Goal: Task Accomplishment & Management: Manage account settings

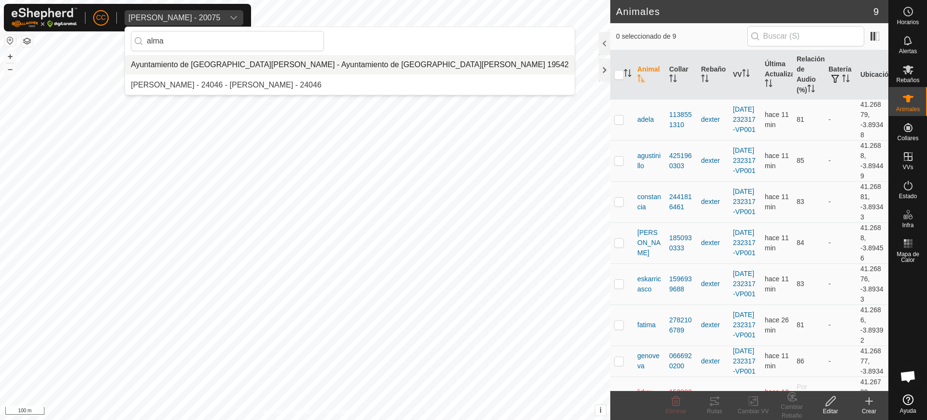
type input "alma"
click at [224, 73] on li "Ayuntamiento de [GEOGRAPHIC_DATA][PERSON_NAME] - Ayuntamiento de [GEOGRAPHIC_DA…" at bounding box center [349, 64] width 449 height 19
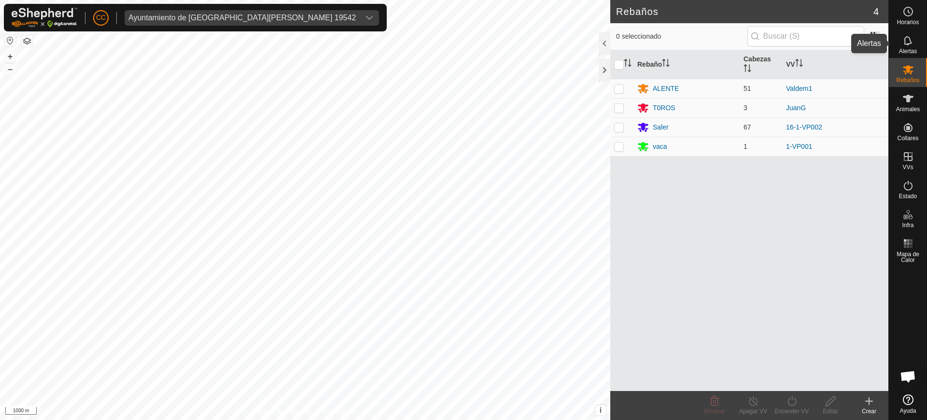
click at [914, 46] on es-notification-svg-icon at bounding box center [907, 40] width 17 height 15
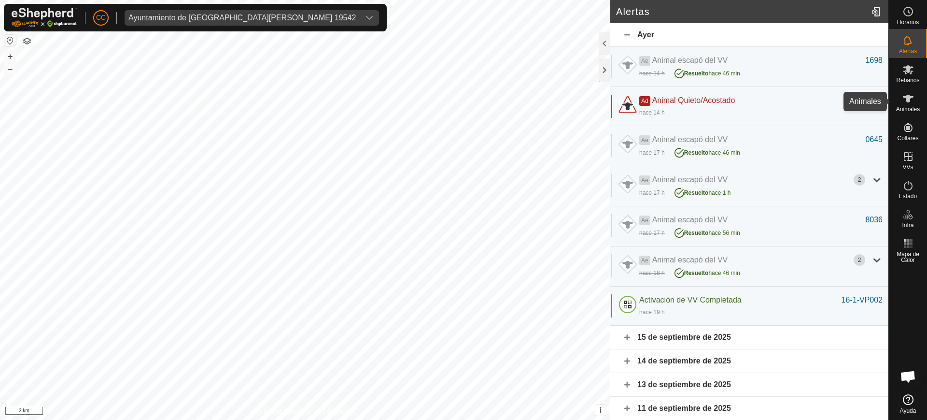
click at [913, 99] on icon at bounding box center [908, 99] width 12 height 12
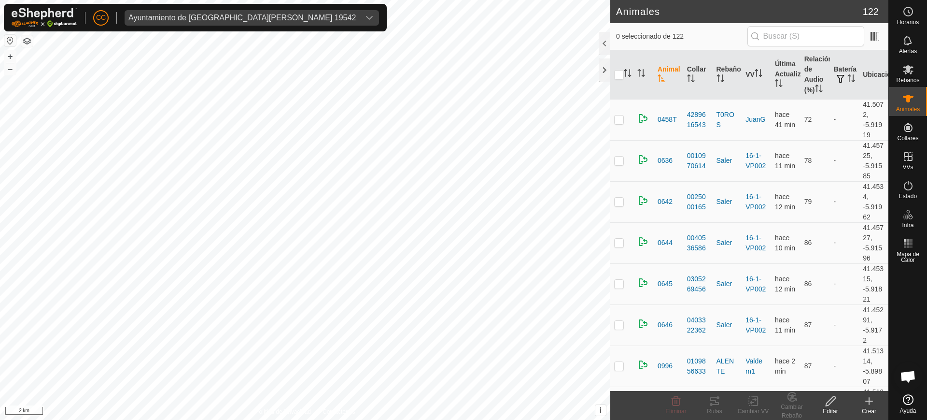
click at [904, 95] on icon at bounding box center [908, 99] width 12 height 12
click at [193, 16] on div "Ayuntamiento de [GEOGRAPHIC_DATA][PERSON_NAME] 19542" at bounding box center [241, 18] width 227 height 8
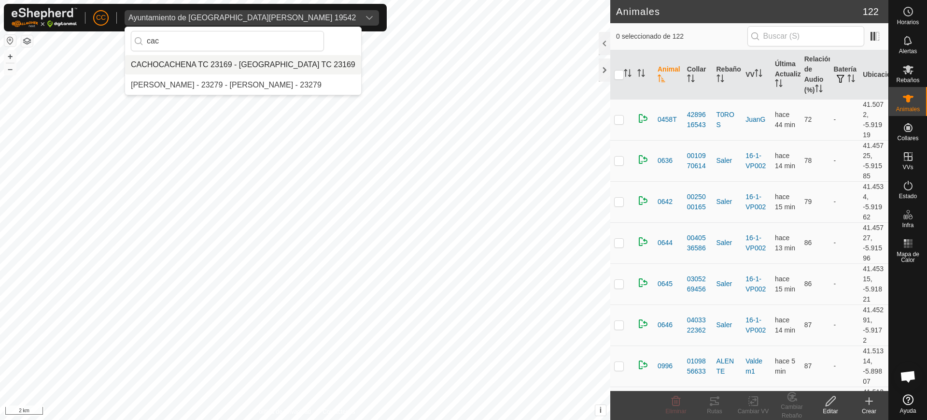
type input "cac"
click at [193, 62] on li "CACHOCACHENA TC 23169 - [GEOGRAPHIC_DATA] TC 23169" at bounding box center [243, 64] width 236 height 19
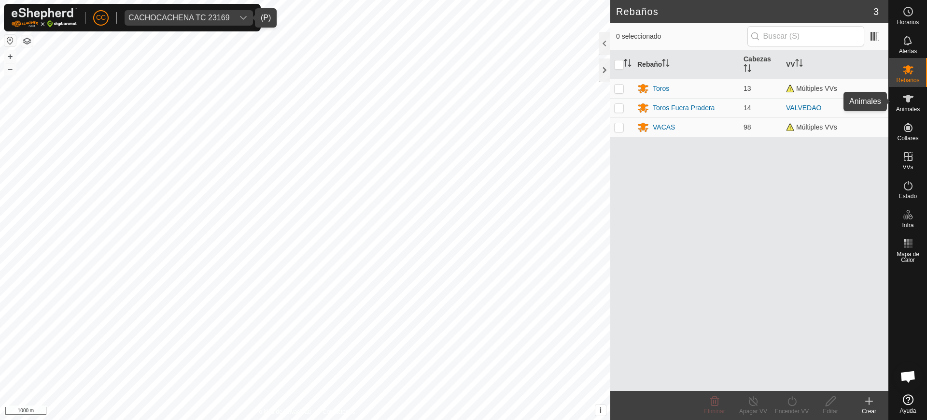
click at [908, 98] on icon at bounding box center [908, 99] width 11 height 8
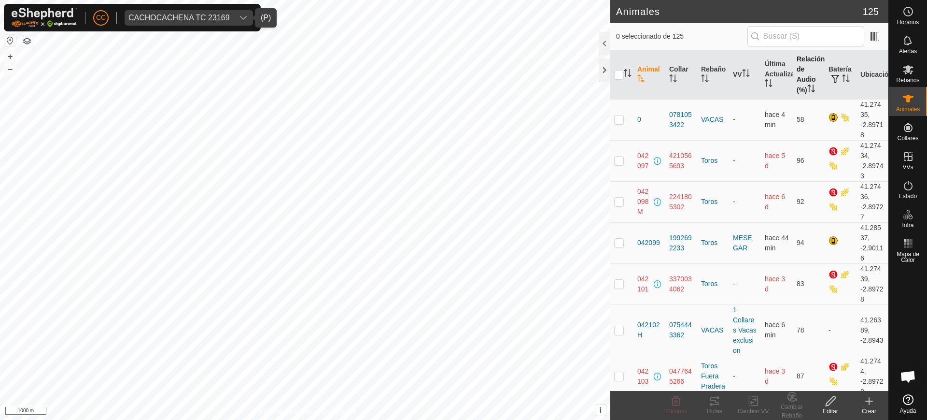
click at [798, 85] on th "Relación de Audio (%)" at bounding box center [809, 74] width 32 height 49
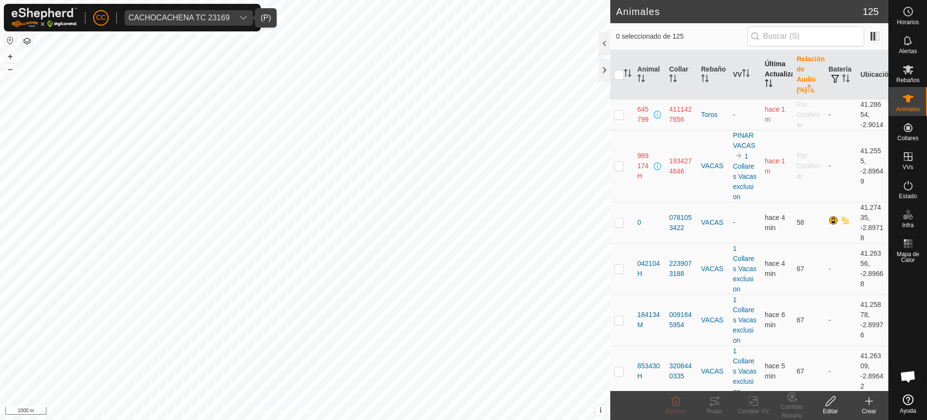
click at [779, 83] on th "Última Actualización" at bounding box center [777, 74] width 32 height 49
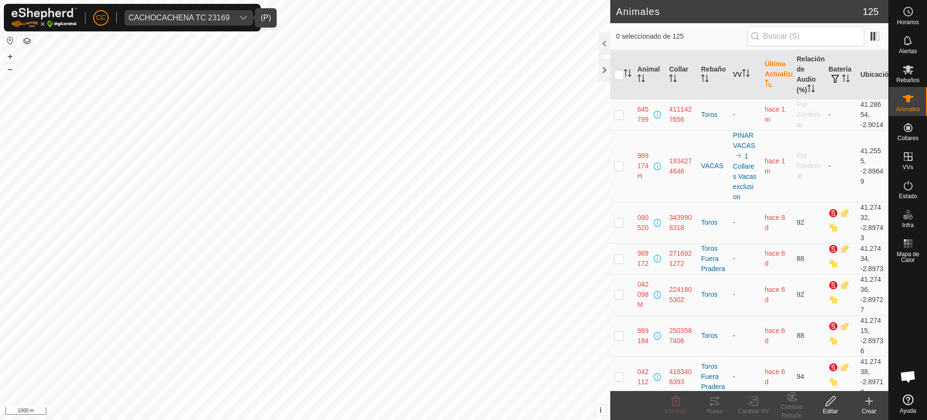
click at [776, 82] on th "Última Actualización" at bounding box center [777, 74] width 32 height 49
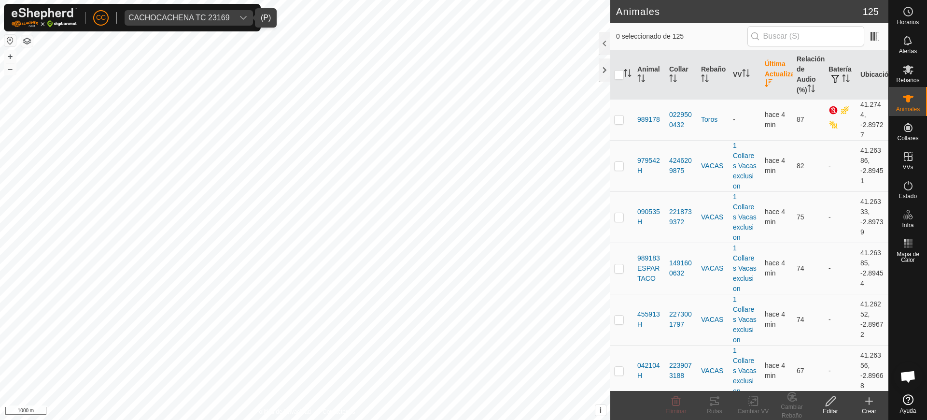
click at [776, 82] on th "Última Actualización" at bounding box center [777, 74] width 32 height 49
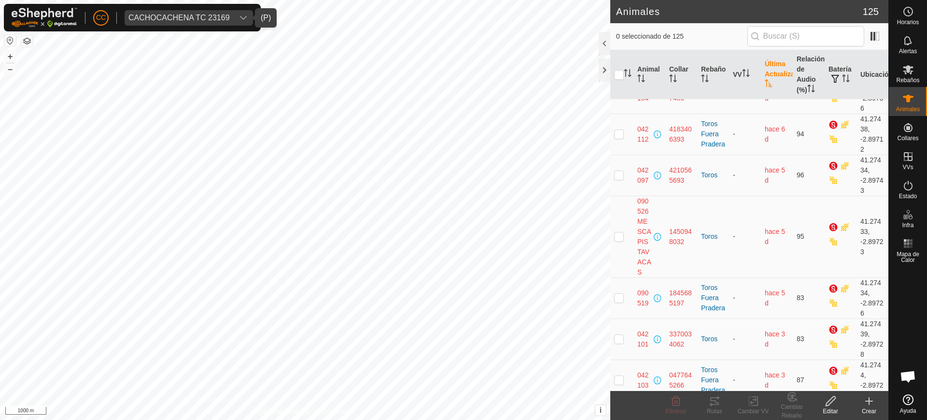
scroll to position [241, 0]
checkbox input "true"
checkbox input "false"
checkbox input "true"
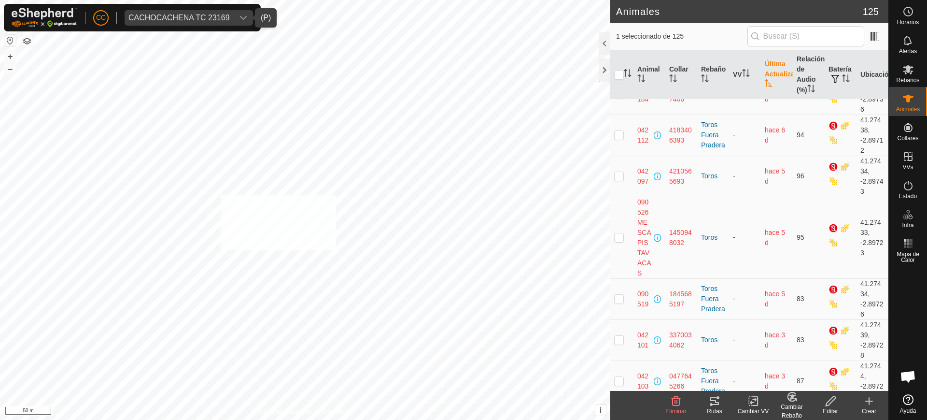
checkbox input "true"
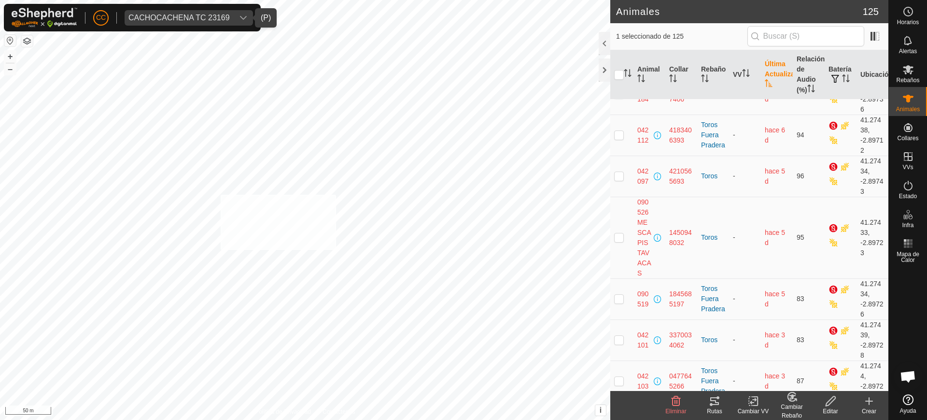
checkbox input "true"
click at [263, 236] on div "989184 2503587406 [GEOGRAPHIC_DATA] - + – ⇧ i This application includes HERE Ma…" at bounding box center [305, 210] width 610 height 420
checkbox input "true"
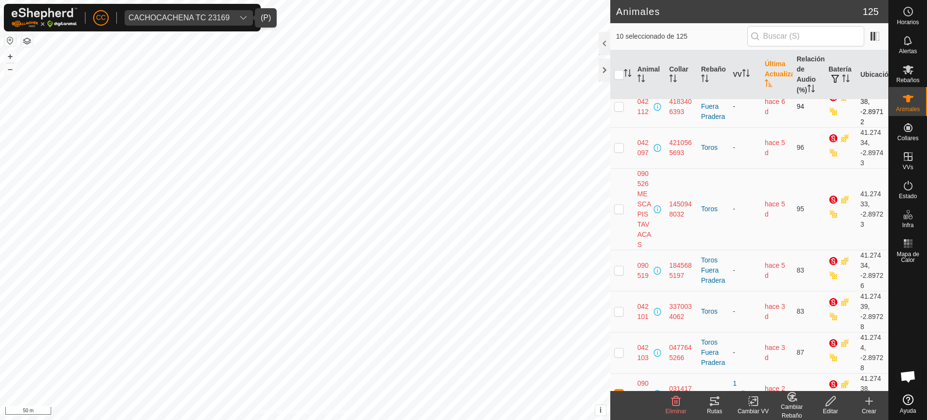
scroll to position [181, 0]
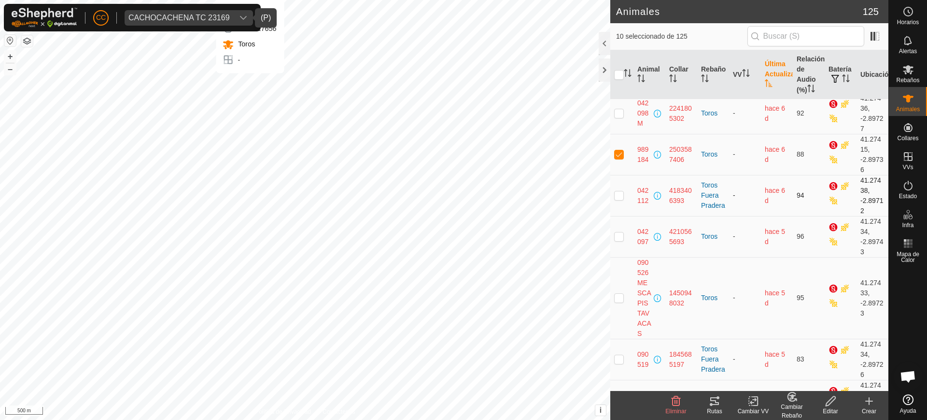
click at [250, 83] on div "645799 4111427656 [GEOGRAPHIC_DATA] - + – ⇧ i This application includes HERE Ma…" at bounding box center [305, 210] width 610 height 420
checkbox input "true"
click at [286, 343] on div "989174H 1934274646 VACAS PINAR VACAS + – ⇧ i This application includes HERE Map…" at bounding box center [305, 210] width 610 height 420
click at [282, 342] on div "989174H 1934274646 VACAS PINAR VACAS + – ⇧ i This application includes HERE Map…" at bounding box center [305, 210] width 610 height 420
checkbox input "false"
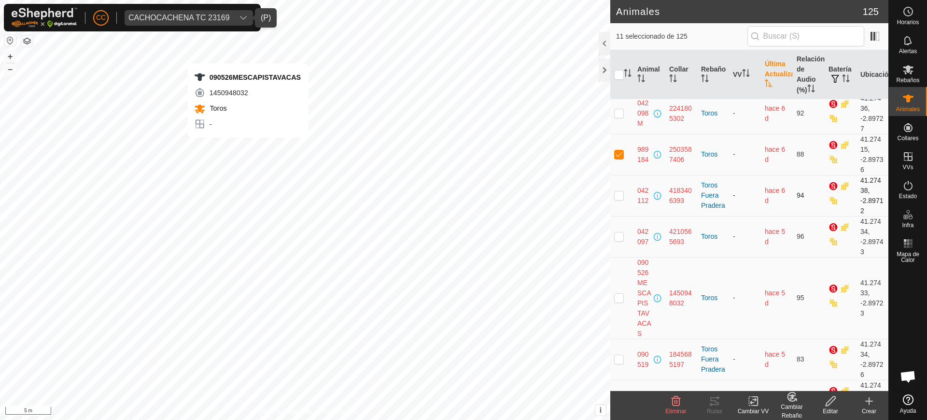
click at [248, 147] on div "090526MESCAPISTAVACAS 1450948032 [GEOGRAPHIC_DATA] - + – ⇧ i This application i…" at bounding box center [305, 210] width 610 height 420
checkbox input "true"
click at [225, 134] on div "090519 1845685197 Toros Fuera Pradera - + – ⇧ i This application includes HERE …" at bounding box center [305, 210] width 610 height 420
checkbox input "true"
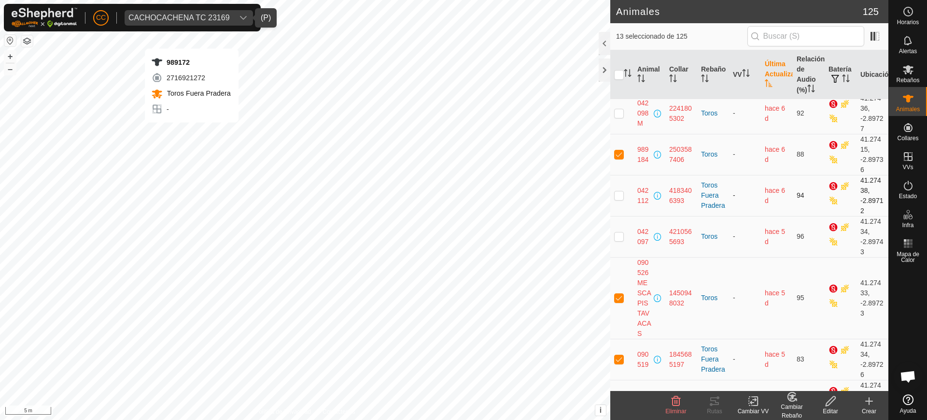
click at [192, 132] on div "989172 2716921272 Toros Fuera Pradera - + – ⇧ i This application includes HERE …" at bounding box center [305, 210] width 610 height 420
checkbox input "true"
click at [89, 130] on div "042097 4210565693 [GEOGRAPHIC_DATA] - + – ⇧ i This application includes HERE Ma…" at bounding box center [305, 210] width 610 height 420
click at [95, 132] on div "042097 4210565693 [GEOGRAPHIC_DATA] - + – ⇧ i This application includes HERE Ma…" at bounding box center [305, 210] width 610 height 420
checkbox input "true"
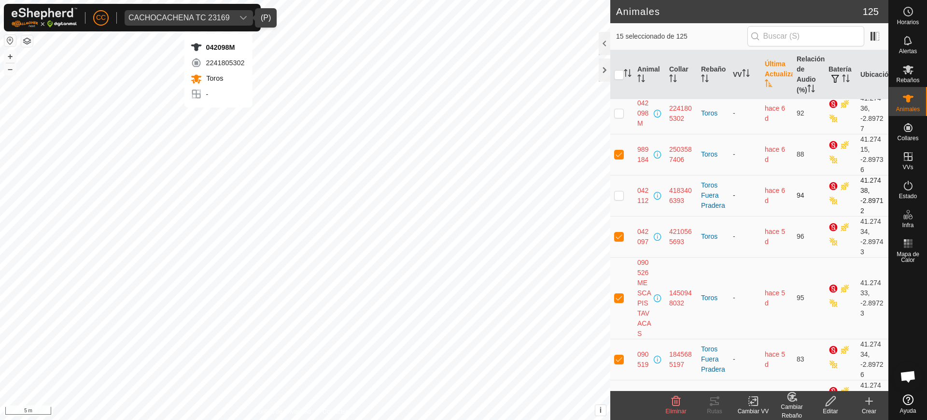
click at [218, 117] on div "042098M 2241805302 [GEOGRAPHIC_DATA] - + – ⇧ i This application includes HERE M…" at bounding box center [305, 210] width 610 height 420
checkbox input "true"
click at [207, 84] on div "042101 3370034062 [GEOGRAPHIC_DATA] - + – ⇧ i This application includes HERE Ma…" at bounding box center [305, 210] width 610 height 420
checkbox input "true"
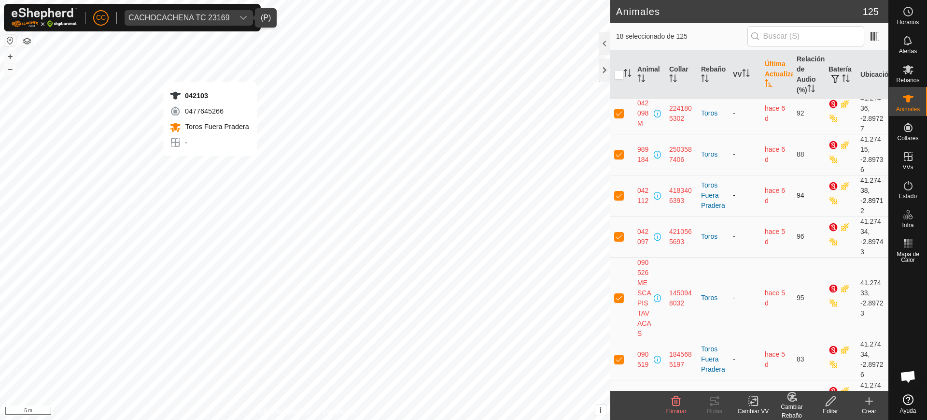
click at [210, 71] on div "042103 0477645266 Toros Fuera Pradera - + – ⇧ i This application includes HERE …" at bounding box center [305, 210] width 610 height 420
checkbox input "true"
click at [188, 15] on div "CACHOCACHENA TC 23169" at bounding box center [178, 18] width 101 height 8
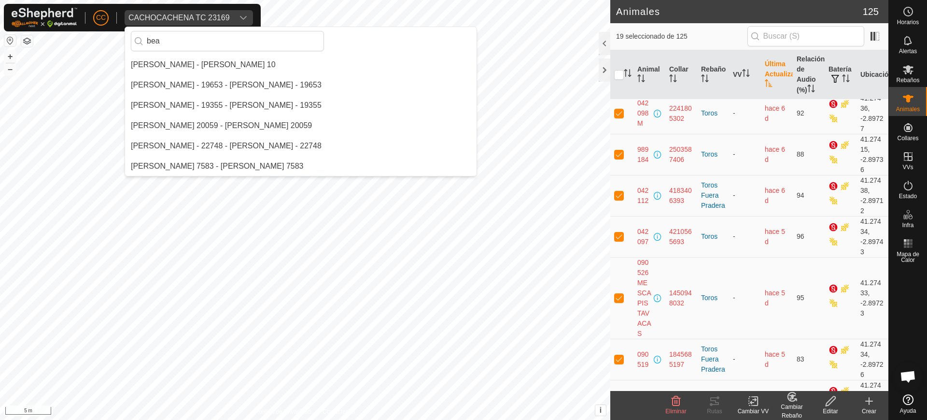
scroll to position [0, 0]
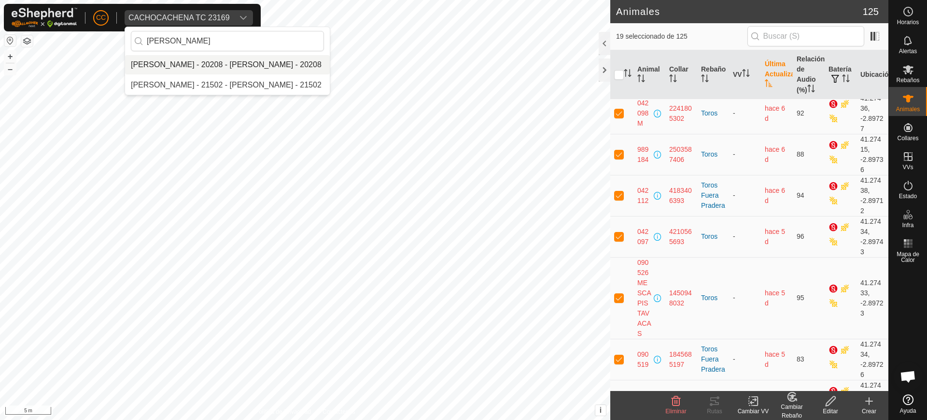
type input "[PERSON_NAME]"
click at [197, 67] on li "[PERSON_NAME] - 20208 - [PERSON_NAME] - 20208" at bounding box center [227, 64] width 205 height 19
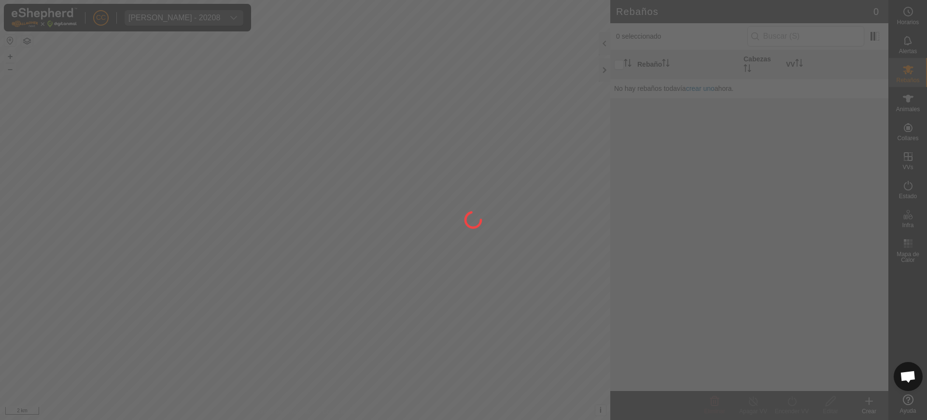
click at [183, 20] on div at bounding box center [463, 210] width 927 height 420
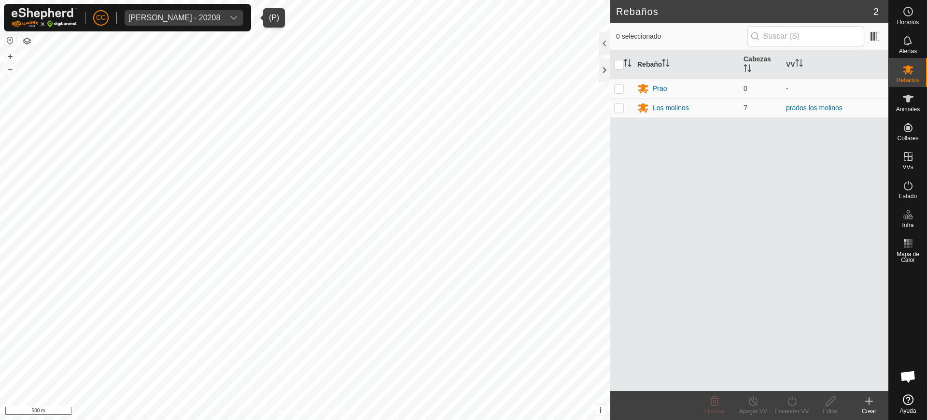
click at [187, 18] on div "[PERSON_NAME] - 20208" at bounding box center [174, 18] width 92 height 8
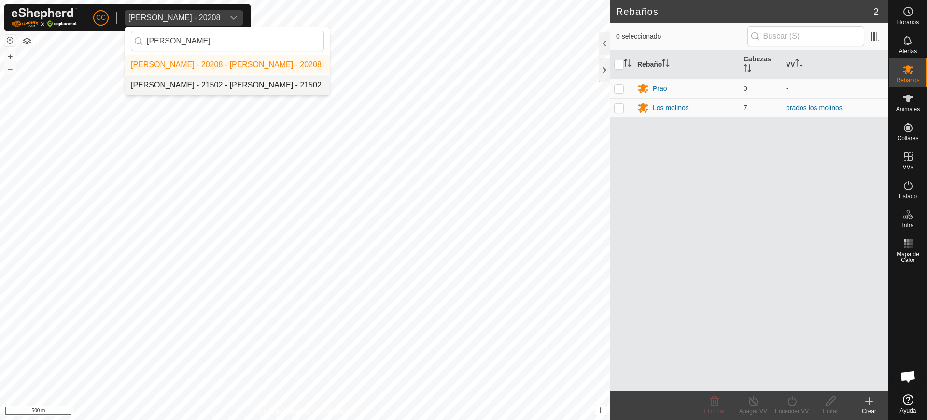
type input "[PERSON_NAME]"
click at [194, 85] on li "[PERSON_NAME] - 21502 - [PERSON_NAME] - 21502" at bounding box center [227, 84] width 205 height 19
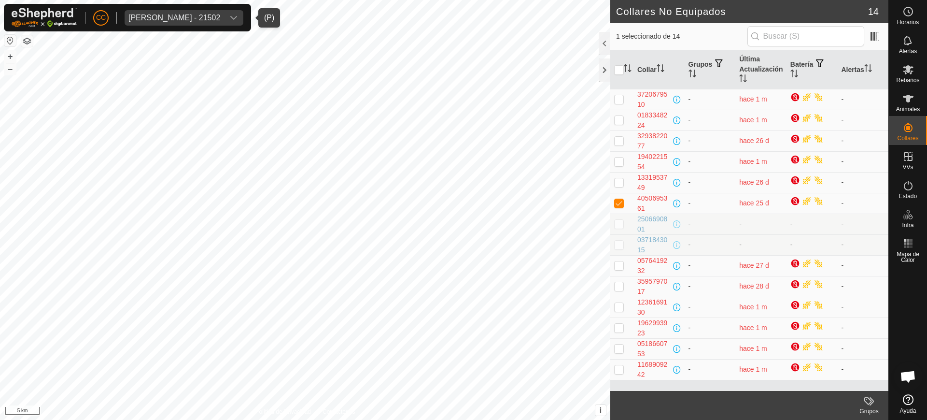
click at [622, 220] on p-checkbox at bounding box center [619, 224] width 10 height 8
checkbox input "true"
click at [619, 243] on p-checkbox at bounding box center [619, 244] width 10 height 8
checkbox input "true"
checkbox input "false"
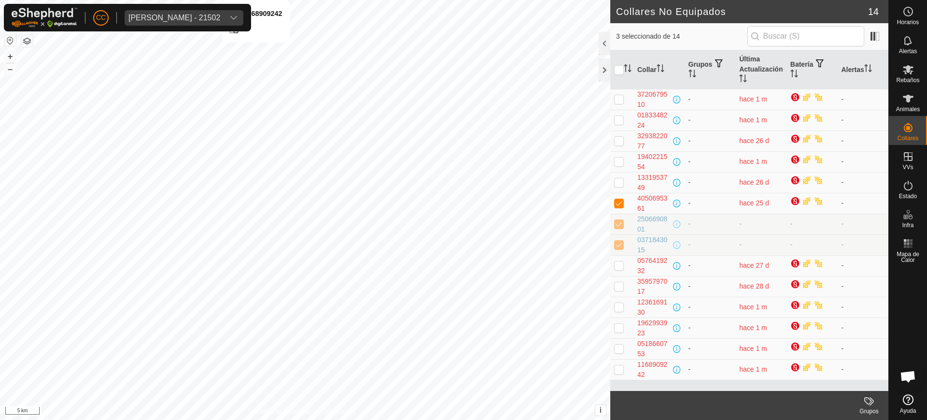
checkbox input "false"
checkbox input "true"
click at [213, 14] on div "[PERSON_NAME] - 21502" at bounding box center [174, 18] width 92 height 8
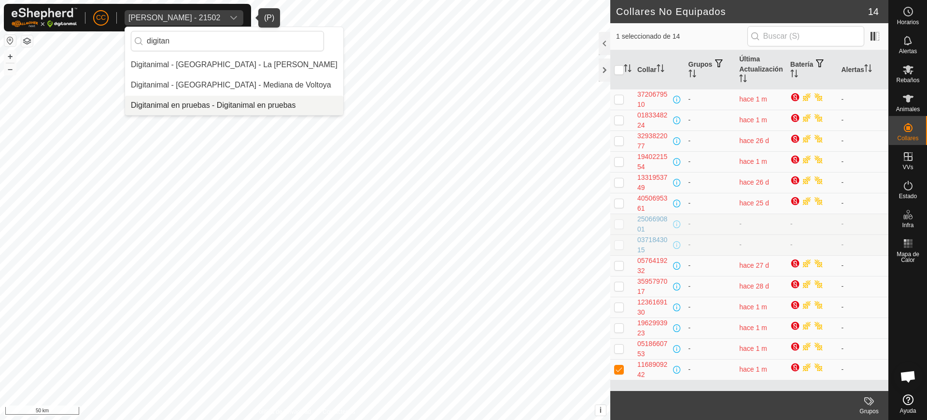
type input "digitan"
click at [267, 103] on li "Digitanimal en pruebas - Digitanimal en pruebas" at bounding box center [234, 105] width 218 height 19
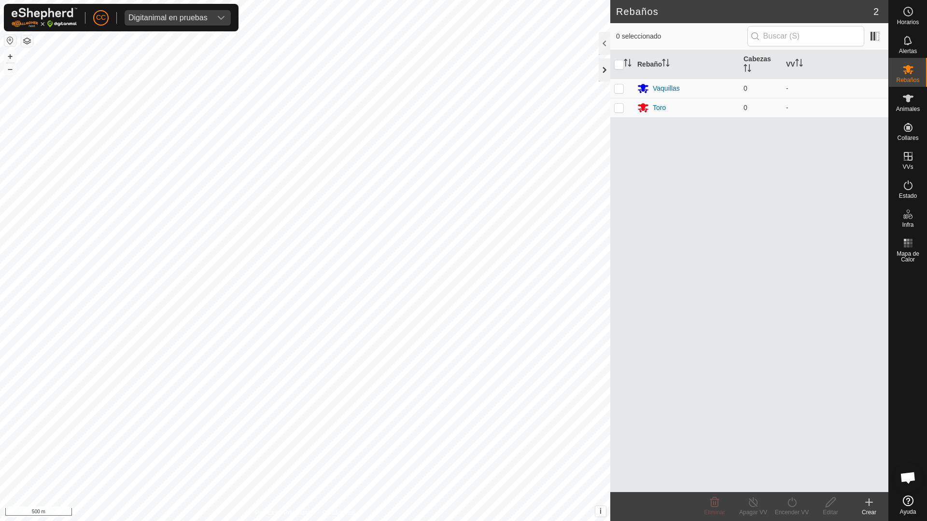
click at [604, 69] on div at bounding box center [605, 69] width 12 height 23
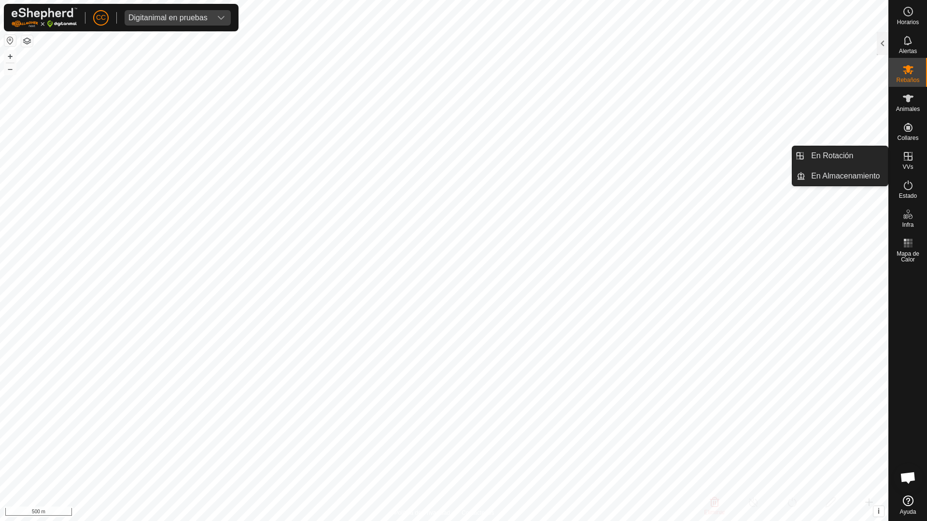
click at [905, 157] on icon at bounding box center [908, 157] width 12 height 12
click at [857, 157] on link "En Rotación" at bounding box center [846, 155] width 83 height 19
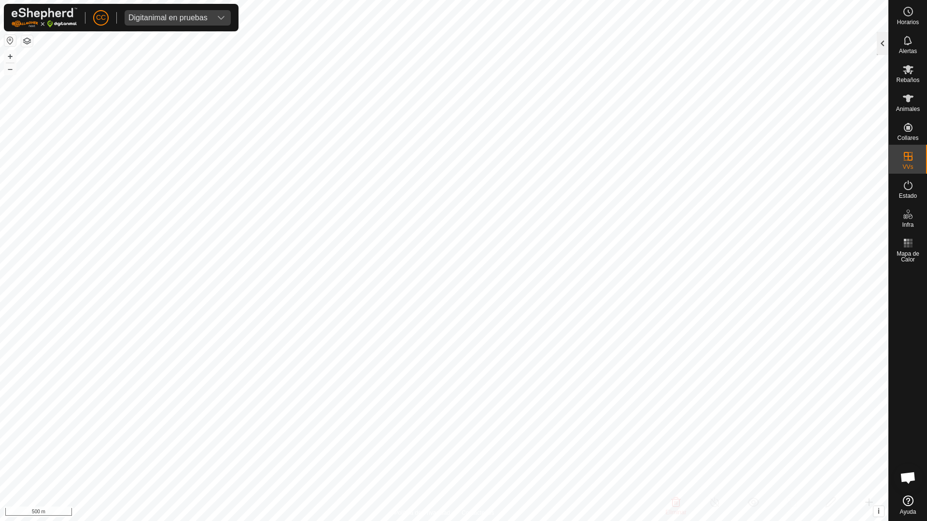
click at [879, 44] on div at bounding box center [883, 43] width 12 height 23
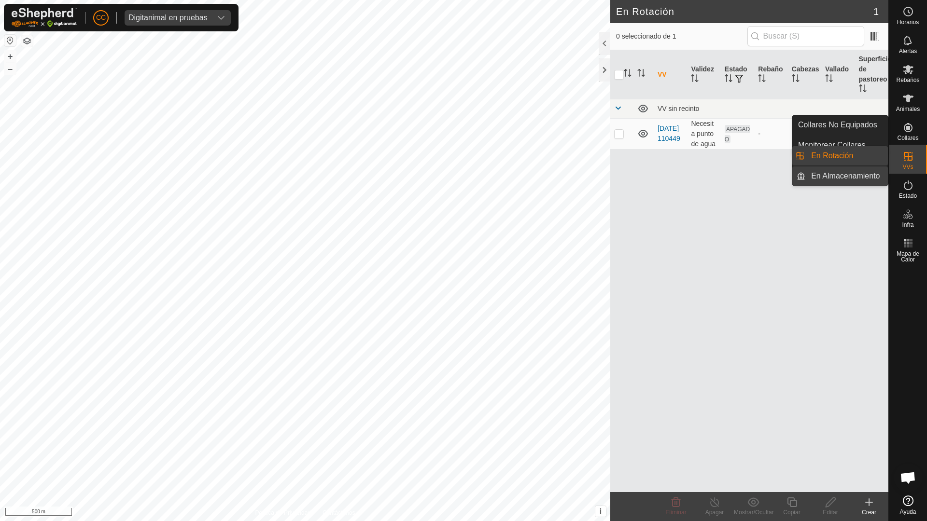
click at [844, 177] on link "En Almacenamiento" at bounding box center [846, 176] width 83 height 19
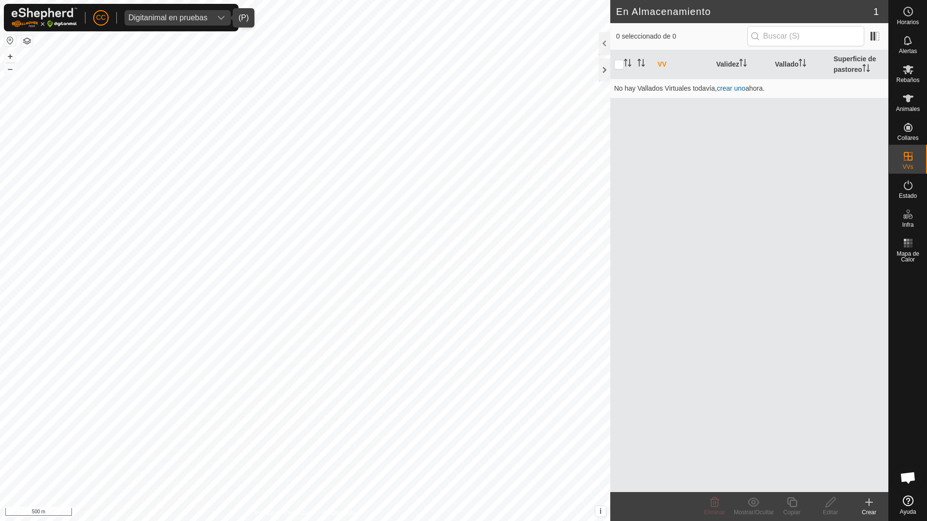
click at [192, 16] on div "Digitanimal en pruebas" at bounding box center [167, 18] width 79 height 8
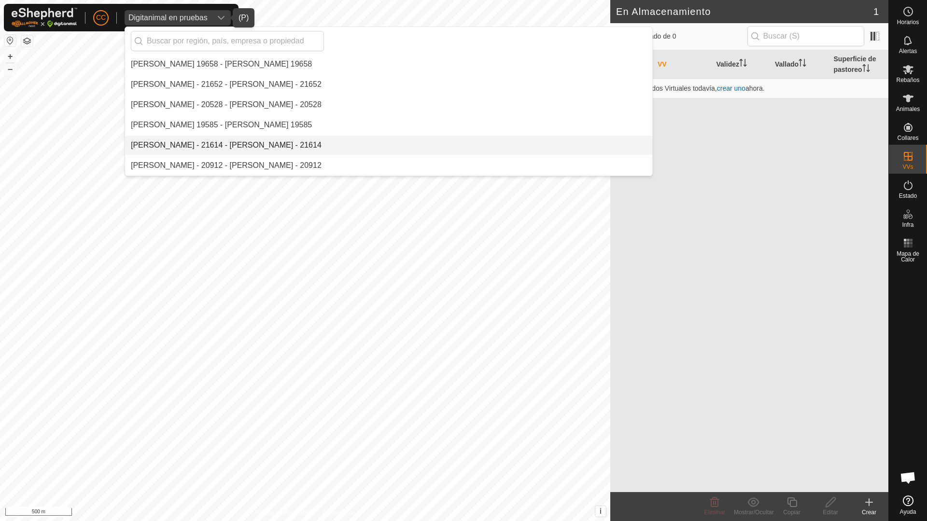
scroll to position [2068, 0]
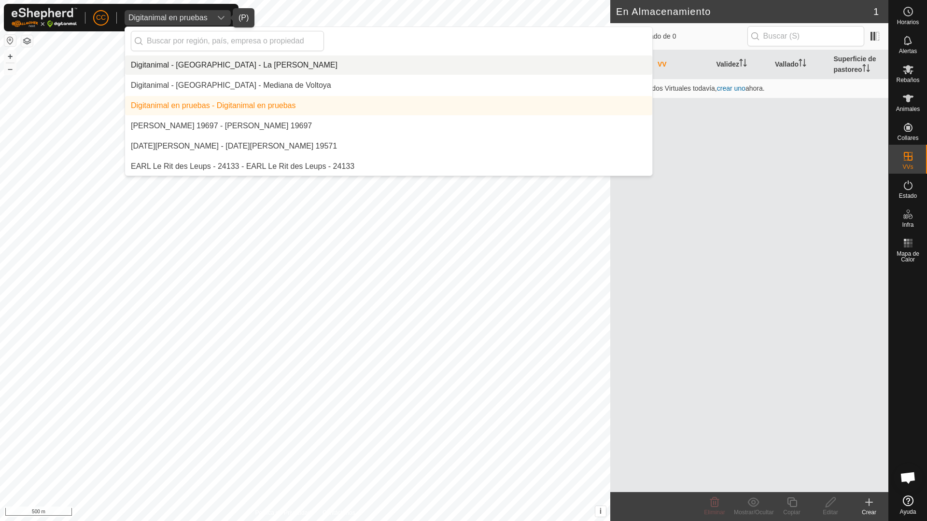
click at [203, 60] on li "Digitanimal - [GEOGRAPHIC_DATA] - La [PERSON_NAME]" at bounding box center [388, 65] width 527 height 19
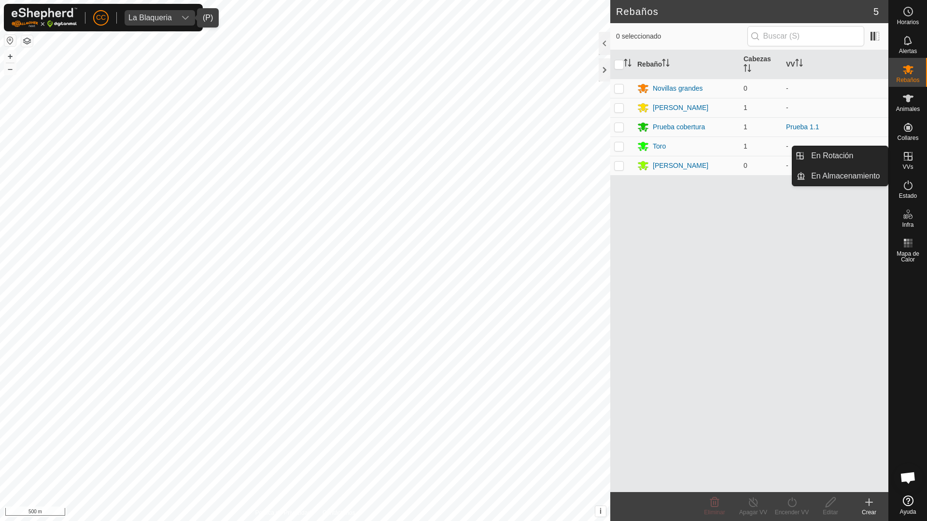
click at [913, 161] on icon at bounding box center [908, 157] width 12 height 12
click at [873, 160] on link "En Rotación" at bounding box center [846, 155] width 83 height 19
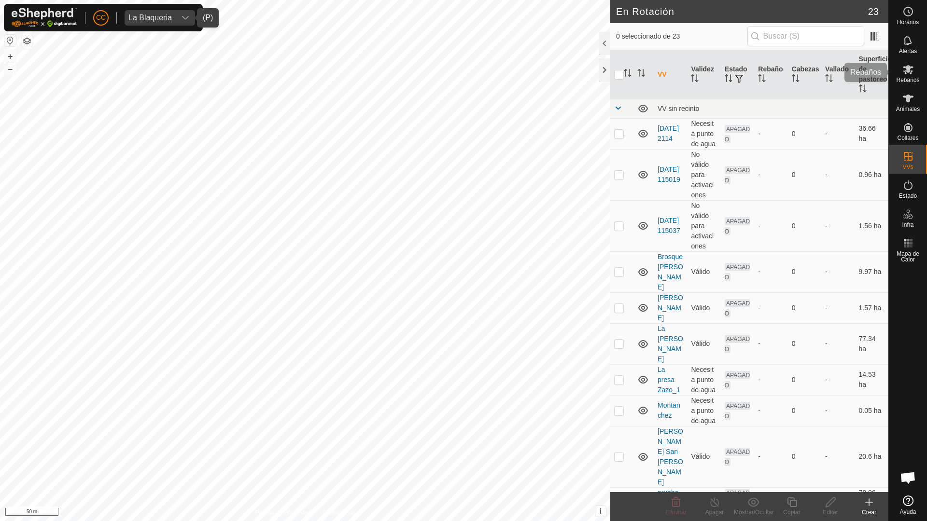
click at [896, 66] on div "Rebaños" at bounding box center [908, 72] width 38 height 29
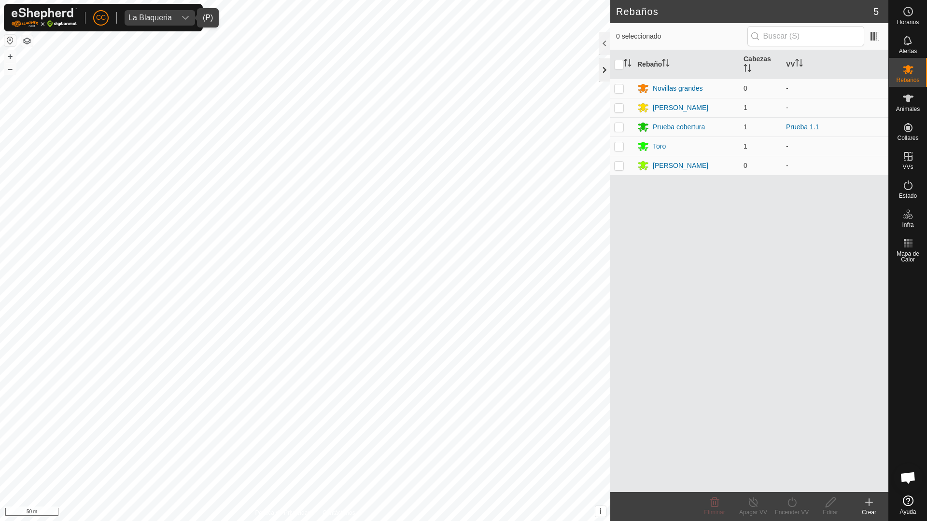
click at [606, 70] on div at bounding box center [605, 69] width 12 height 23
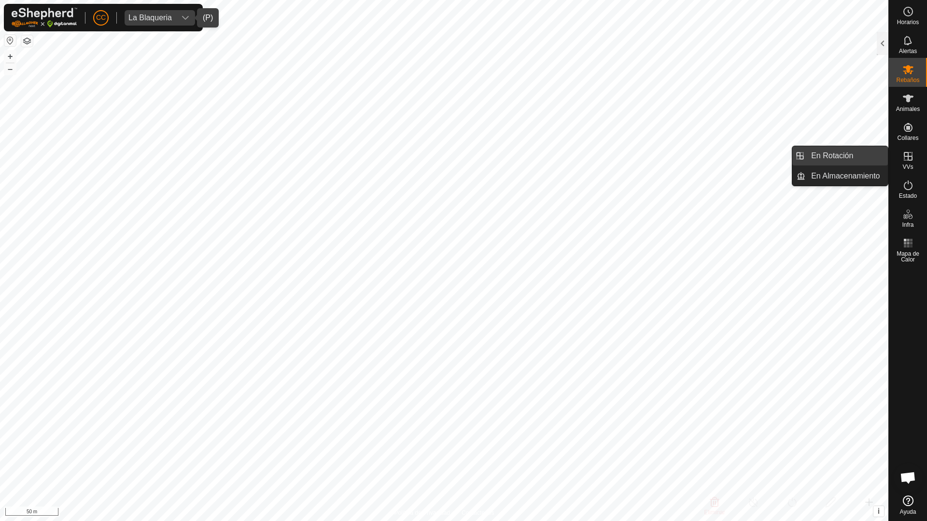
click at [867, 160] on link "En Rotación" at bounding box center [846, 155] width 83 height 19
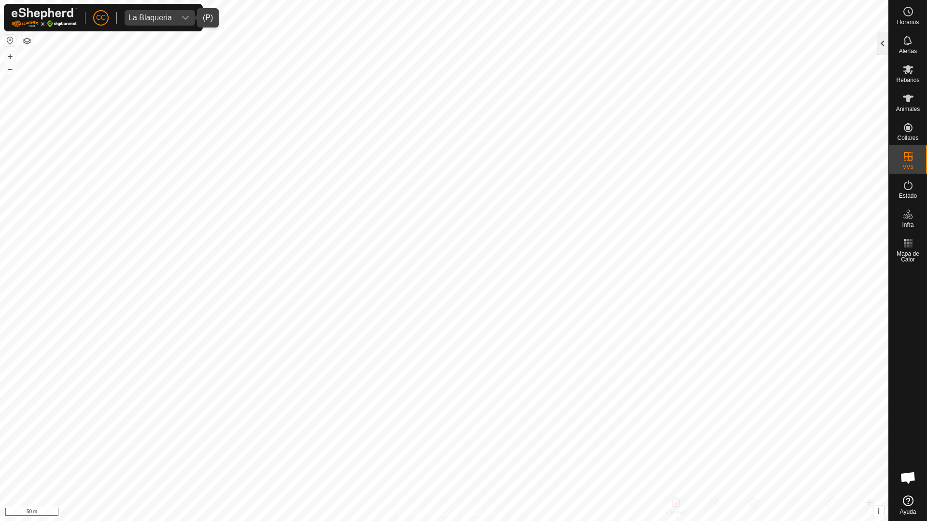
click at [879, 43] on div at bounding box center [883, 43] width 12 height 23
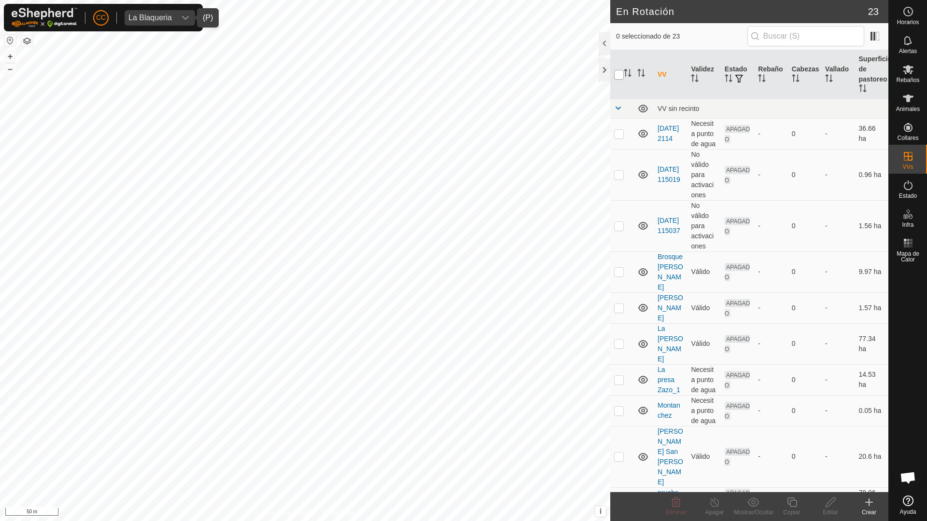
click at [615, 78] on input "checkbox" at bounding box center [619, 75] width 10 height 10
checkbox input "true"
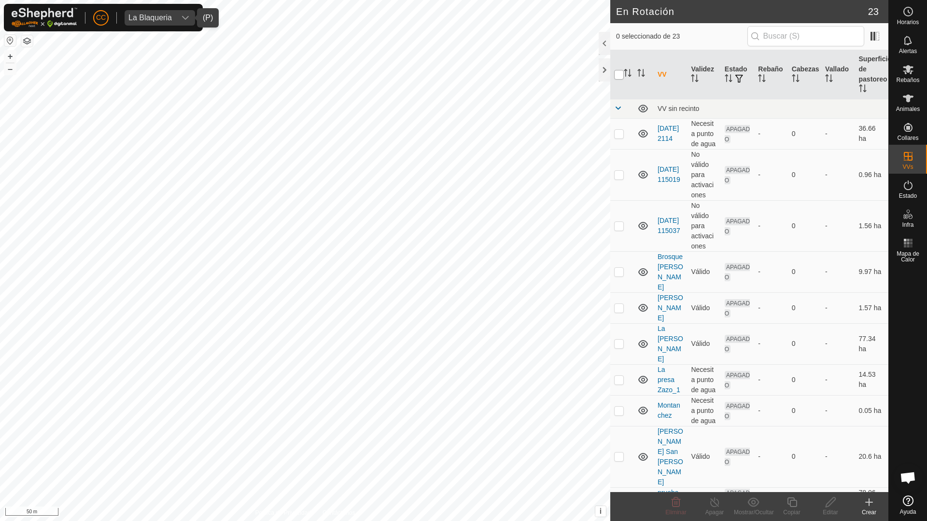
checkbox input "true"
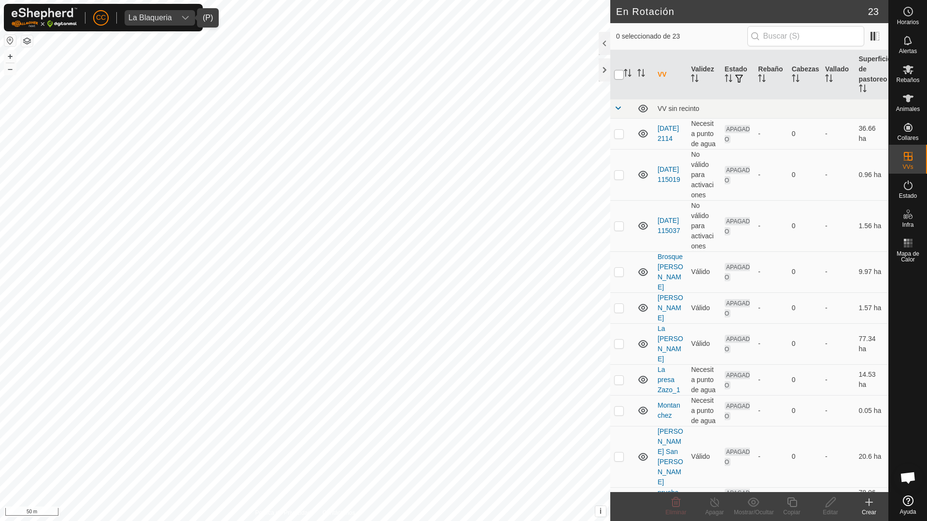
checkbox input "true"
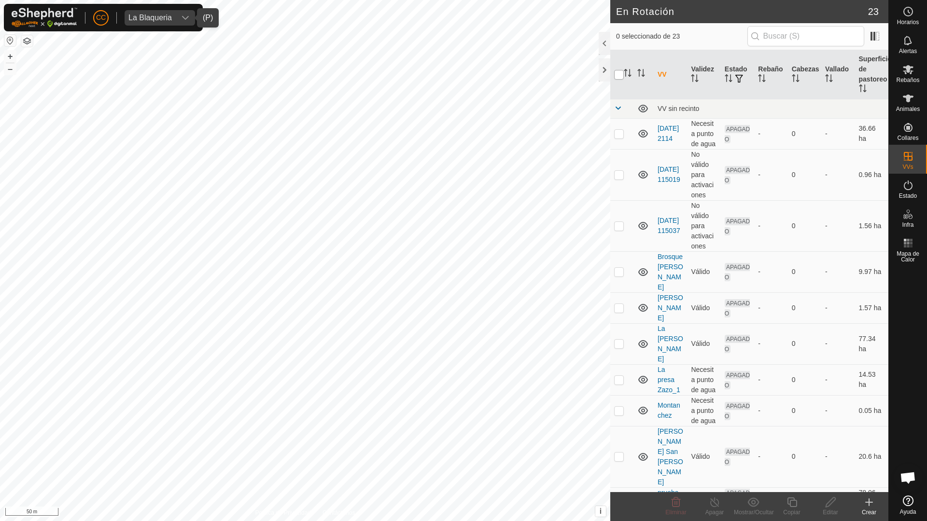
checkbox input "true"
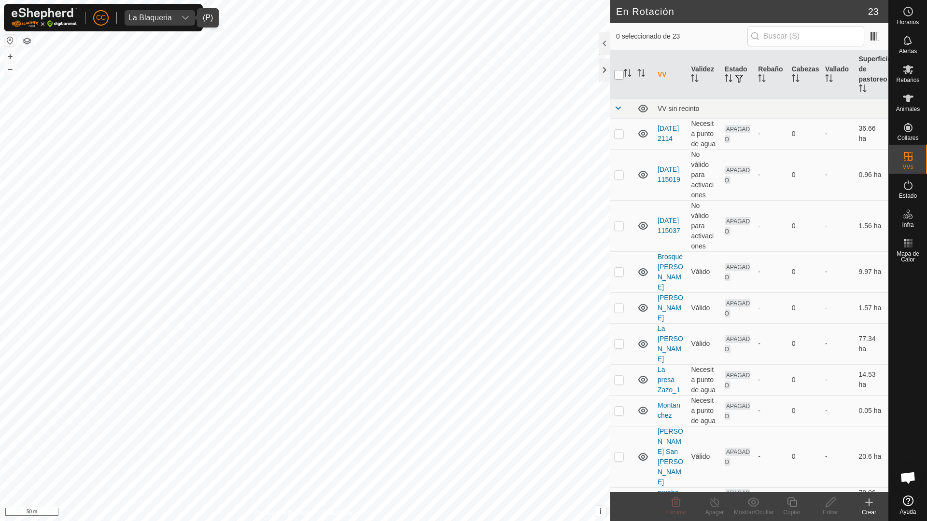
checkbox input "true"
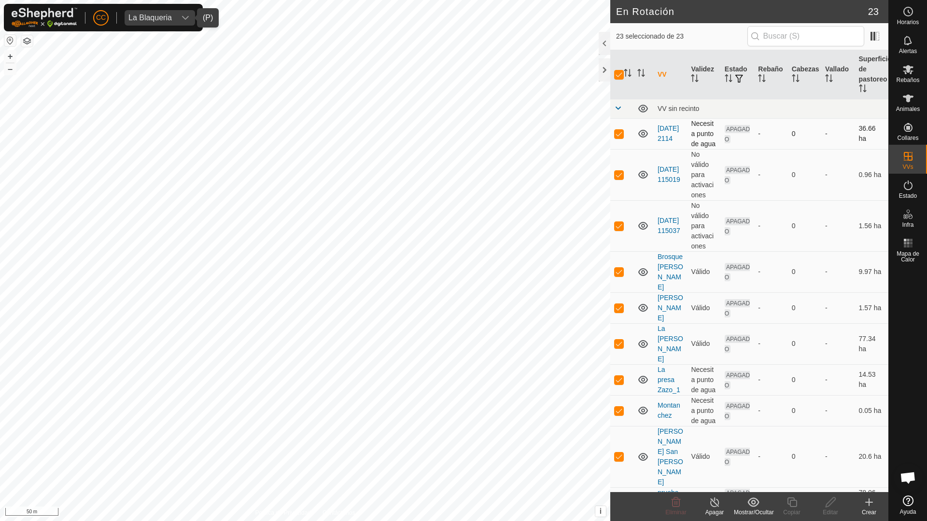
click at [619, 134] on p-checkbox at bounding box center [619, 134] width 10 height 8
checkbox input "false"
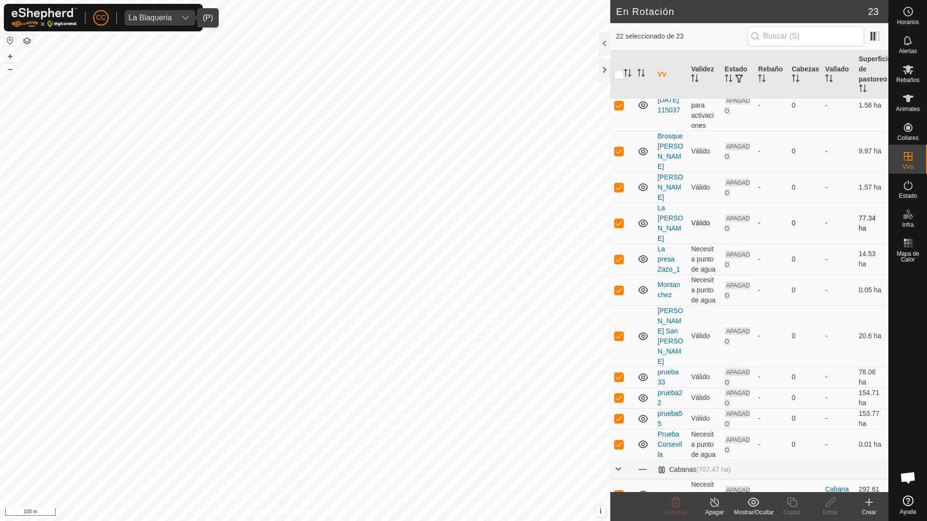
click at [619, 219] on p-checkbox at bounding box center [619, 223] width 10 height 8
checkbox input "true"
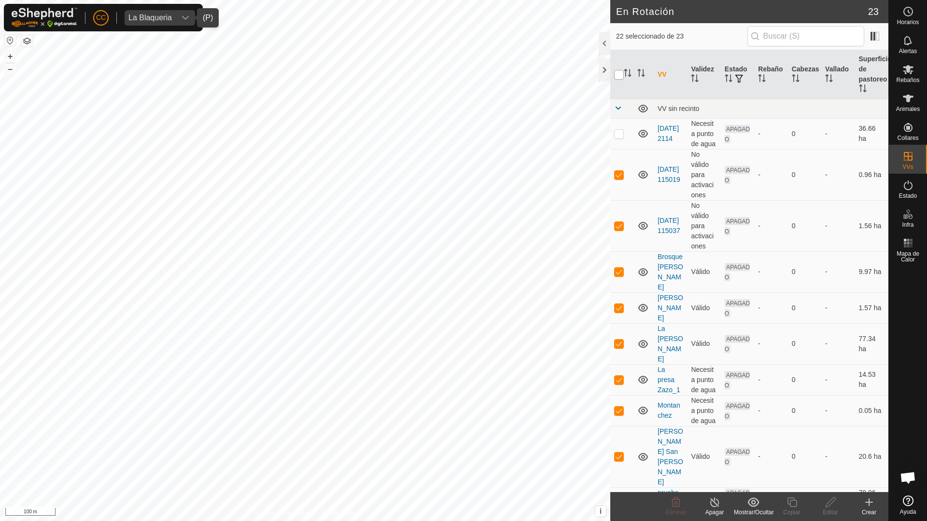
click at [619, 70] on th at bounding box center [621, 74] width 23 height 49
click at [618, 78] on input "checkbox" at bounding box center [619, 75] width 10 height 10
checkbox input "true"
click at [618, 74] on input "checkbox" at bounding box center [619, 75] width 10 height 10
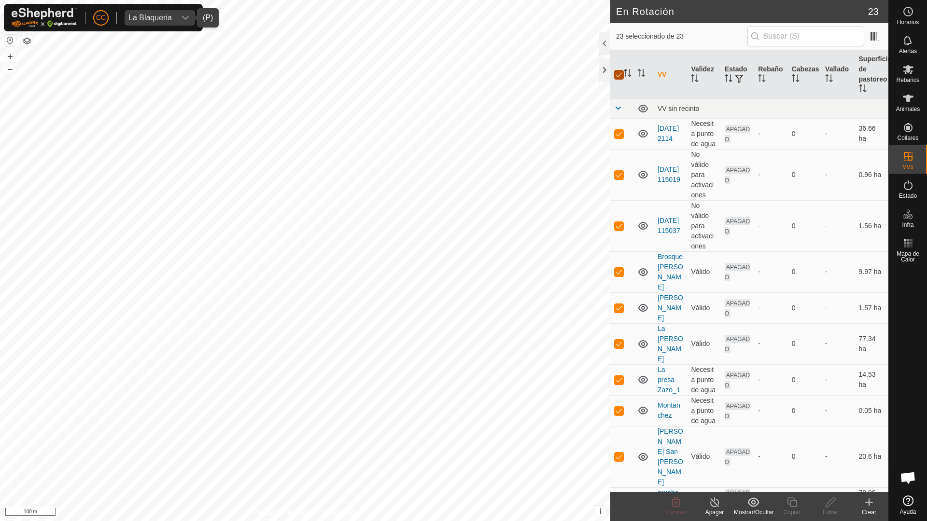
checkbox input "false"
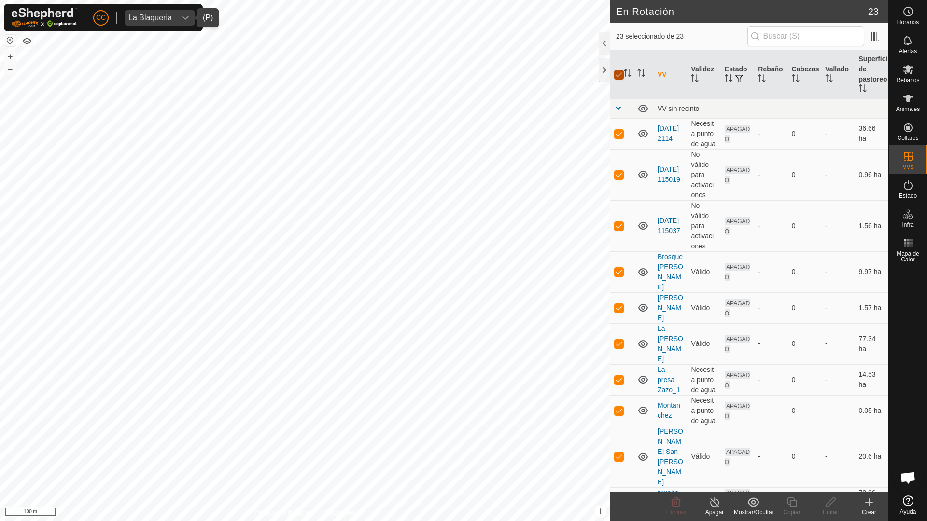
checkbox input "false"
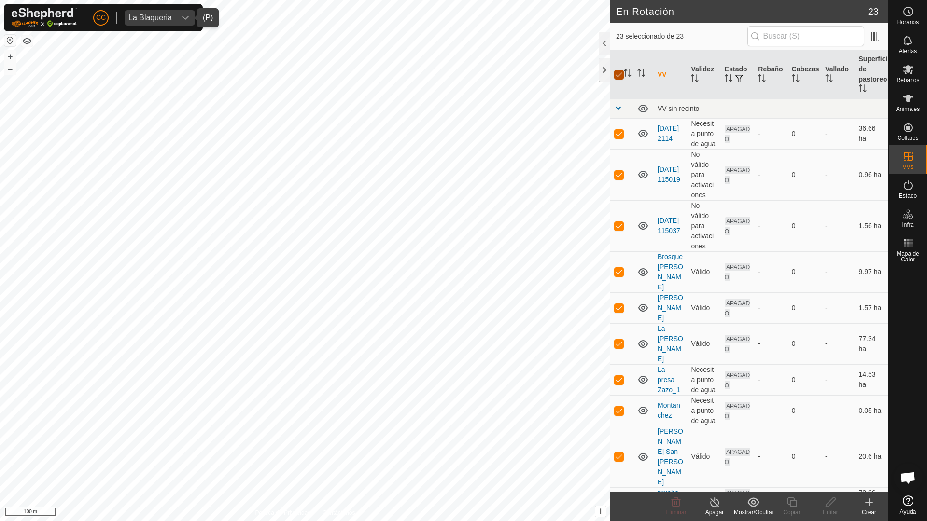
checkbox input "false"
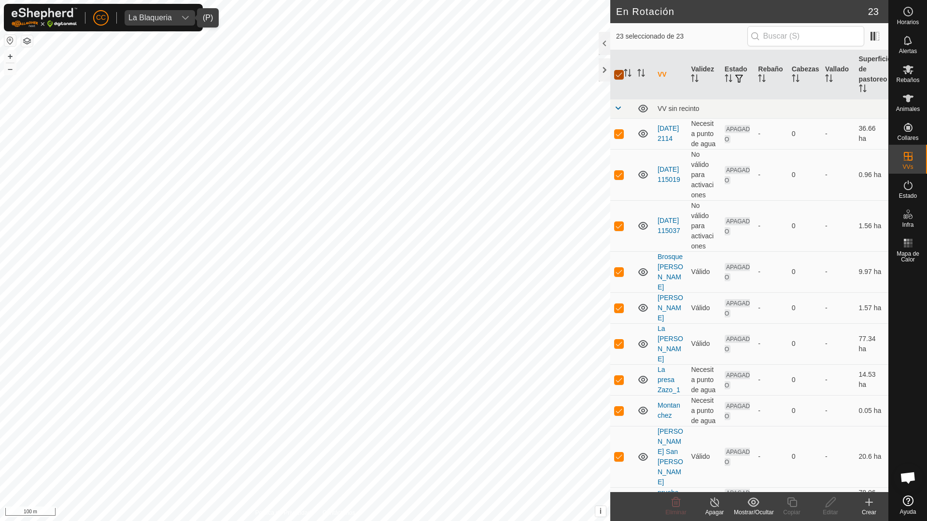
checkbox input "false"
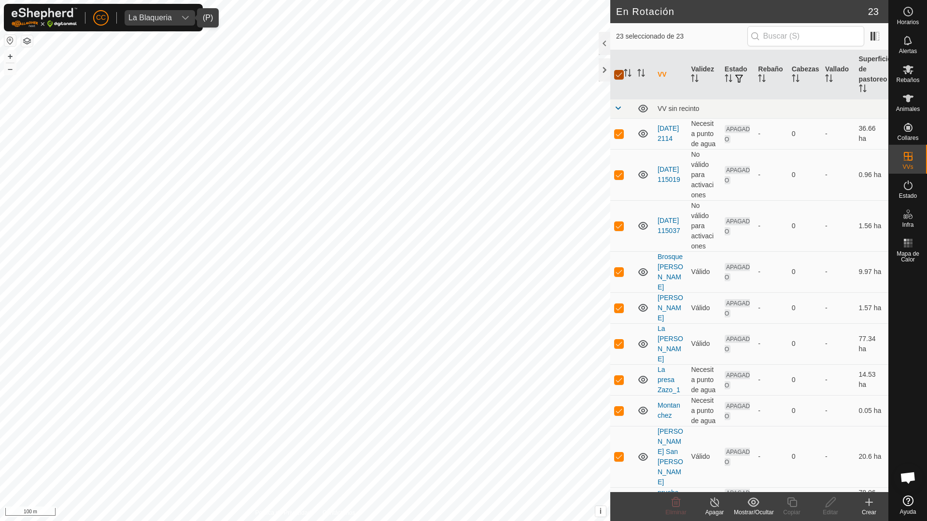
checkbox input "false"
click at [602, 68] on div at bounding box center [605, 69] width 12 height 23
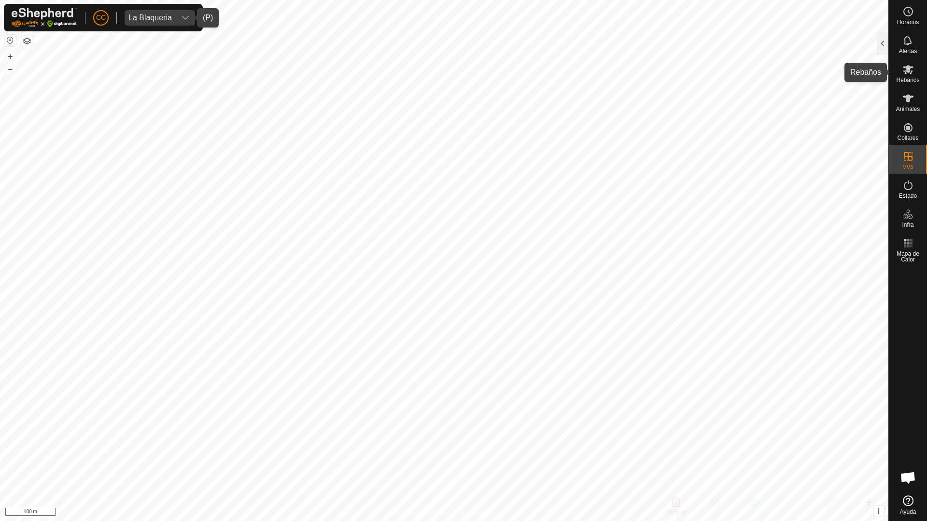
click at [918, 79] on span "Rebaños" at bounding box center [907, 80] width 23 height 6
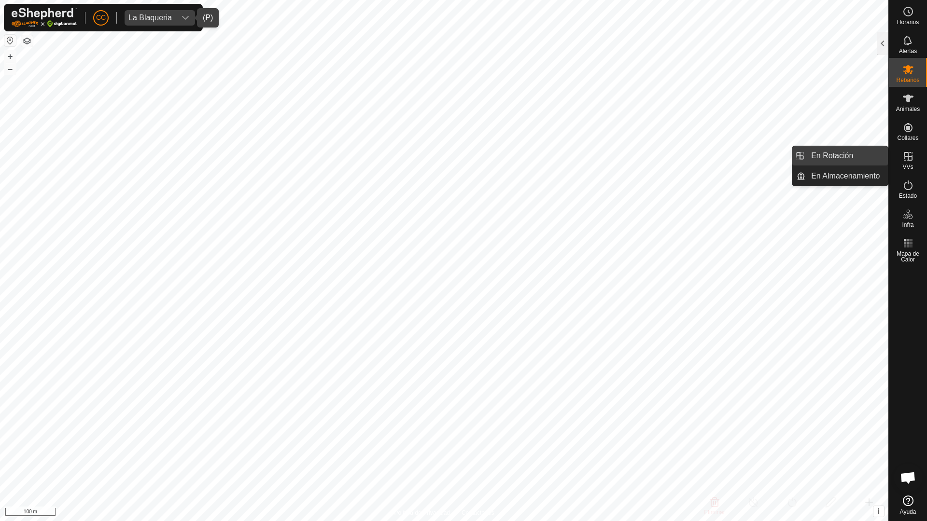
click at [835, 156] on link "En Rotación" at bounding box center [846, 155] width 83 height 19
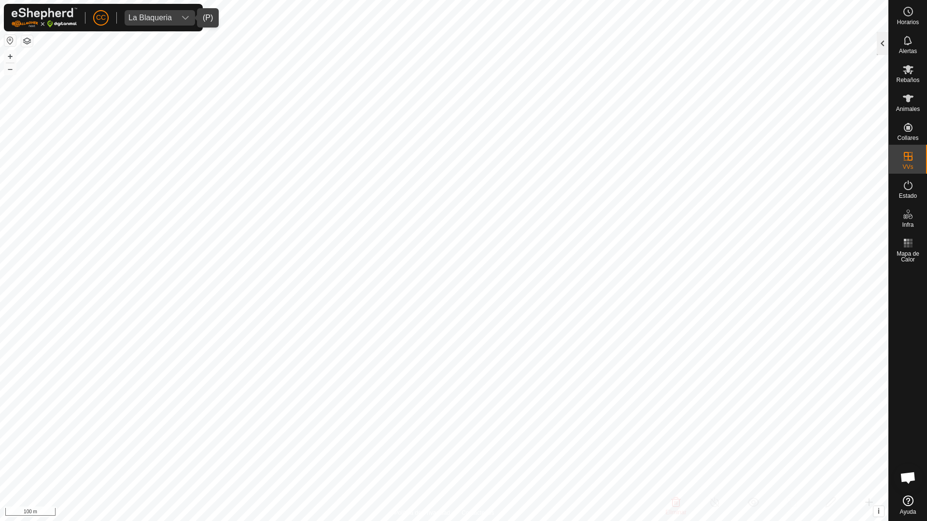
click at [881, 41] on div at bounding box center [883, 43] width 12 height 23
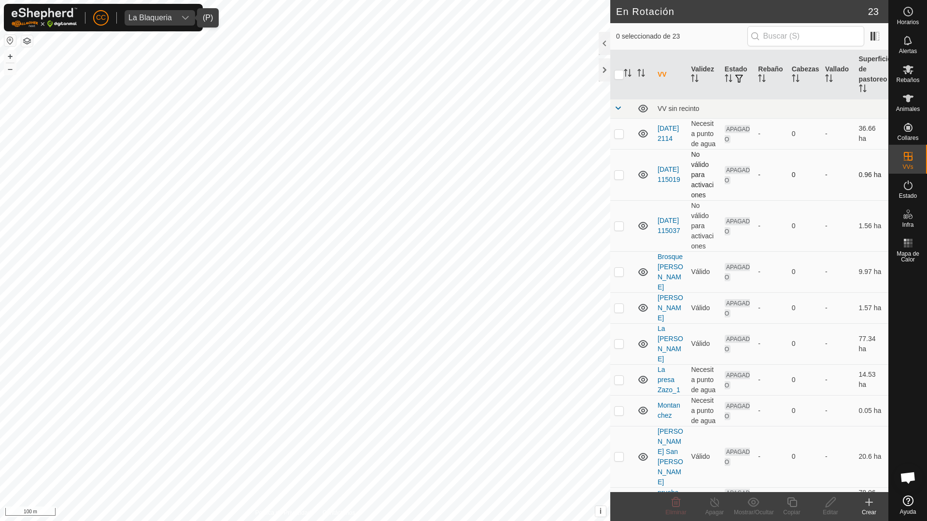
click at [616, 178] on p-checkbox at bounding box center [619, 175] width 10 height 8
checkbox input "true"
drag, startPoint x: 617, startPoint y: 224, endPoint x: 615, endPoint y: 244, distance: 20.8
click at [616, 224] on p-checkbox at bounding box center [619, 226] width 10 height 8
checkbox input "true"
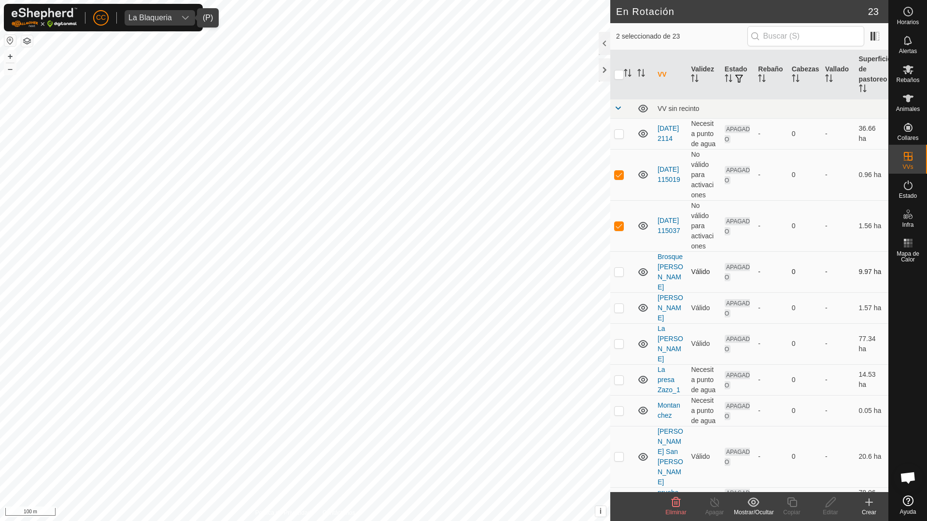
click at [619, 268] on p-checkbox at bounding box center [619, 272] width 10 height 8
checkbox input "true"
click at [618, 293] on td at bounding box center [621, 308] width 23 height 31
checkbox input "true"
click at [617, 323] on td at bounding box center [621, 343] width 23 height 41
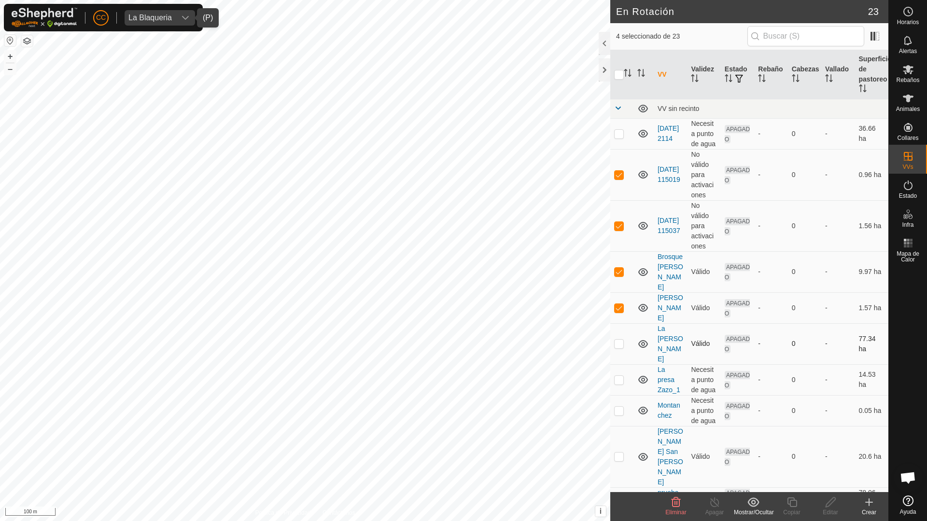
checkbox input "true"
drag, startPoint x: 615, startPoint y: 328, endPoint x: 628, endPoint y: 357, distance: 31.6
click at [615, 376] on p-checkbox at bounding box center [619, 380] width 10 height 8
checkbox input "true"
click at [617, 395] on td at bounding box center [621, 410] width 23 height 31
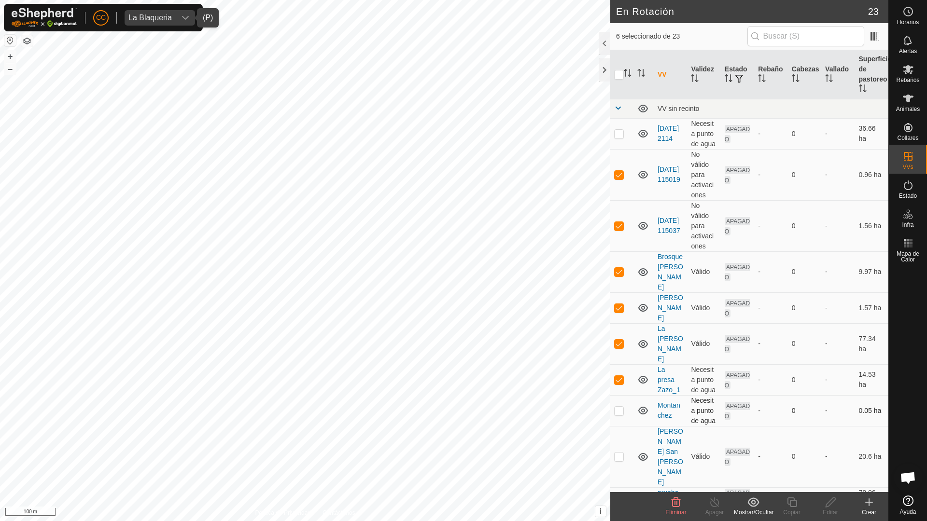
checkbox input "true"
click at [620, 71] on input "checkbox" at bounding box center [619, 75] width 10 height 10
checkbox input "true"
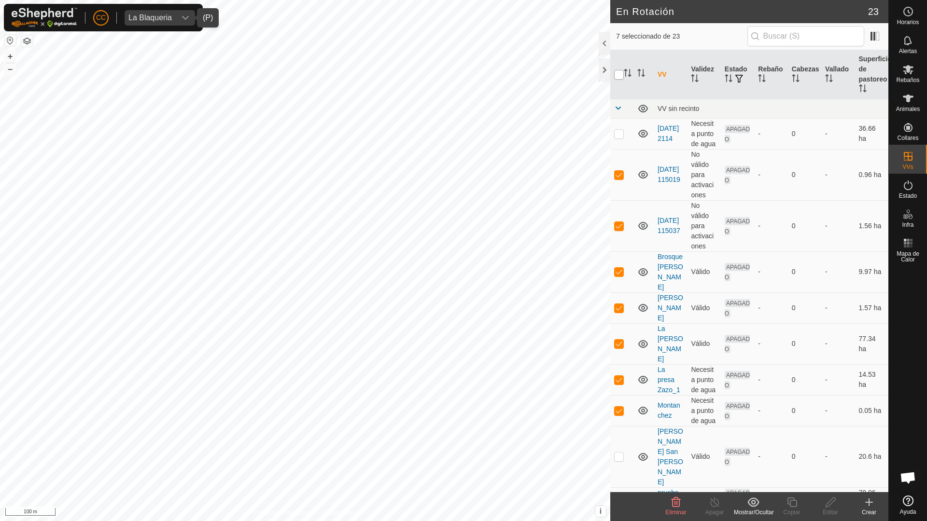
checkbox input "true"
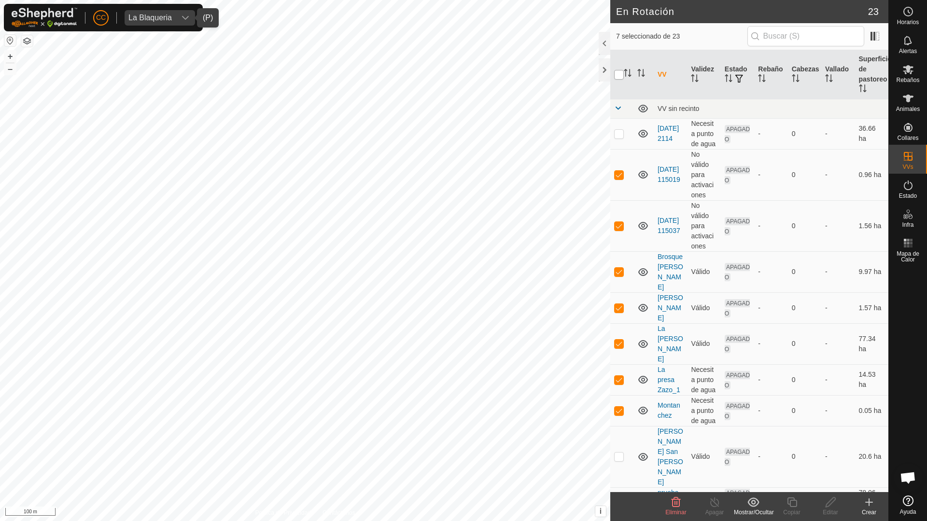
checkbox input "true"
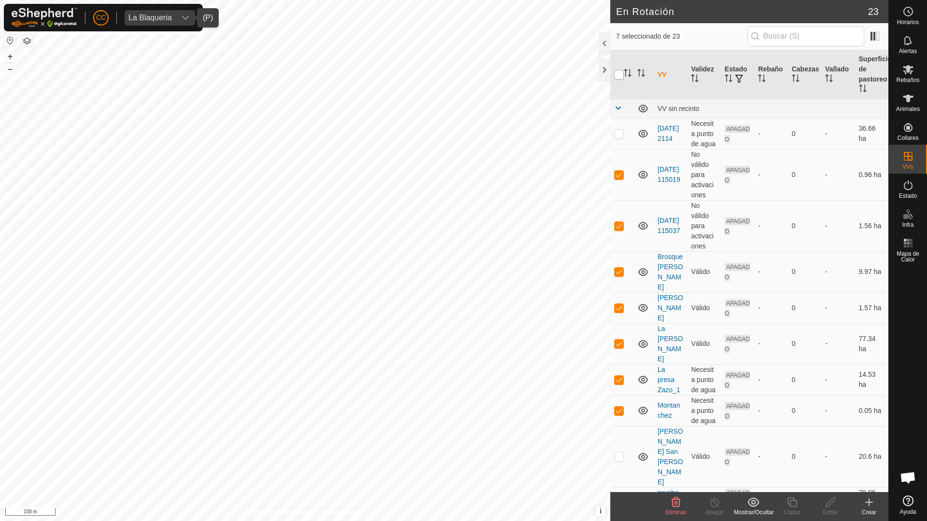
checkbox input "true"
click at [620, 72] on input "checkbox" at bounding box center [619, 75] width 10 height 10
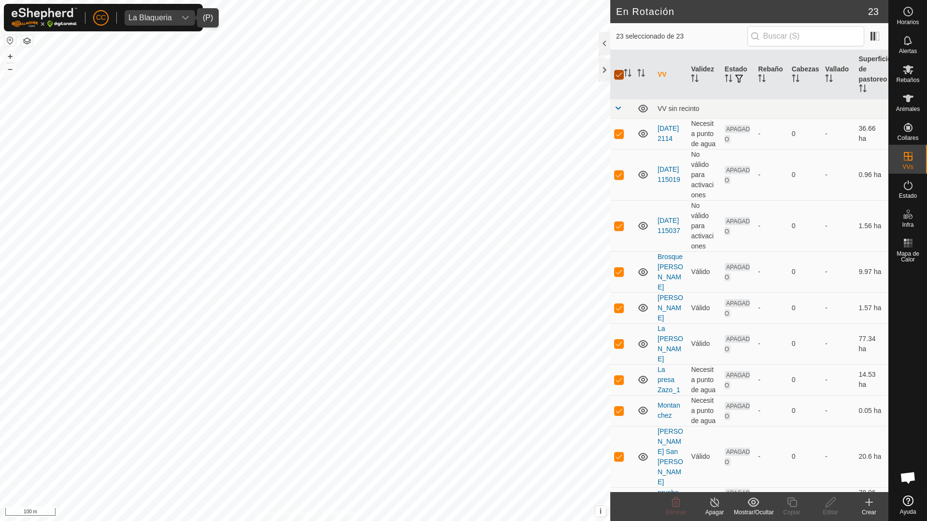
checkbox input "false"
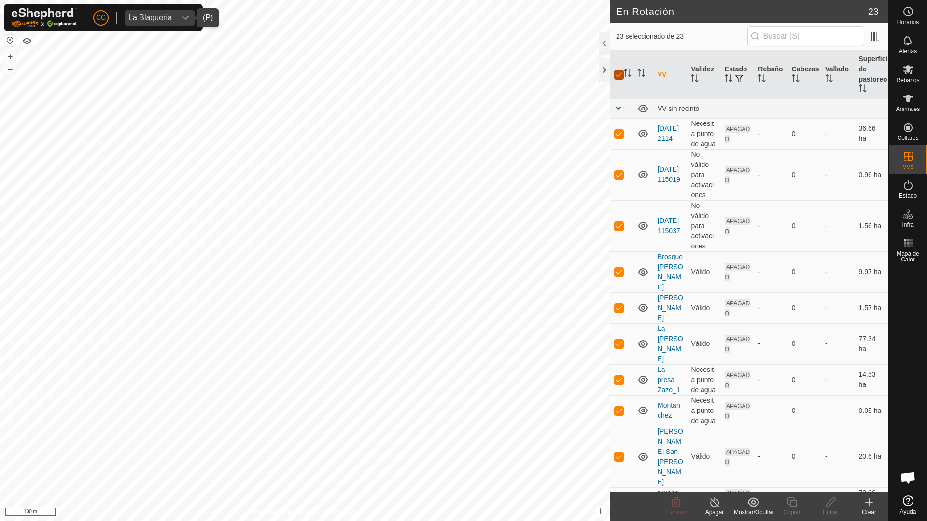
checkbox input "false"
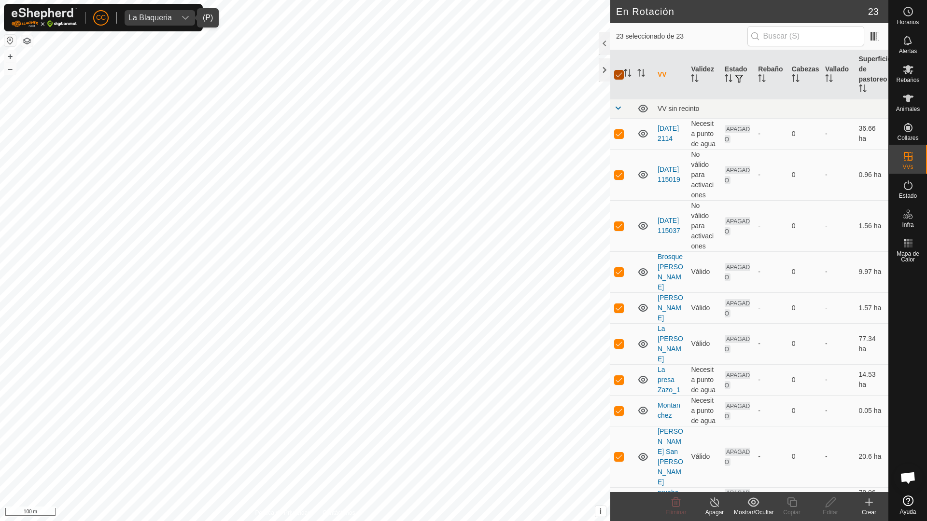
checkbox input "false"
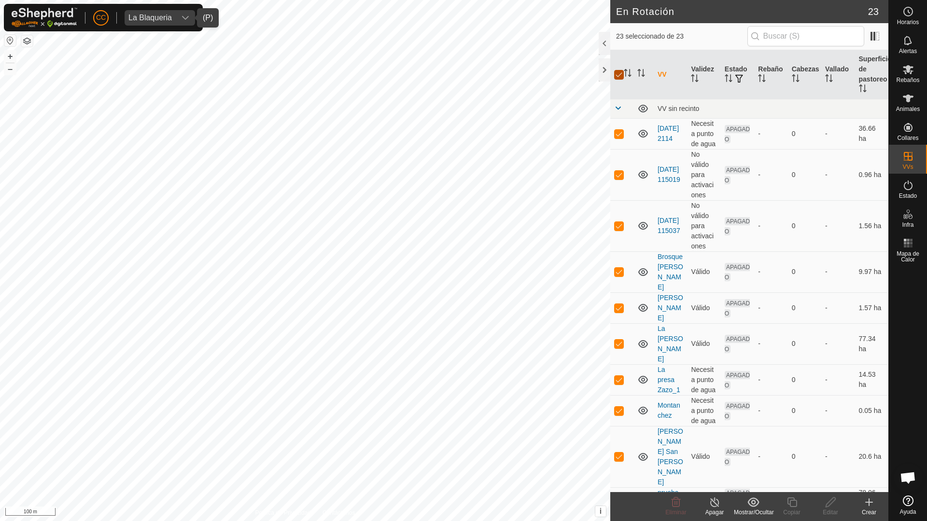
checkbox input "false"
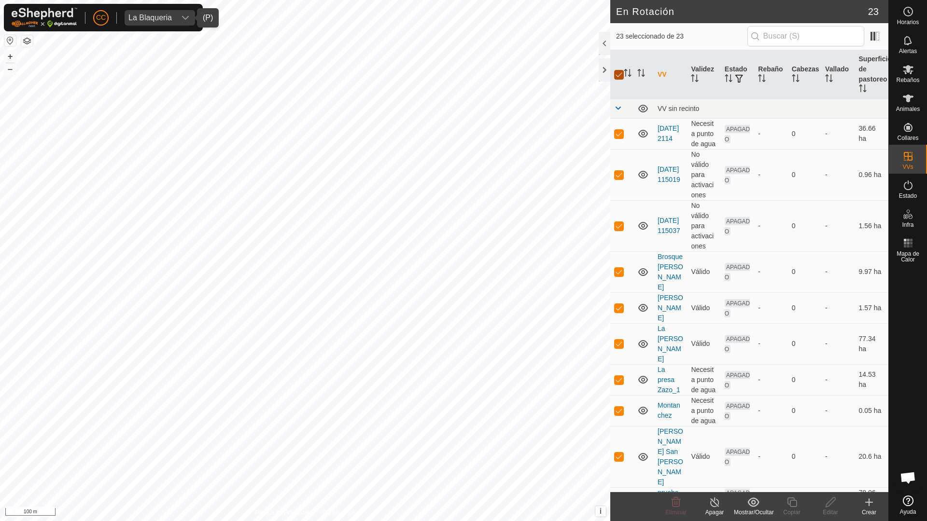
checkbox input "false"
drag, startPoint x: 617, startPoint y: 71, endPoint x: 617, endPoint y: 76, distance: 4.9
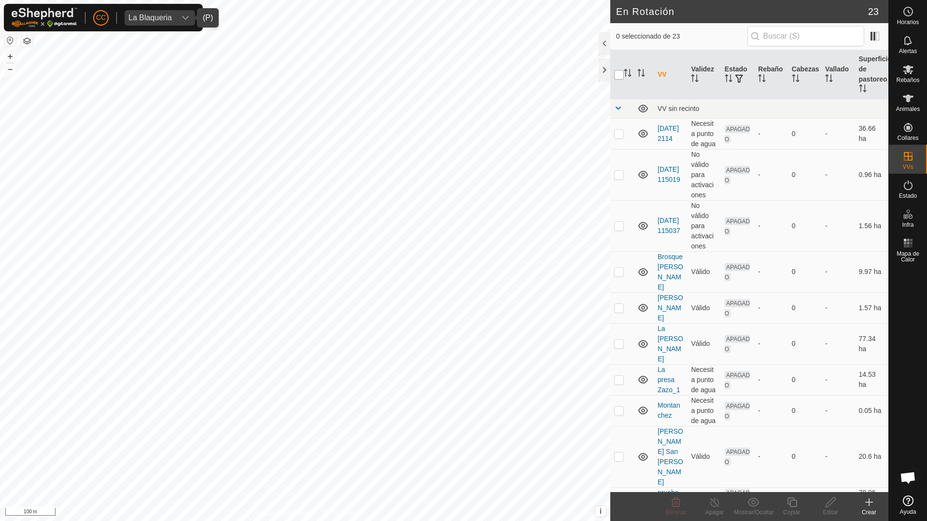
click at [617, 71] on input "checkbox" at bounding box center [619, 75] width 10 height 10
checkbox input "true"
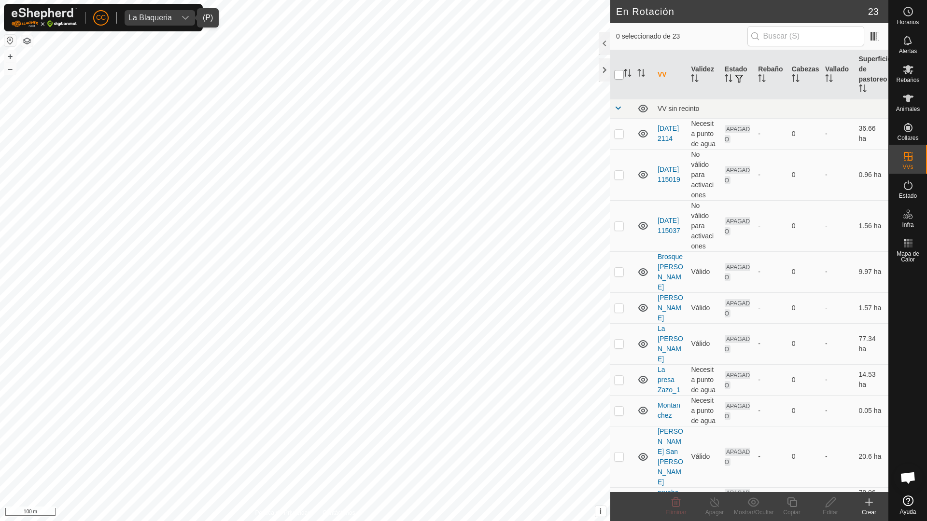
checkbox input "true"
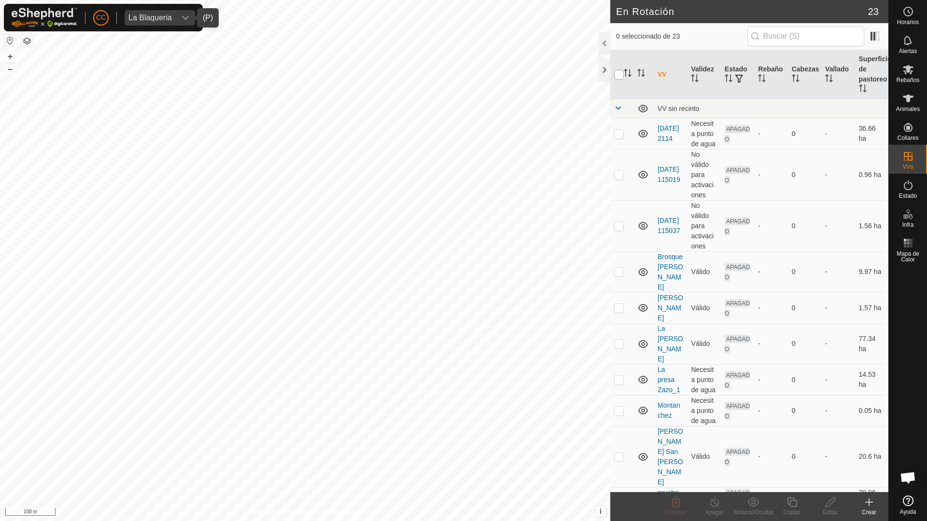
checkbox input "true"
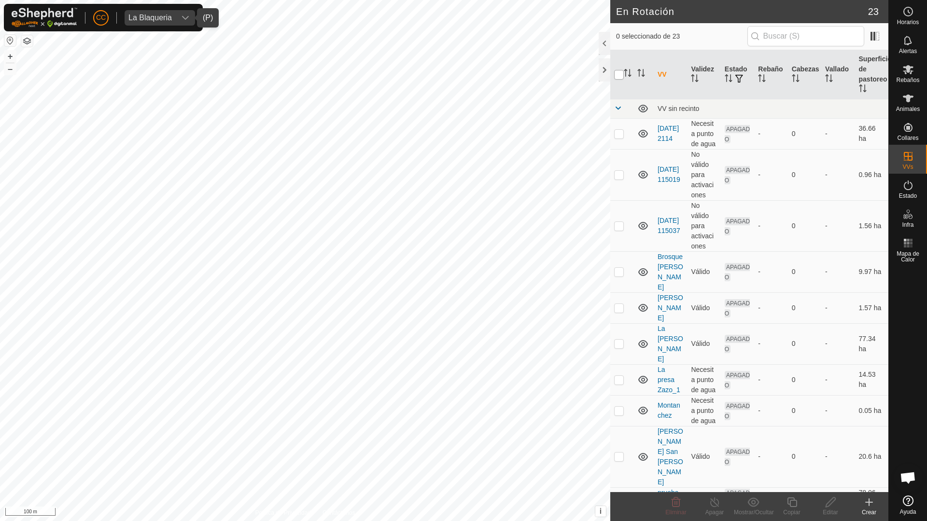
checkbox input "true"
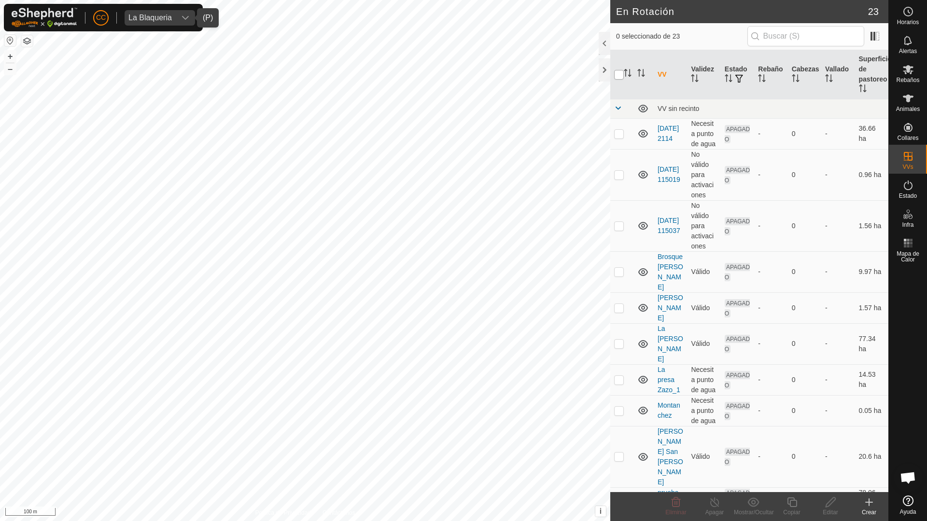
checkbox input "true"
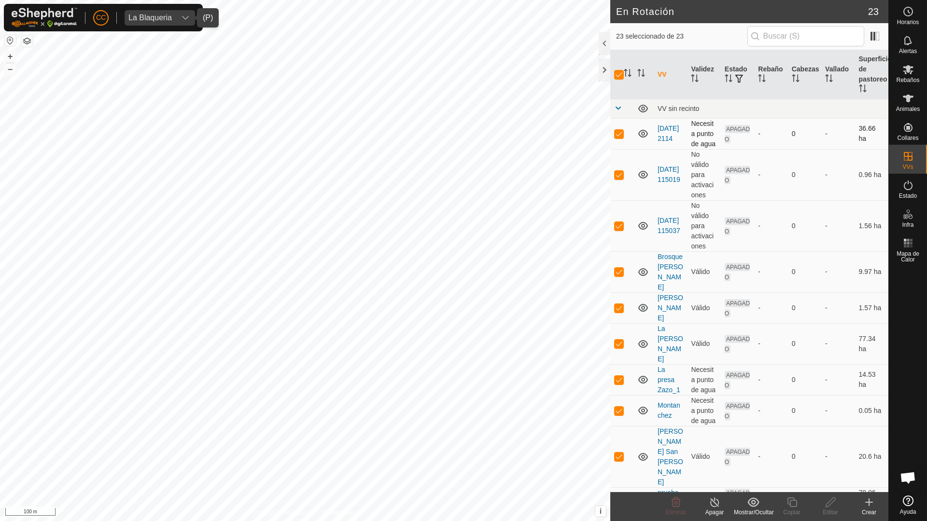
click at [619, 144] on td at bounding box center [621, 133] width 23 height 31
checkbox input "false"
click at [619, 179] on td at bounding box center [621, 174] width 23 height 51
checkbox input "false"
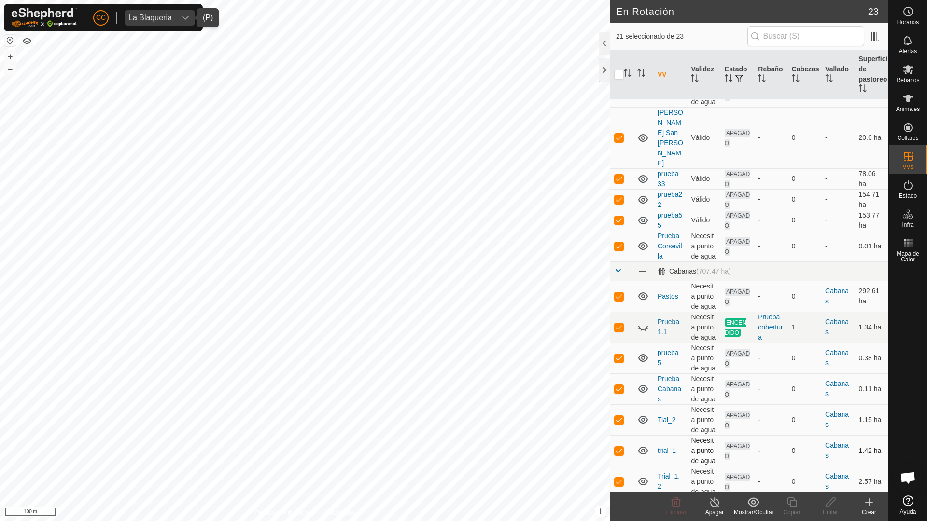
scroll to position [386, 0]
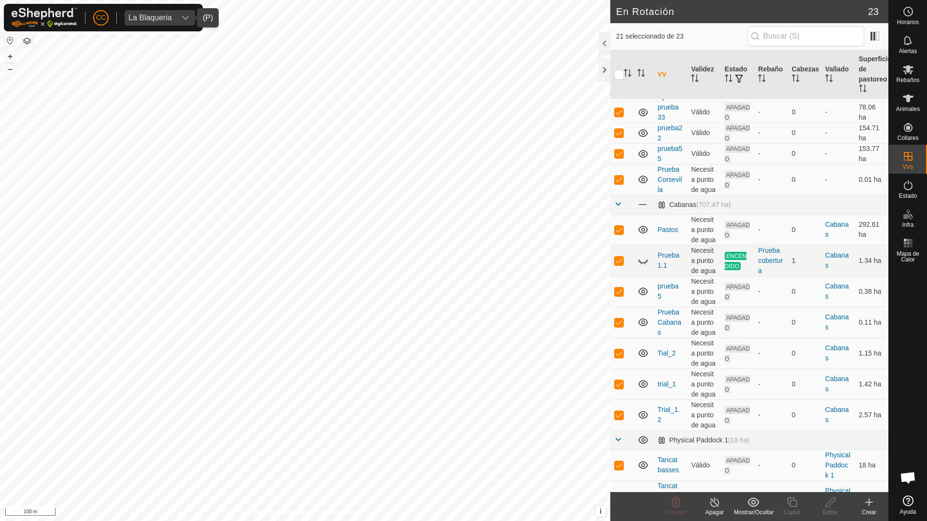
click at [756, 419] on icon at bounding box center [753, 502] width 12 height 9
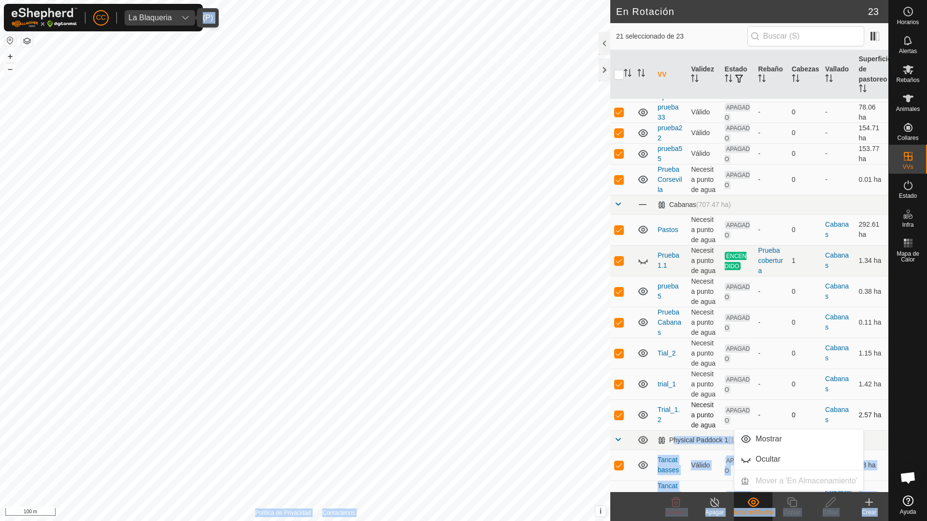
drag, startPoint x: 769, startPoint y: 482, endPoint x: 683, endPoint y: 332, distance: 172.7
click at [687, 345] on body "CC La [PERSON_NAME] Horarios Alertas Rebaños Animales Collares VVs Estado Infra…" at bounding box center [463, 260] width 927 height 521
click at [755, 419] on div "Mostrar/Ocultar" at bounding box center [753, 512] width 39 height 9
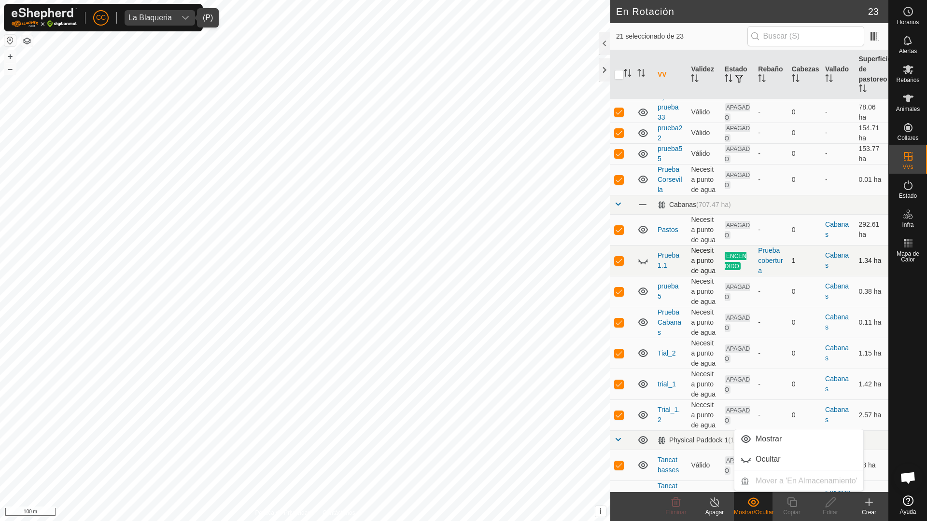
click at [621, 257] on p-checkbox at bounding box center [619, 261] width 10 height 8
checkbox input "false"
click at [758, 419] on icon at bounding box center [753, 503] width 12 height 12
click at [771, 419] on link "Mover a 'En Almacenamiento'" at bounding box center [798, 481] width 129 height 19
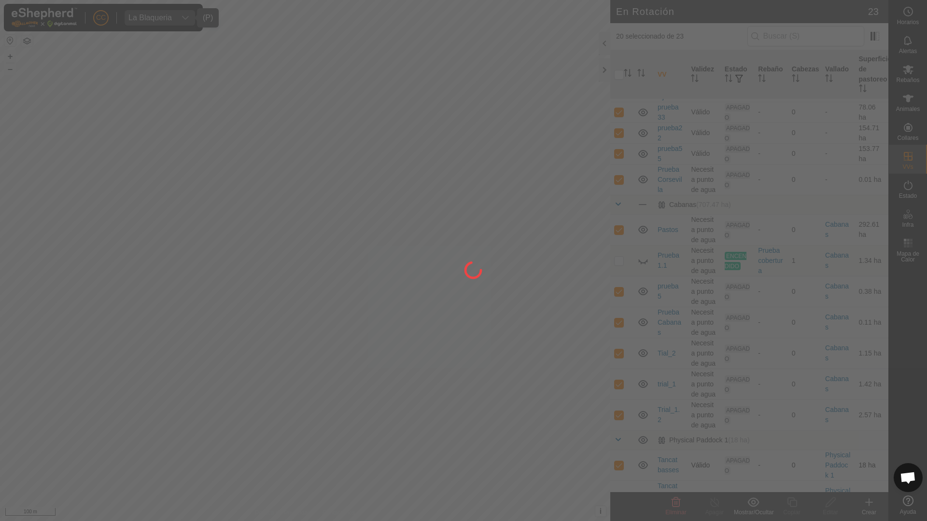
checkbox input "false"
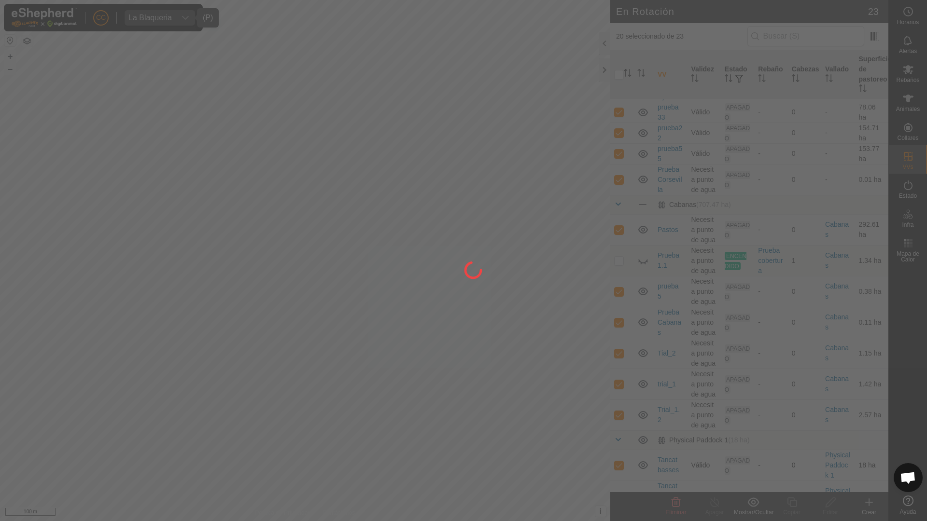
checkbox input "false"
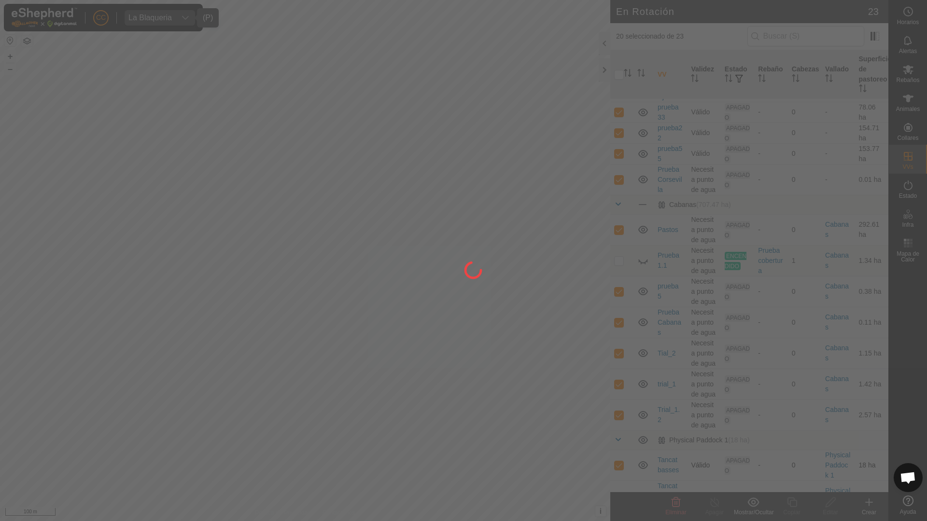
checkbox input "false"
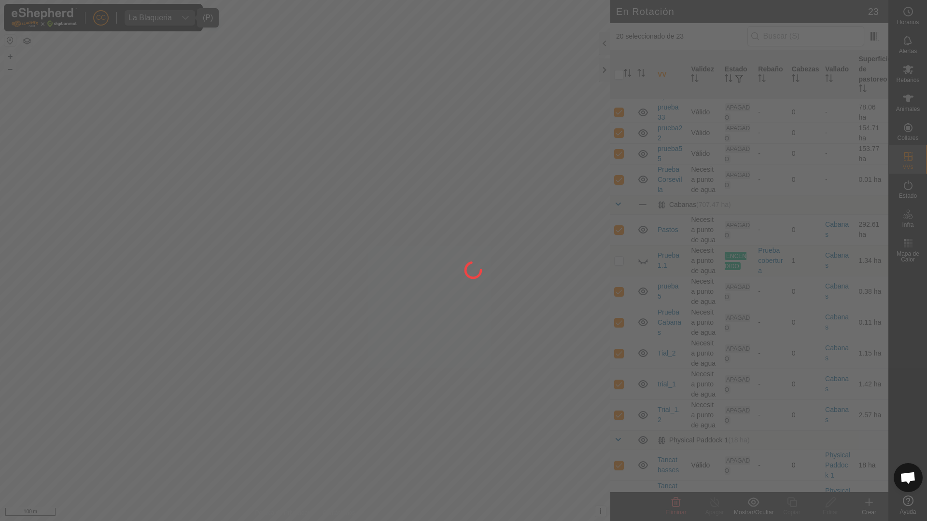
checkbox input "false"
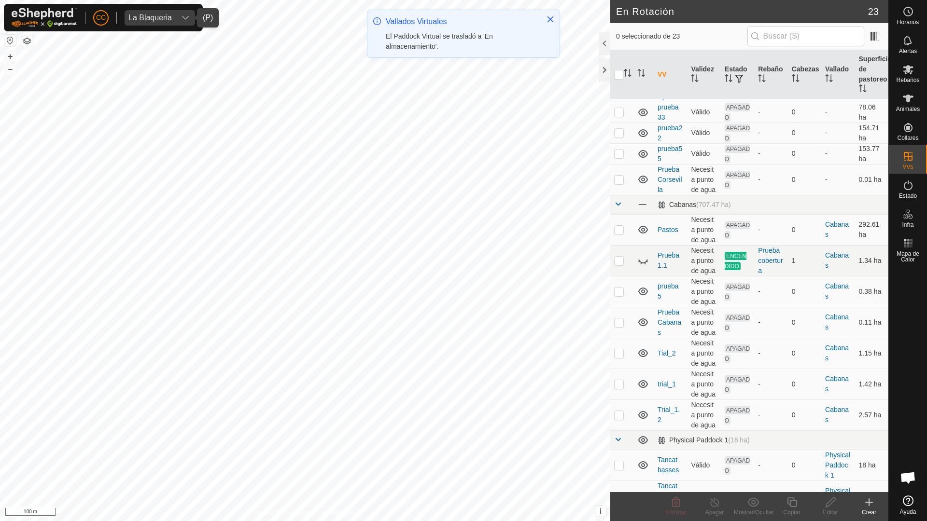
scroll to position [0, 0]
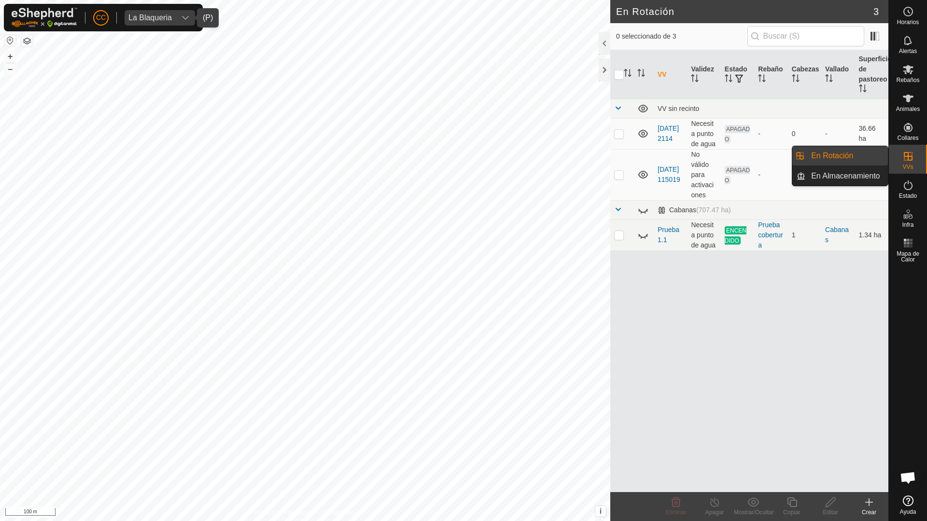
click at [911, 161] on icon at bounding box center [908, 157] width 12 height 12
click at [914, 162] on es-virtualpaddocks-svg-icon at bounding box center [907, 156] width 17 height 15
click at [852, 174] on link "En Almacenamiento" at bounding box center [846, 176] width 83 height 19
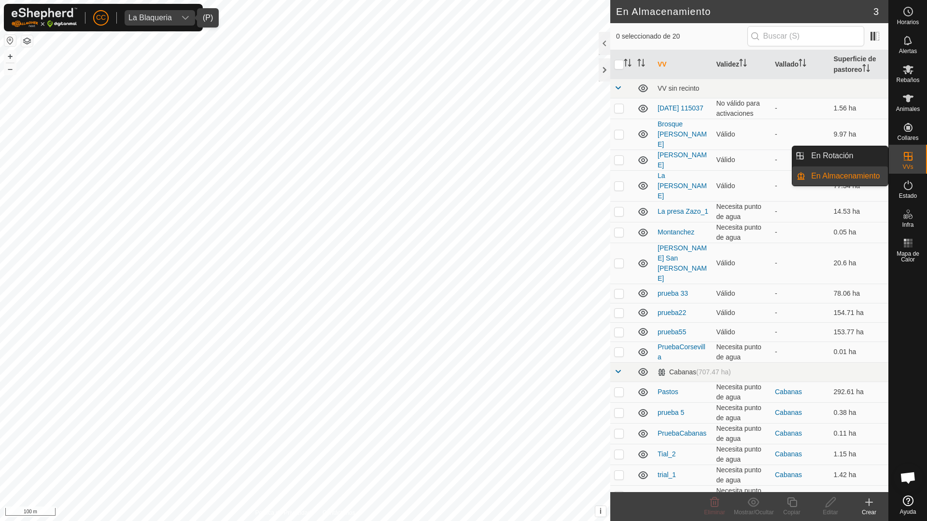
click at [911, 156] on icon at bounding box center [908, 156] width 9 height 9
click at [850, 172] on link "En Almacenamiento" at bounding box center [846, 176] width 83 height 19
click at [614, 208] on p-checkbox at bounding box center [619, 212] width 10 height 8
checkbox input "true"
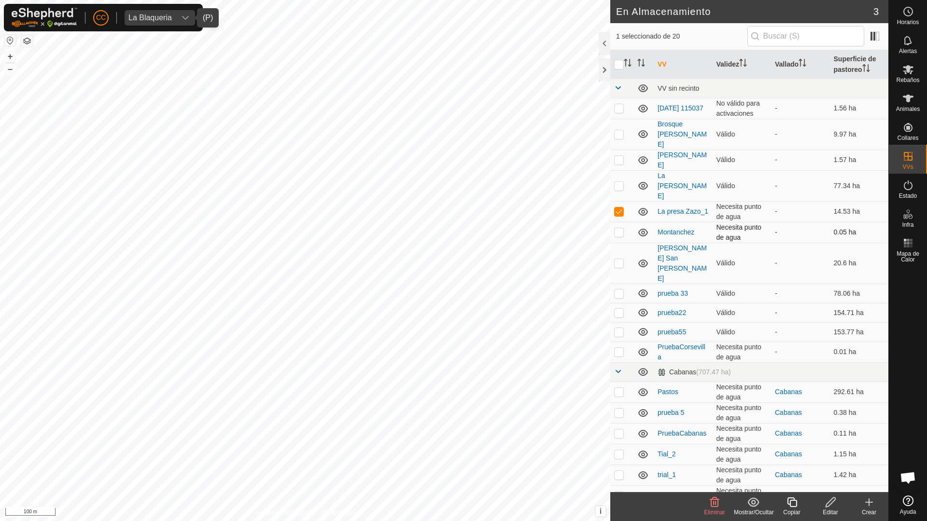
click at [616, 228] on p-checkbox at bounding box center [619, 232] width 10 height 8
checkbox input "true"
click at [755, 419] on icon at bounding box center [753, 502] width 12 height 9
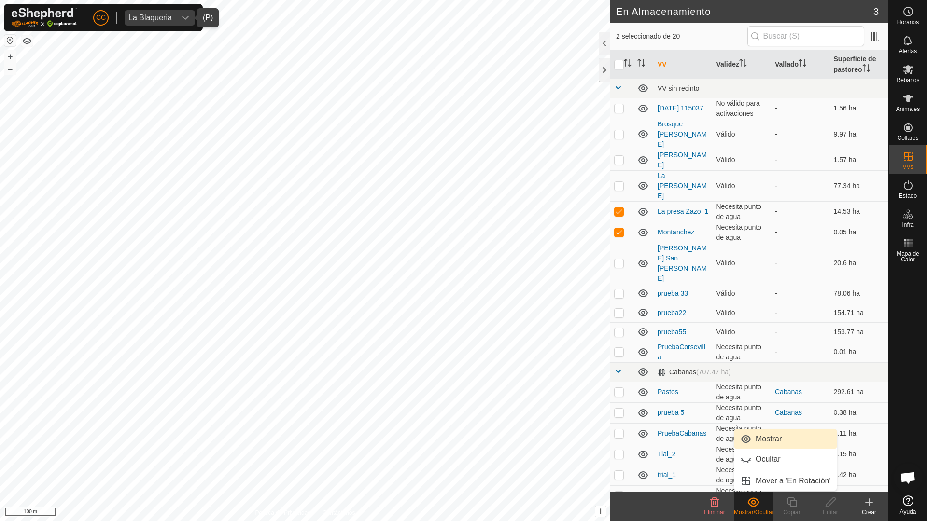
click at [763, 419] on link "Mostrar" at bounding box center [785, 439] width 102 height 19
click at [753, 419] on div "Mostrar/Ocultar" at bounding box center [753, 512] width 39 height 9
click at [769, 419] on link "Mover a 'En Rotación'" at bounding box center [785, 481] width 102 height 19
checkbox input "false"
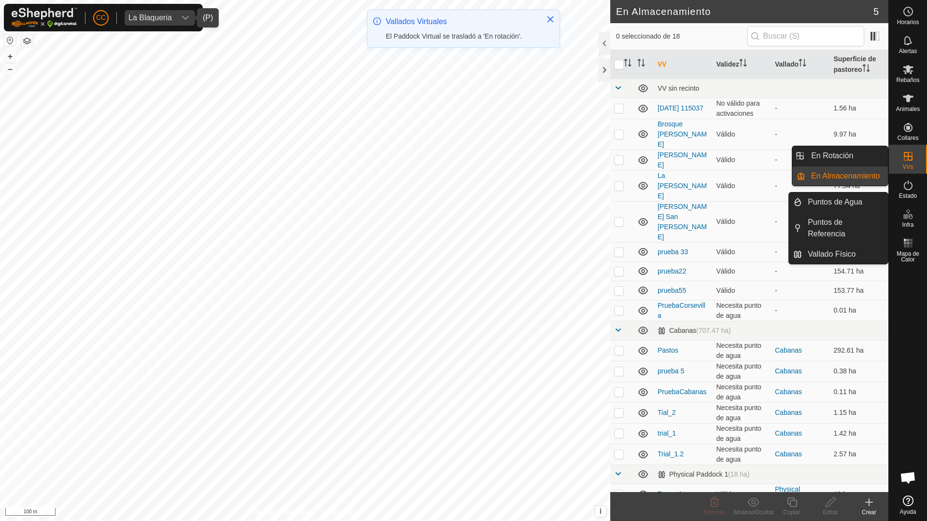
click at [902, 159] on icon at bounding box center [908, 157] width 12 height 12
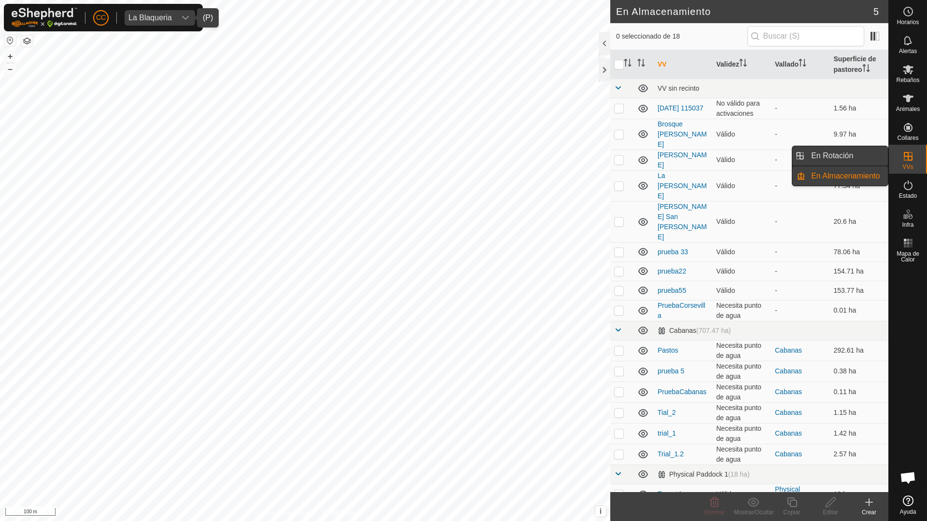
click at [849, 158] on link "En Rotación" at bounding box center [846, 155] width 83 height 19
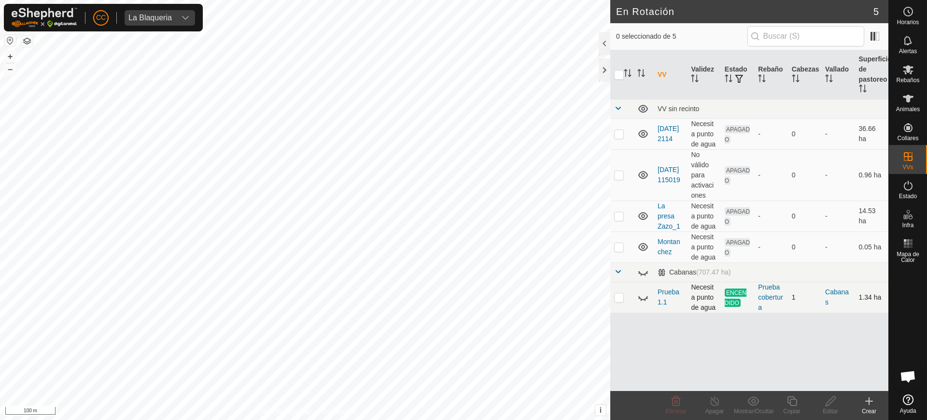
click at [644, 300] on icon at bounding box center [643, 297] width 12 height 12
click at [644, 274] on icon at bounding box center [643, 272] width 12 height 12
click at [644, 274] on icon at bounding box center [643, 273] width 10 height 4
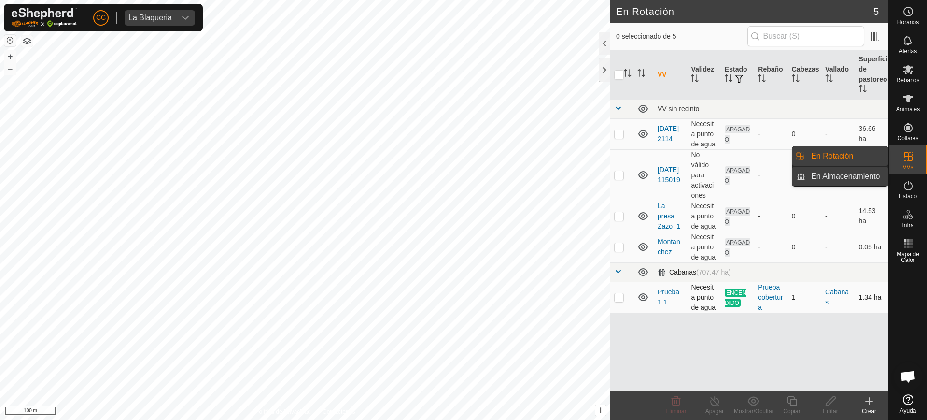
click at [869, 174] on link "En Almacenamiento" at bounding box center [846, 176] width 83 height 19
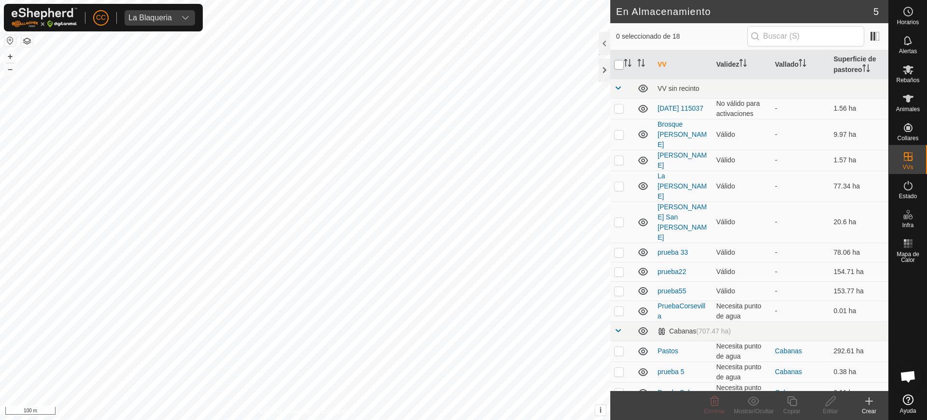
click at [616, 66] on input "checkbox" at bounding box center [619, 65] width 10 height 10
checkbox input "true"
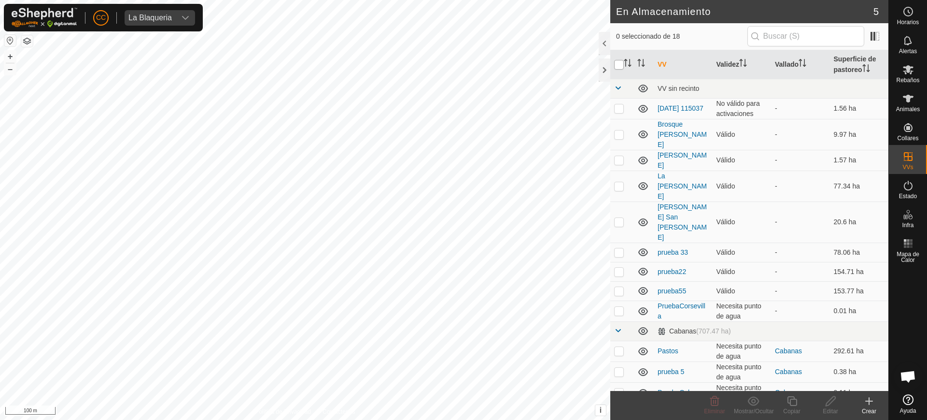
checkbox input "true"
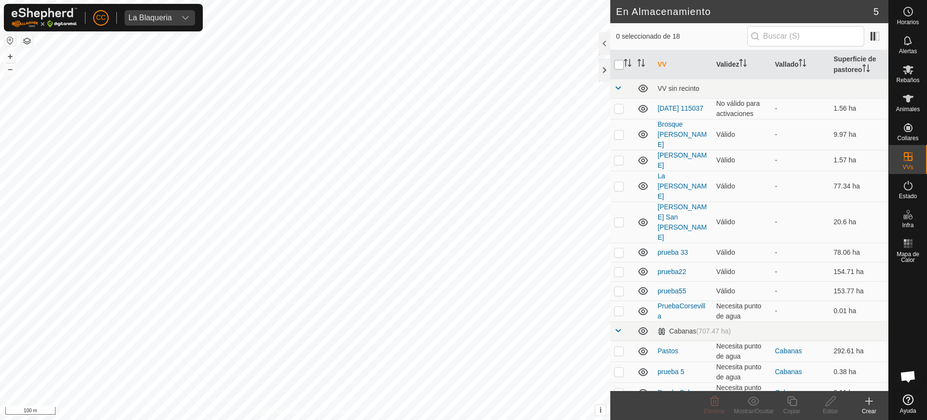
checkbox input "true"
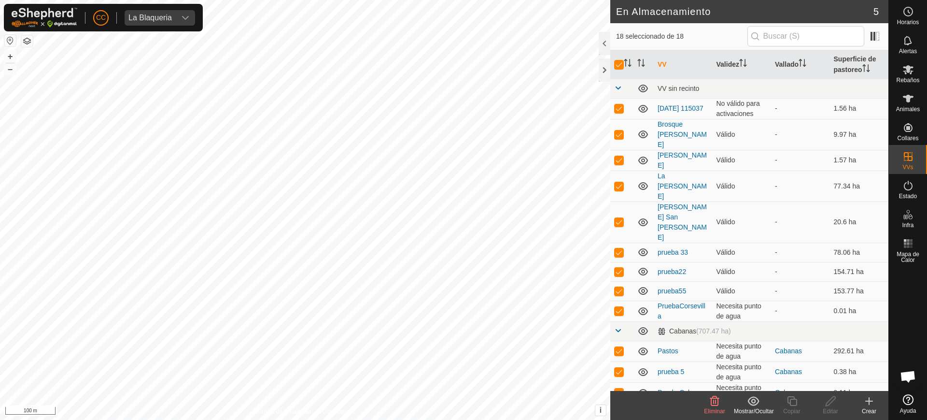
click at [762, 414] on div "Mostrar/Ocultar" at bounding box center [753, 410] width 39 height 9
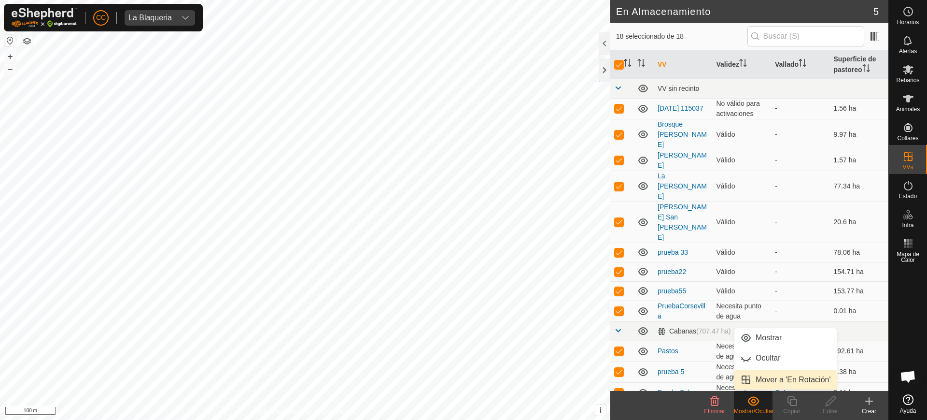
click at [763, 382] on link "Mover a 'En Rotación'" at bounding box center [785, 379] width 102 height 19
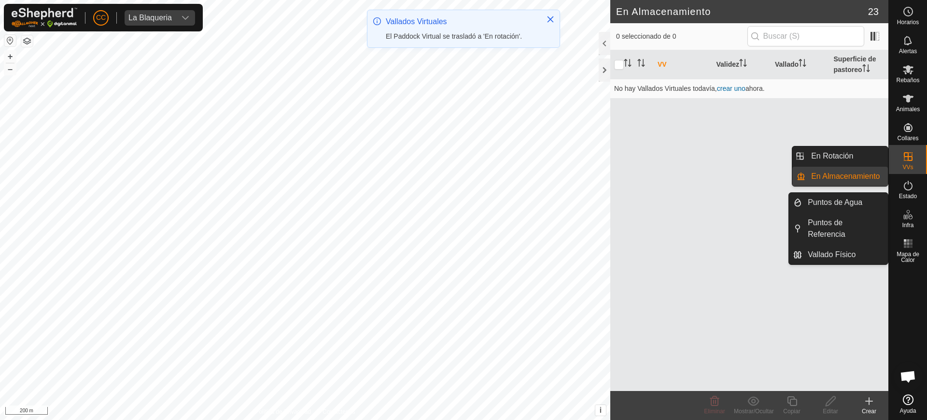
click at [912, 163] on es-virtualpaddocks-svg-icon at bounding box center [907, 156] width 17 height 15
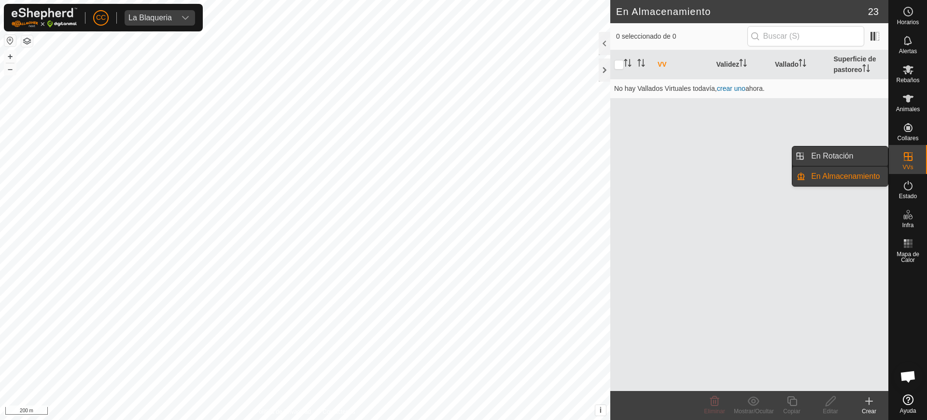
click at [852, 159] on link "En Rotación" at bounding box center [846, 155] width 83 height 19
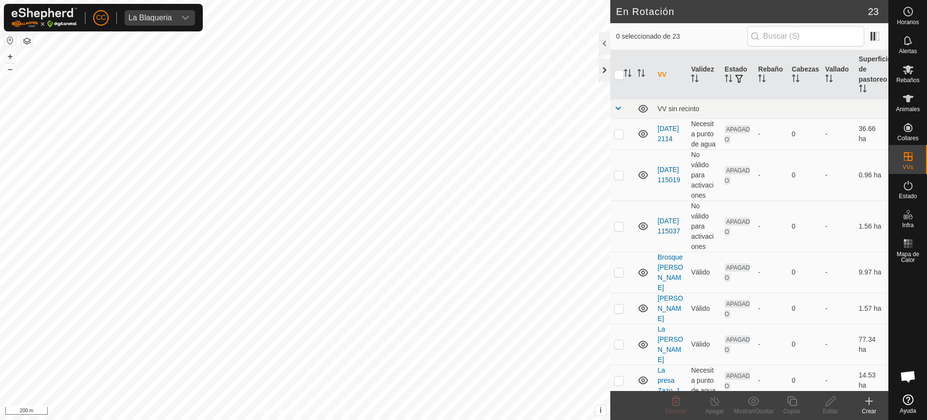
click at [604, 71] on div at bounding box center [605, 69] width 12 height 23
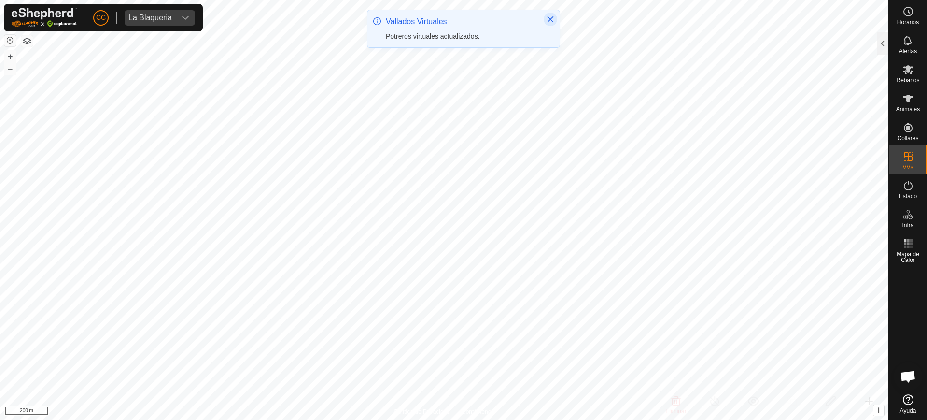
click at [550, 15] on icon "Close" at bounding box center [550, 19] width 8 height 8
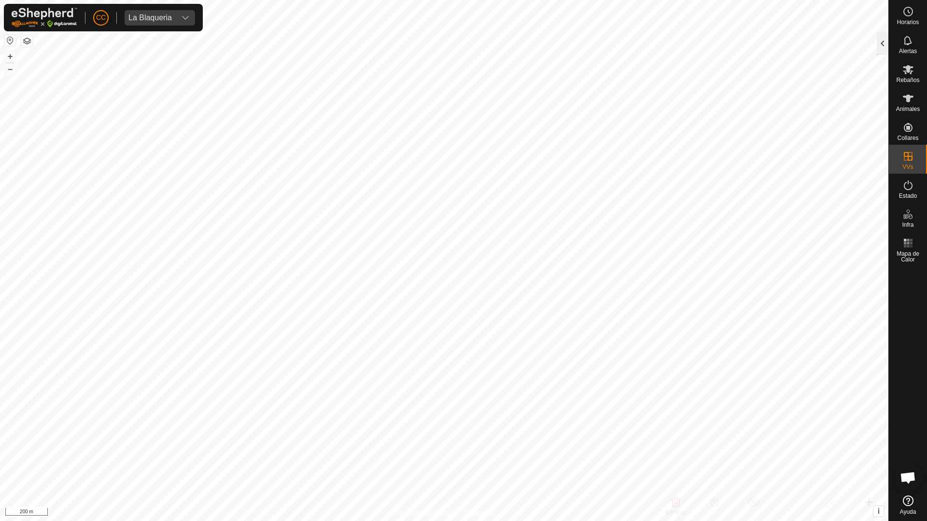
click at [880, 46] on div at bounding box center [883, 43] width 12 height 23
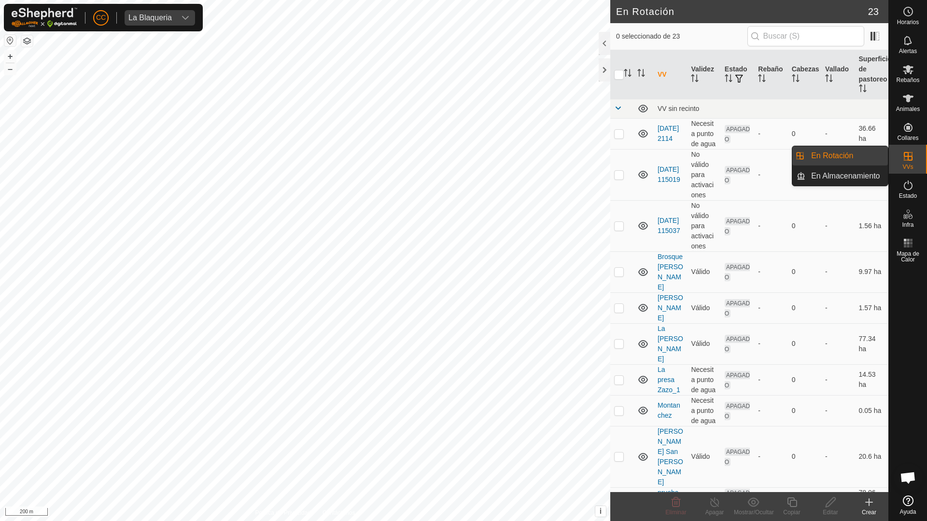
click at [908, 158] on icon at bounding box center [908, 156] width 9 height 9
click at [862, 157] on link "En Rotación" at bounding box center [846, 155] width 83 height 19
click at [617, 74] on input "checkbox" at bounding box center [619, 75] width 10 height 10
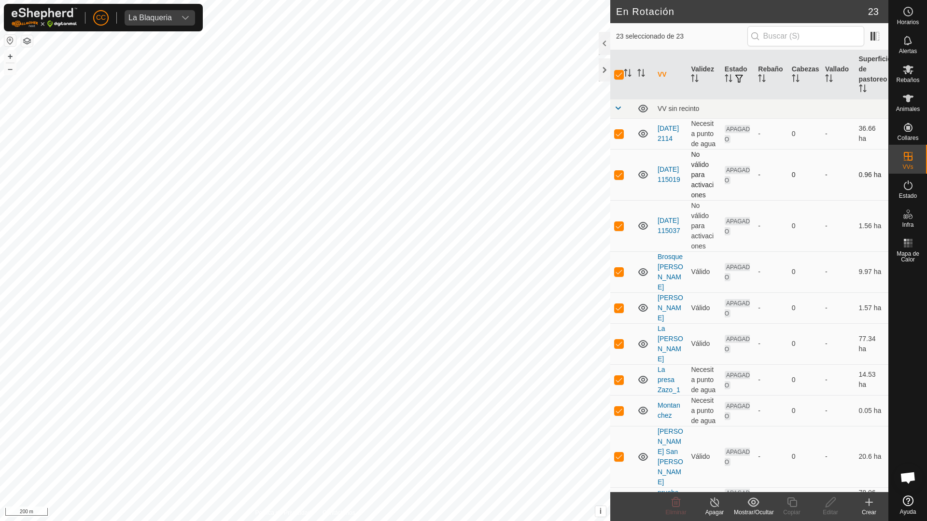
drag, startPoint x: 619, startPoint y: 133, endPoint x: 612, endPoint y: 165, distance: 33.1
click at [619, 134] on p-checkbox at bounding box center [619, 134] width 10 height 8
click at [617, 175] on p-checkbox at bounding box center [619, 175] width 10 height 8
click at [618, 225] on p-checkbox at bounding box center [619, 226] width 10 height 8
click at [616, 268] on p-checkbox at bounding box center [619, 272] width 10 height 8
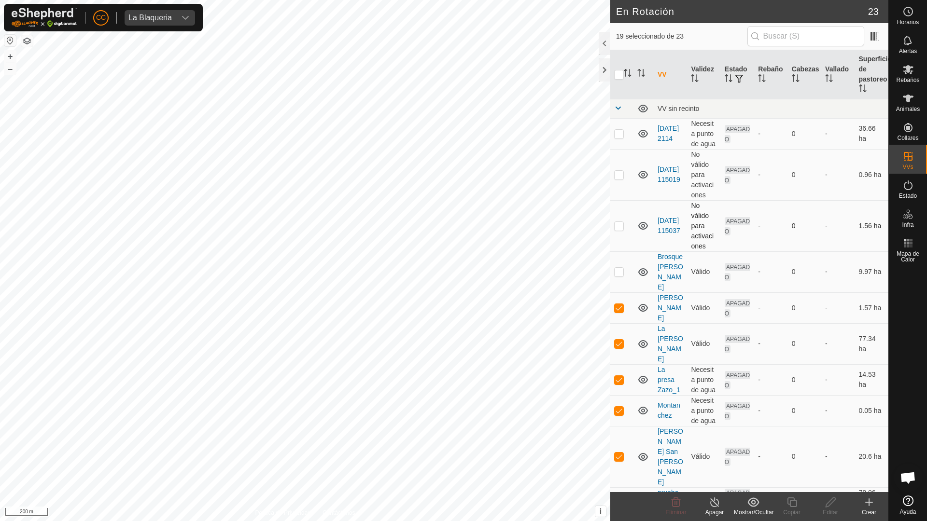
drag, startPoint x: 619, startPoint y: 228, endPoint x: 616, endPoint y: 234, distance: 6.0
click at [619, 229] on p-checkbox at bounding box center [619, 226] width 10 height 8
click at [620, 268] on p-checkbox at bounding box center [619, 272] width 10 height 8
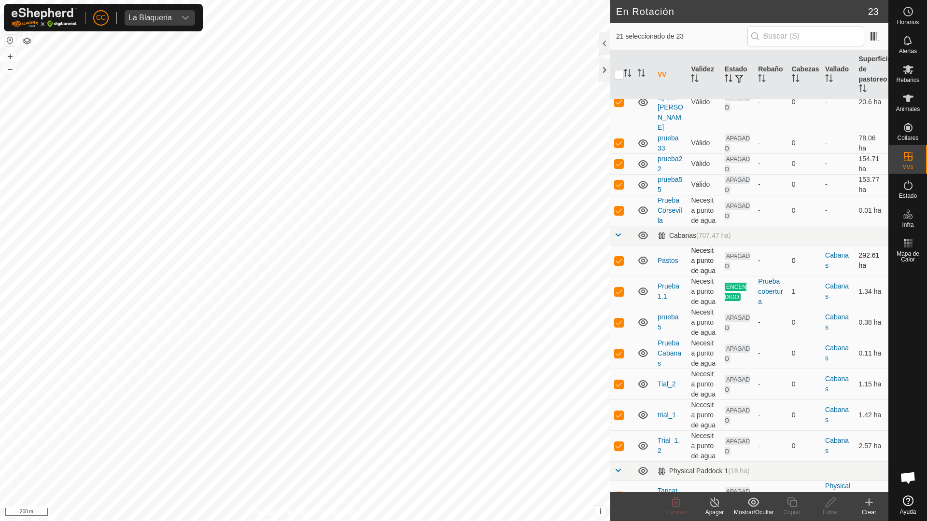
scroll to position [362, 0]
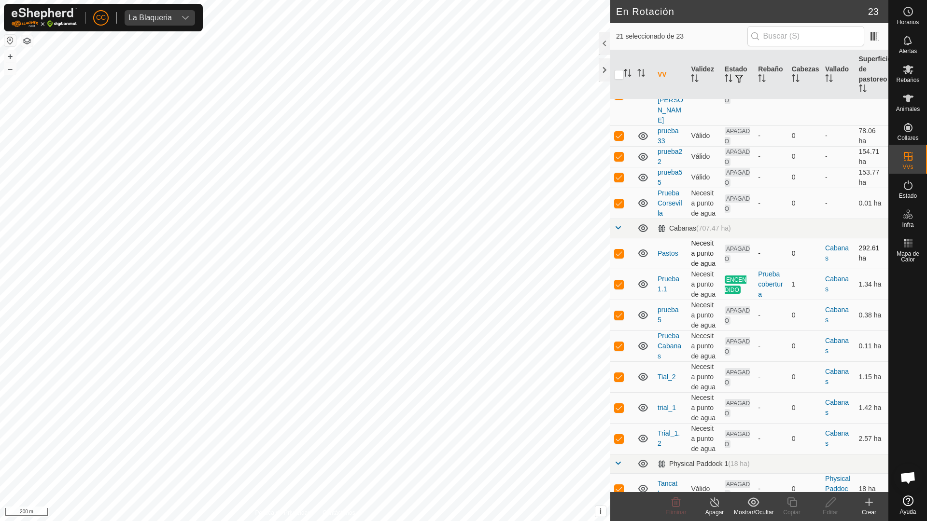
click at [619, 250] on p-checkbox at bounding box center [619, 254] width 10 height 8
drag, startPoint x: 616, startPoint y: 205, endPoint x: 625, endPoint y: 209, distance: 10.0
click at [616, 280] on p-checkbox at bounding box center [619, 284] width 10 height 8
click at [609, 73] on div at bounding box center [605, 69] width 12 height 23
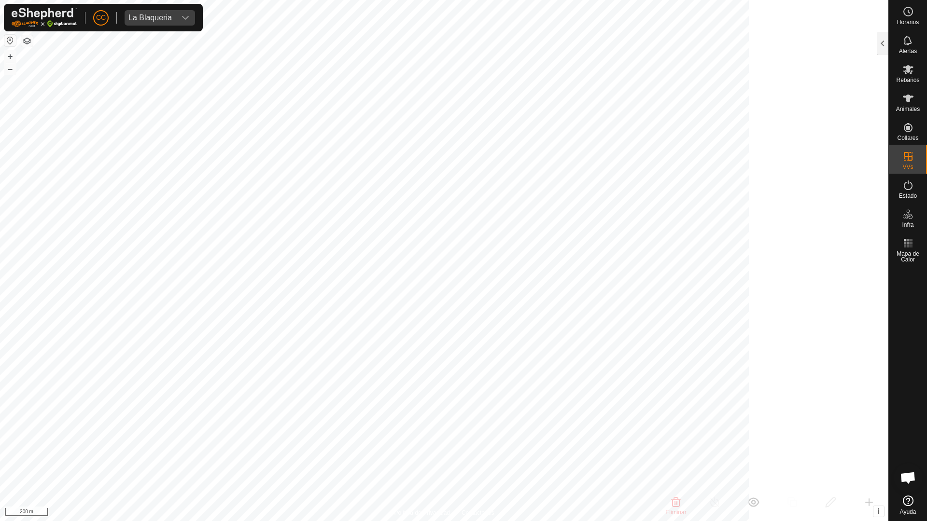
scroll to position [1703, 0]
click at [910, 91] on es-animals-svg-icon at bounding box center [907, 98] width 17 height 15
drag, startPoint x: 886, startPoint y: 41, endPoint x: 879, endPoint y: 122, distance: 81.4
click at [885, 43] on div at bounding box center [883, 43] width 12 height 23
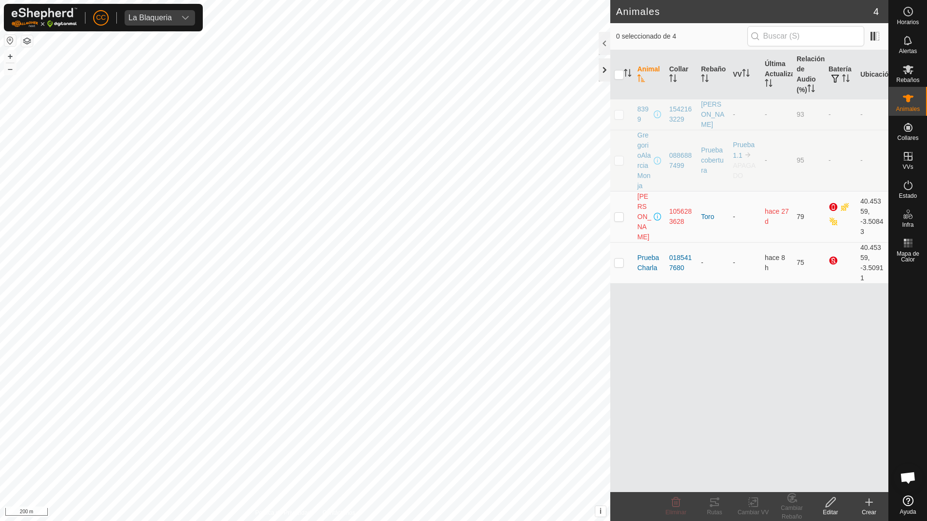
click at [610, 74] on div "Animales 4 0 seleccionado de 4 Animal Collar Rebaño VV Última Actualización Rel…" at bounding box center [749, 260] width 278 height 521
click at [602, 70] on div at bounding box center [605, 69] width 12 height 23
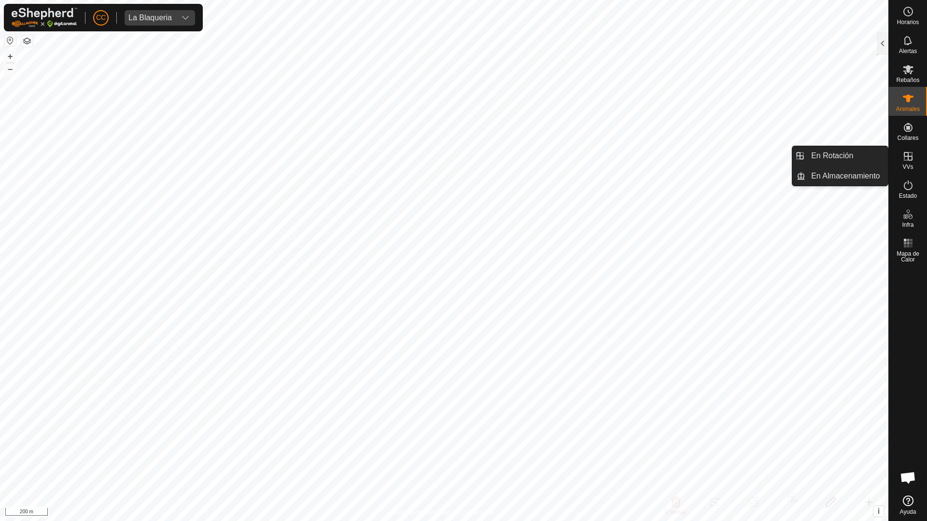
click at [910, 162] on icon at bounding box center [908, 157] width 12 height 12
click at [875, 154] on link "En Rotación" at bounding box center [846, 155] width 83 height 19
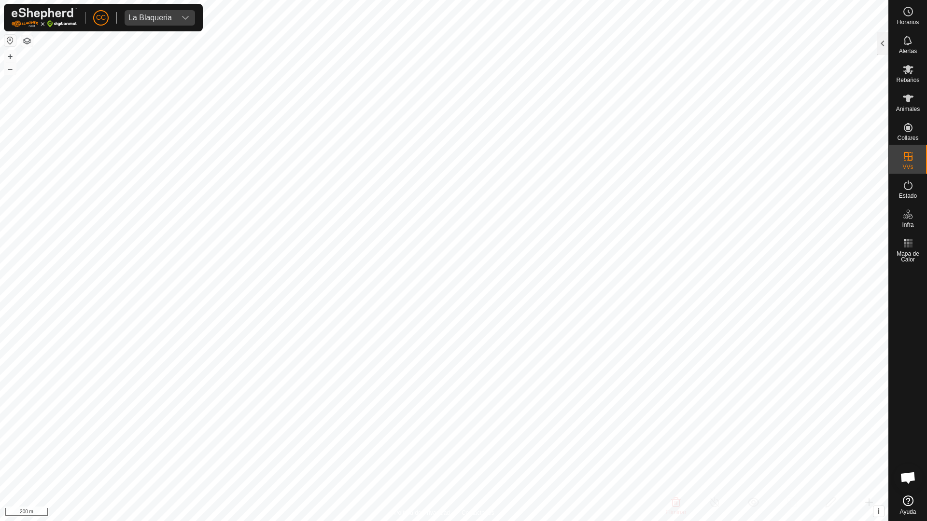
click at [879, 38] on div at bounding box center [883, 43] width 12 height 23
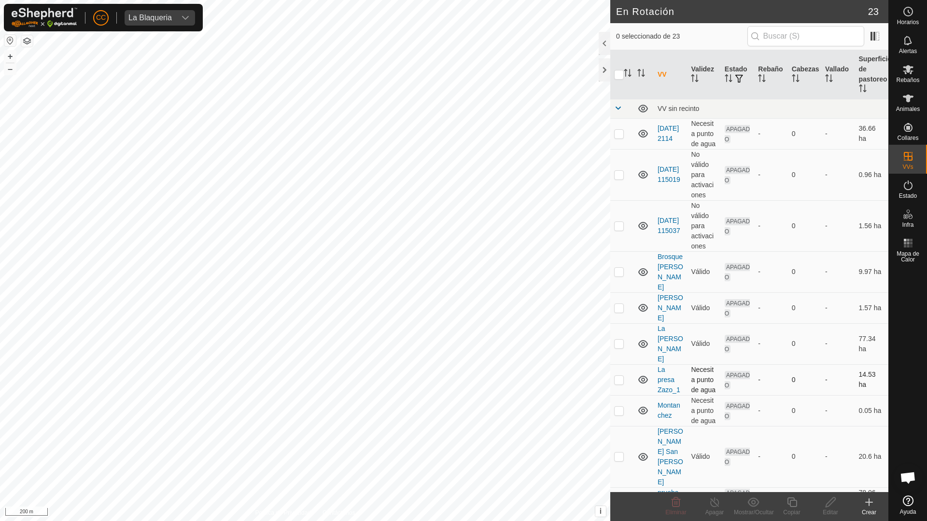
scroll to position [60, 0]
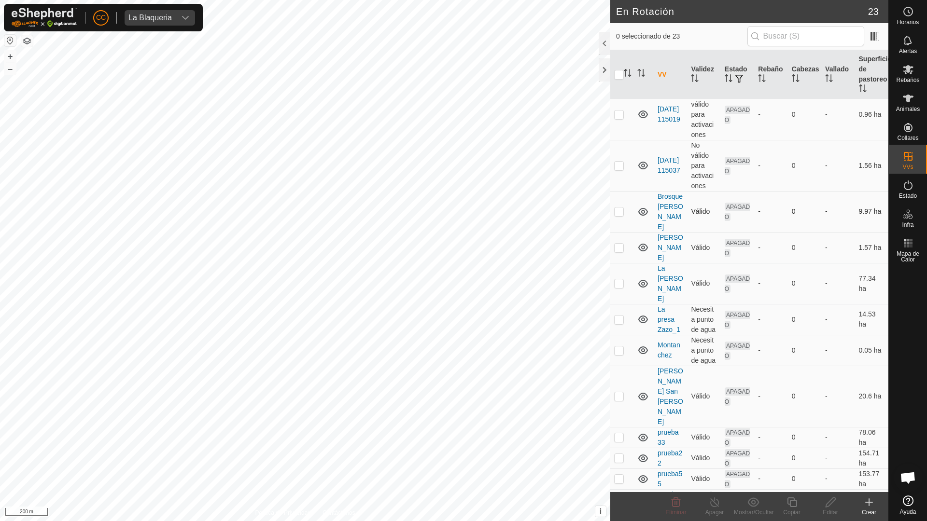
click at [620, 208] on p-checkbox at bounding box center [619, 212] width 10 height 8
click at [618, 244] on p-checkbox at bounding box center [619, 248] width 10 height 8
drag, startPoint x: 616, startPoint y: 245, endPoint x: 619, endPoint y: 261, distance: 16.2
click at [616, 280] on p-checkbox at bounding box center [619, 284] width 10 height 8
click at [620, 304] on td at bounding box center [621, 319] width 23 height 31
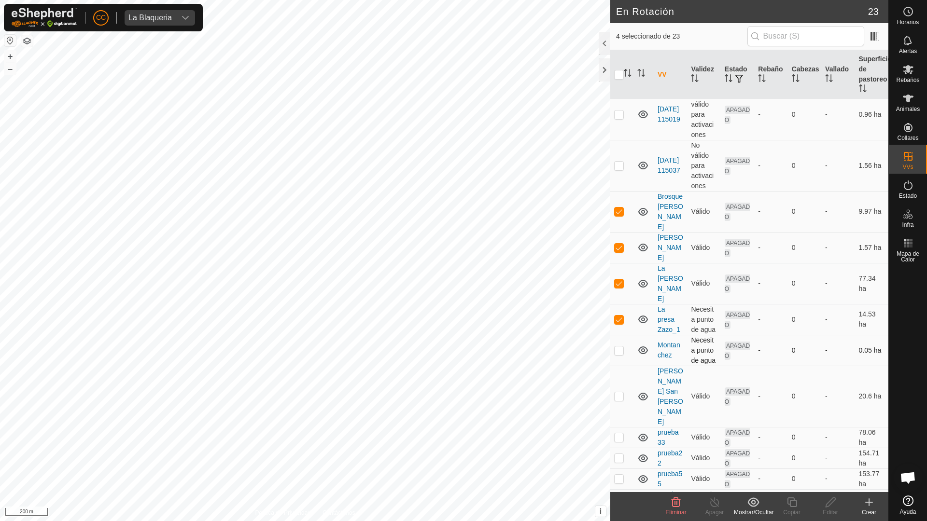
click at [616, 347] on p-checkbox at bounding box center [619, 351] width 10 height 8
click at [621, 392] on p-checkbox at bounding box center [619, 396] width 10 height 8
click at [619, 419] on p-checkbox at bounding box center [619, 438] width 10 height 8
click at [619, 73] on input "checkbox" at bounding box center [619, 75] width 10 height 10
click at [622, 169] on p-checkbox at bounding box center [619, 166] width 10 height 8
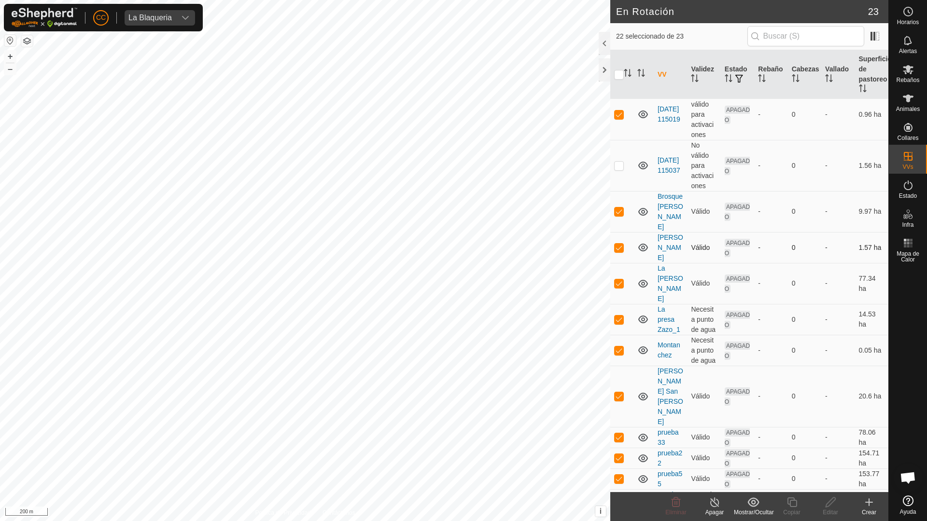
click at [620, 244] on p-tablecheckbox at bounding box center [619, 248] width 10 height 8
click at [618, 280] on p-checkbox at bounding box center [619, 284] width 10 height 8
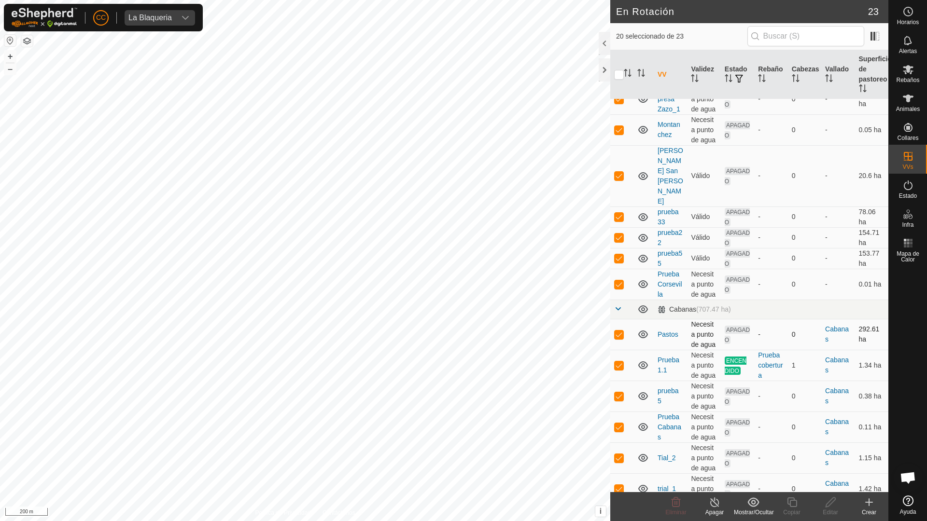
scroll to position [302, 0]
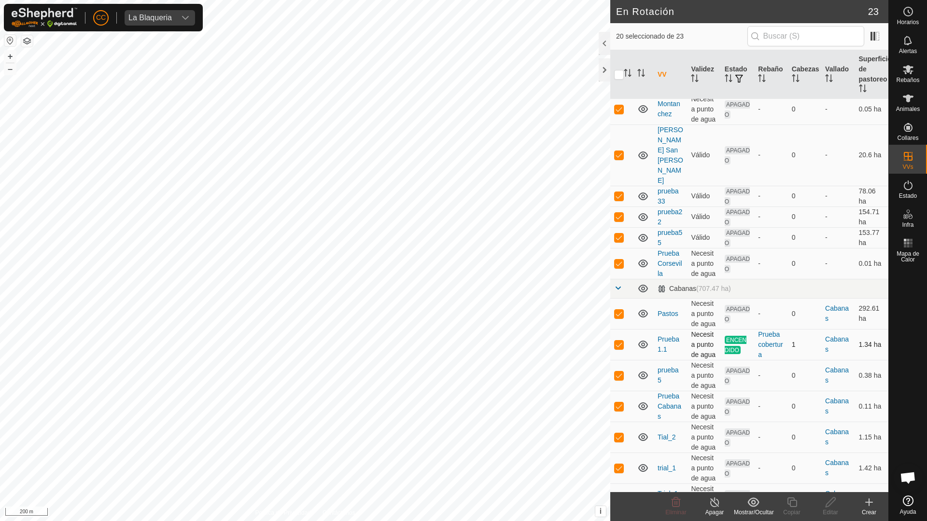
click at [618, 341] on p-checkbox at bounding box center [619, 345] width 10 height 8
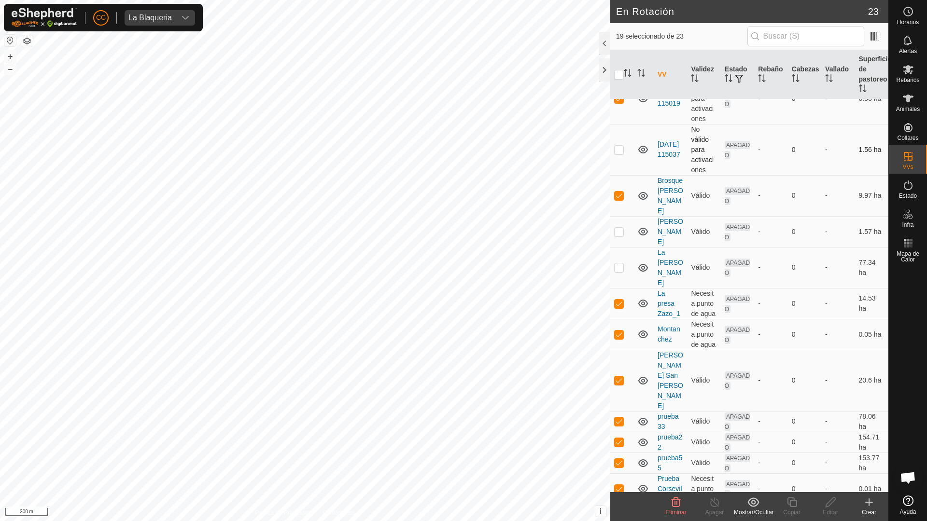
scroll to position [0, 0]
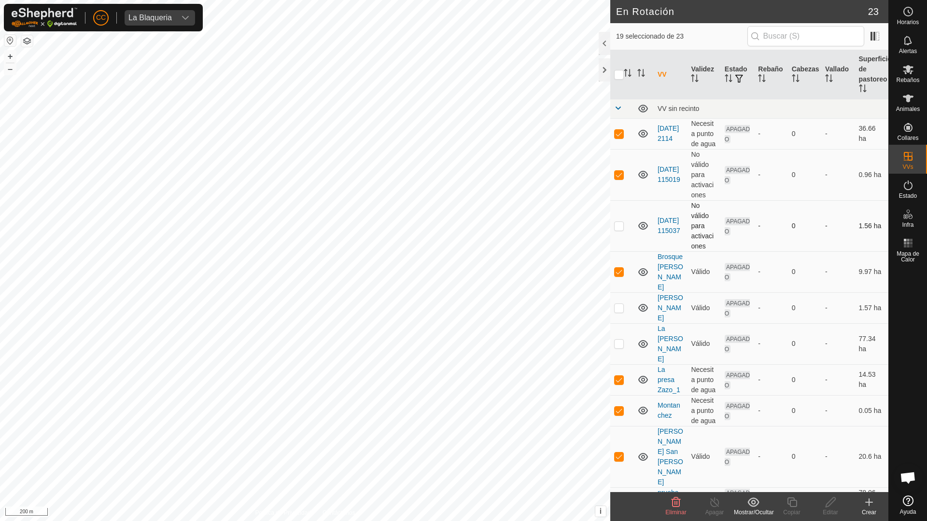
drag, startPoint x: 623, startPoint y: 228, endPoint x: 620, endPoint y: 239, distance: 11.0
click at [622, 230] on td at bounding box center [621, 225] width 23 height 51
click at [613, 293] on td at bounding box center [621, 308] width 23 height 31
click at [622, 323] on td at bounding box center [621, 343] width 23 height 41
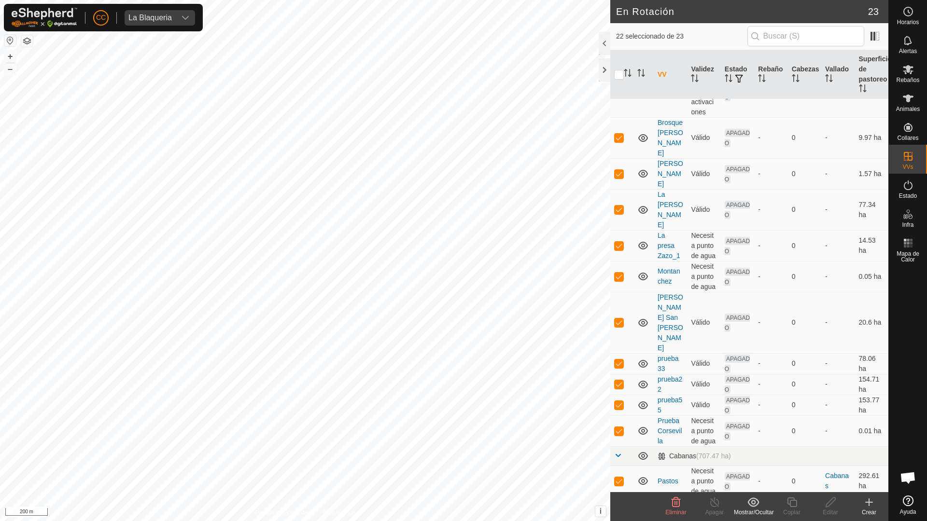
click at [753, 419] on div "Mostrar/Ocultar" at bounding box center [753, 512] width 39 height 9
click at [751, 419] on icon at bounding box center [753, 503] width 12 height 12
click at [756, 419] on icon at bounding box center [753, 503] width 12 height 12
click at [754, 419] on icon at bounding box center [753, 503] width 12 height 12
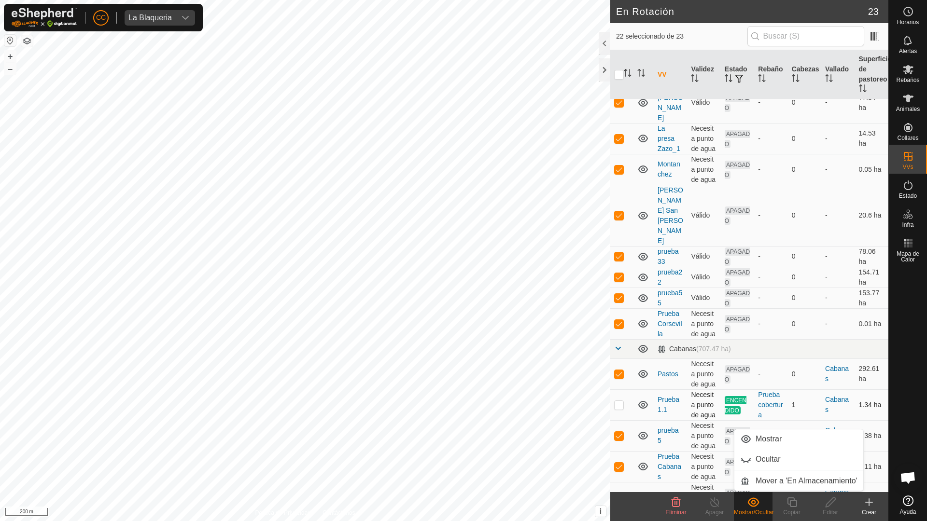
click at [620, 401] on p-checkbox at bounding box center [619, 405] width 10 height 8
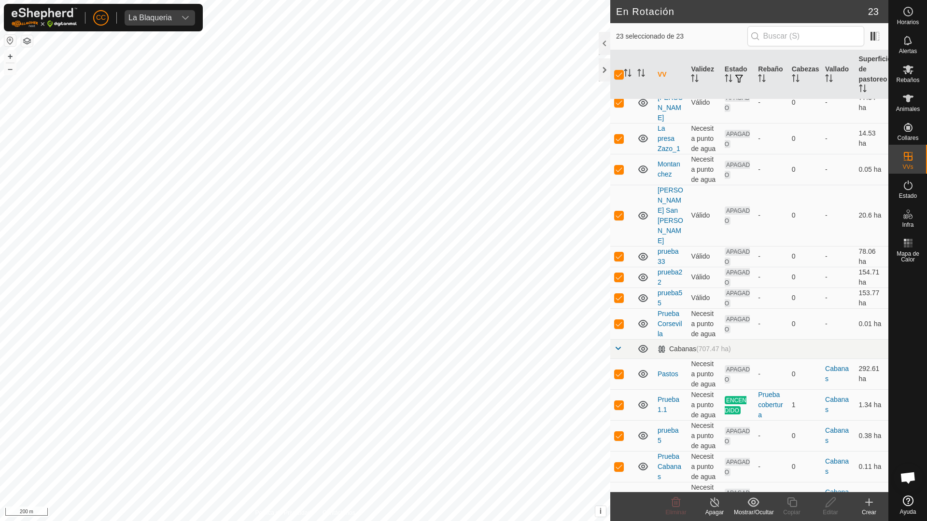
click at [753, 419] on icon at bounding box center [753, 502] width 12 height 9
click at [753, 419] on icon at bounding box center [753, 503] width 12 height 12
drag, startPoint x: 753, startPoint y: 505, endPoint x: 756, endPoint y: 500, distance: 6.0
click at [756, 419] on icon at bounding box center [753, 503] width 12 height 12
click at [757, 419] on icon at bounding box center [753, 503] width 12 height 12
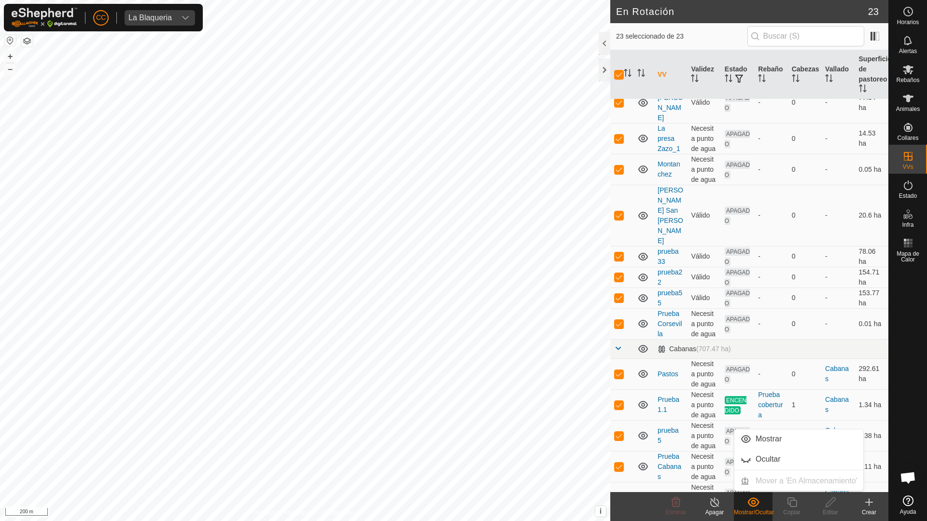
scroll to position [144, 0]
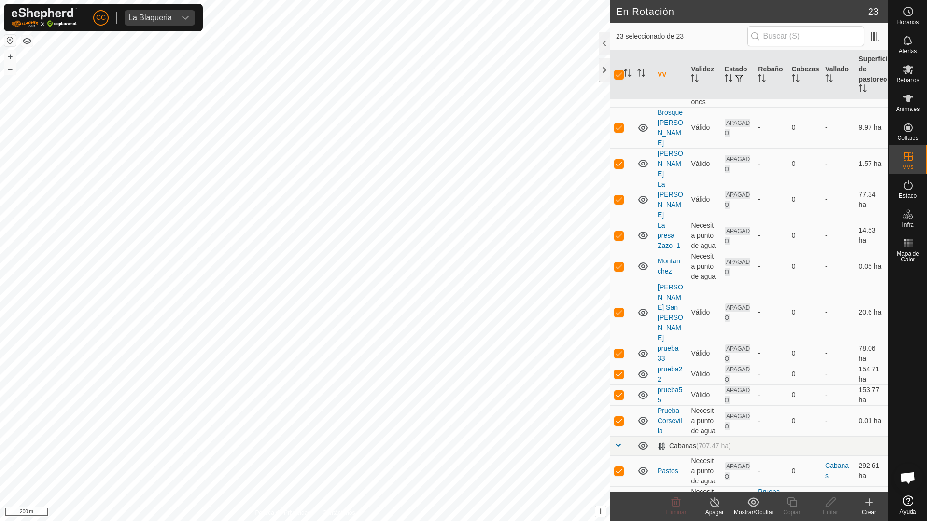
click at [691, 419] on td "Necesita punto de agua" at bounding box center [703, 502] width 33 height 31
click at [756, 419] on icon at bounding box center [753, 503] width 12 height 12
click at [751, 419] on icon at bounding box center [753, 503] width 12 height 12
click at [907, 84] on div "Rebaños" at bounding box center [908, 72] width 38 height 29
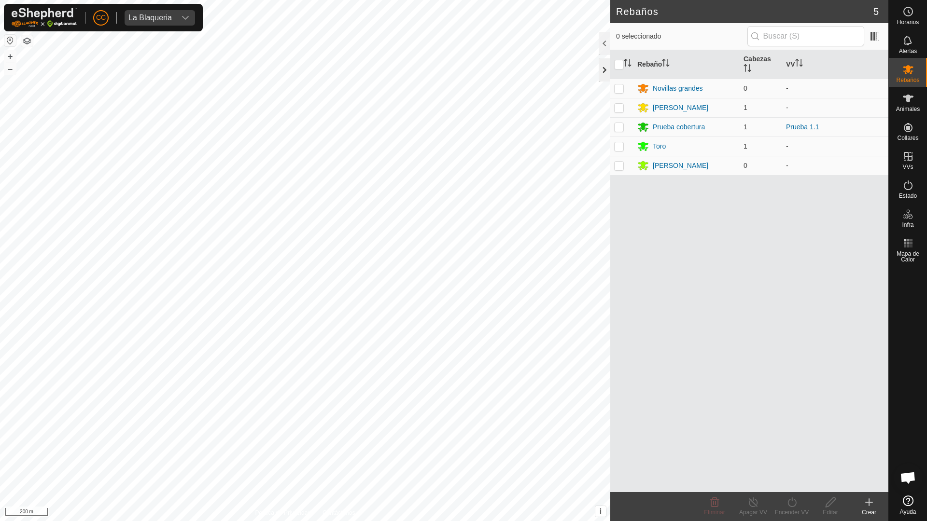
click at [606, 73] on div at bounding box center [605, 69] width 12 height 23
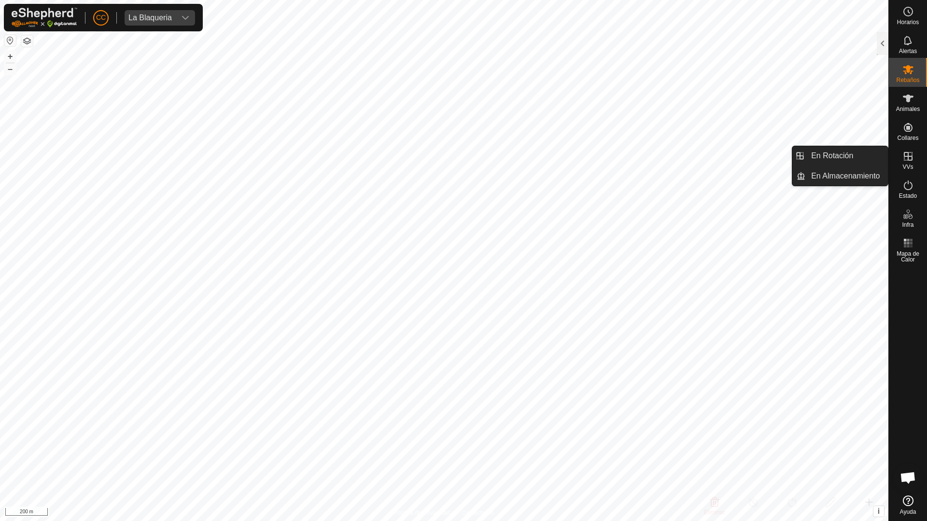
click at [909, 163] on es-virtualpaddocks-svg-icon at bounding box center [907, 156] width 17 height 15
click at [846, 152] on link "En Rotación" at bounding box center [846, 155] width 83 height 19
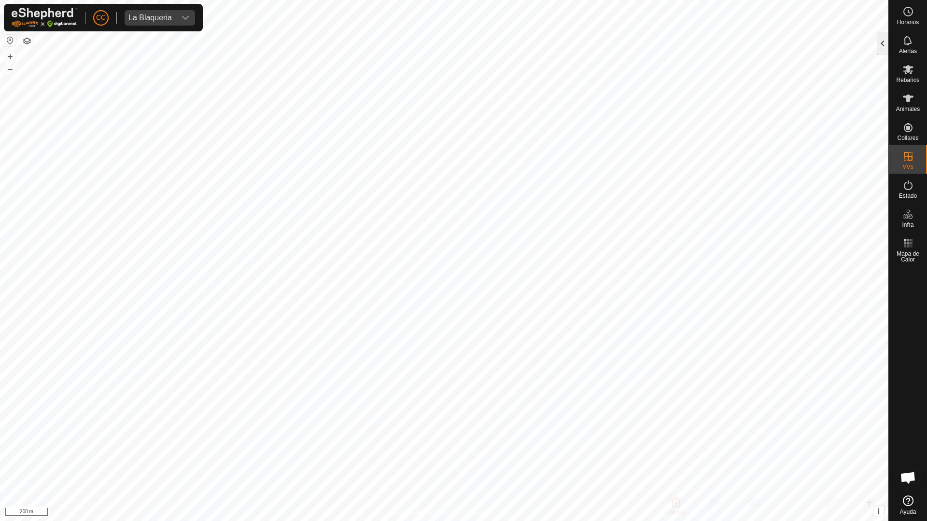
click at [883, 50] on div at bounding box center [883, 43] width 12 height 23
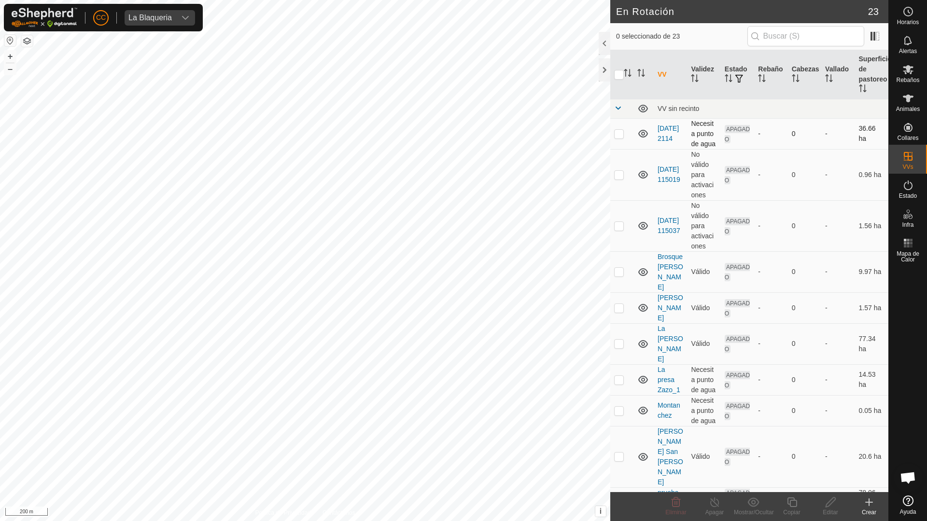
click at [617, 134] on p-checkbox at bounding box center [619, 134] width 10 height 8
click at [620, 176] on p-checkbox at bounding box center [619, 175] width 10 height 8
click at [620, 227] on p-checkbox at bounding box center [619, 226] width 10 height 8
drag, startPoint x: 616, startPoint y: 259, endPoint x: 621, endPoint y: 276, distance: 17.4
click at [617, 268] on p-checkbox at bounding box center [619, 272] width 10 height 8
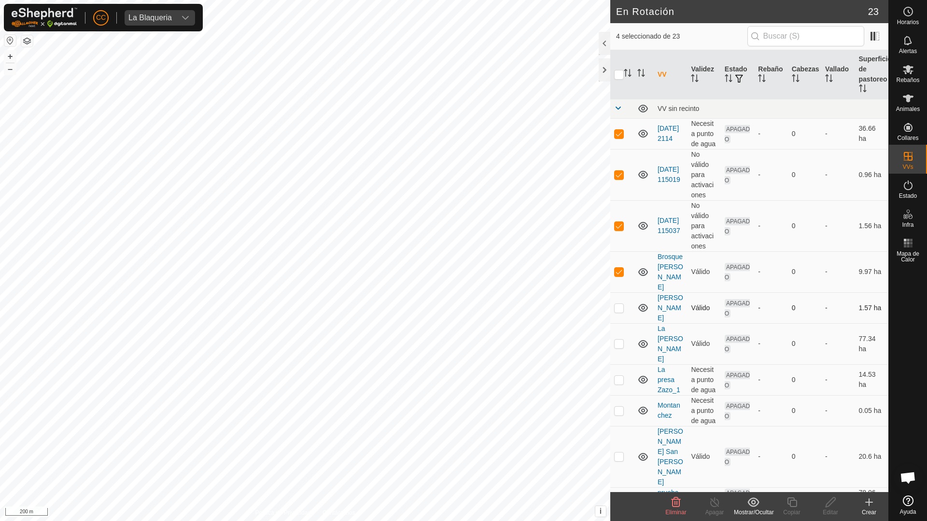
click at [617, 304] on p-checkbox at bounding box center [619, 308] width 10 height 8
click at [620, 72] on input "checkbox" at bounding box center [619, 75] width 10 height 10
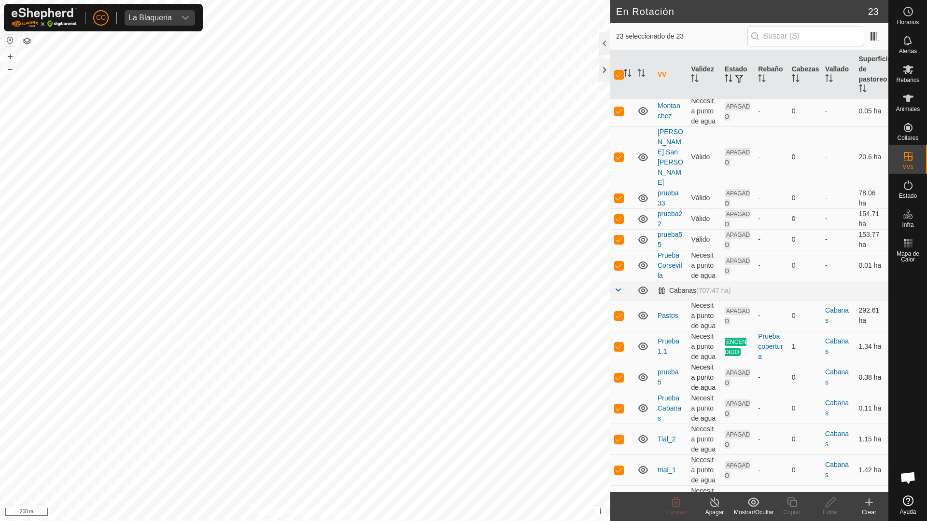
scroll to position [302, 0]
click at [621, 310] on p-checkbox at bounding box center [619, 314] width 10 height 8
click at [616, 260] on p-tablecheckbox at bounding box center [619, 264] width 10 height 8
click at [619, 341] on p-tablecheckbox at bounding box center [619, 345] width 10 height 8
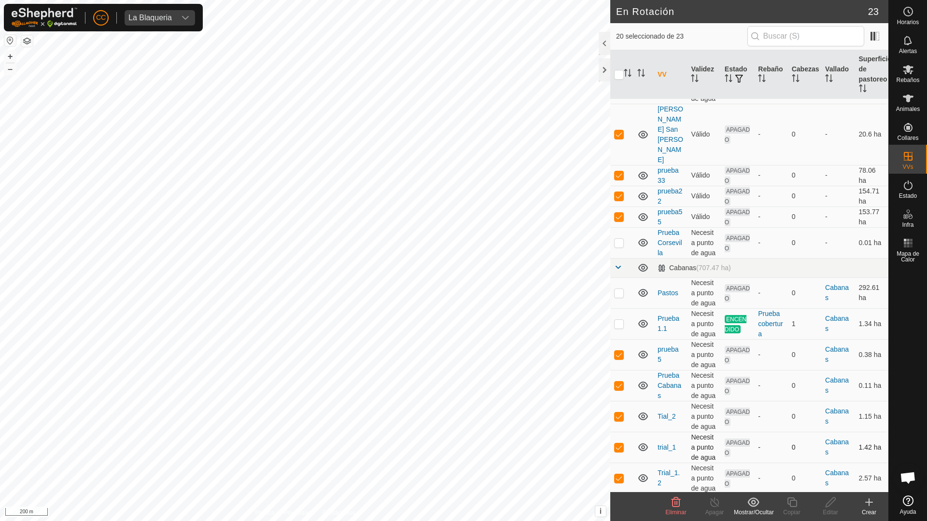
scroll to position [265, 0]
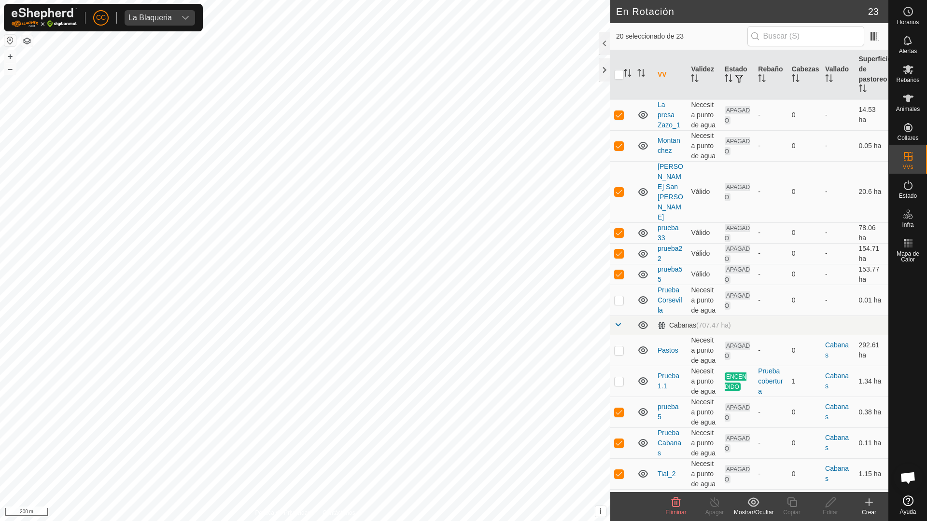
click at [752, 419] on icon at bounding box center [753, 503] width 12 height 12
click at [768, 419] on link "Mover a 'En Almacenamiento'" at bounding box center [798, 481] width 129 height 19
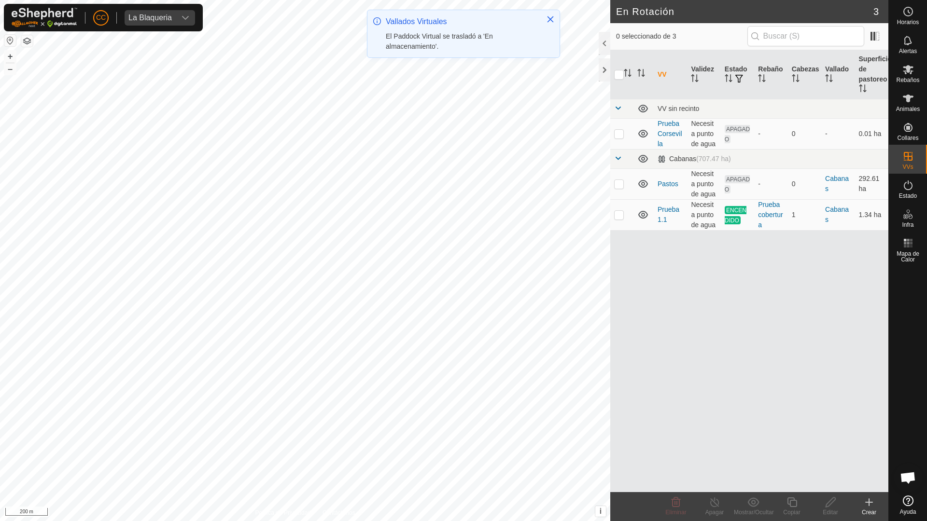
scroll to position [0, 0]
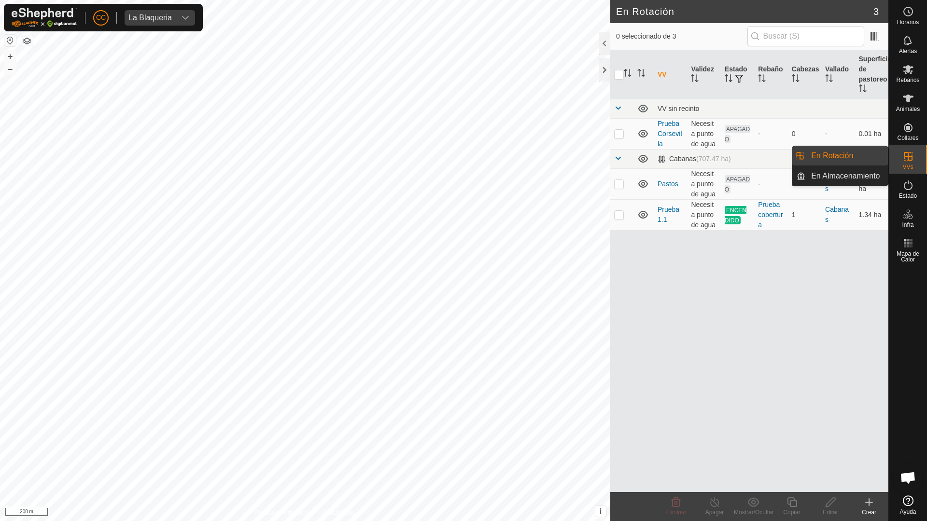
click at [898, 165] on div "VVs" at bounding box center [908, 159] width 38 height 29
click at [844, 177] on link "En Almacenamiento" at bounding box center [846, 176] width 83 height 19
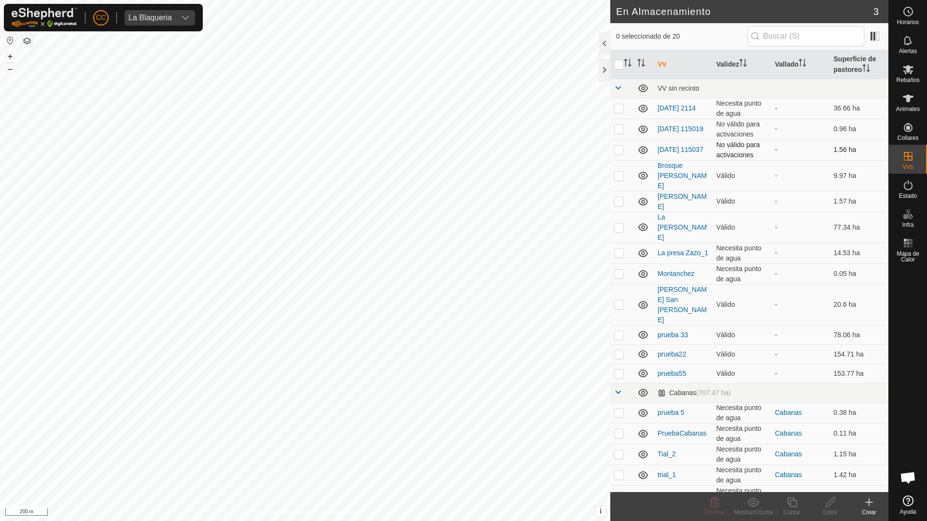
click at [619, 159] on td at bounding box center [621, 150] width 23 height 21
click at [618, 158] on td at bounding box center [621, 150] width 23 height 21
click at [619, 191] on td at bounding box center [621, 201] width 23 height 21
click at [622, 129] on div "En Almacenamiento 3 1 seleccionado de 20 VV Validez Vallado Superficie de pasto…" at bounding box center [444, 260] width 888 height 521
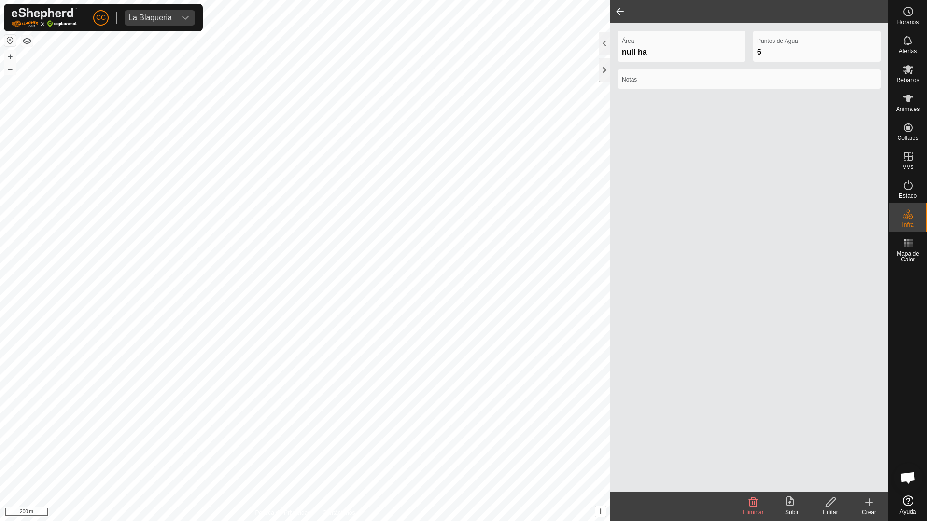
drag, startPoint x: 640, startPoint y: 286, endPoint x: 622, endPoint y: 129, distance: 157.5
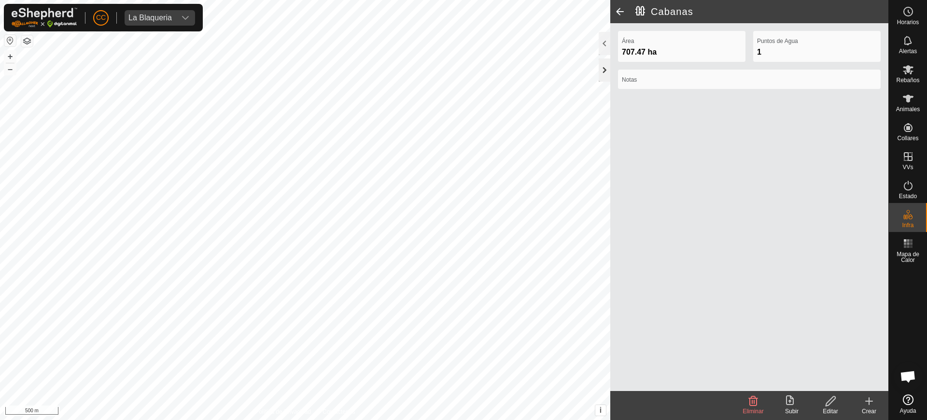
click at [605, 66] on div at bounding box center [605, 69] width 12 height 23
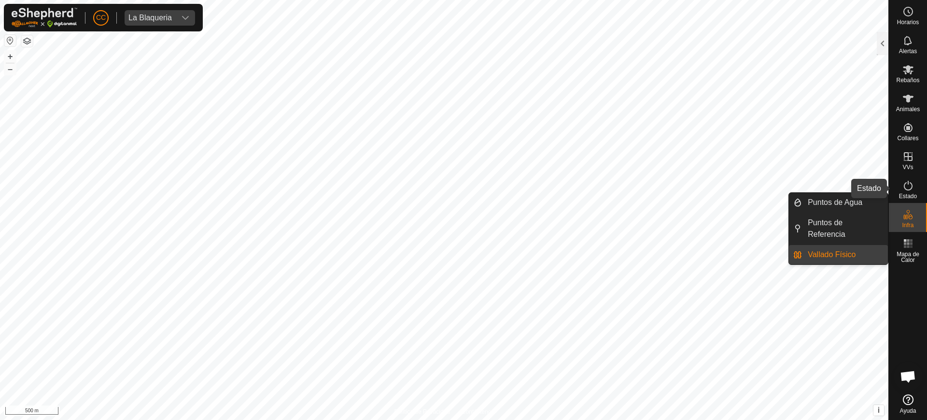
click at [907, 188] on icon at bounding box center [908, 186] width 12 height 12
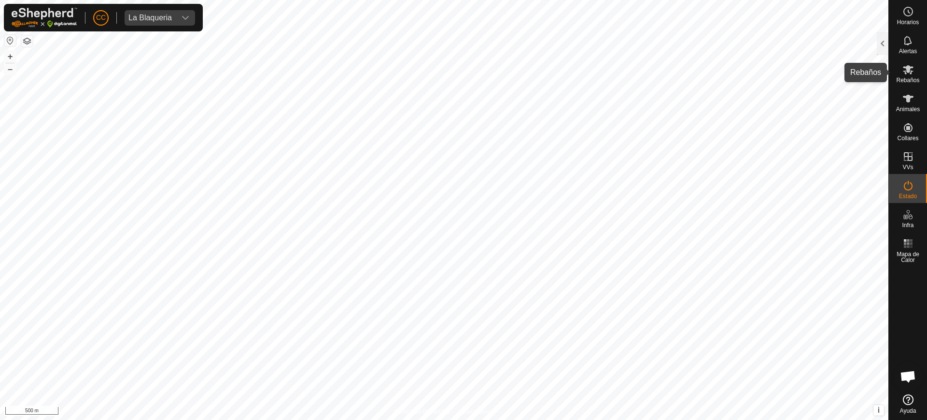
click at [910, 68] on icon at bounding box center [908, 69] width 11 height 9
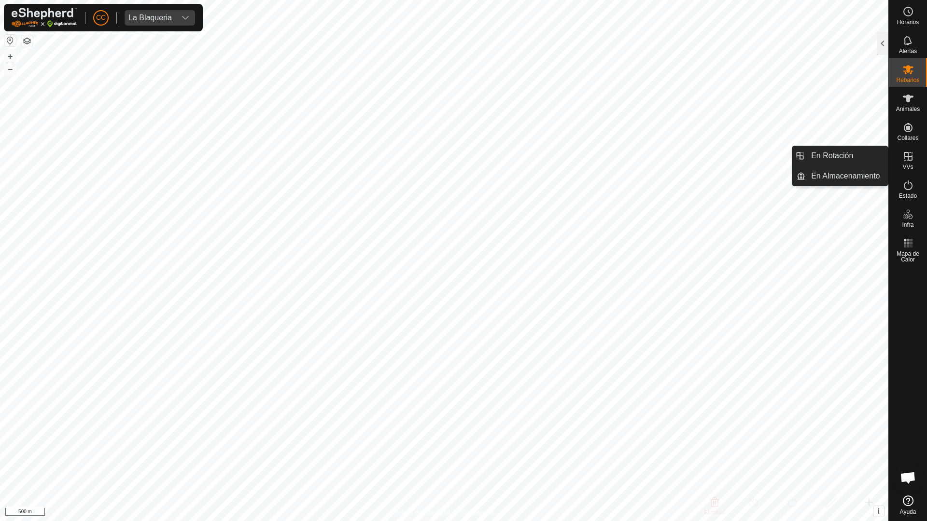
click at [907, 162] on icon at bounding box center [908, 157] width 12 height 12
click at [843, 157] on link "En Rotación" at bounding box center [846, 155] width 83 height 19
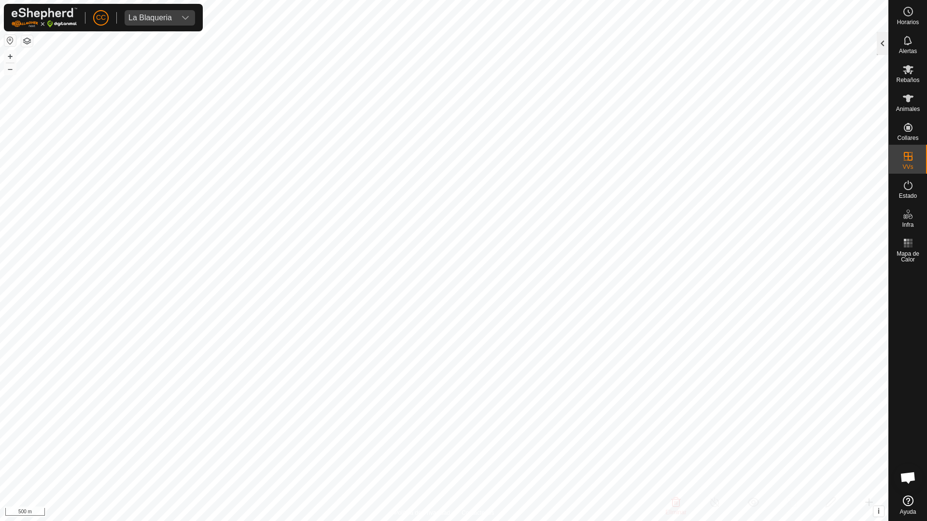
click at [879, 43] on div at bounding box center [883, 43] width 12 height 23
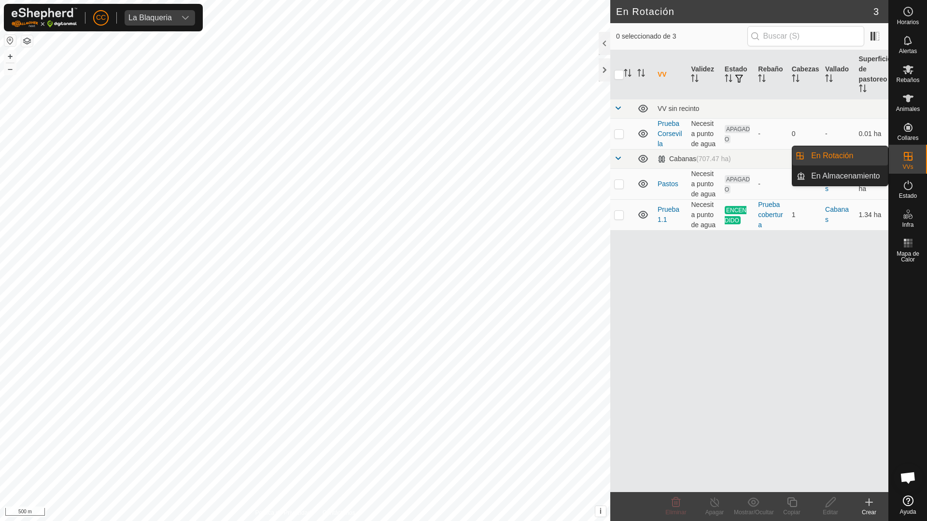
click at [908, 153] on icon at bounding box center [908, 156] width 9 height 9
click at [910, 169] on span "VVs" at bounding box center [907, 167] width 11 height 6
click at [844, 186] on td "Cabanas" at bounding box center [837, 183] width 33 height 31
click at [902, 166] on span "VVs" at bounding box center [907, 167] width 11 height 6
click at [852, 174] on link "En Almacenamiento" at bounding box center [846, 176] width 83 height 19
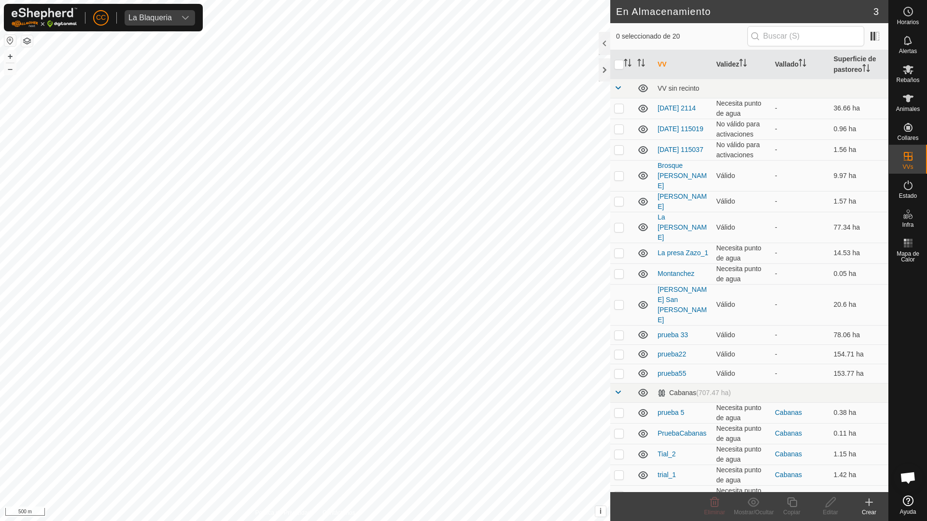
click at [614, 65] on th at bounding box center [621, 64] width 23 height 29
drag, startPoint x: 617, startPoint y: 62, endPoint x: 621, endPoint y: 72, distance: 10.6
click at [617, 62] on input "checkbox" at bounding box center [619, 65] width 10 height 10
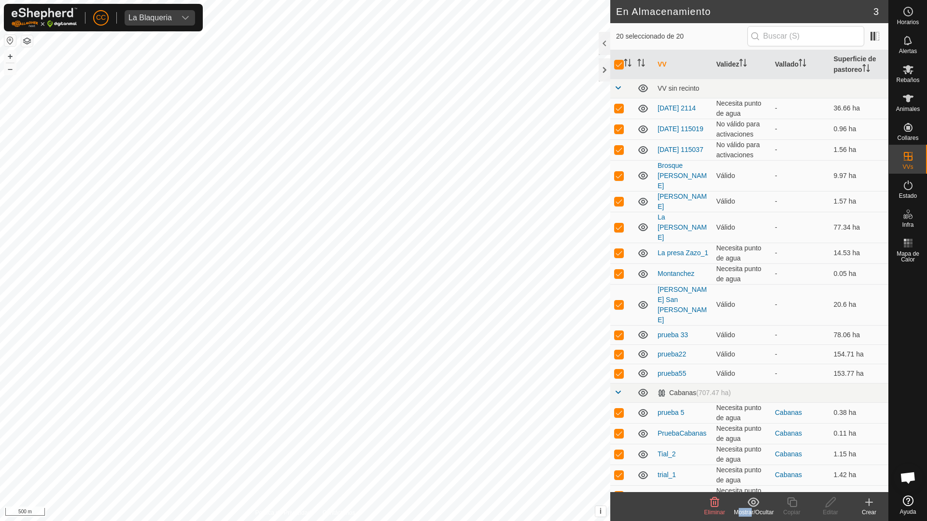
drag, startPoint x: 748, startPoint y: 508, endPoint x: 749, endPoint y: 504, distance: 4.9
click at [749, 419] on div "Mostrar/Ocultar" at bounding box center [753, 506] width 39 height 29
click at [755, 419] on link "Mover a 'En Rotación'" at bounding box center [785, 481] width 102 height 19
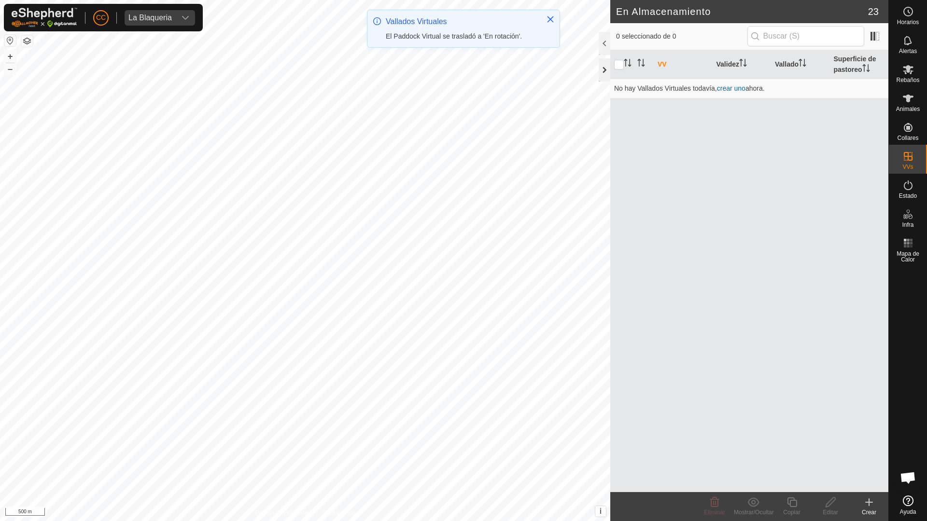
click at [605, 67] on div at bounding box center [605, 69] width 12 height 23
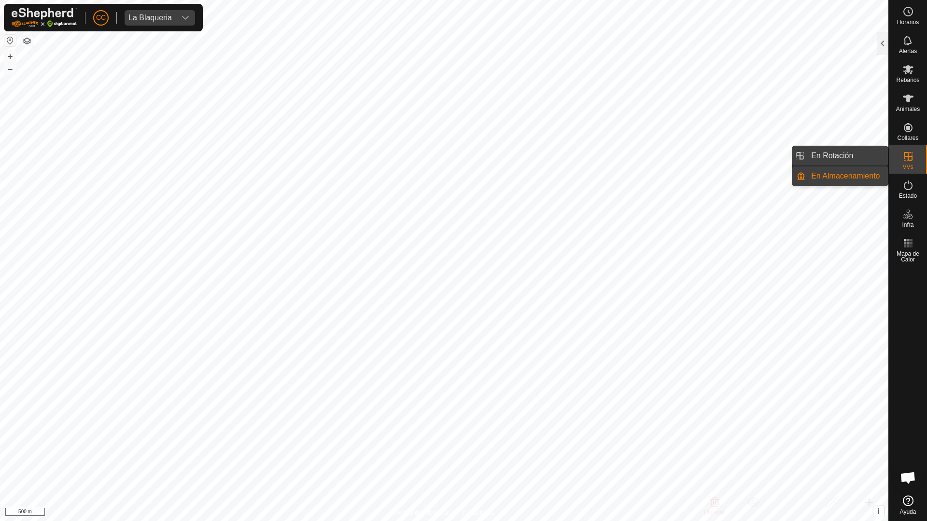
click at [845, 154] on link "En Rotación" at bounding box center [846, 155] width 83 height 19
click at [880, 41] on div at bounding box center [883, 43] width 12 height 23
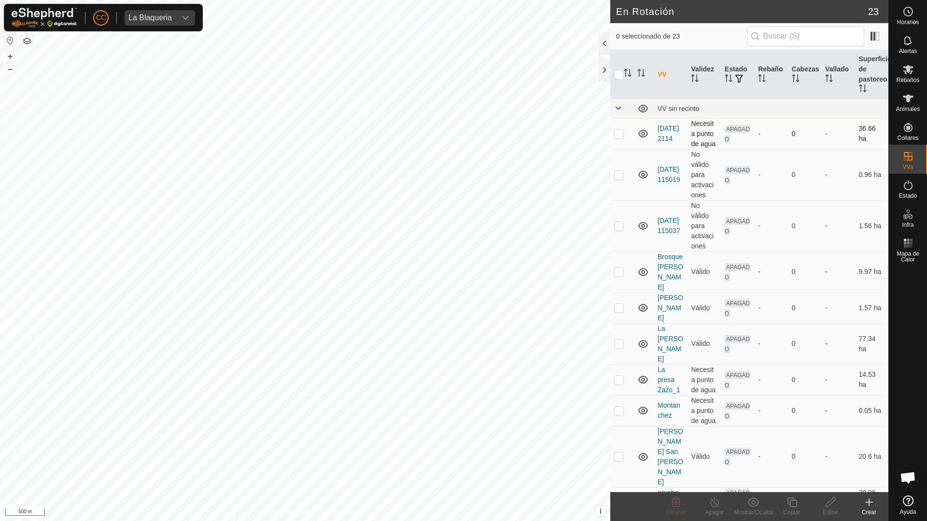
click at [618, 135] on p-checkbox at bounding box center [619, 134] width 10 height 8
click at [619, 176] on p-checkbox at bounding box center [619, 175] width 10 height 8
click at [618, 231] on td at bounding box center [621, 225] width 23 height 51
click at [618, 268] on p-checkbox at bounding box center [619, 272] width 10 height 8
click at [619, 304] on p-checkbox at bounding box center [619, 308] width 10 height 8
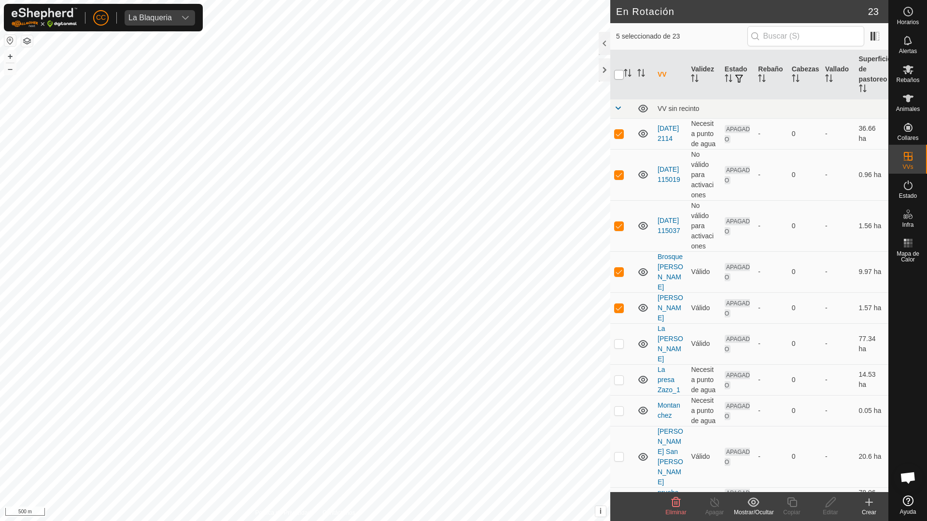
click at [621, 75] on input "checkbox" at bounding box center [619, 75] width 10 height 10
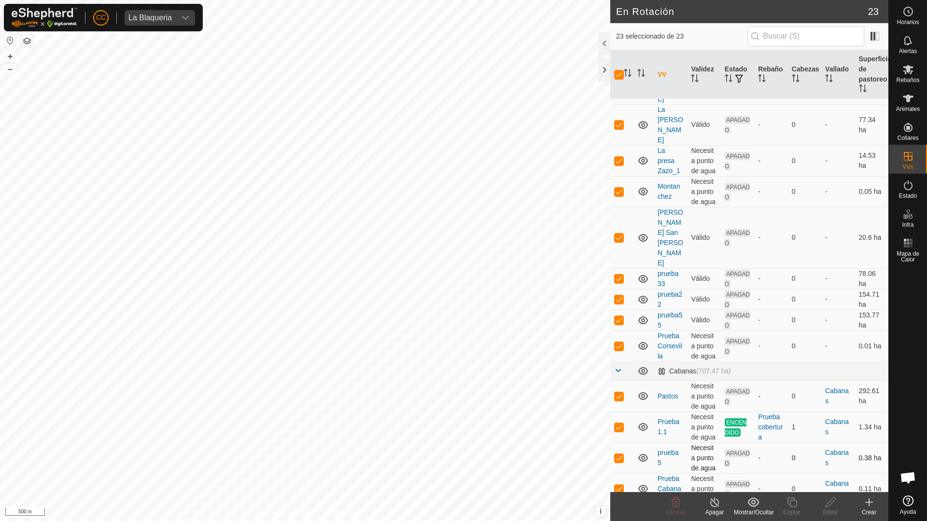
scroll to position [302, 0]
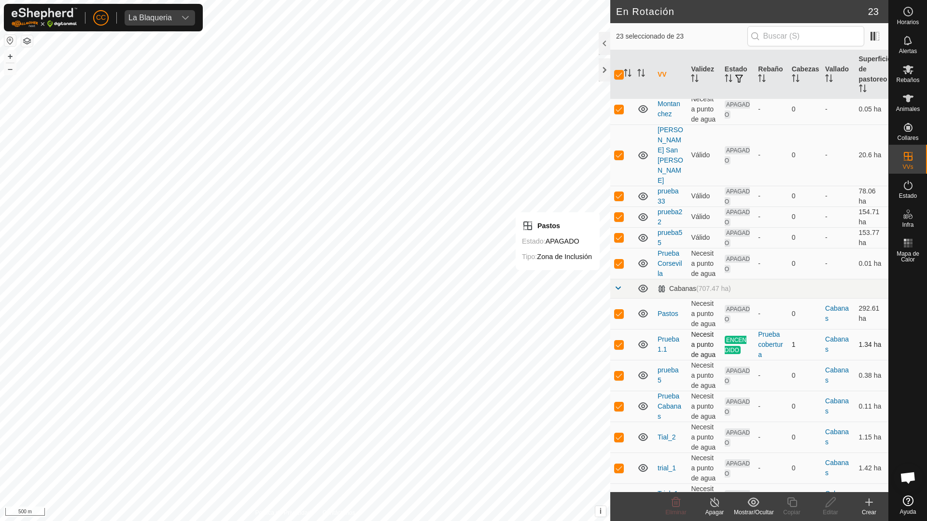
click at [618, 341] on p-checkbox at bounding box center [619, 345] width 10 height 8
click at [618, 260] on p-checkbox at bounding box center [619, 264] width 10 height 8
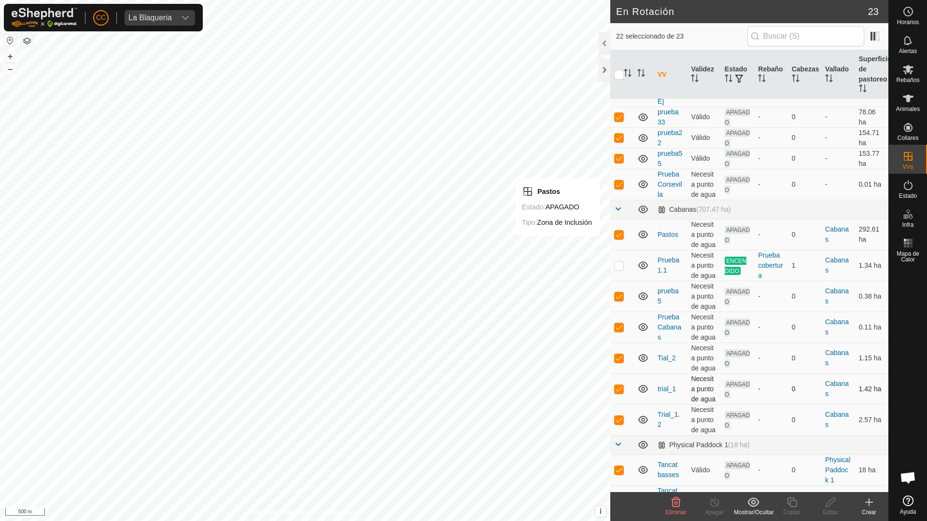
scroll to position [386, 0]
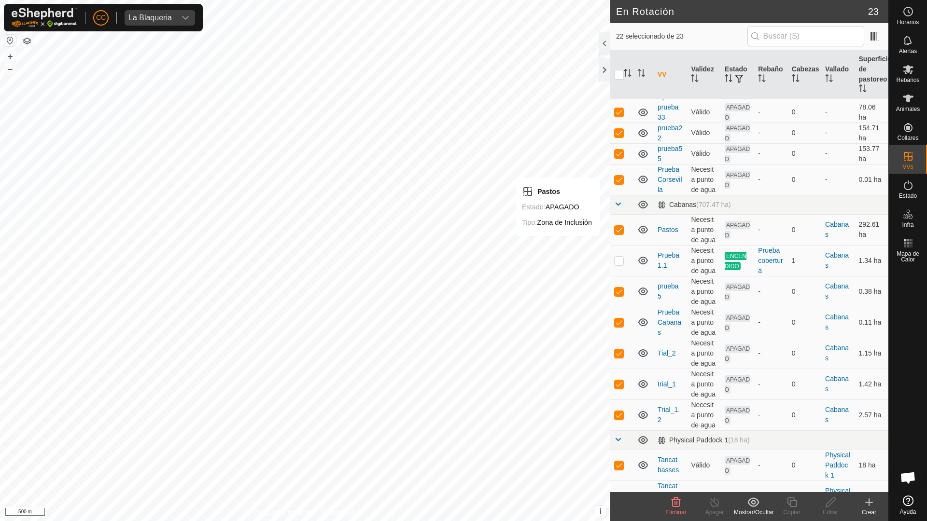
click at [757, 419] on icon at bounding box center [753, 503] width 12 height 12
click at [774, 419] on link "Mover a 'En Almacenamiento'" at bounding box center [798, 481] width 129 height 19
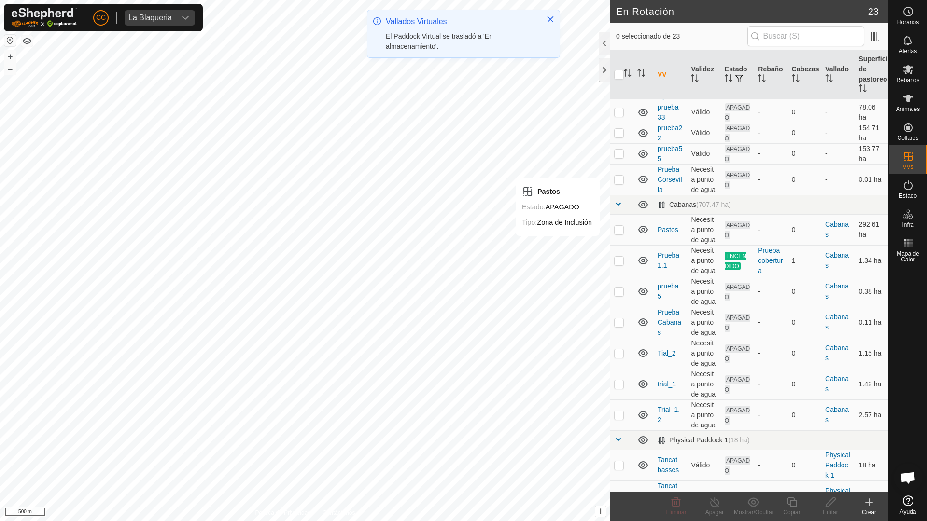
scroll to position [0, 0]
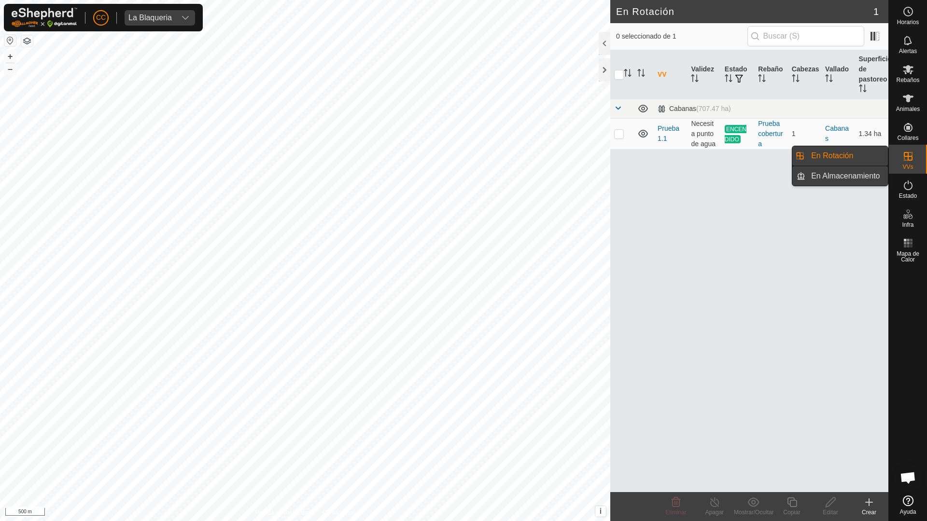
click at [861, 179] on link "En Almacenamiento" at bounding box center [846, 176] width 83 height 19
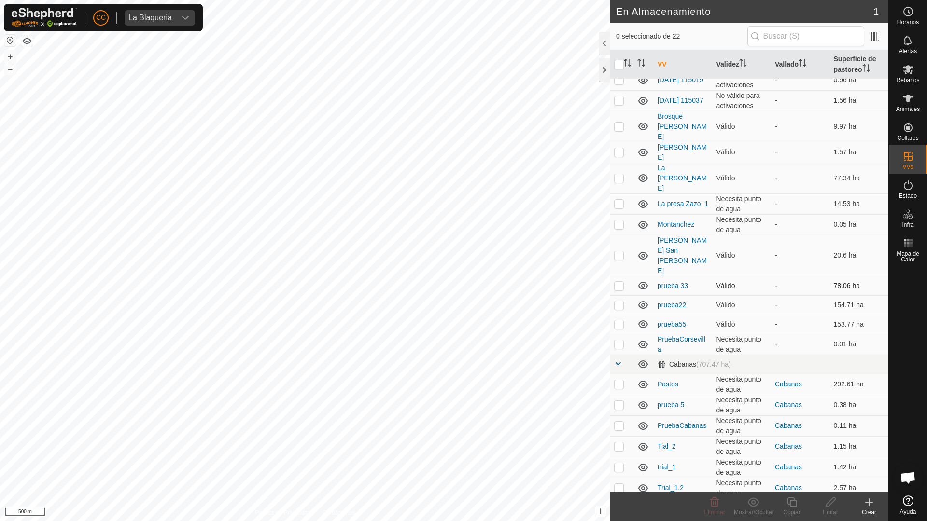
scroll to position [93, 0]
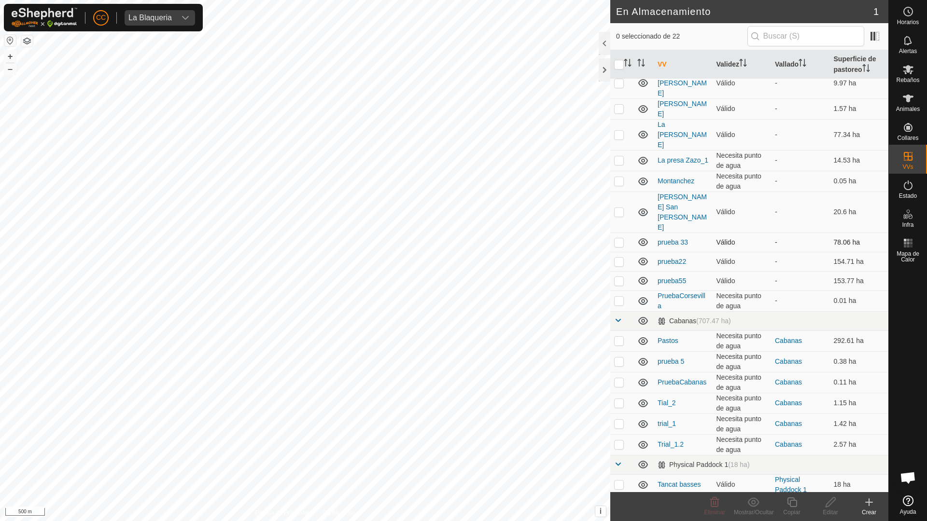
click at [614, 233] on td at bounding box center [621, 242] width 23 height 19
click at [616, 208] on p-checkbox at bounding box center [619, 212] width 10 height 8
drag, startPoint x: 624, startPoint y: 286, endPoint x: 621, endPoint y: 293, distance: 6.9
click at [621, 331] on td at bounding box center [621, 341] width 23 height 21
click at [620, 337] on p-checkbox at bounding box center [619, 341] width 10 height 8
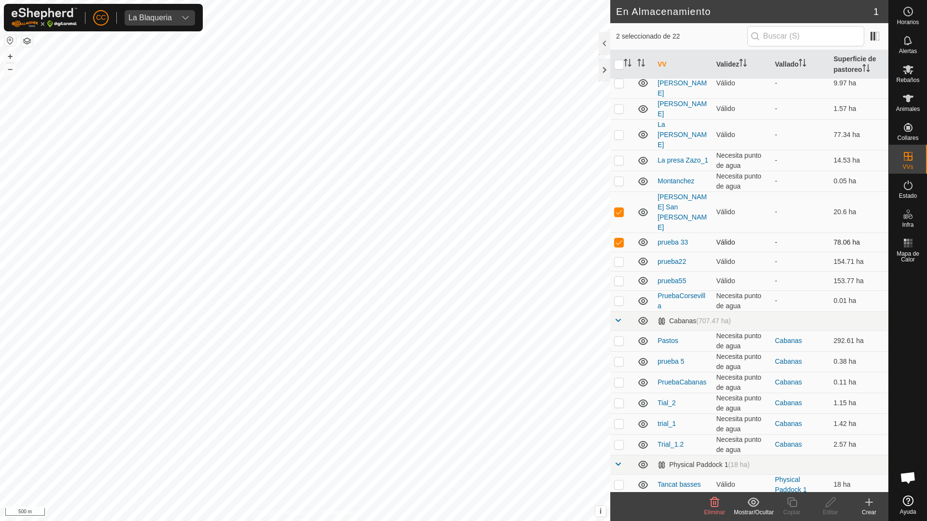
click at [618, 238] on p-checkbox at bounding box center [619, 242] width 10 height 8
click at [619, 208] on p-checkbox at bounding box center [619, 212] width 10 height 8
click at [624, 192] on td at bounding box center [621, 212] width 23 height 41
click at [623, 233] on td at bounding box center [621, 242] width 23 height 19
click at [747, 419] on icon at bounding box center [753, 503] width 12 height 12
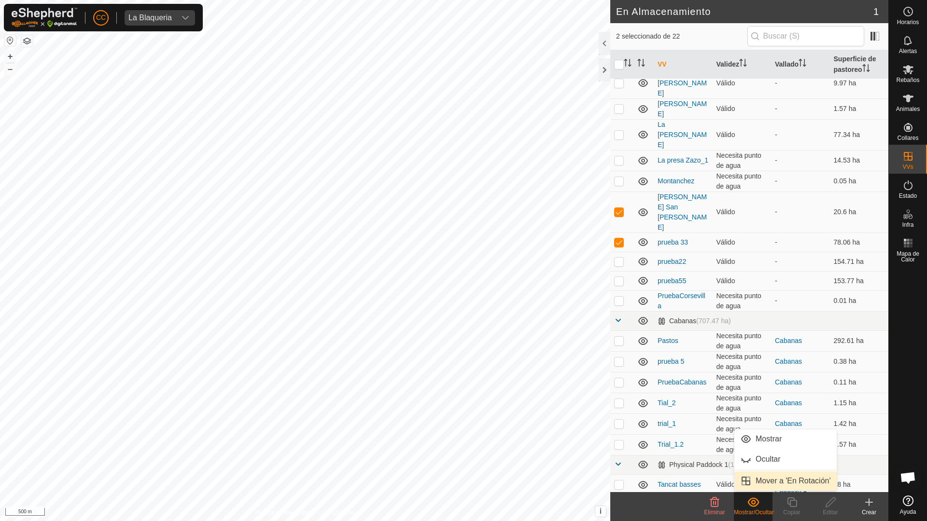
click at [760, 419] on link "Mover a 'En Rotación'" at bounding box center [785, 481] width 102 height 19
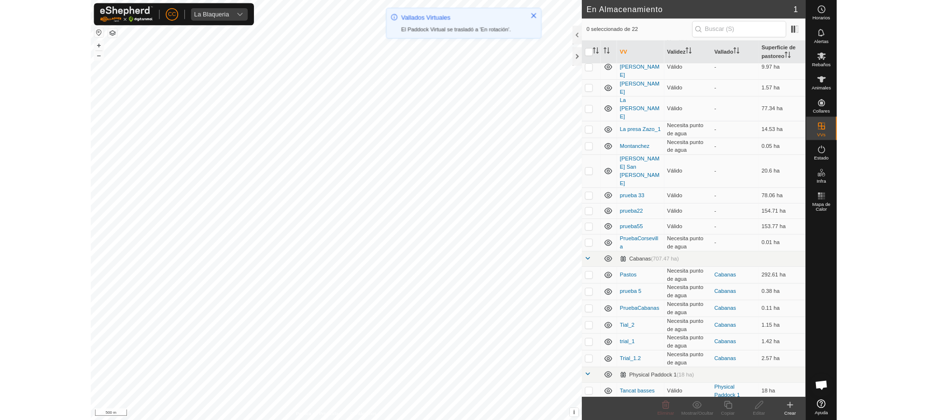
scroll to position [0, 0]
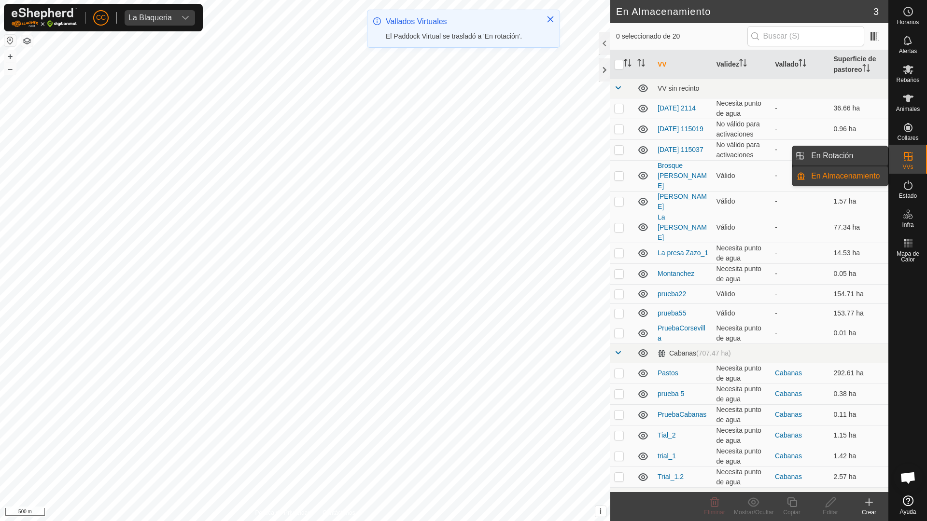
click at [861, 159] on link "En Rotación" at bounding box center [846, 155] width 83 height 19
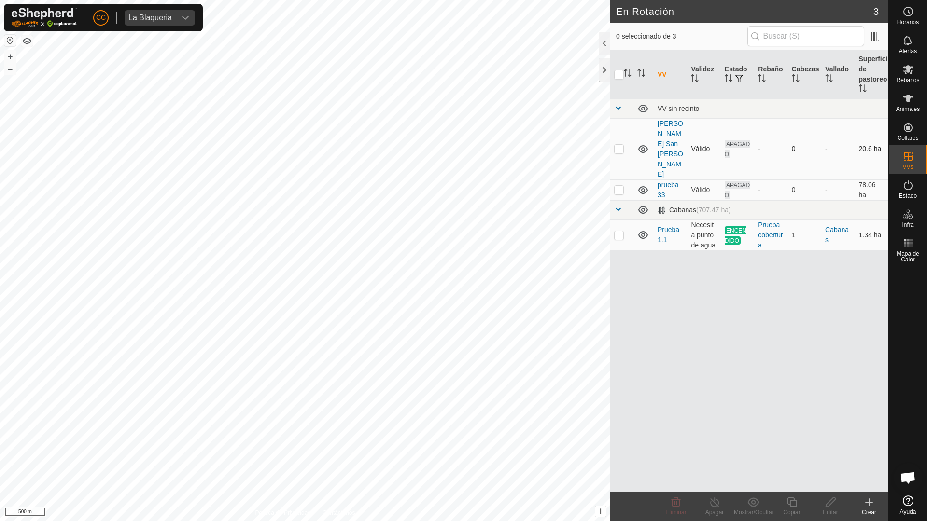
click at [621, 145] on p-checkbox at bounding box center [619, 149] width 10 height 8
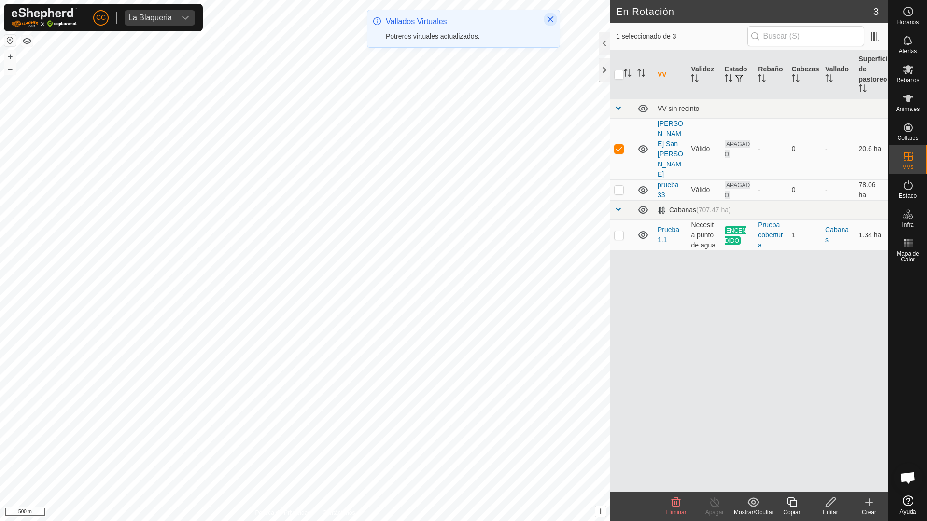
click at [550, 20] on icon "Close" at bounding box center [550, 19] width 6 height 6
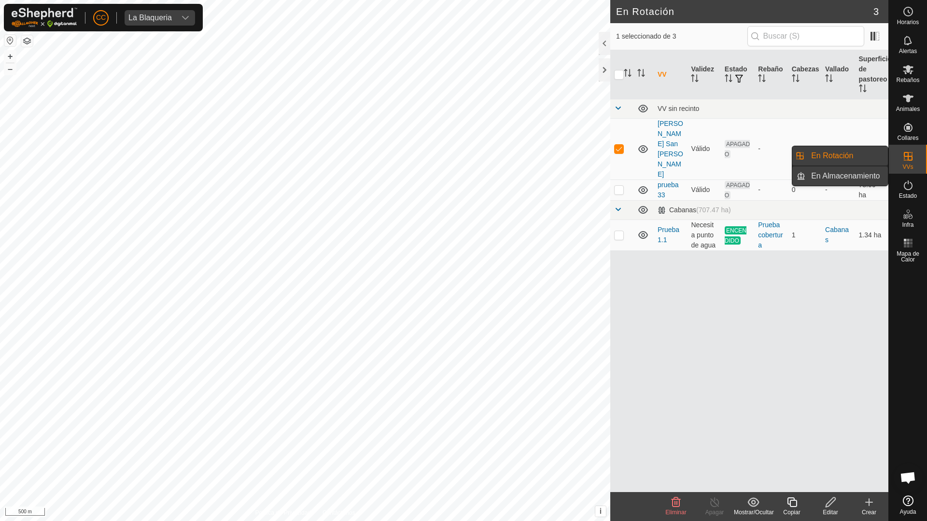
click at [858, 173] on link "En Almacenamiento" at bounding box center [846, 176] width 83 height 19
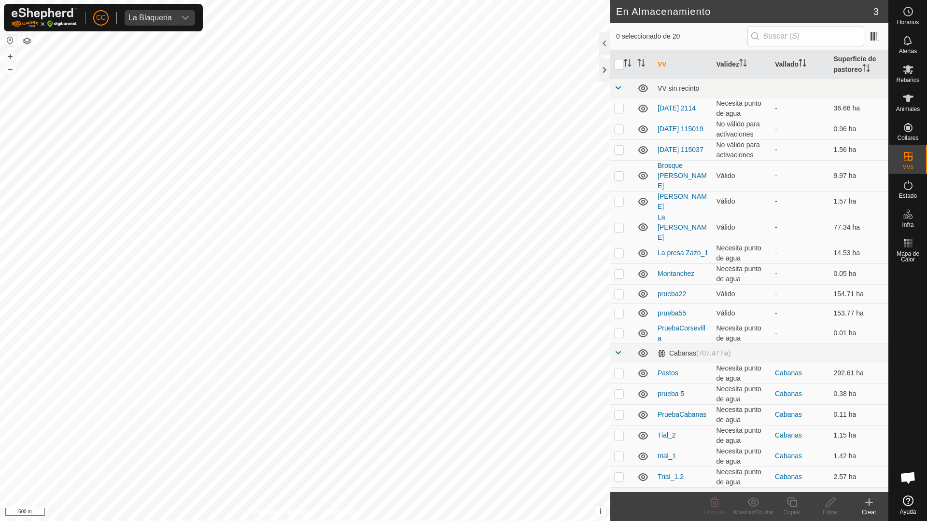
click at [615, 58] on th at bounding box center [621, 64] width 23 height 29
click at [616, 62] on input "checkbox" at bounding box center [619, 65] width 10 height 10
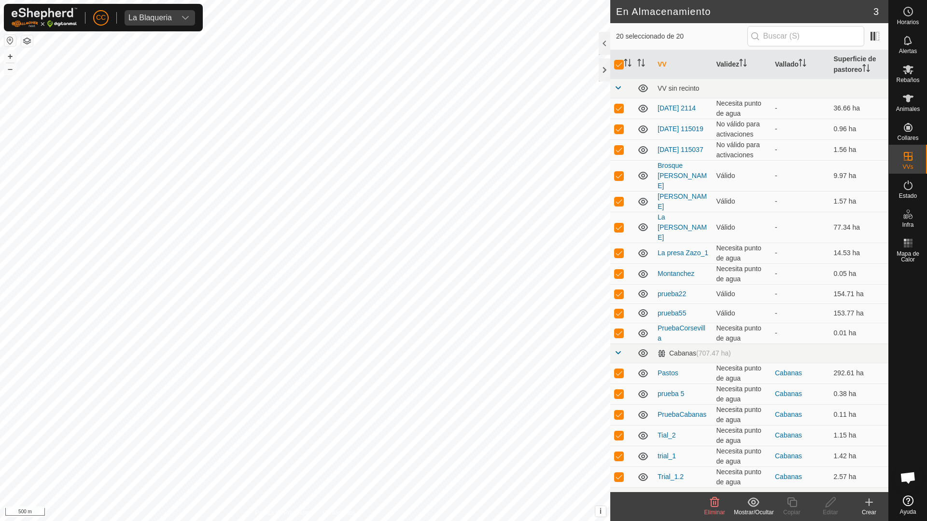
click at [749, 419] on icon at bounding box center [753, 502] width 12 height 9
click at [757, 419] on icon at bounding box center [753, 503] width 12 height 12
click at [746, 419] on span "Mover a 'En Rotación'" at bounding box center [746, 482] width 12 height 12
click at [750, 419] on icon at bounding box center [753, 503] width 12 height 12
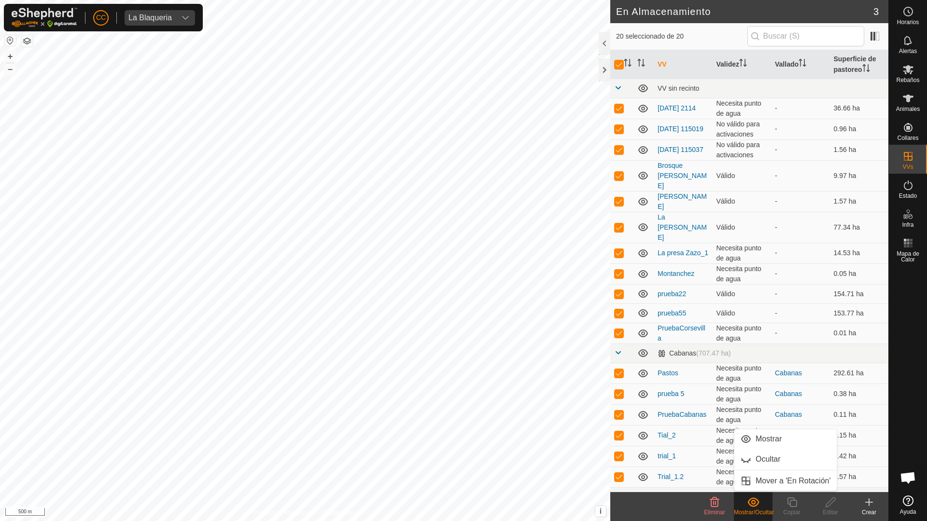
click at [750, 419] on icon at bounding box center [753, 503] width 12 height 12
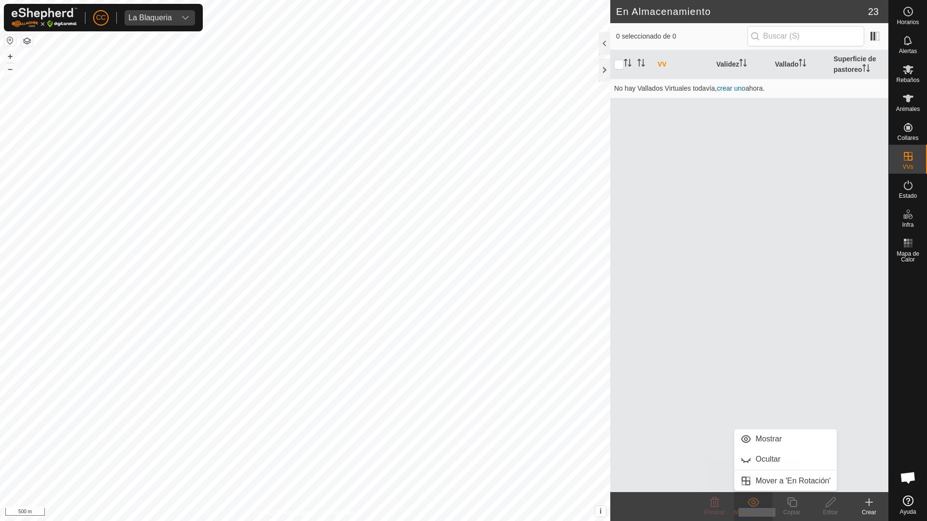
click at [749, 419] on icon at bounding box center [753, 502] width 12 height 9
click at [622, 64] on input "checkbox" at bounding box center [619, 65] width 10 height 10
click at [745, 419] on show-hide-svg-icon at bounding box center [753, 503] width 39 height 12
click at [750, 419] on icon at bounding box center [753, 503] width 12 height 12
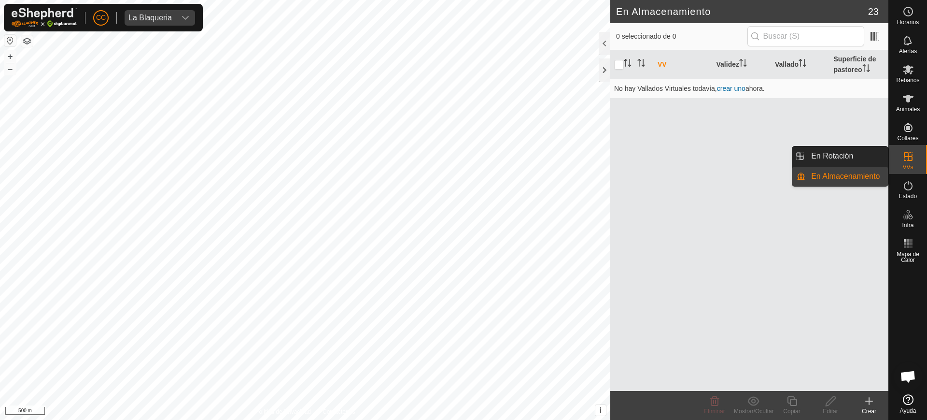
click at [847, 175] on link "En Almacenamiento" at bounding box center [846, 176] width 83 height 19
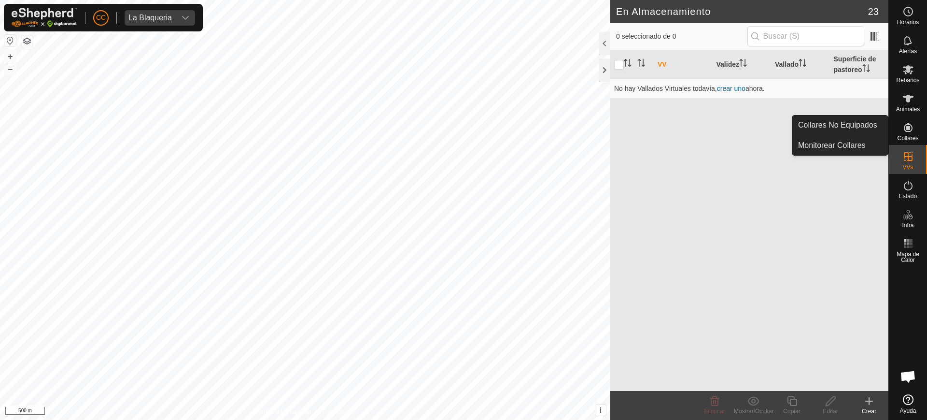
drag, startPoint x: 915, startPoint y: 143, endPoint x: 911, endPoint y: 130, distance: 13.1
click at [911, 130] on icon at bounding box center [908, 127] width 9 height 9
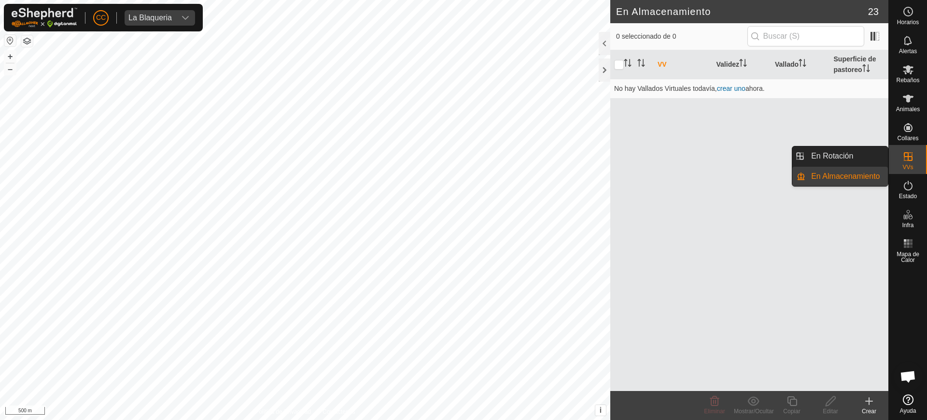
click at [845, 174] on link "En Almacenamiento" at bounding box center [846, 176] width 83 height 19
click at [832, 159] on link "En Rotación" at bounding box center [846, 155] width 83 height 19
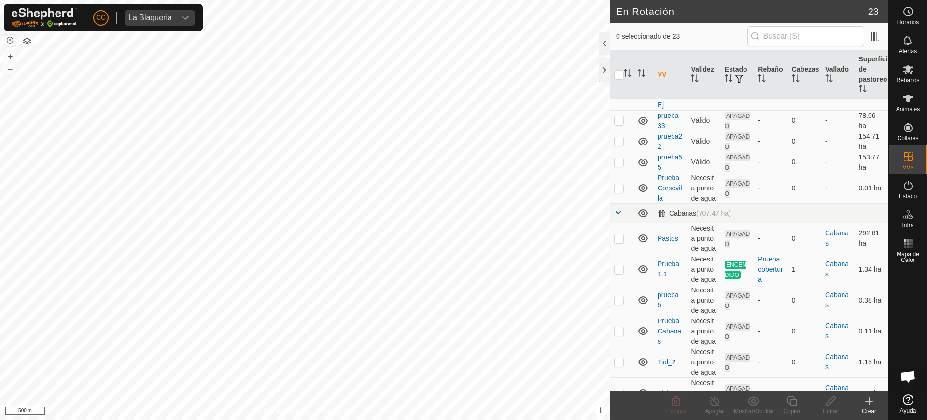
scroll to position [246, 0]
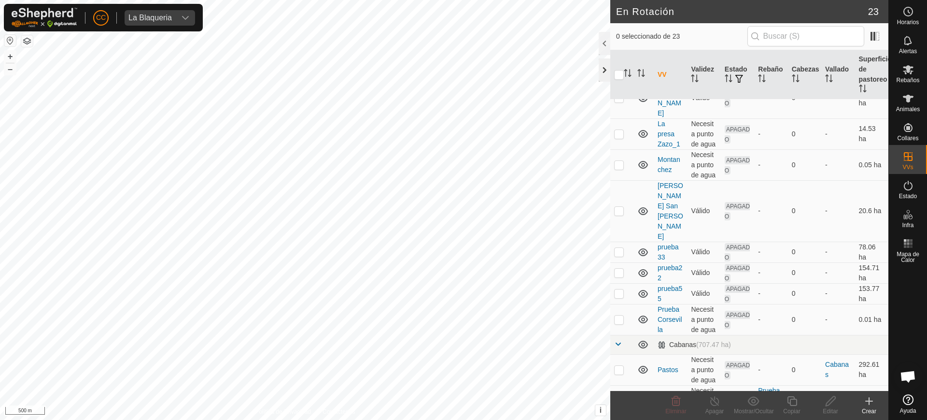
click at [603, 72] on div at bounding box center [605, 69] width 12 height 23
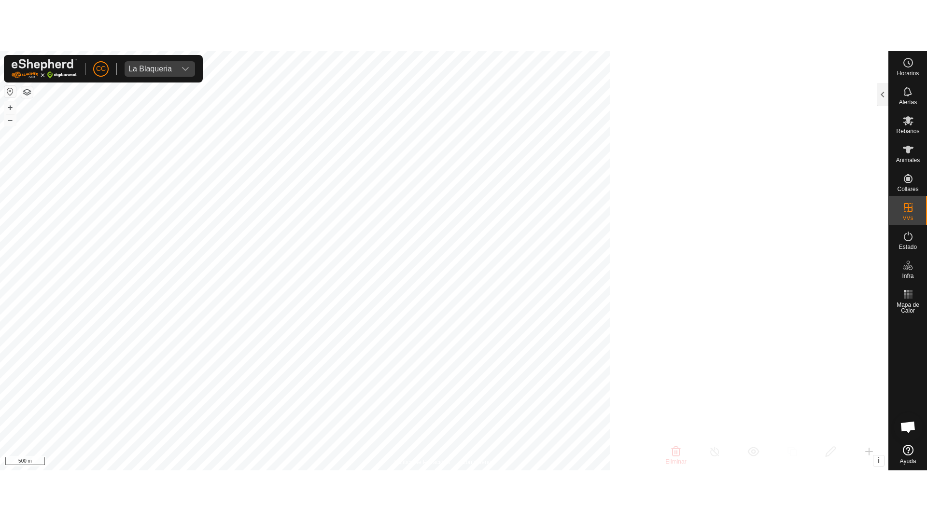
scroll to position [1080, 0]
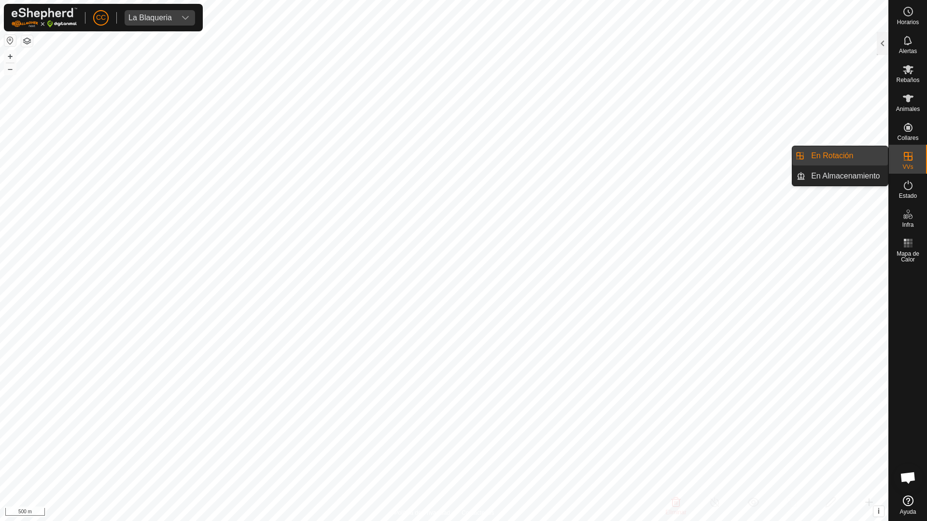
click at [861, 158] on link "En Rotación" at bounding box center [846, 155] width 83 height 19
click at [885, 45] on div at bounding box center [883, 43] width 12 height 23
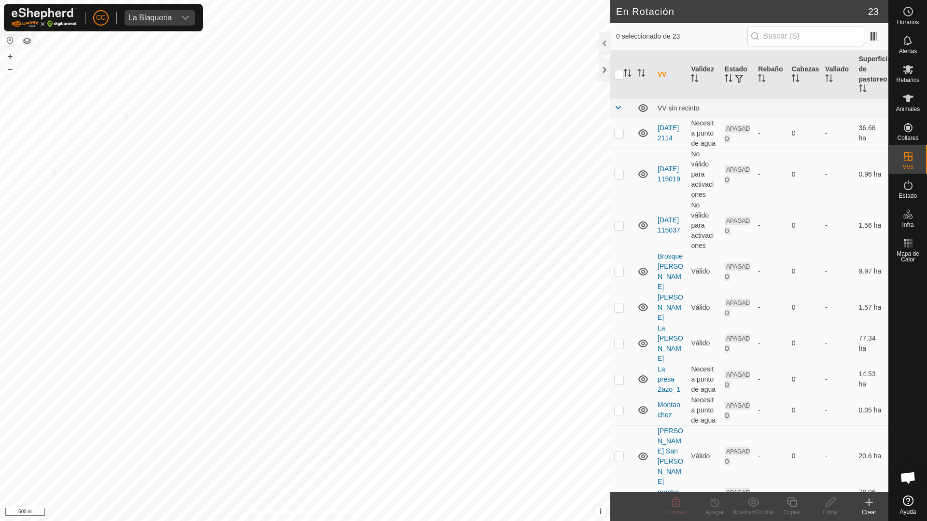
scroll to position [0, 0]
click at [621, 136] on p-checkbox at bounding box center [619, 134] width 10 height 8
click at [620, 177] on p-checkbox at bounding box center [619, 175] width 10 height 8
click at [619, 227] on p-checkbox at bounding box center [619, 226] width 10 height 8
click at [618, 268] on p-checkbox at bounding box center [619, 272] width 10 height 8
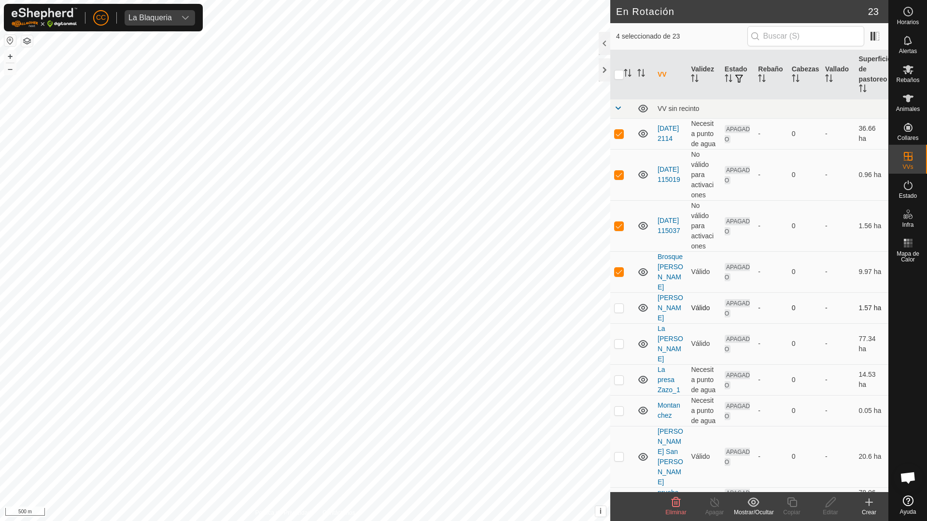
click at [621, 293] on td at bounding box center [621, 308] width 23 height 31
click at [616, 76] on input "checkbox" at bounding box center [619, 75] width 10 height 10
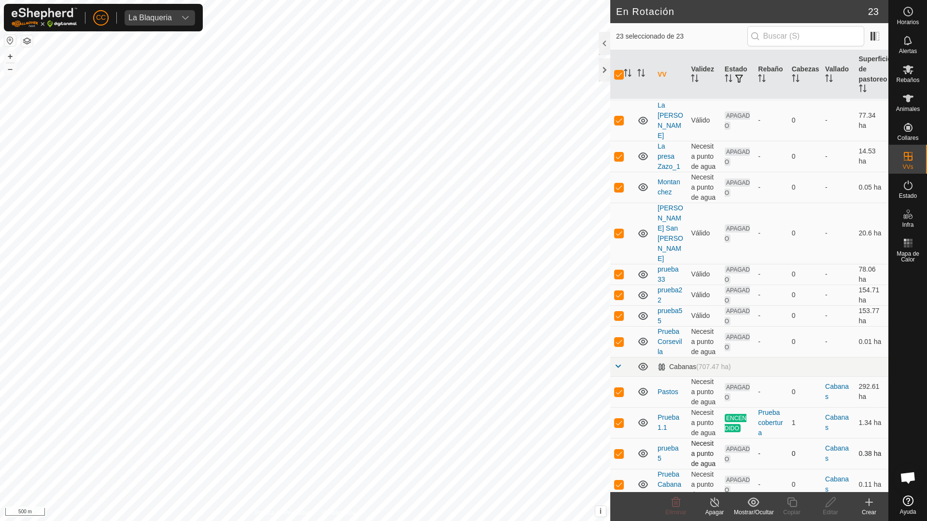
scroll to position [302, 0]
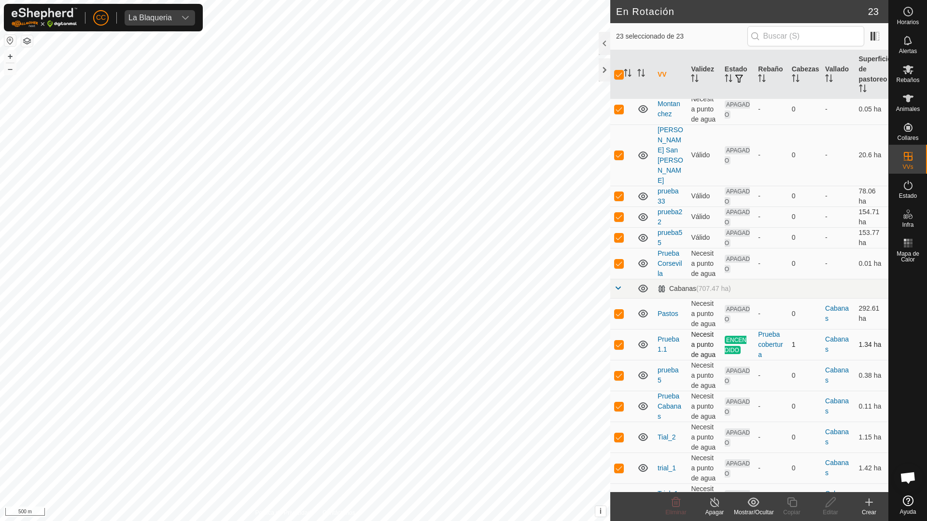
click at [619, 341] on p-checkbox at bounding box center [619, 345] width 10 height 8
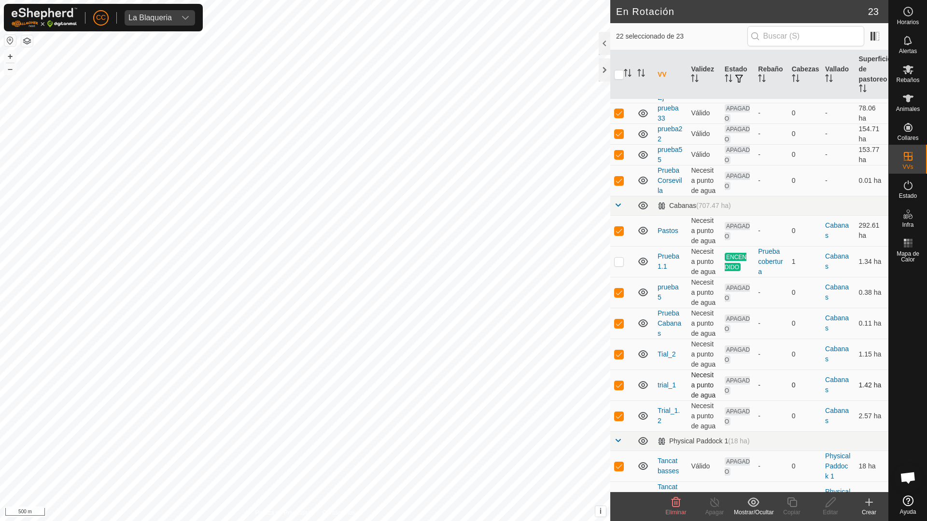
scroll to position [386, 0]
click at [754, 419] on icon at bounding box center [753, 503] width 12 height 12
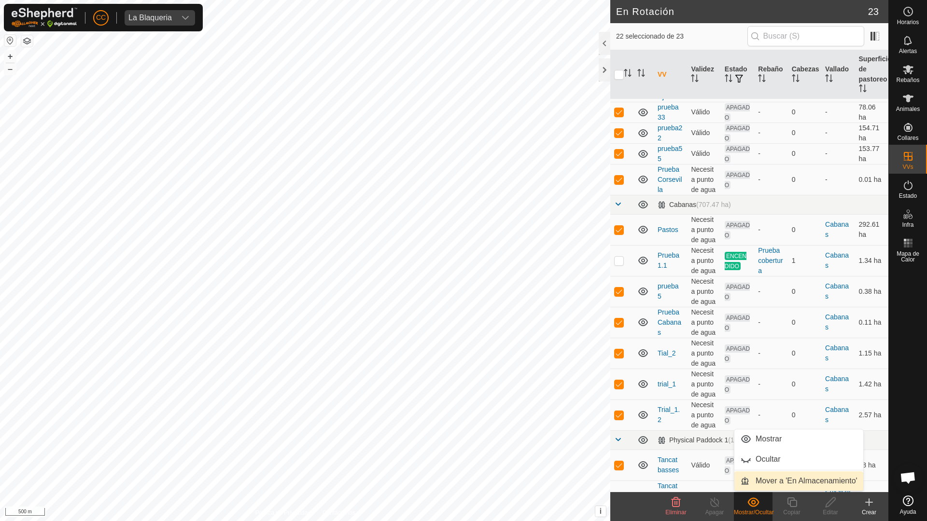
click at [795, 419] on link "Mover a 'En Almacenamiento'" at bounding box center [798, 481] width 129 height 19
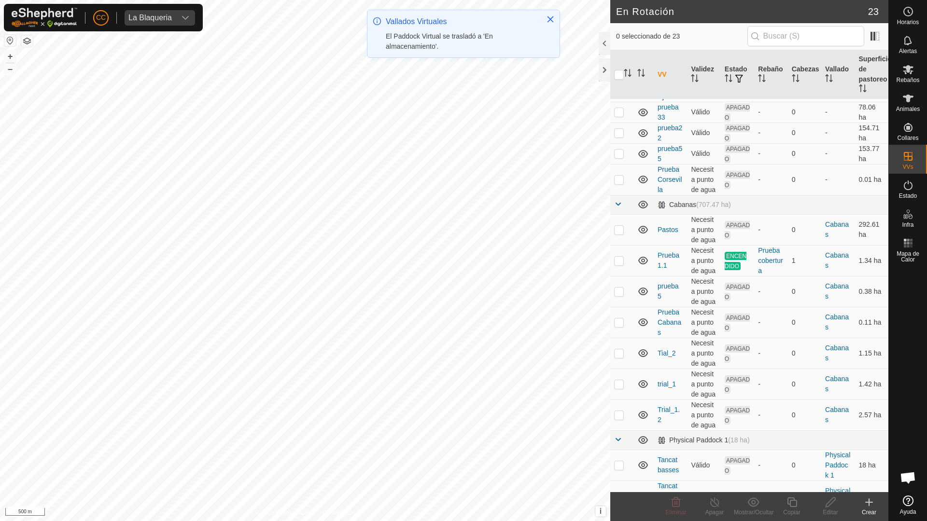
scroll to position [0, 0]
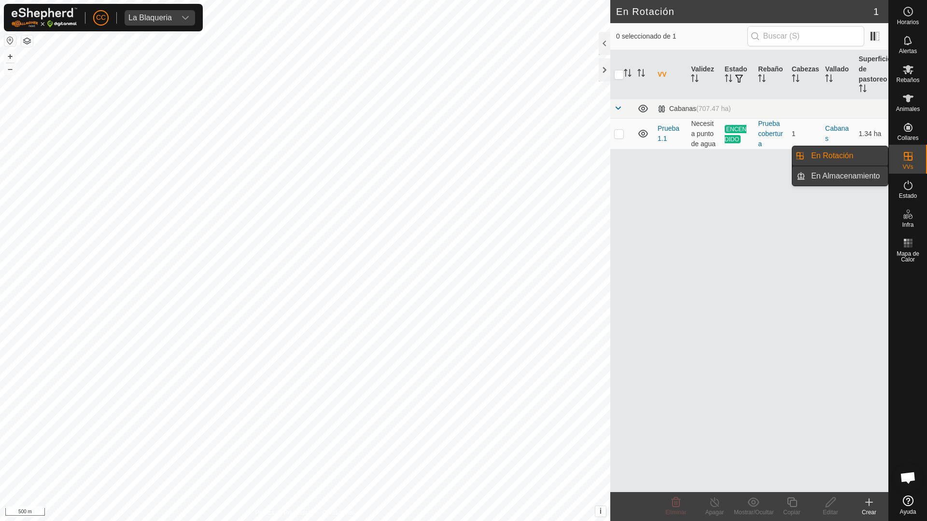
click at [873, 175] on link "En Almacenamiento" at bounding box center [846, 176] width 83 height 19
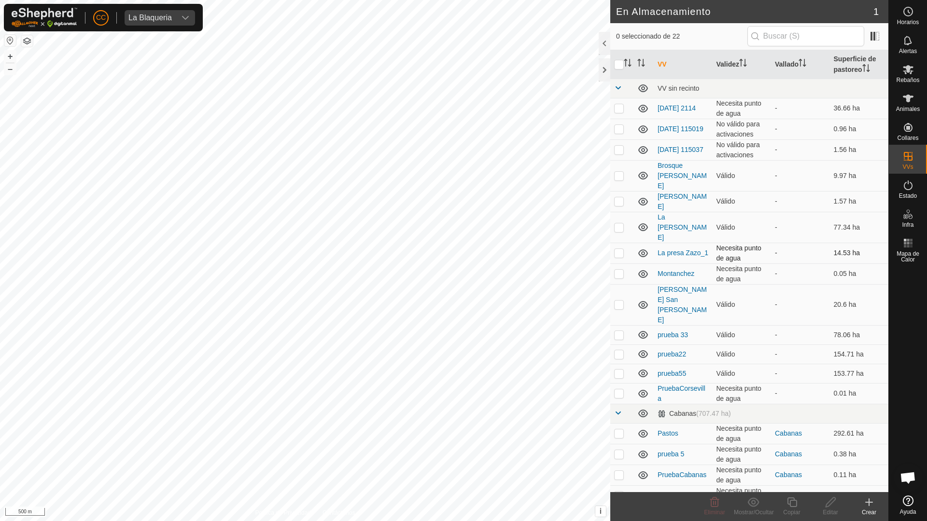
click at [617, 249] on p-checkbox at bounding box center [619, 253] width 10 height 8
click at [619, 270] on p-checkbox at bounding box center [619, 274] width 10 height 8
click at [756, 419] on div "Mostrar/Ocultar" at bounding box center [753, 512] width 39 height 9
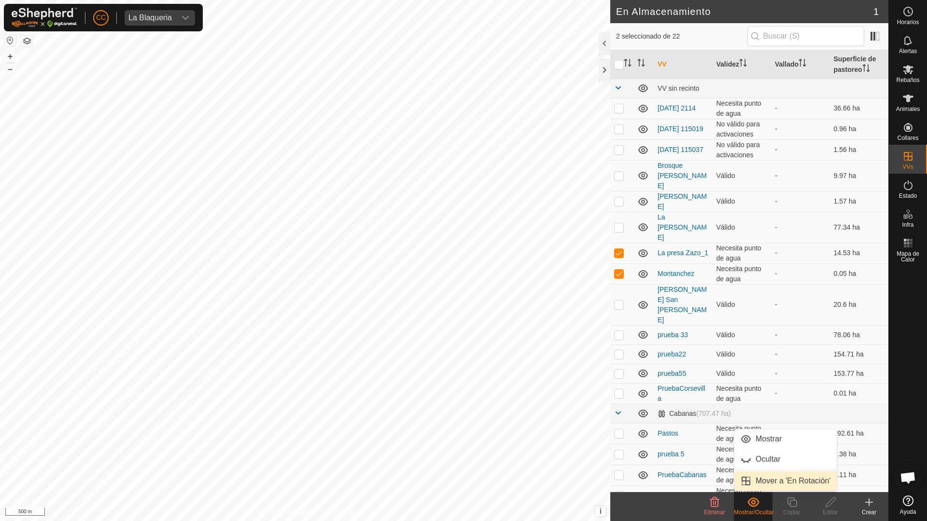
click at [768, 419] on link "Mover a 'En Rotación'" at bounding box center [785, 481] width 102 height 19
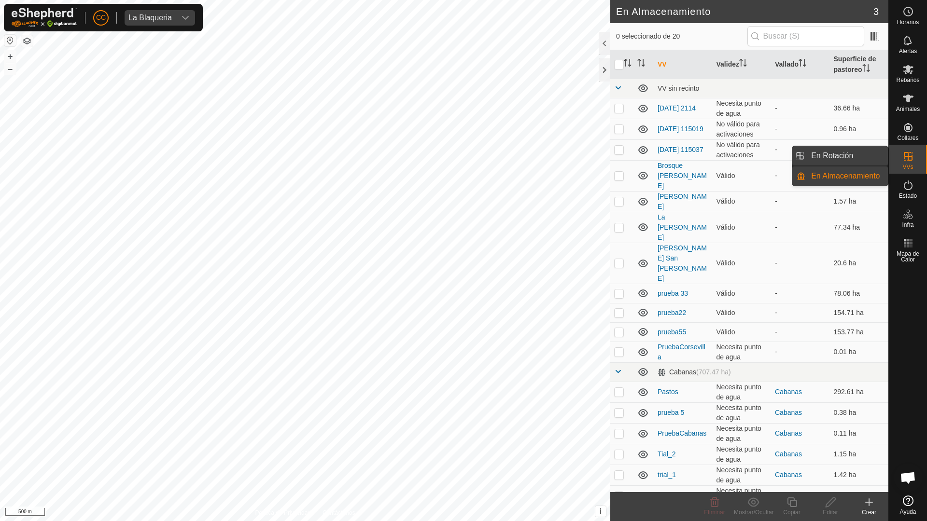
click at [839, 158] on link "En Rotación" at bounding box center [846, 155] width 83 height 19
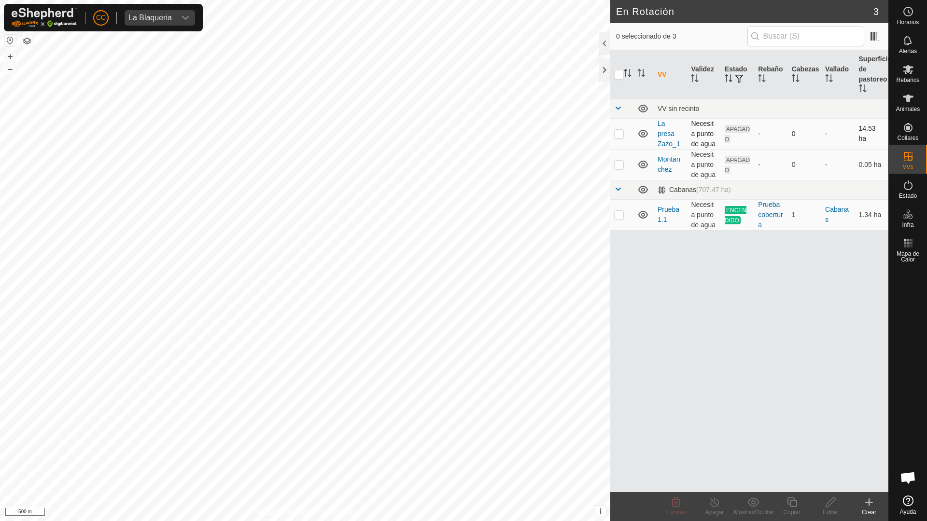
click at [618, 135] on p-checkbox at bounding box center [619, 134] width 10 height 8
click at [880, 191] on td "Cabanas (707.47 ha)" at bounding box center [771, 189] width 235 height 19
click at [903, 170] on es-menu-bar "Horarios Alertas Rebaños Animales Collares VVs Estado Infra Mapa de Calor Ayuda" at bounding box center [907, 260] width 39 height 521
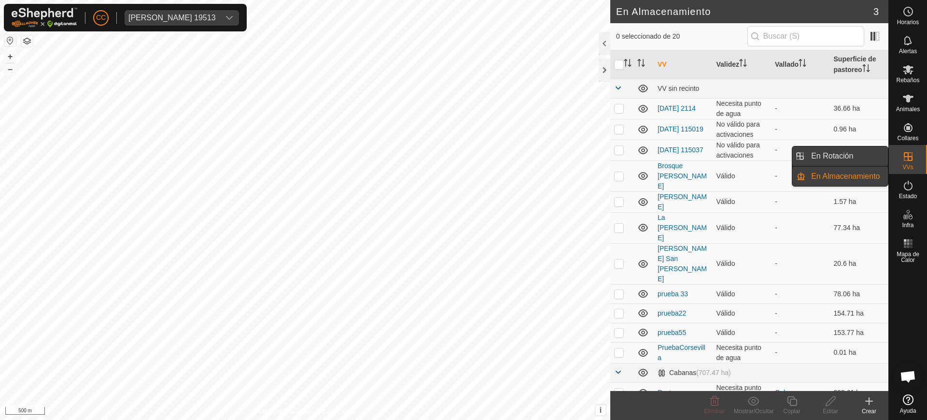
click at [842, 156] on link "En Rotación" at bounding box center [846, 155] width 83 height 19
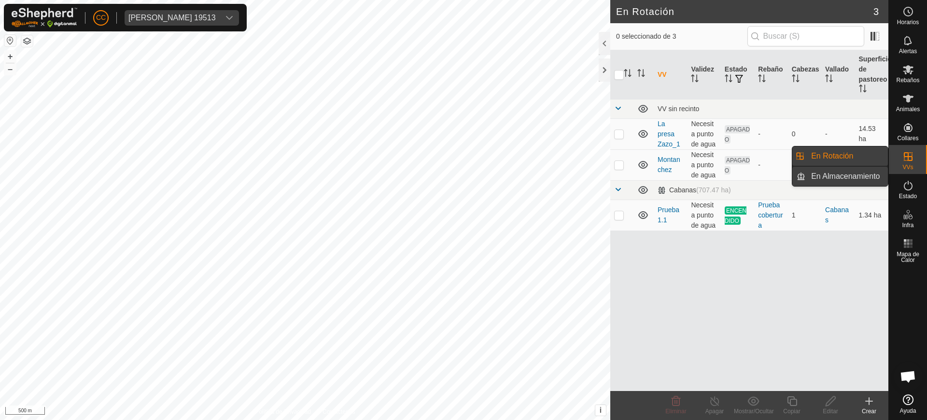
click at [857, 172] on link "En Almacenamiento" at bounding box center [846, 176] width 83 height 19
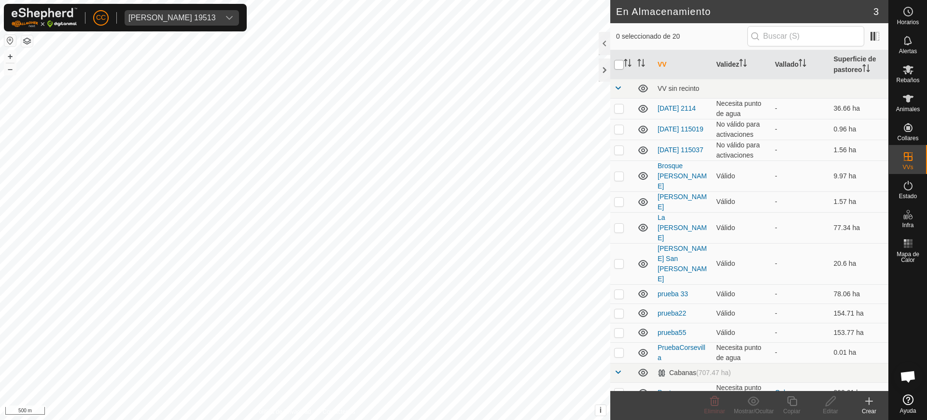
click at [617, 64] on input "checkbox" at bounding box center [619, 65] width 10 height 10
checkbox input "true"
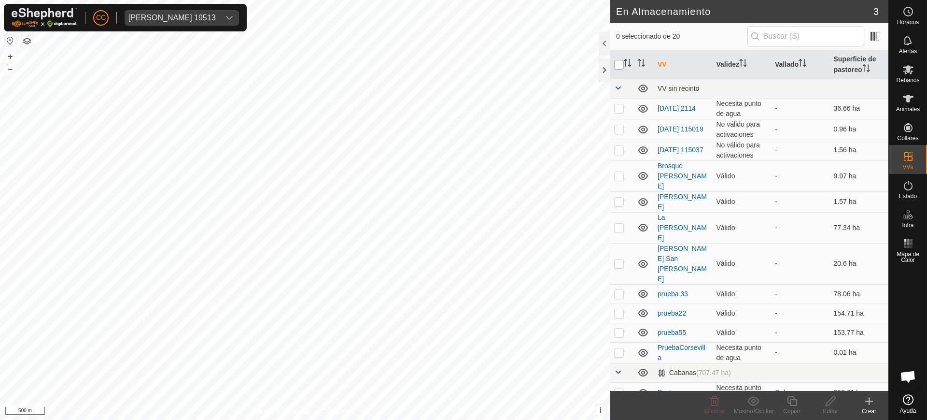
checkbox input "true"
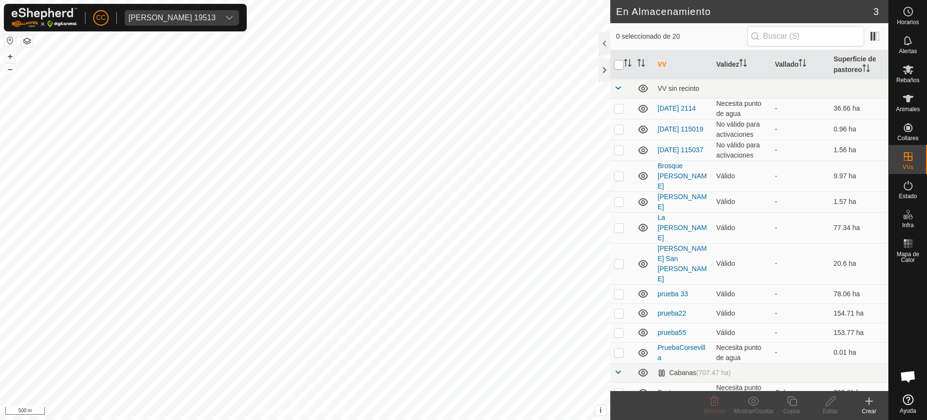
checkbox input "true"
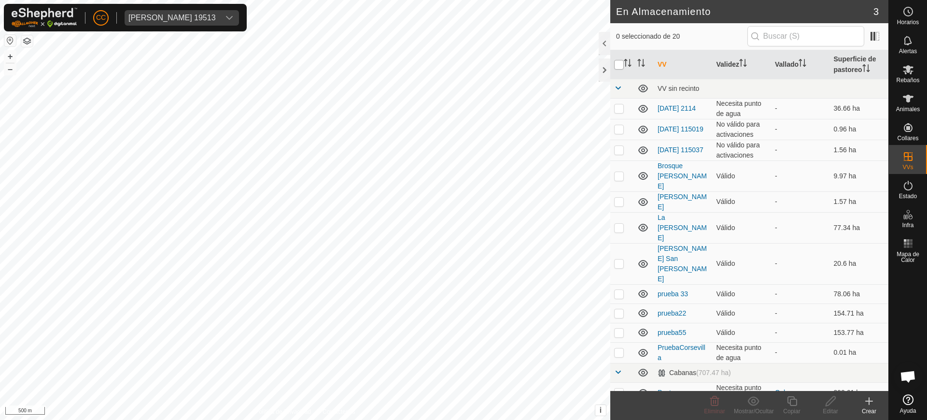
checkbox input "true"
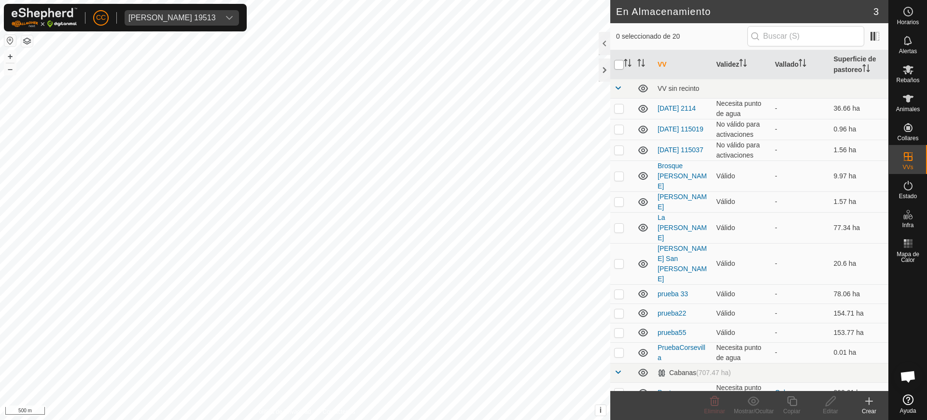
checkbox input "true"
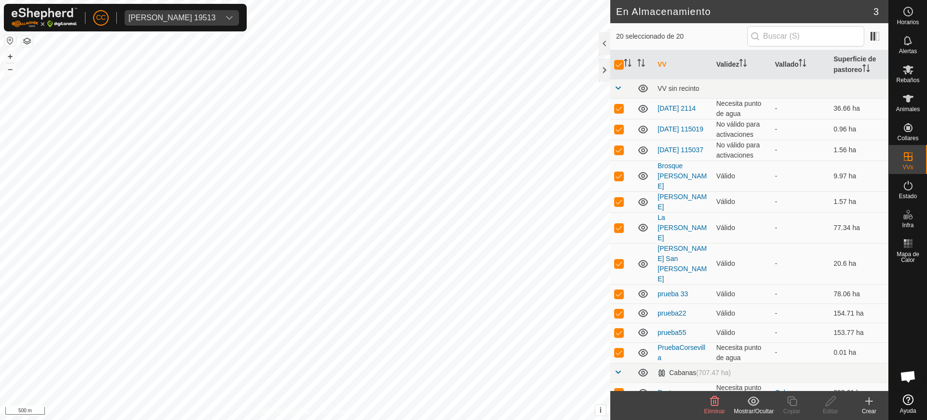
click at [760, 406] on div "Mostrar/Ocultar" at bounding box center [753, 410] width 39 height 9
click at [173, 11] on span "Fernando Alcalde Gonzalez 19513" at bounding box center [172, 17] width 95 height 15
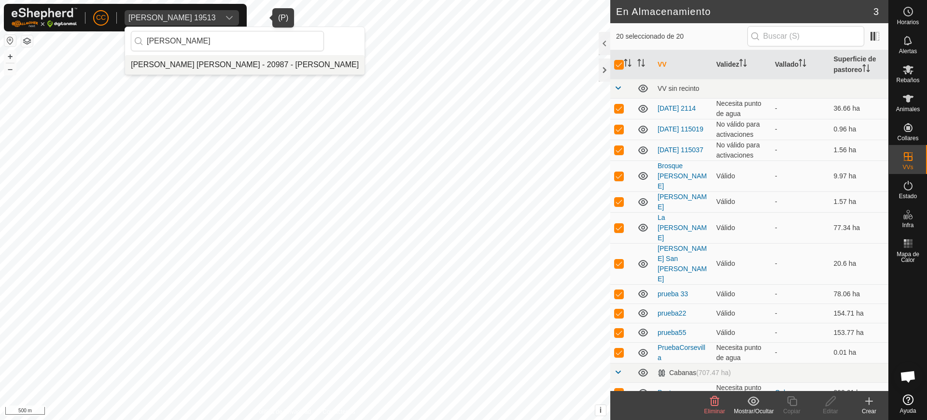
type input "magin"
click at [205, 69] on li "[PERSON_NAME] [PERSON_NAME] - 20987 - [PERSON_NAME]" at bounding box center [244, 64] width 239 height 19
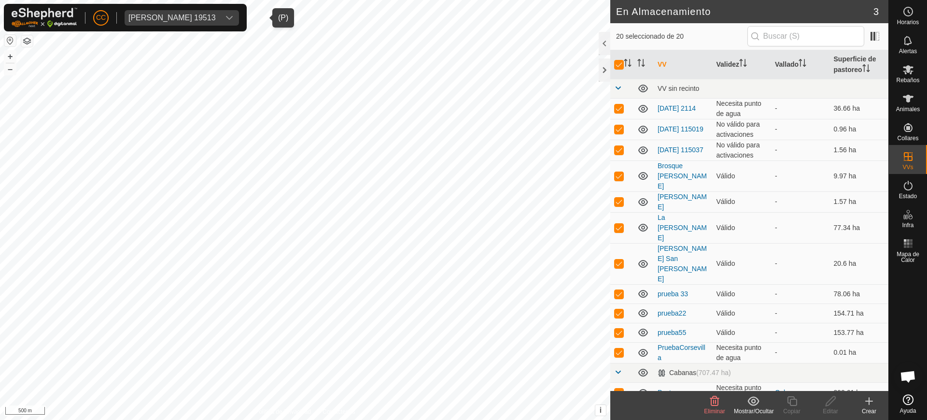
checkbox input "false"
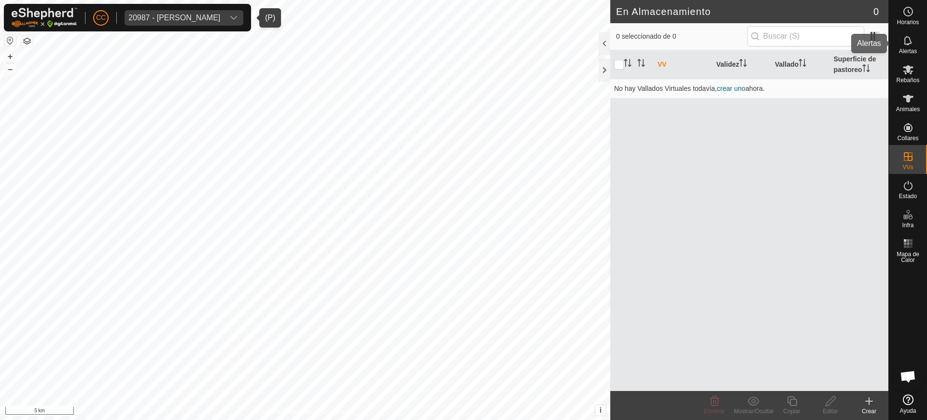
click at [918, 54] on div "Alertas" at bounding box center [908, 43] width 38 height 29
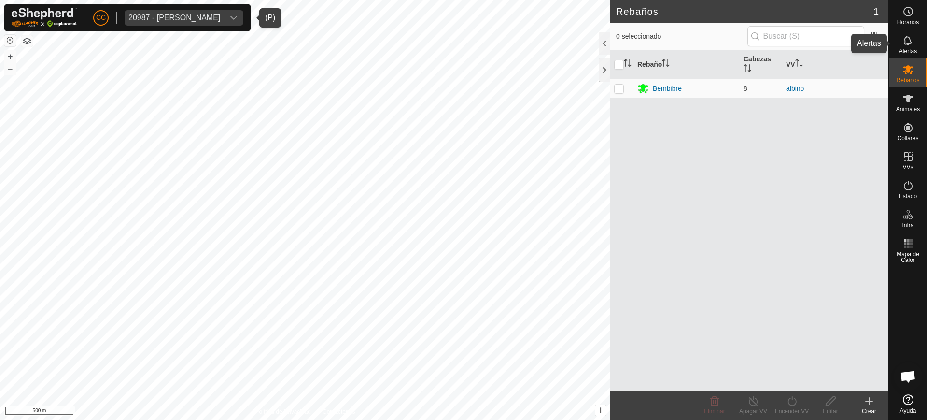
click at [912, 51] on span "Alertas" at bounding box center [908, 51] width 18 height 6
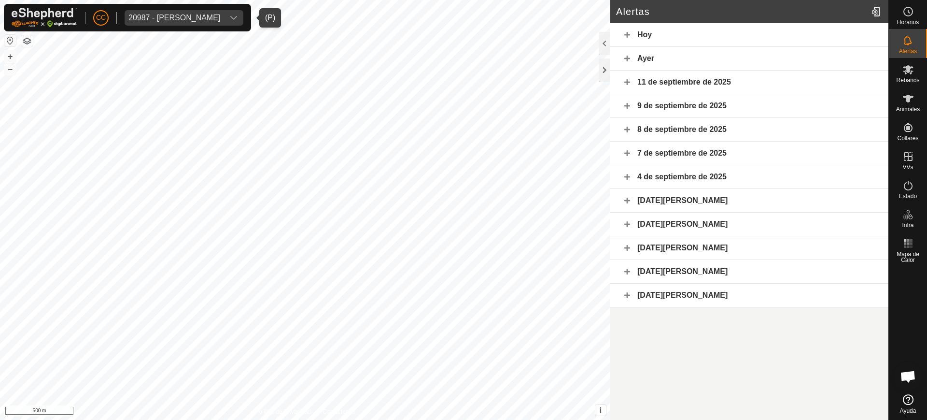
click at [860, 56] on div "Ayer" at bounding box center [749, 59] width 278 height 24
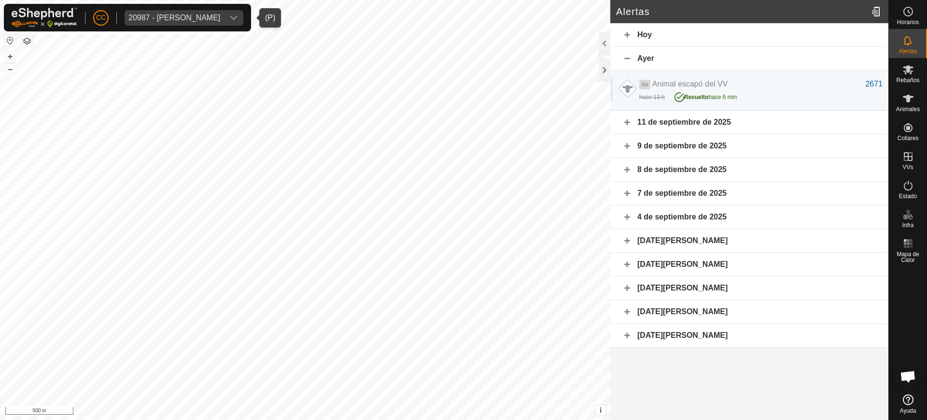
click at [742, 38] on div "Hoy" at bounding box center [749, 35] width 278 height 24
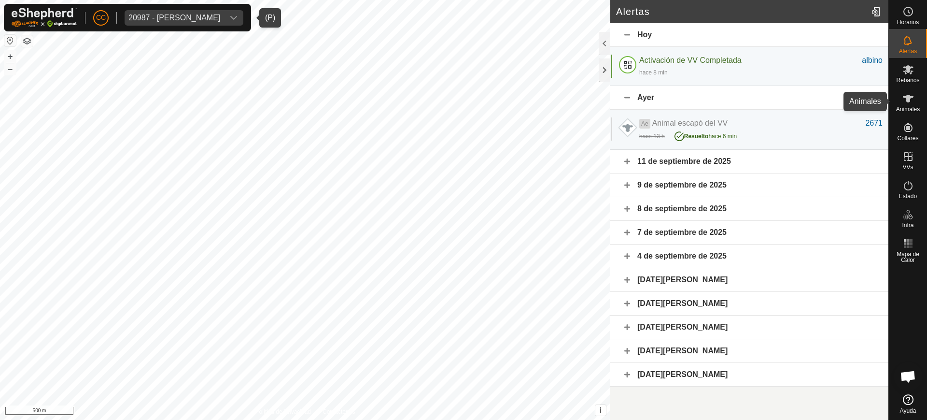
click at [906, 97] on icon at bounding box center [908, 99] width 11 height 8
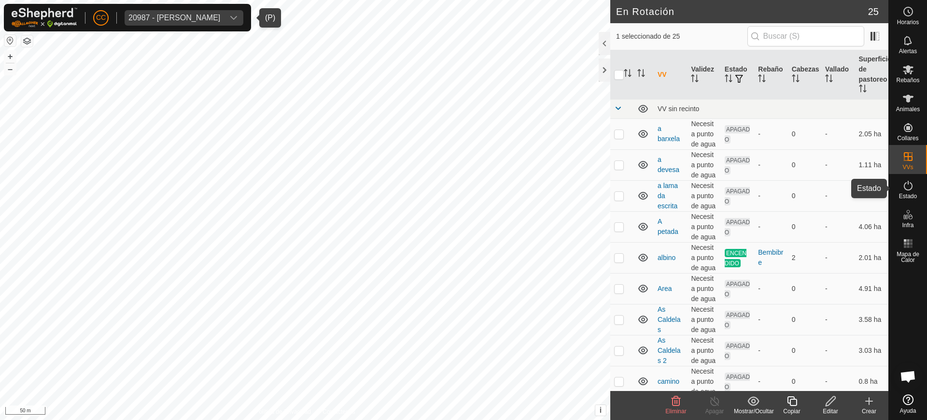
drag, startPoint x: 924, startPoint y: 191, endPoint x: 910, endPoint y: 191, distance: 13.5
click at [924, 191] on div "Estado" at bounding box center [908, 188] width 38 height 29
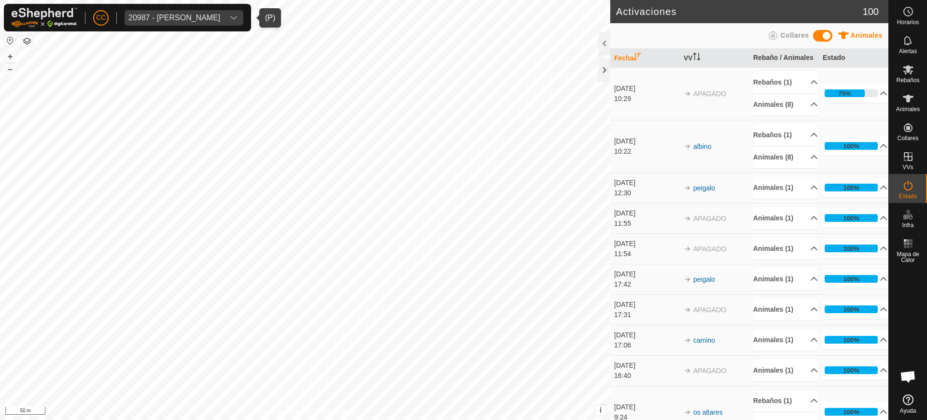
click at [910, 191] on es-activation-svg-icon at bounding box center [907, 185] width 17 height 15
click at [908, 77] on span "Rebaños" at bounding box center [907, 80] width 23 height 6
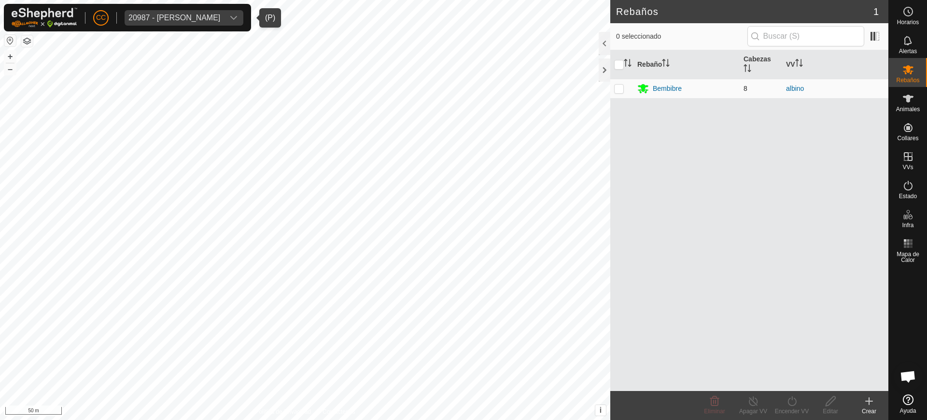
click at [620, 87] on p-checkbox at bounding box center [619, 88] width 10 height 8
checkbox input "true"
click at [798, 410] on div "Encender VV" at bounding box center [791, 410] width 39 height 9
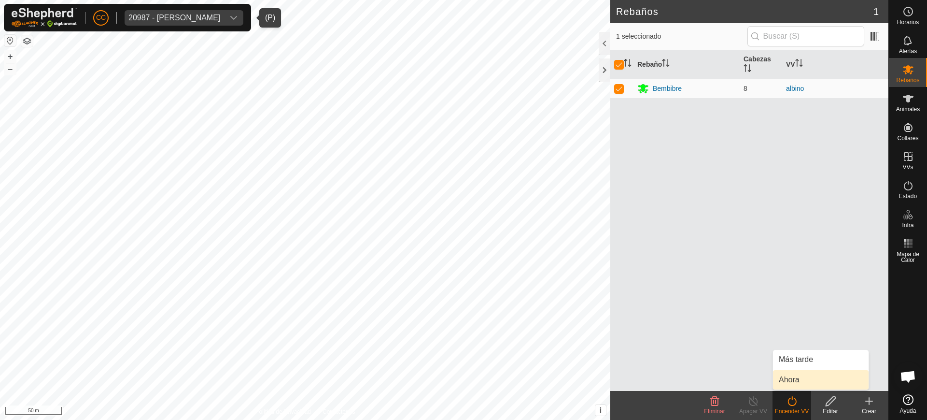
click at [791, 376] on link "Ahora" at bounding box center [821, 379] width 96 height 19
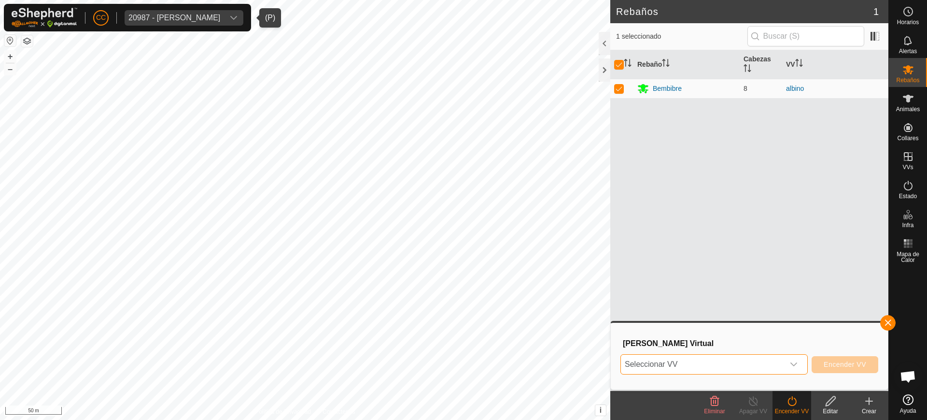
click at [771, 363] on span "Seleccionar VV" at bounding box center [702, 363] width 163 height 19
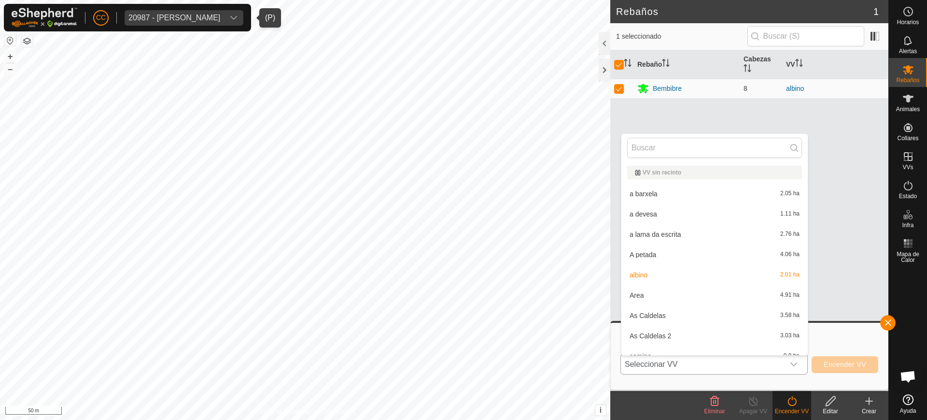
scroll to position [11, 0]
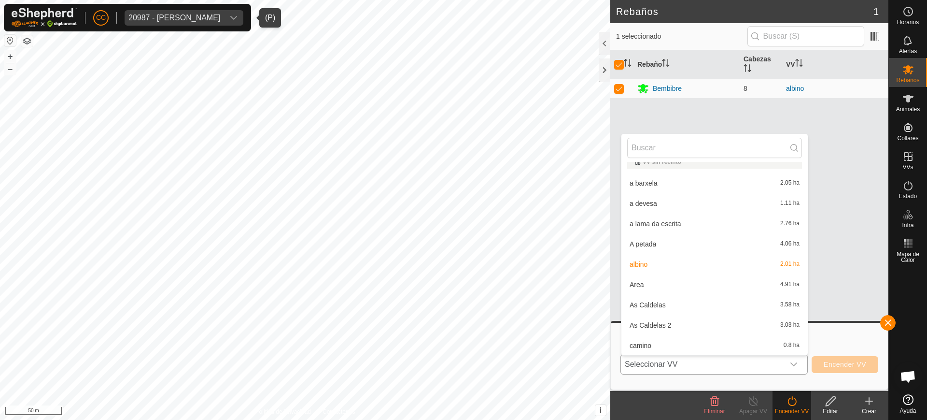
click at [671, 264] on li "albino 2.01 ha" at bounding box center [714, 263] width 186 height 19
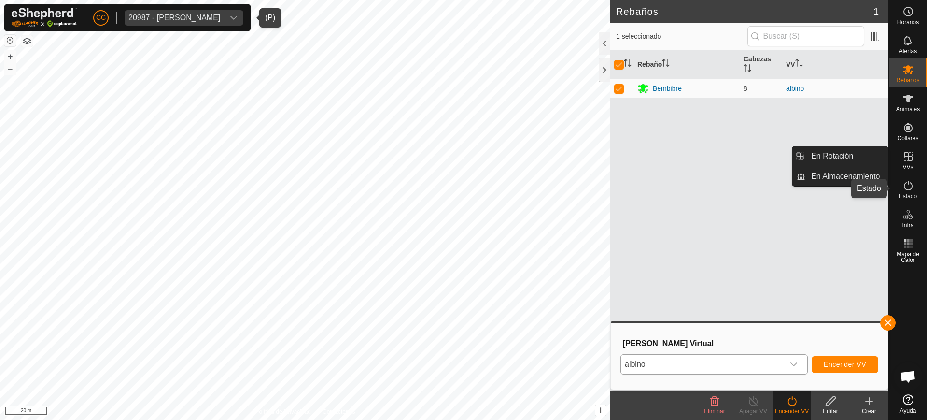
click at [906, 186] on icon at bounding box center [908, 186] width 12 height 12
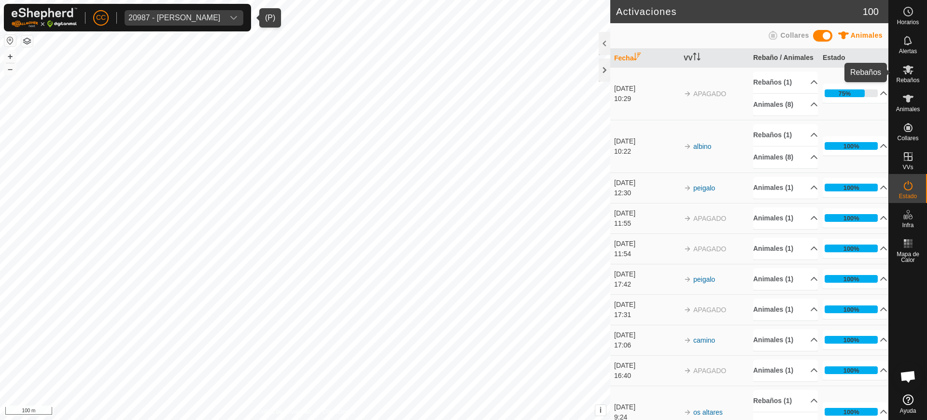
click at [913, 78] on span "Rebaños" at bounding box center [907, 80] width 23 height 6
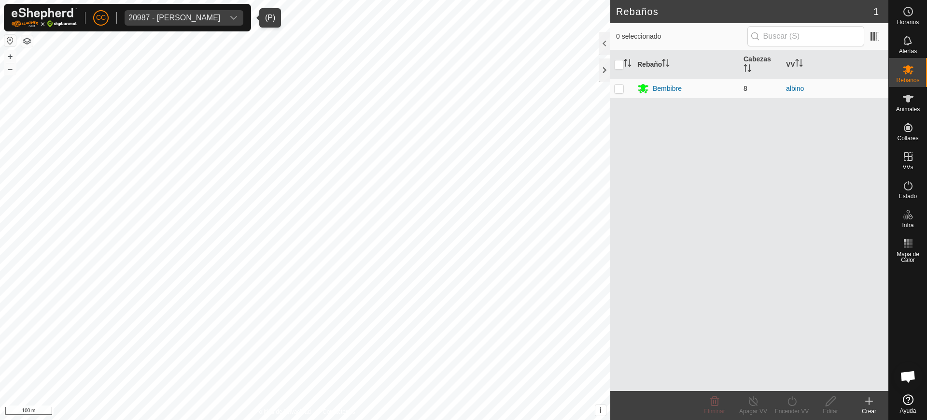
click at [611, 88] on td at bounding box center [621, 88] width 23 height 19
checkbox input "true"
click at [792, 410] on div "Encender VV" at bounding box center [791, 410] width 39 height 9
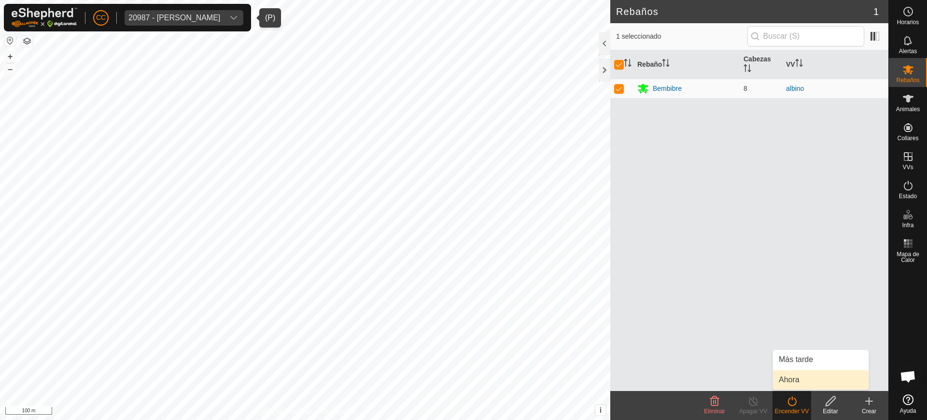
click at [789, 383] on link "Ahora" at bounding box center [821, 379] width 96 height 19
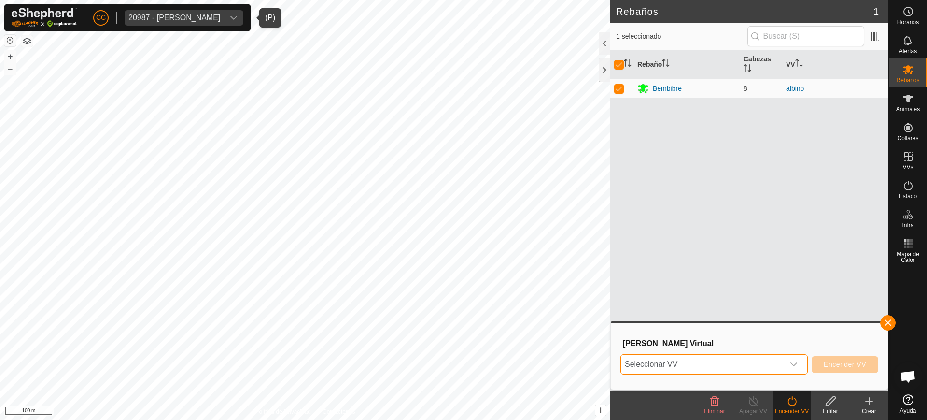
click at [699, 363] on span "Seleccionar VV" at bounding box center [702, 363] width 163 height 19
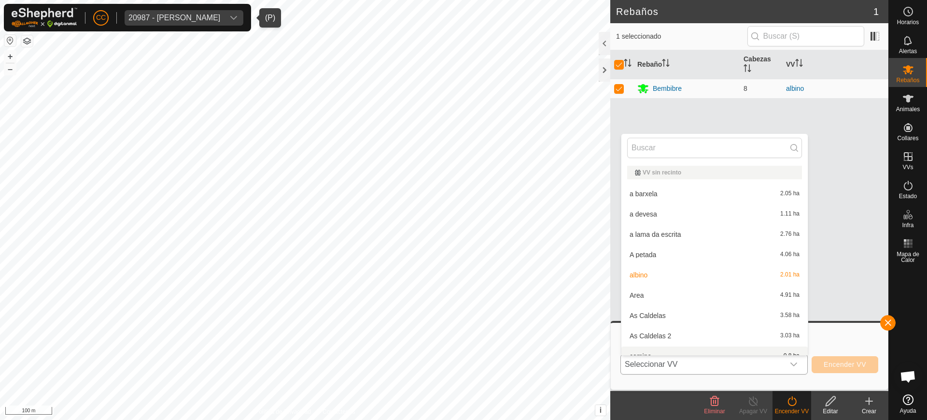
scroll to position [11, 0]
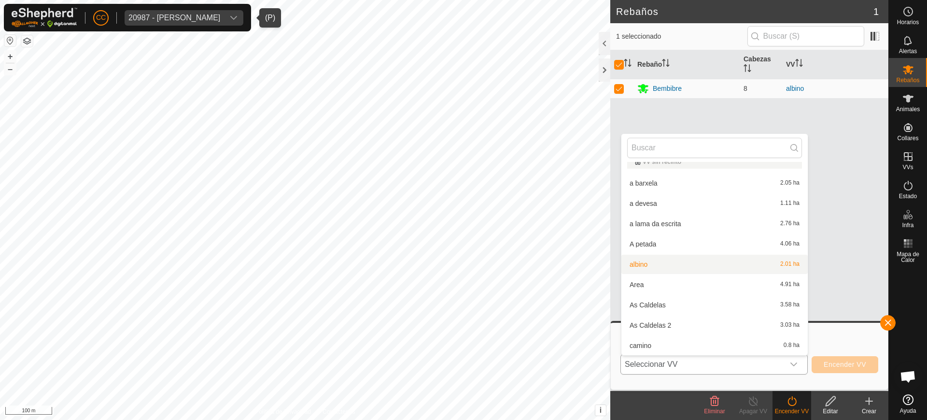
click at [651, 265] on li "albino 2.01 ha" at bounding box center [714, 263] width 186 height 19
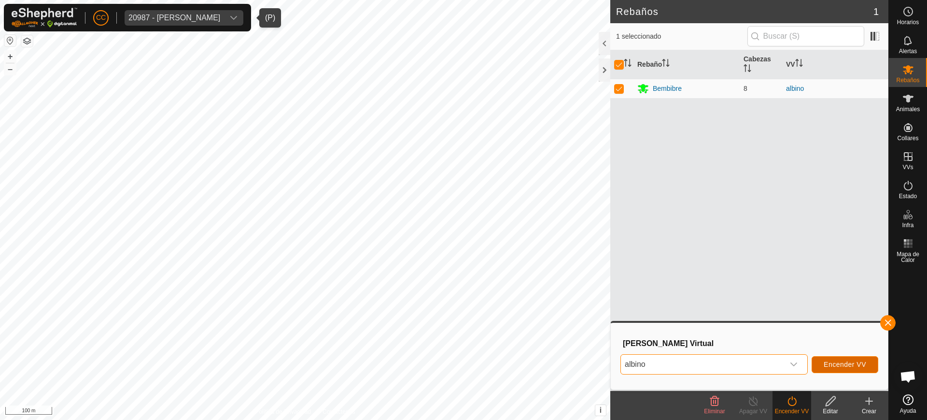
click at [852, 364] on span "Encender VV" at bounding box center [845, 364] width 42 height 8
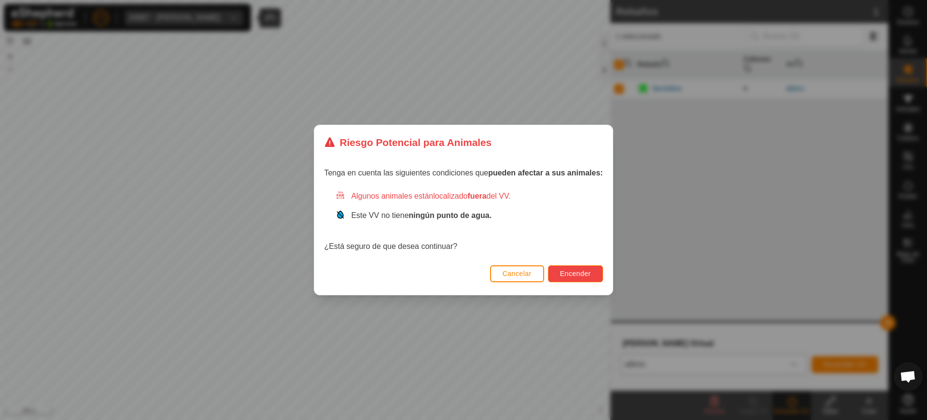
click at [565, 274] on span "Encender" at bounding box center [575, 273] width 31 height 8
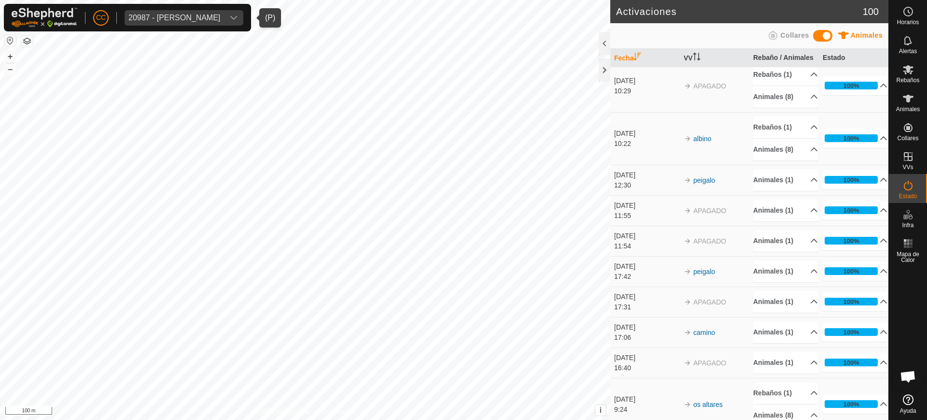
scroll to position [121, 0]
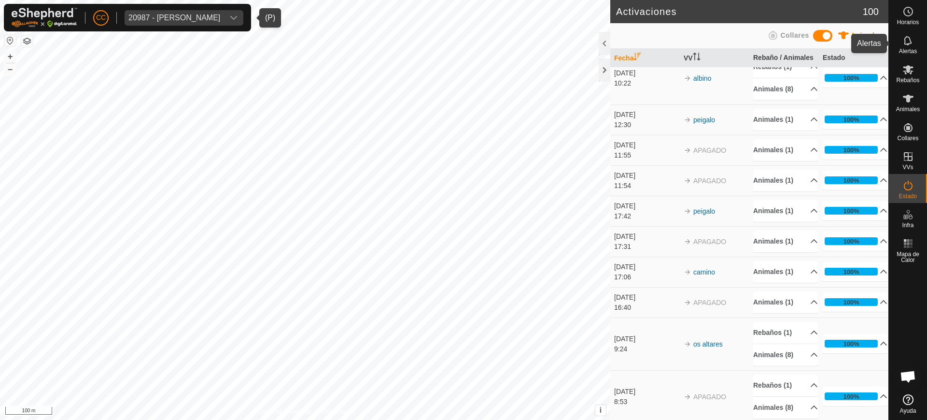
click at [910, 49] on span "Alertas" at bounding box center [908, 51] width 18 height 6
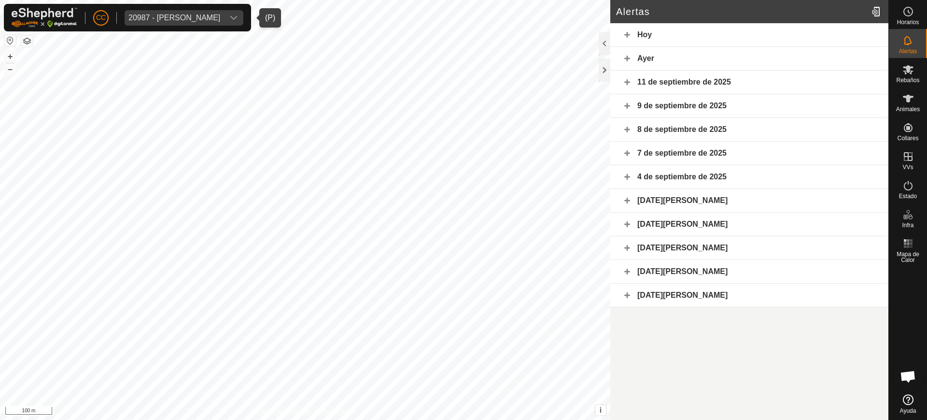
click at [628, 54] on div "Ayer" at bounding box center [749, 59] width 278 height 24
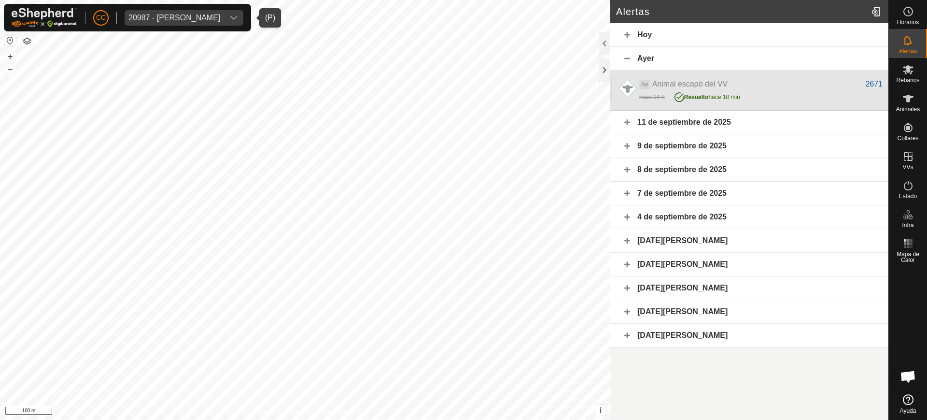
click at [806, 92] on div "hace 14 h Resuelto hace 10 min" at bounding box center [760, 96] width 243 height 13
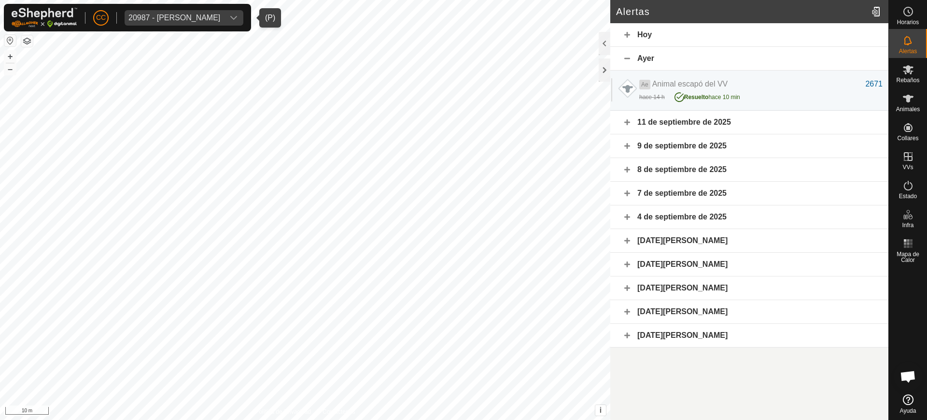
click at [621, 121] on div "11 de septiembre de 2025" at bounding box center [749, 123] width 278 height 24
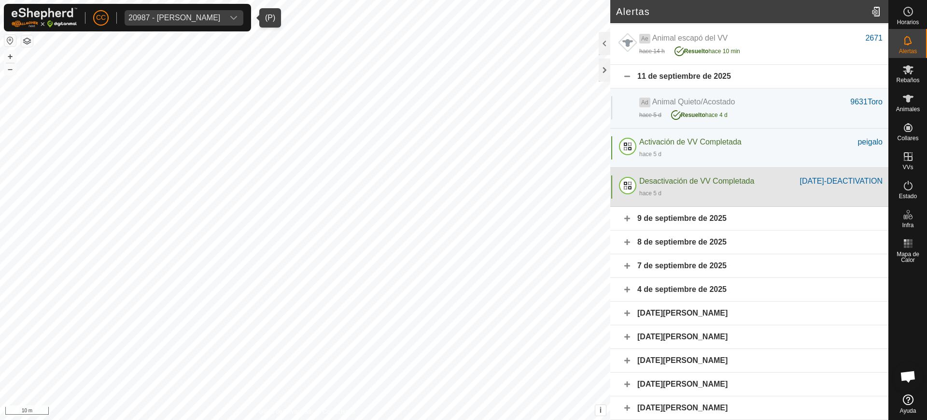
scroll to position [97, 0]
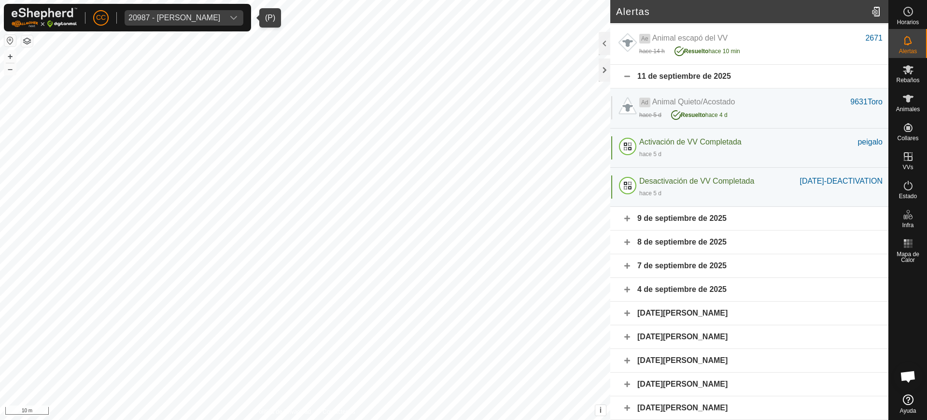
click at [719, 215] on div "9 de septiembre de 2025" at bounding box center [749, 219] width 278 height 24
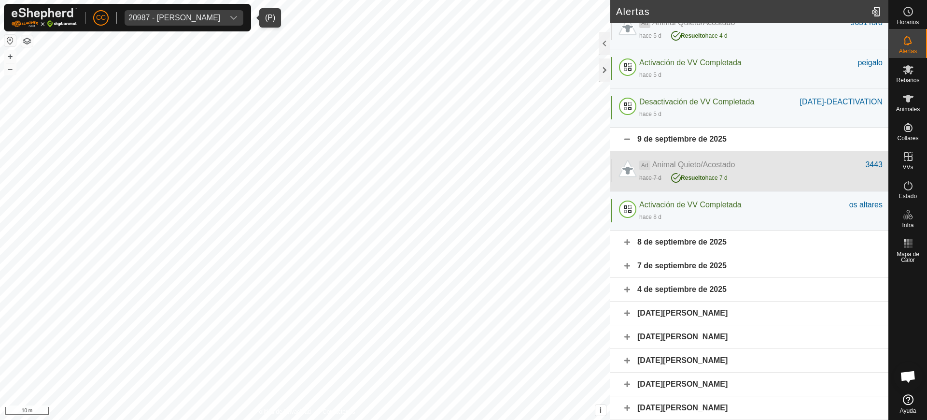
scroll to position [176, 0]
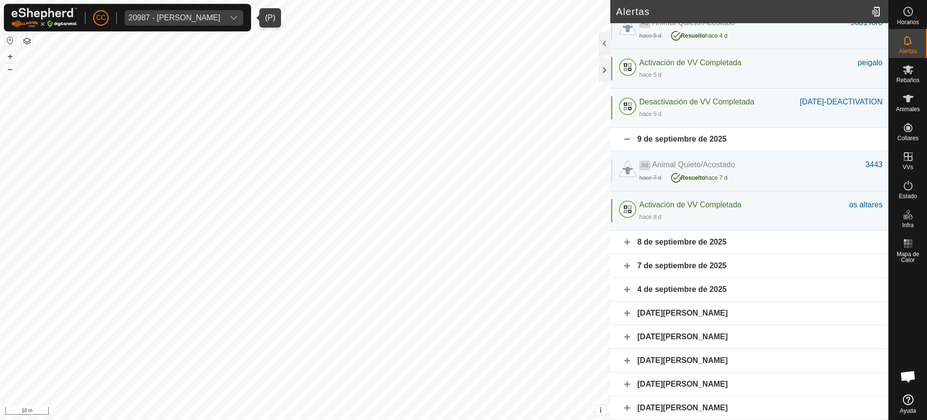
click at [628, 244] on div "8 de septiembre de 2025" at bounding box center [749, 242] width 278 height 24
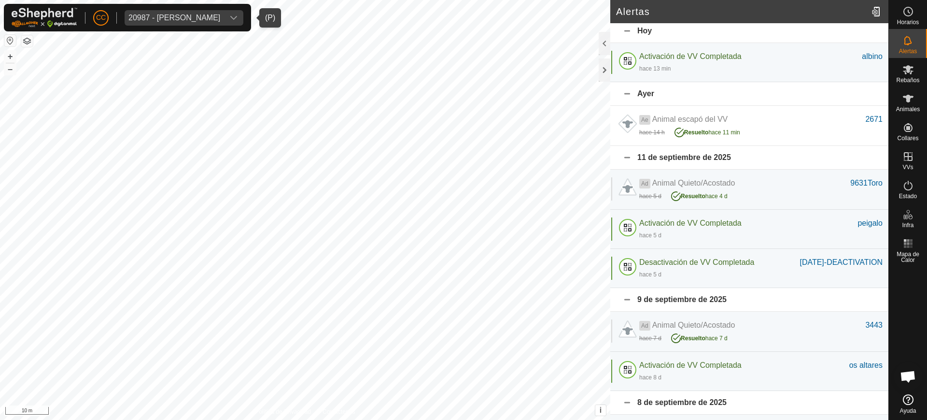
scroll to position [0, 0]
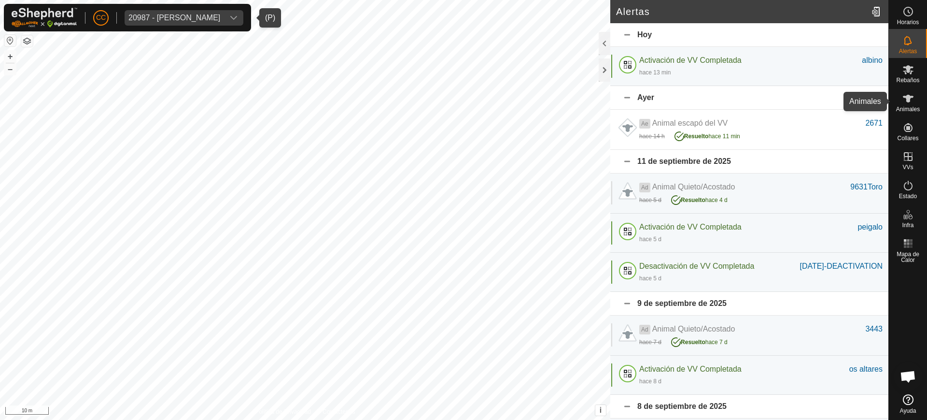
click at [902, 98] on icon at bounding box center [908, 99] width 12 height 12
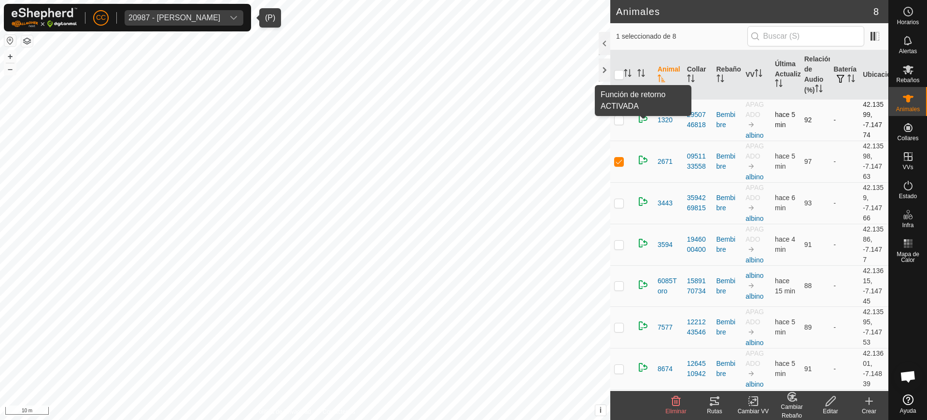
click at [643, 119] on img at bounding box center [643, 118] width 12 height 12
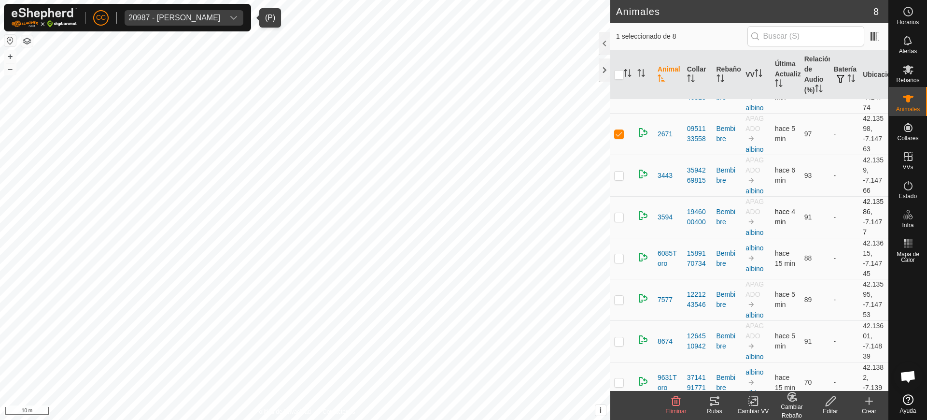
scroll to position [40, 0]
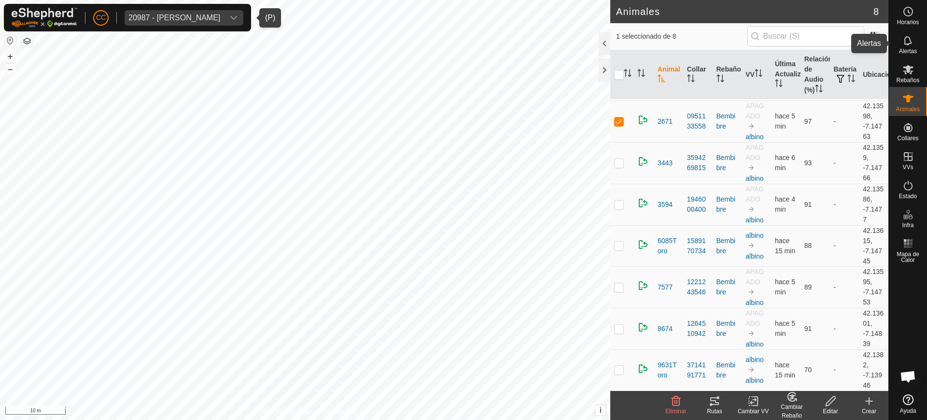
click at [913, 45] on icon at bounding box center [908, 41] width 12 height 12
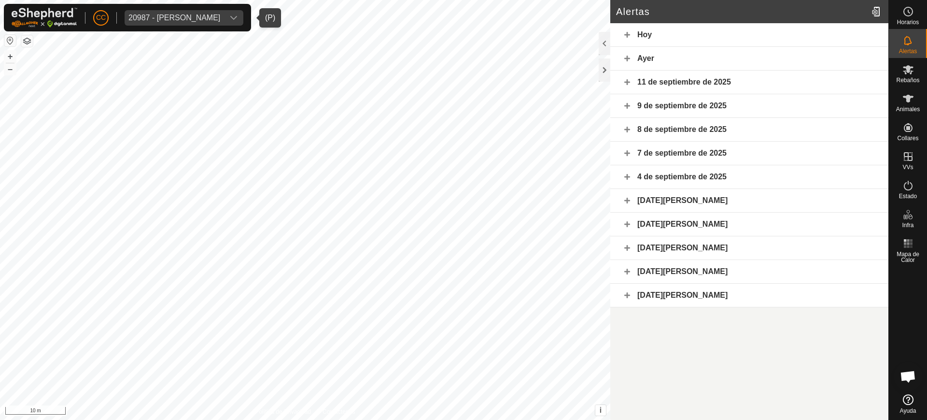
click at [651, 80] on div "11 de septiembre de 2025" at bounding box center [749, 82] width 278 height 24
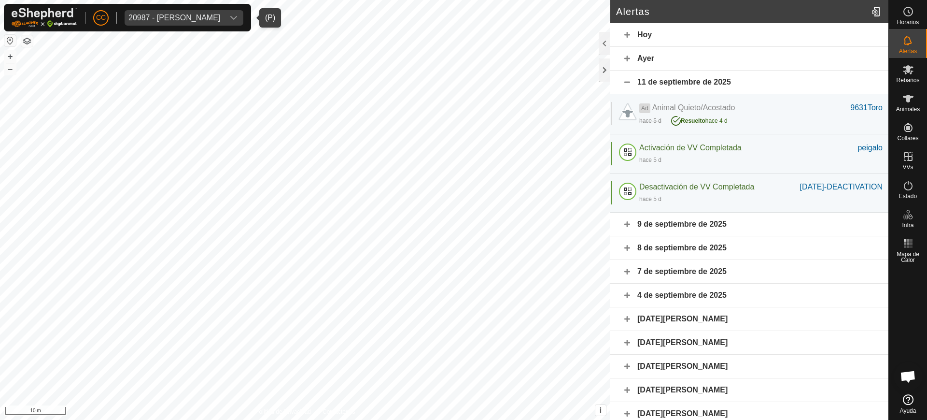
click at [717, 236] on div "9 de septiembre de 2025" at bounding box center [749, 224] width 278 height 24
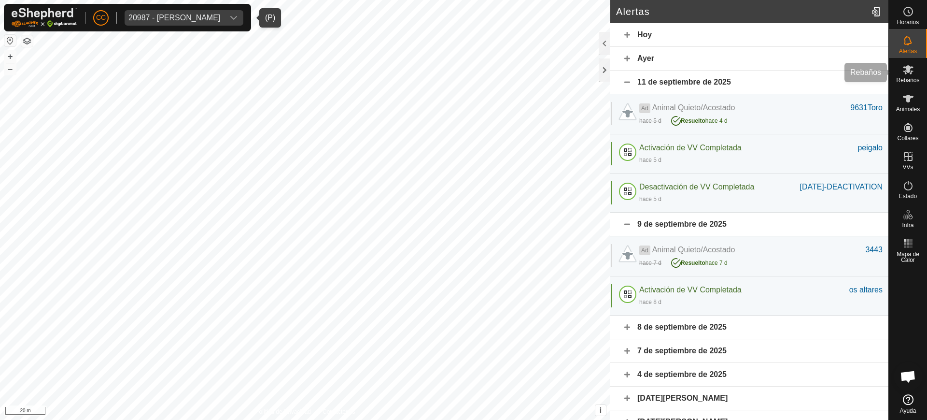
click at [915, 70] on es-mob-svg-icon at bounding box center [907, 69] width 17 height 15
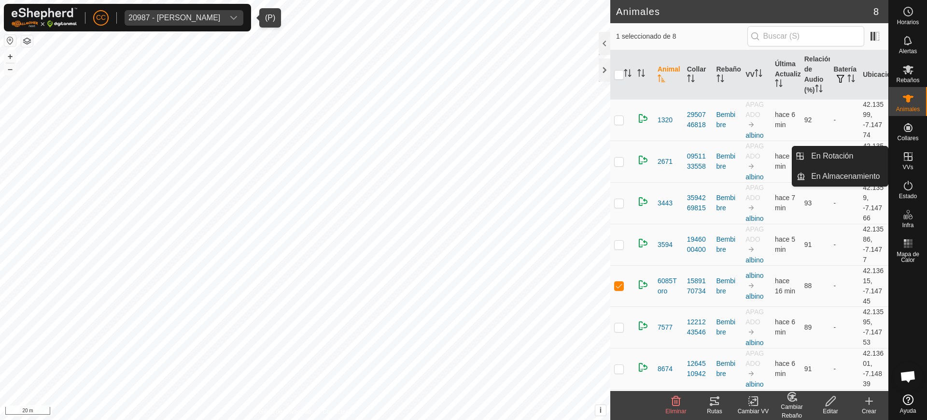
click at [907, 168] on span "VVs" at bounding box center [907, 167] width 11 height 6
click at [874, 159] on link "En Rotación" at bounding box center [846, 155] width 83 height 19
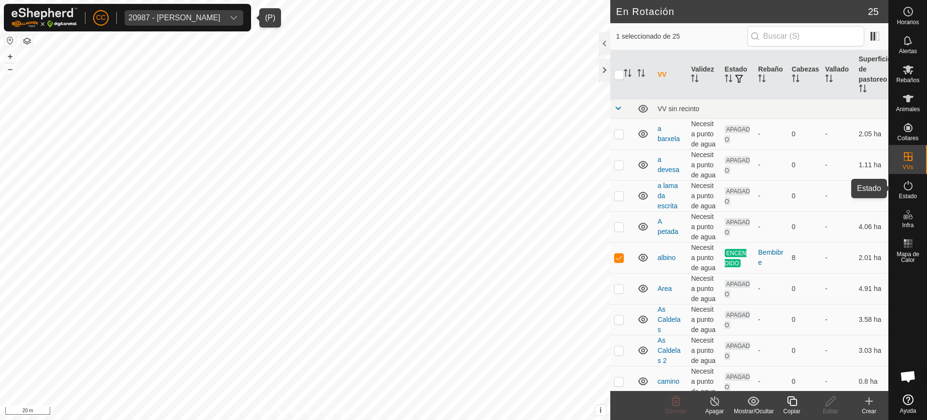
click at [910, 194] on span "Estado" at bounding box center [908, 196] width 18 height 6
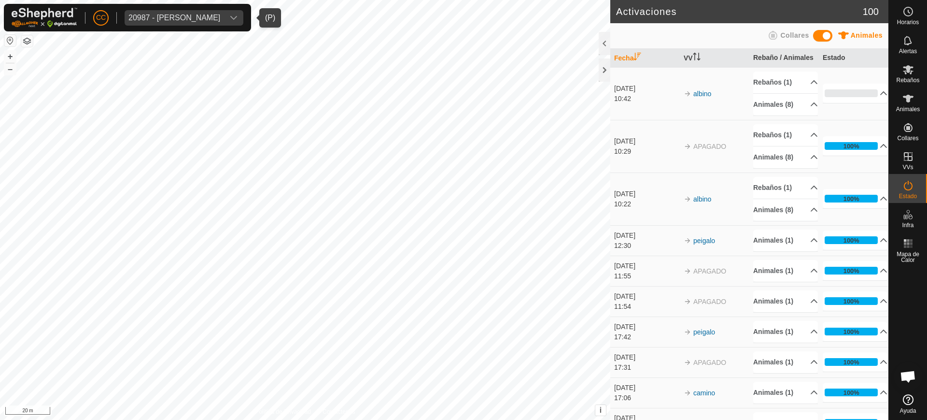
click at [713, 150] on span "APAGADO" at bounding box center [709, 146] width 33 height 8
drag, startPoint x: 734, startPoint y: 156, endPoint x: 716, endPoint y: 156, distance: 18.3
click at [727, 156] on td "APAGADO" at bounding box center [715, 146] width 70 height 53
click at [715, 150] on span "APAGADO" at bounding box center [709, 146] width 33 height 8
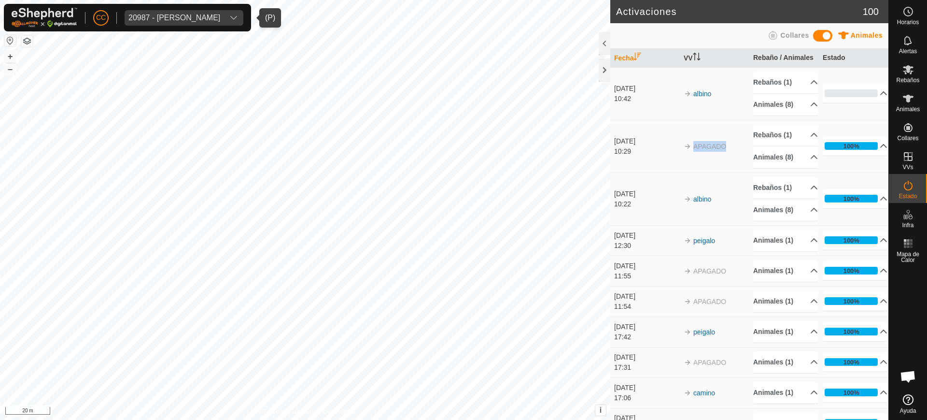
click at [715, 150] on span "APAGADO" at bounding box center [709, 146] width 33 height 8
click at [914, 76] on div "Rebaños" at bounding box center [908, 72] width 38 height 29
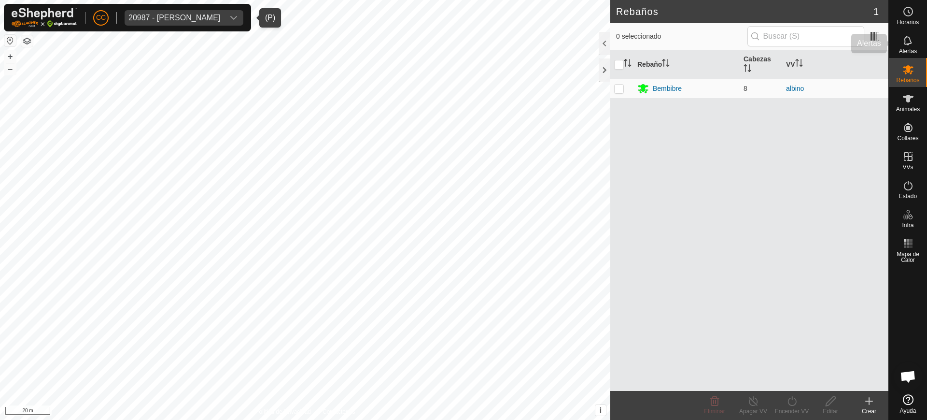
click at [911, 56] on div "Alertas" at bounding box center [908, 43] width 38 height 29
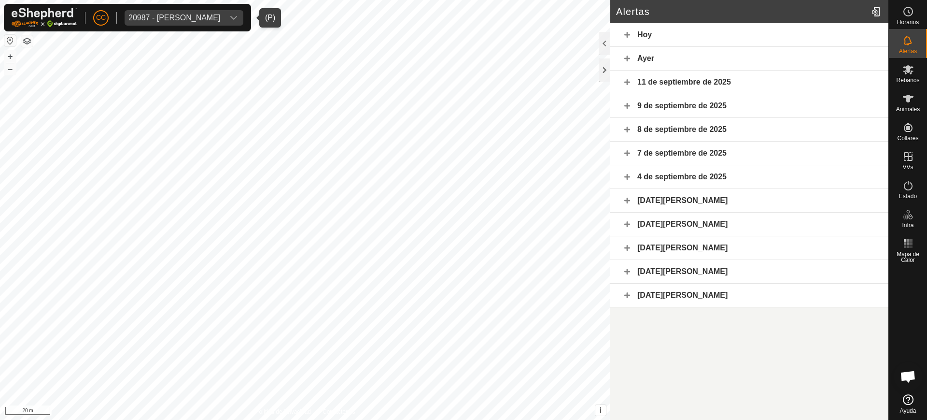
click at [639, 82] on div "11 de septiembre de 2025" at bounding box center [749, 82] width 278 height 24
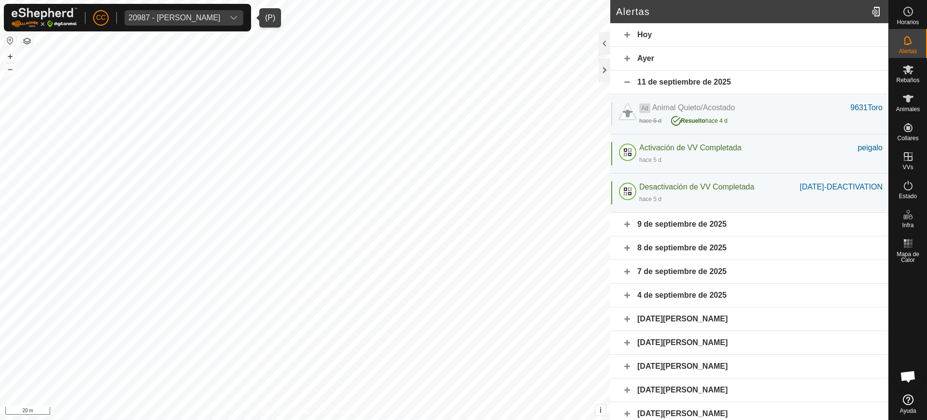
click at [672, 236] on div "9 de septiembre de 2025" at bounding box center [749, 224] width 278 height 24
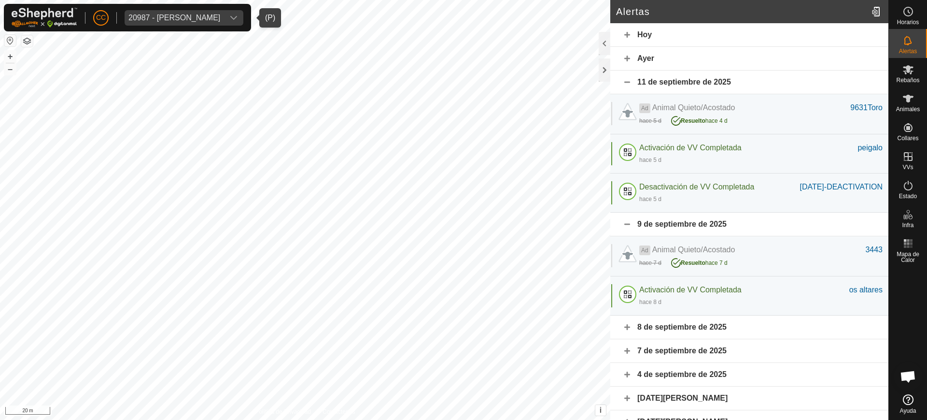
click at [626, 55] on div "Ayer" at bounding box center [749, 59] width 278 height 24
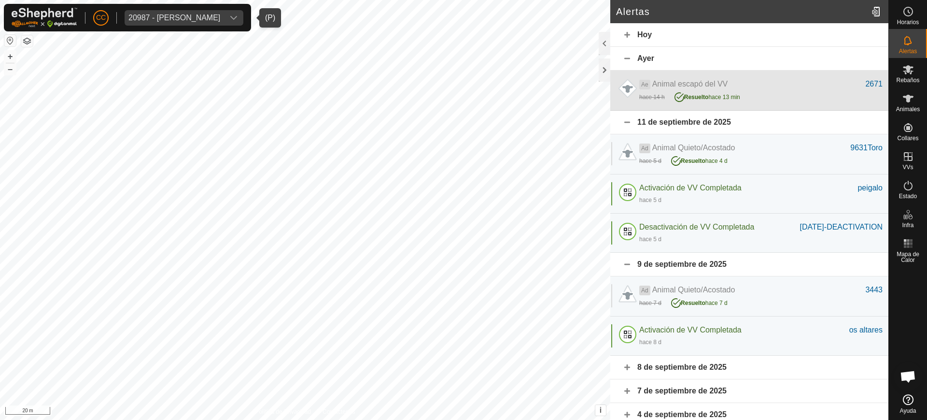
click at [777, 99] on div "hace 14 h Resuelto hace 13 min" at bounding box center [760, 96] width 243 height 13
click at [674, 93] on icon at bounding box center [679, 97] width 10 height 10
click at [684, 99] on icon at bounding box center [679, 97] width 10 height 10
click at [669, 96] on div "hace 14 h Resuelto hace 13 min" at bounding box center [760, 96] width 243 height 13
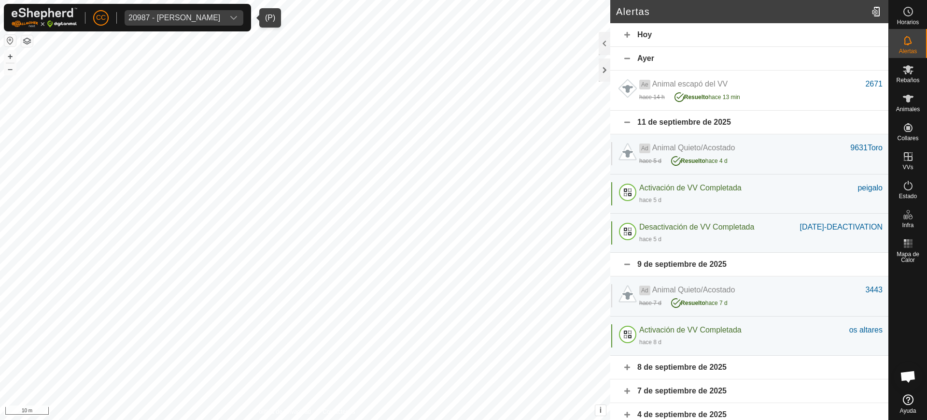
click at [630, 37] on div "Hoy" at bounding box center [749, 35] width 278 height 24
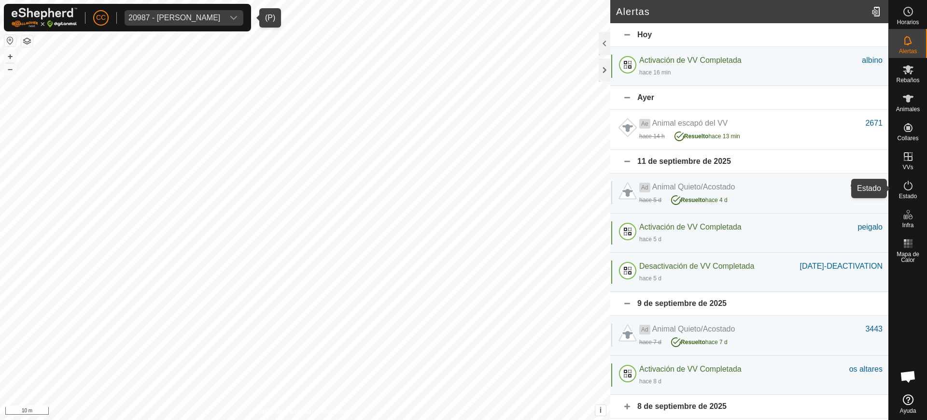
click at [913, 198] on span "Estado" at bounding box center [908, 196] width 18 height 6
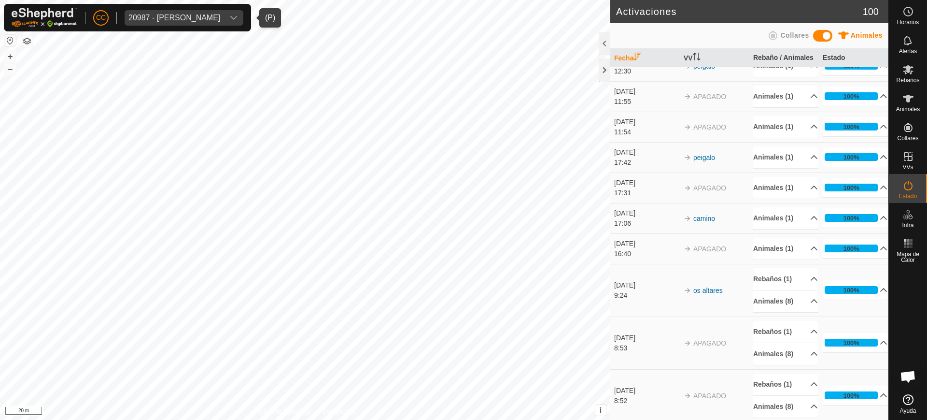
scroll to position [181, 0]
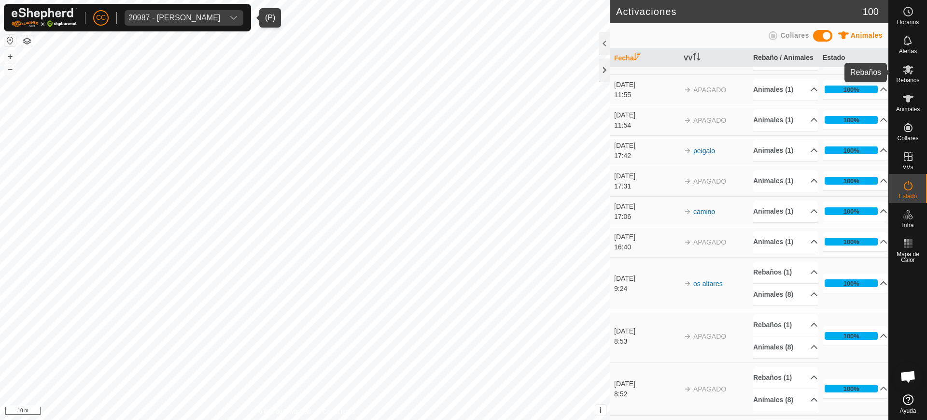
click at [911, 77] on span "Rebaños" at bounding box center [907, 80] width 23 height 6
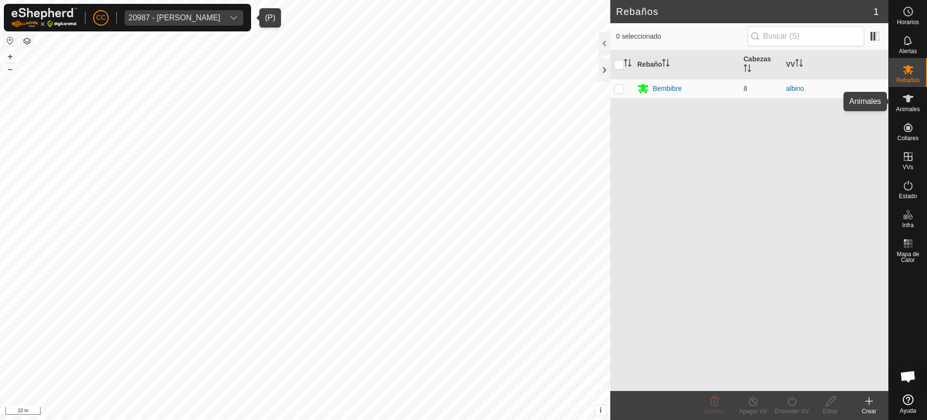
click at [915, 109] on span "Animales" at bounding box center [908, 109] width 24 height 6
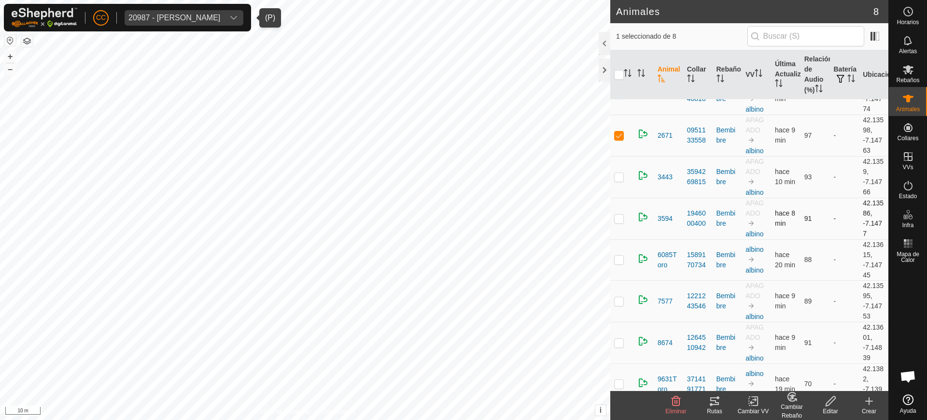
scroll to position [40, 0]
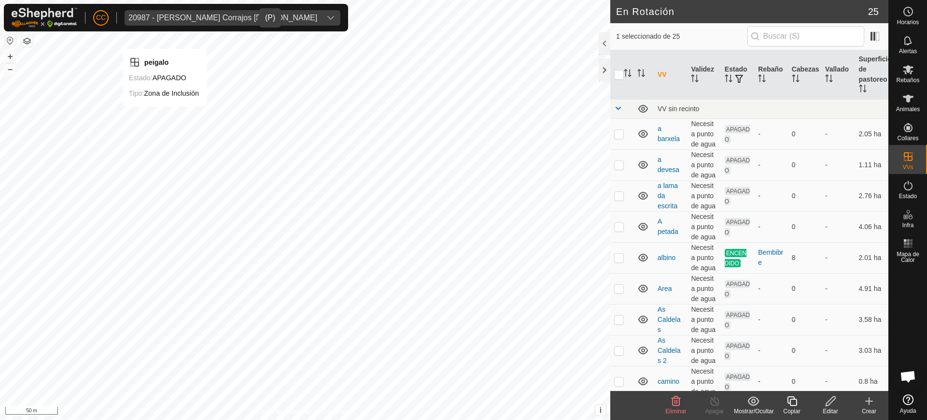
click at [174, 17] on div "20987 - Magin Corrajos Cortes" at bounding box center [222, 18] width 189 height 8
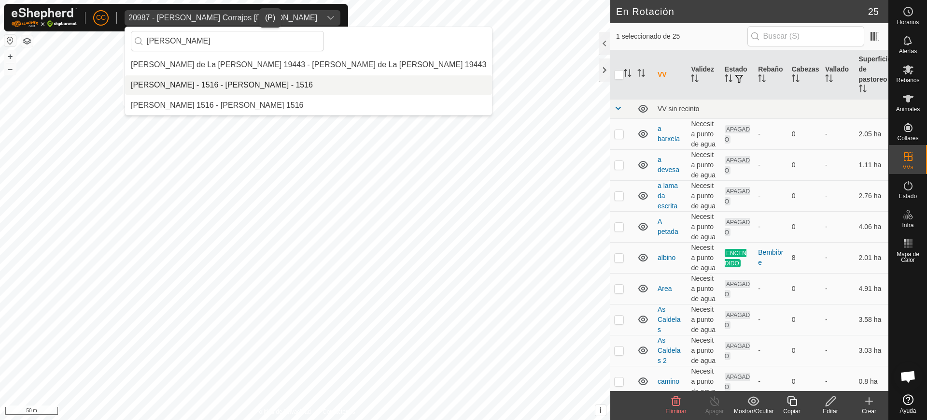
type input "OLIVER"
click at [224, 84] on li "[PERSON_NAME] - 1516 - [PERSON_NAME] - 1516" at bounding box center [308, 84] width 367 height 19
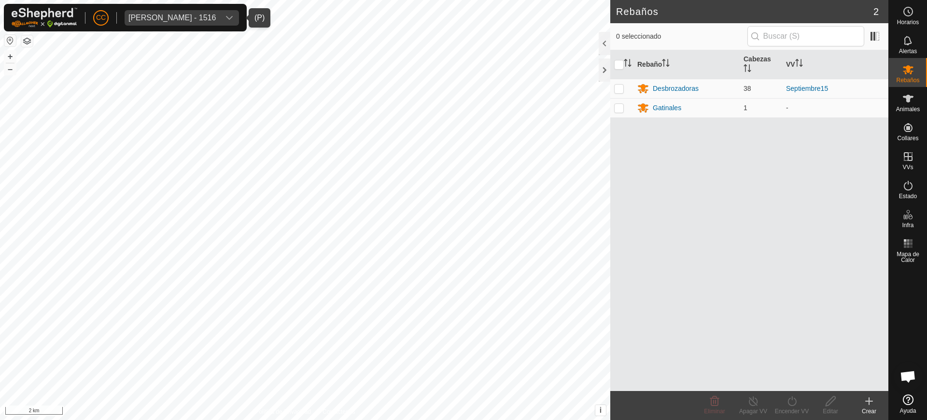
click at [169, 17] on div "Oliver Castedo Vega - 1516" at bounding box center [171, 18] width 87 height 8
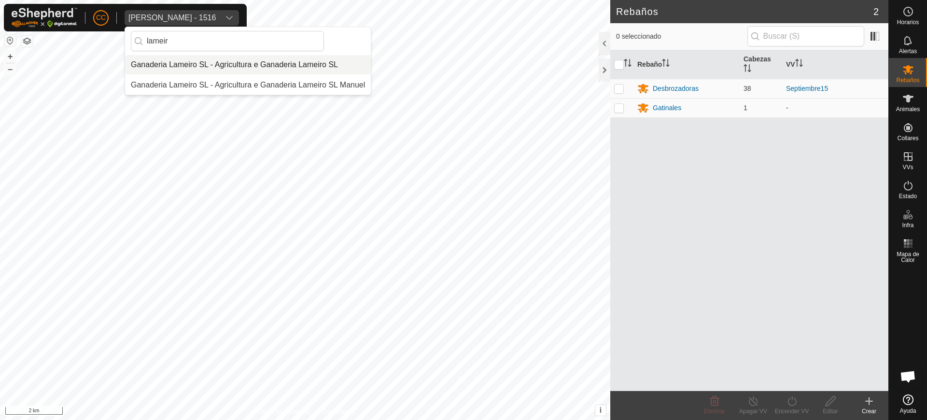
type input "lameir"
click at [239, 63] on li "Ganaderia Lameiro SL - Agricultura e Ganaderia Lameiro SL" at bounding box center [248, 64] width 246 height 19
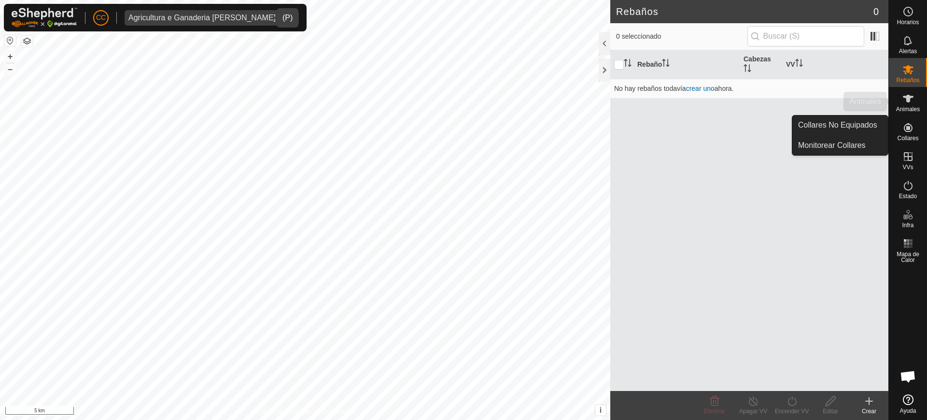
click at [901, 106] on div "CC Agricultura e Ganaderia Lameiro SL Horarios Alertas Rebaños Animales Collare…" at bounding box center [463, 210] width 927 height 420
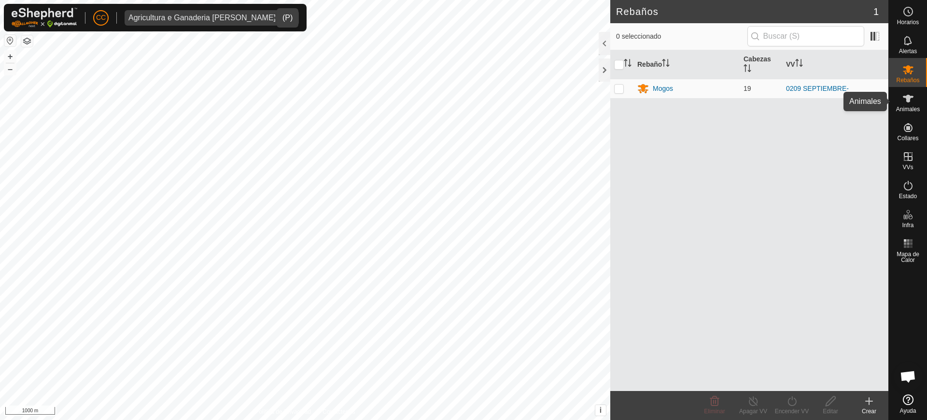
click at [906, 106] on span "Animales" at bounding box center [908, 109] width 24 height 6
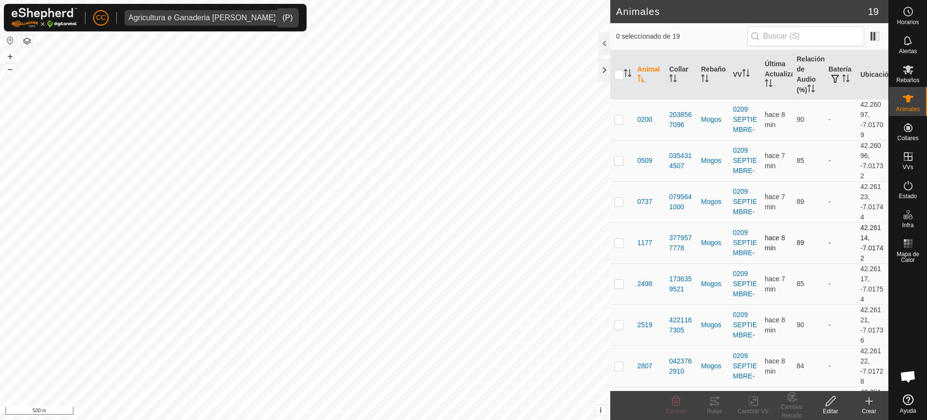
click at [621, 245] on p-checkbox at bounding box center [619, 242] width 10 height 8
checkbox input "true"
click at [715, 404] on icon at bounding box center [714, 401] width 9 height 8
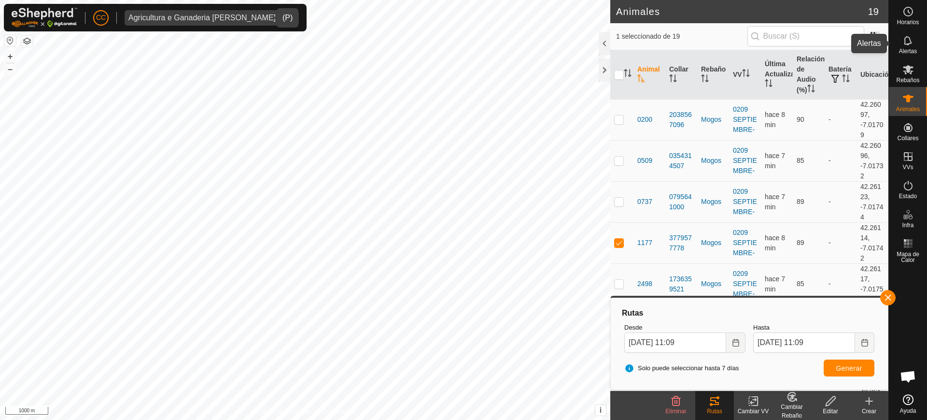
click at [910, 40] on icon at bounding box center [908, 40] width 8 height 9
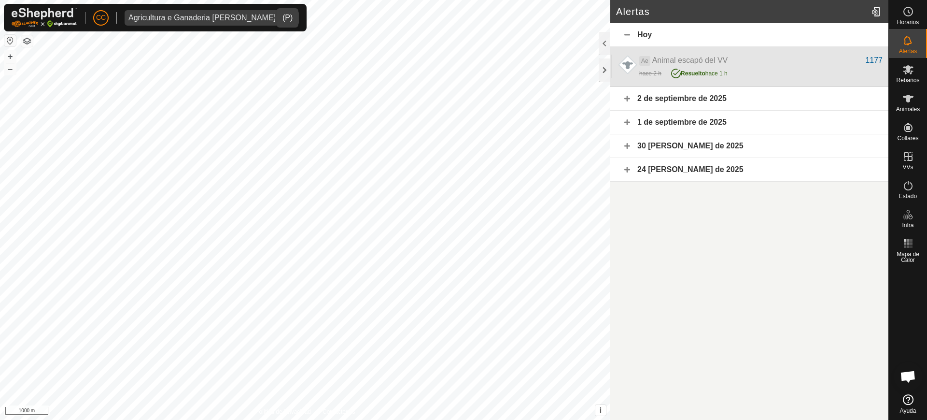
click at [743, 73] on div "hace 2 h Resuelto hace 1 h" at bounding box center [760, 72] width 243 height 13
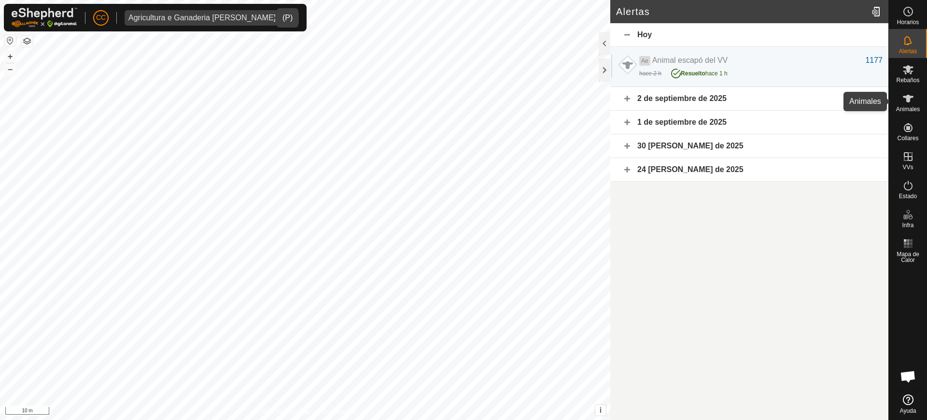
click at [911, 106] on span "Animales" at bounding box center [908, 109] width 24 height 6
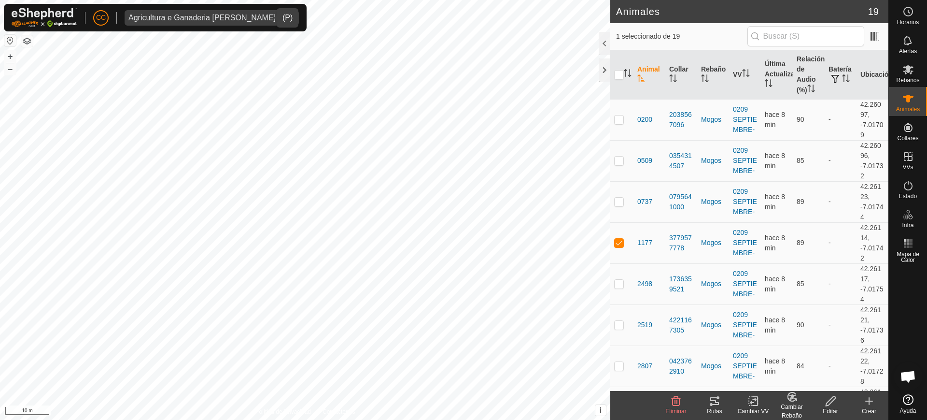
click at [717, 409] on div "Rutas" at bounding box center [714, 410] width 39 height 9
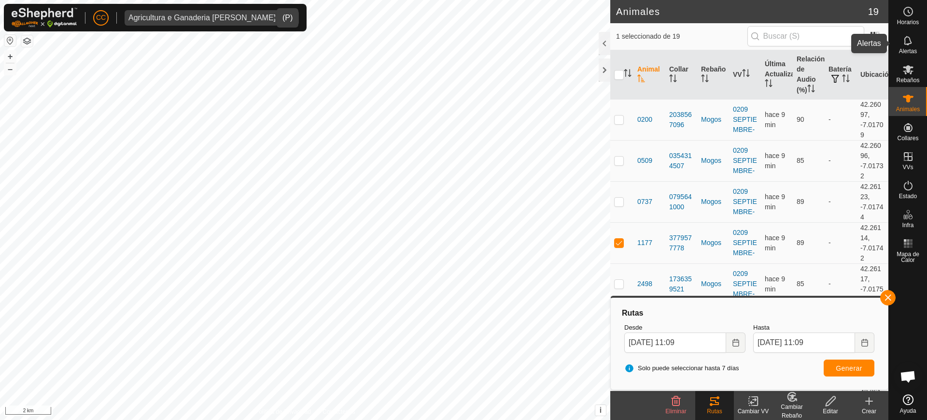
click at [918, 31] on div "Alertas" at bounding box center [908, 43] width 38 height 29
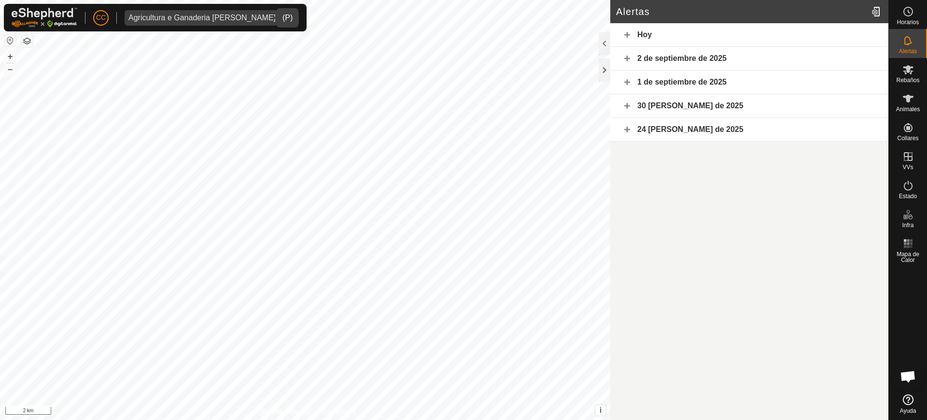
click at [650, 41] on div "Hoy" at bounding box center [749, 35] width 278 height 24
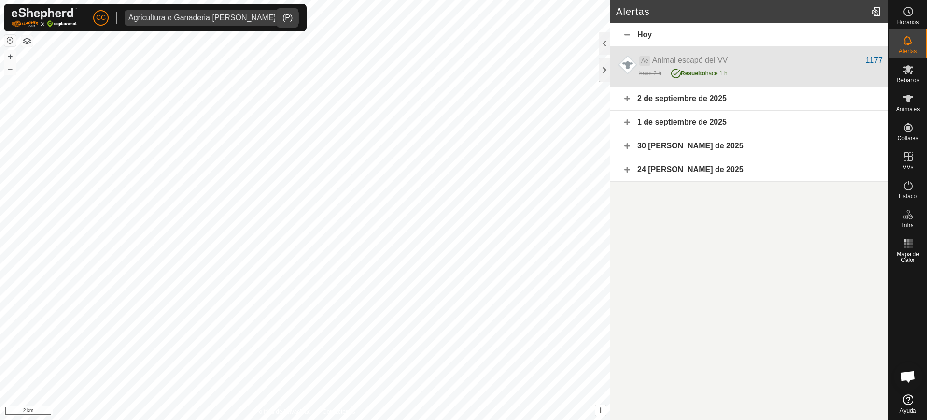
click at [740, 73] on div "hace 2 h Resuelto hace 1 h" at bounding box center [760, 72] width 243 height 13
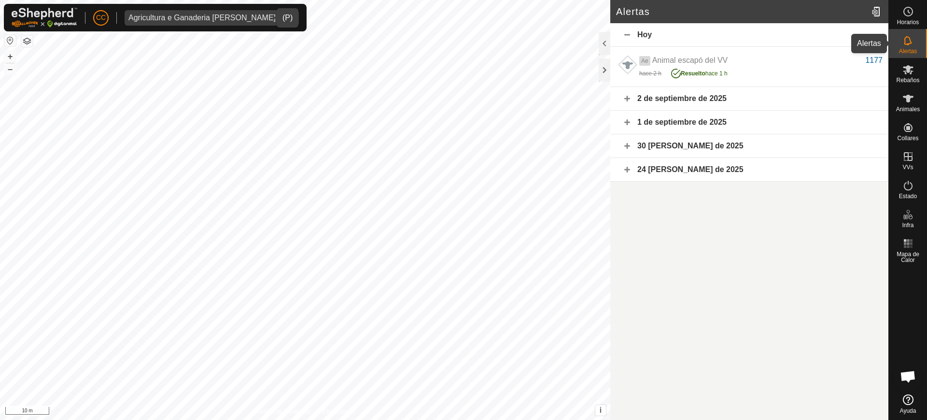
click at [921, 41] on div "Alertas" at bounding box center [908, 43] width 38 height 29
click at [190, 17] on div "Agricultura e Ganaderia Lameiro SL" at bounding box center [201, 18] width 147 height 8
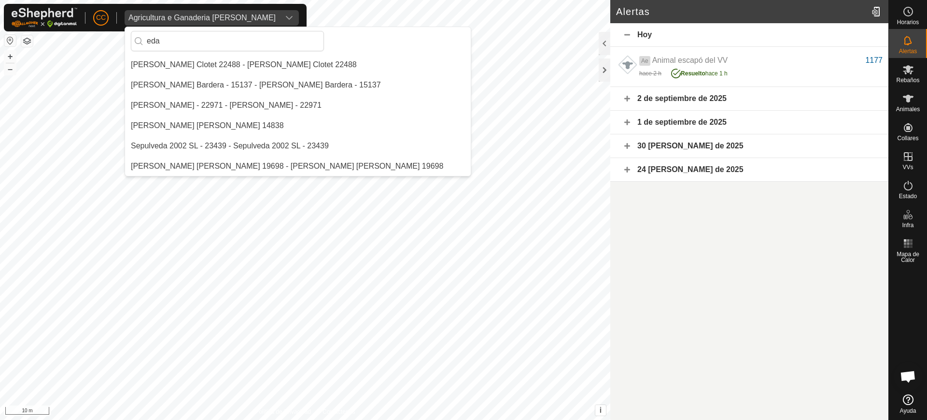
scroll to position [41, 0]
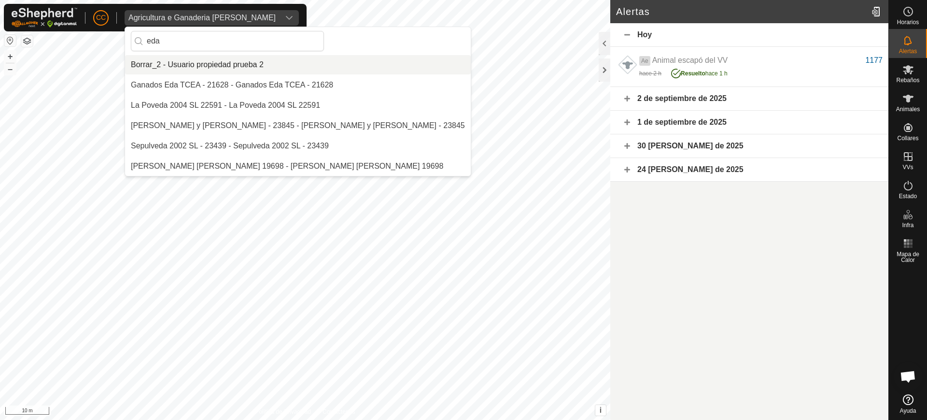
type input "eda"
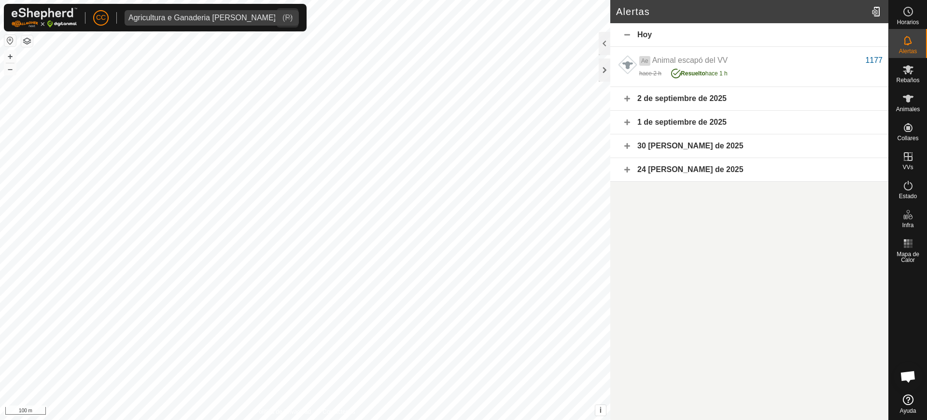
click at [203, 12] on span "Agricultura e Ganaderia Lameiro SL" at bounding box center [202, 17] width 155 height 15
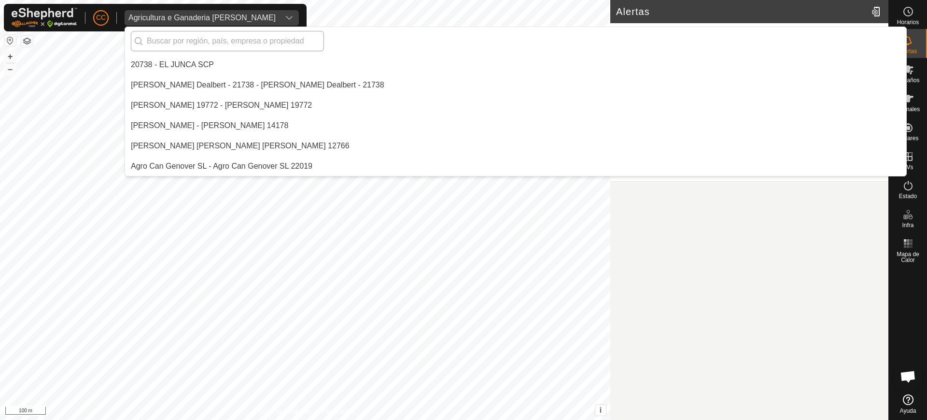
scroll to position [2757, 0]
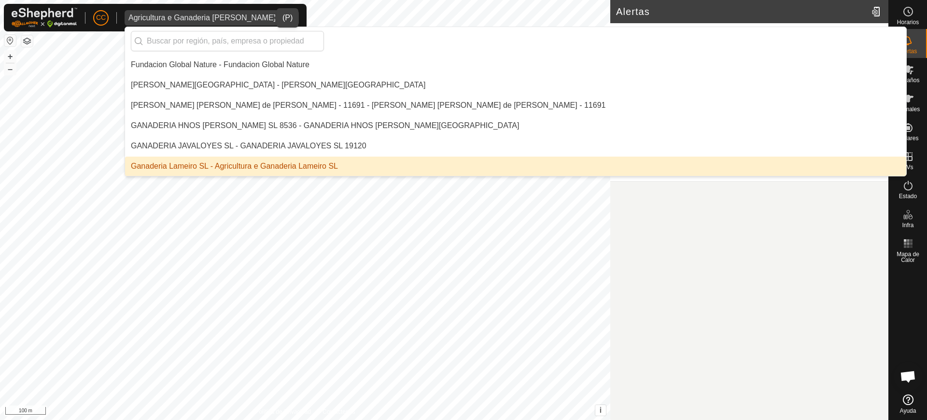
click at [255, 163] on li "Ganaderia Lameiro SL - Agricultura e Ganaderia Lameiro SL" at bounding box center [515, 165] width 781 height 19
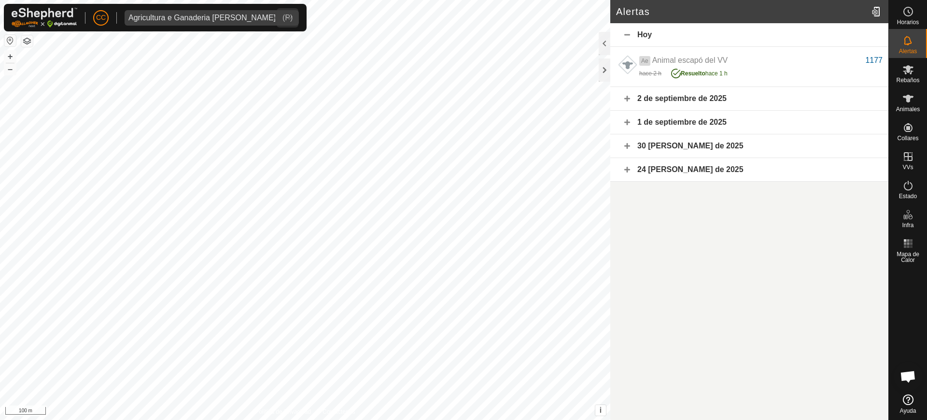
click at [210, 20] on div "Agricultura e Ganaderia Lameiro SL" at bounding box center [201, 18] width 147 height 8
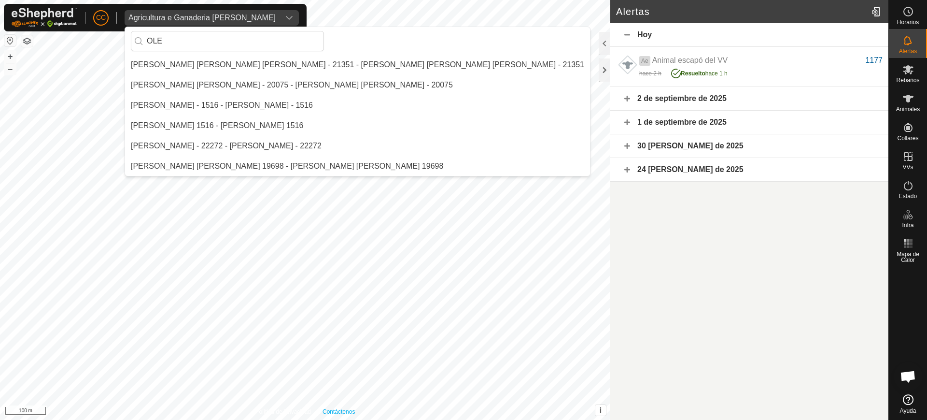
scroll to position [0, 0]
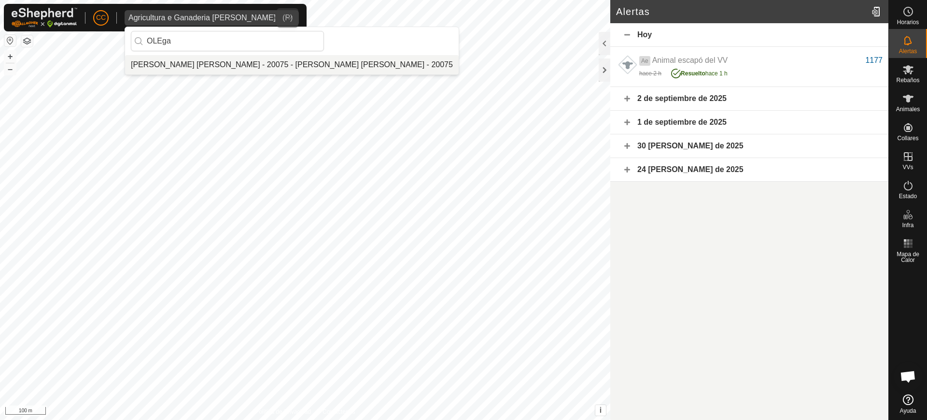
type input "OLEga"
click at [214, 69] on li "[PERSON_NAME] - 20075 - [PERSON_NAME] - 20075" at bounding box center [292, 64] width 334 height 19
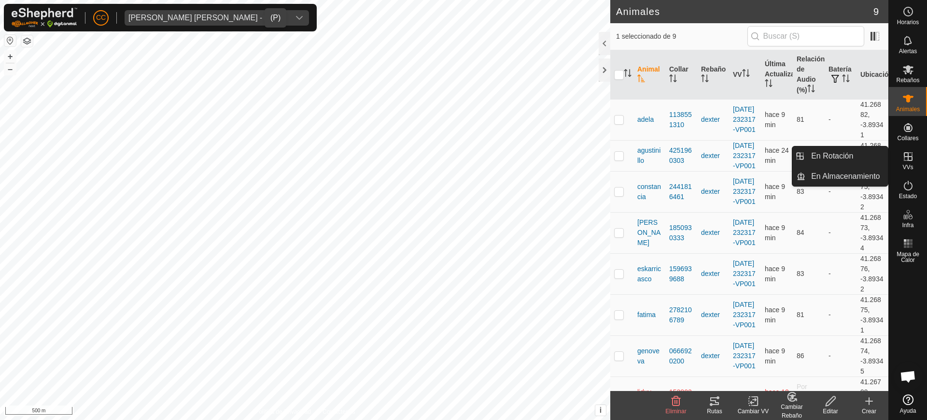
click at [910, 165] on span "VVs" at bounding box center [907, 167] width 11 height 6
click at [852, 157] on link "En Rotación" at bounding box center [846, 155] width 83 height 19
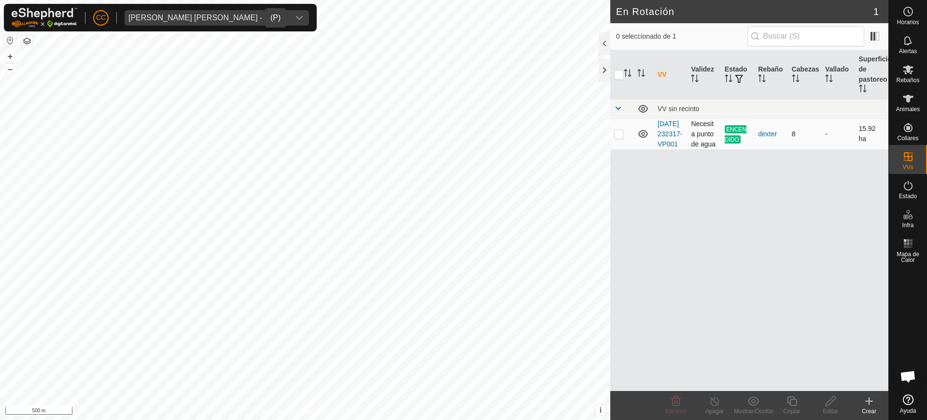
click at [618, 138] on p-checkbox at bounding box center [619, 134] width 10 height 8
checkbox input "true"
click at [190, 15] on div "[PERSON_NAME] - 20075" at bounding box center [206, 18] width 157 height 8
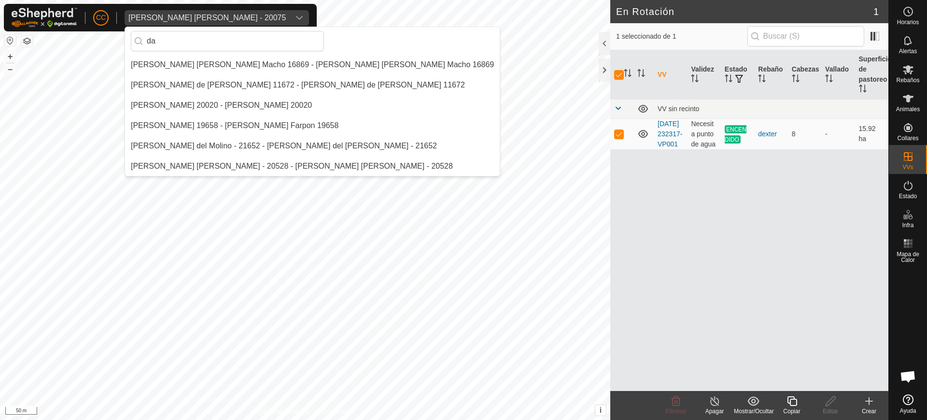
type input "d"
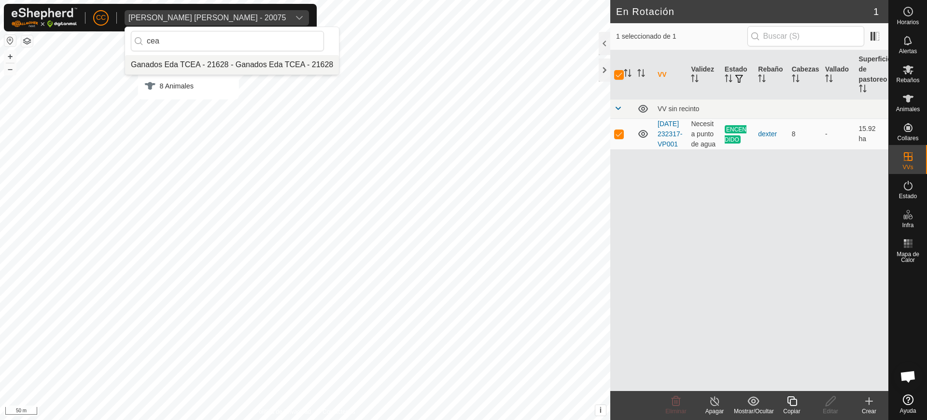
type input "cea"
click at [235, 62] on li "Ganados Eda TCEA - 21628 - Ganados Eda TCEA - 21628" at bounding box center [232, 64] width 214 height 19
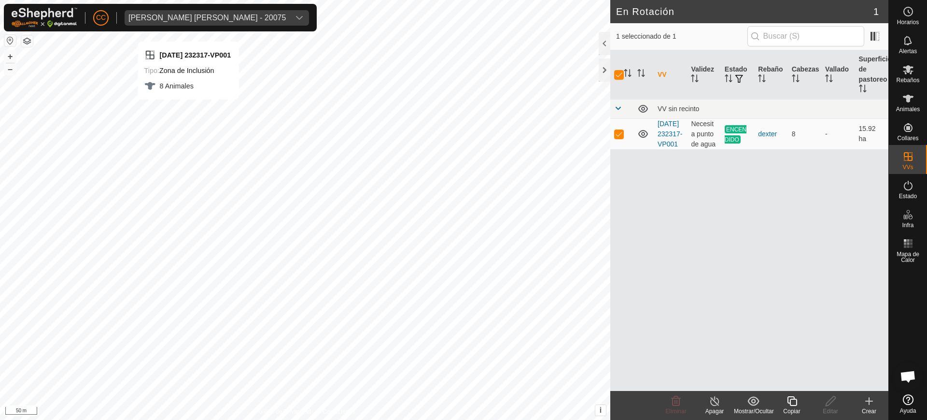
checkbox input "false"
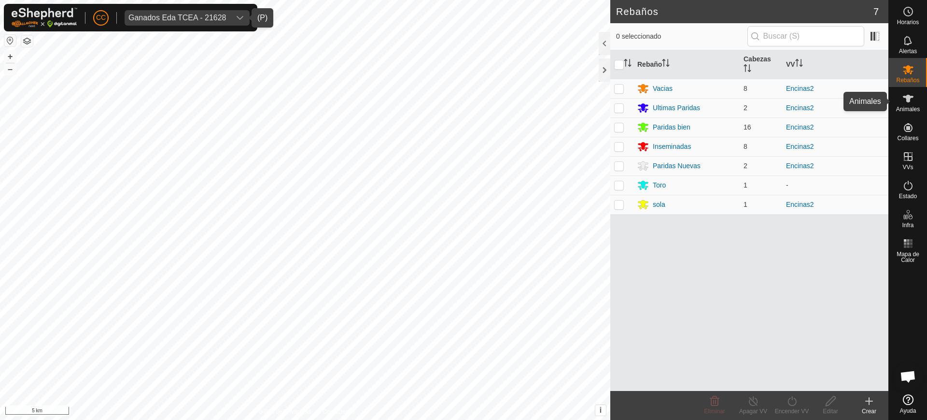
click at [911, 104] on es-animals-svg-icon at bounding box center [907, 98] width 17 height 15
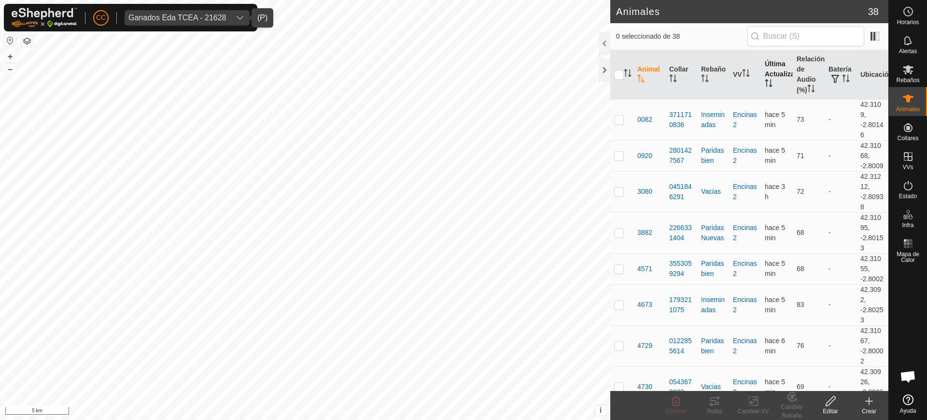
click at [761, 78] on th "Última Actualización" at bounding box center [777, 74] width 32 height 49
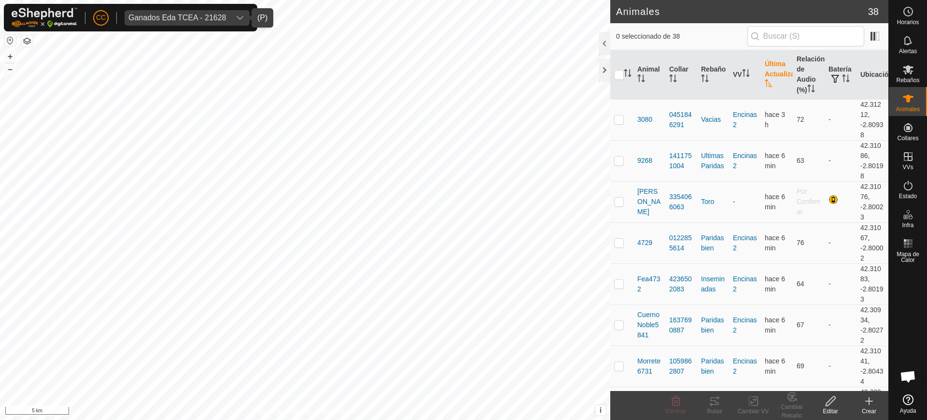
click at [761, 77] on th "Última Actualización" at bounding box center [777, 74] width 32 height 49
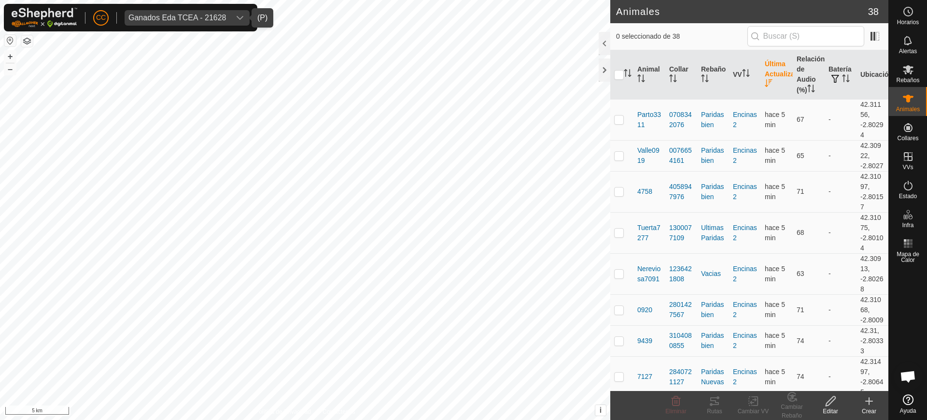
click at [765, 81] on icon "Activar para ordenar" at bounding box center [769, 83] width 8 height 8
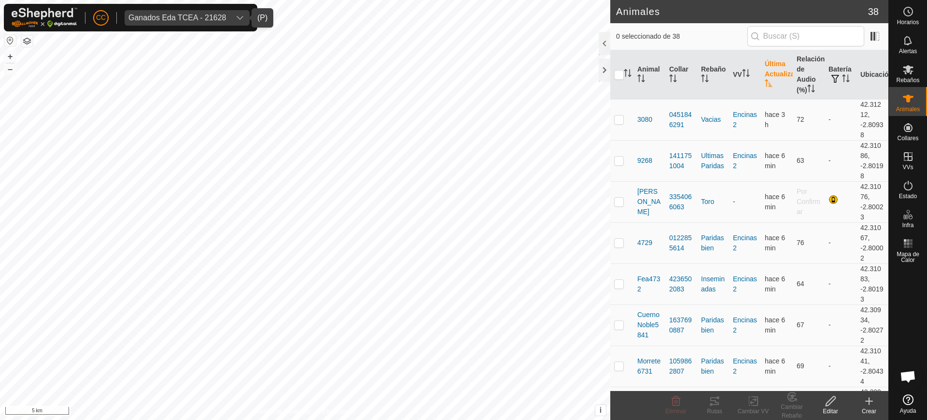
click at [765, 81] on icon "Activar para ordenar" at bounding box center [768, 83] width 7 height 8
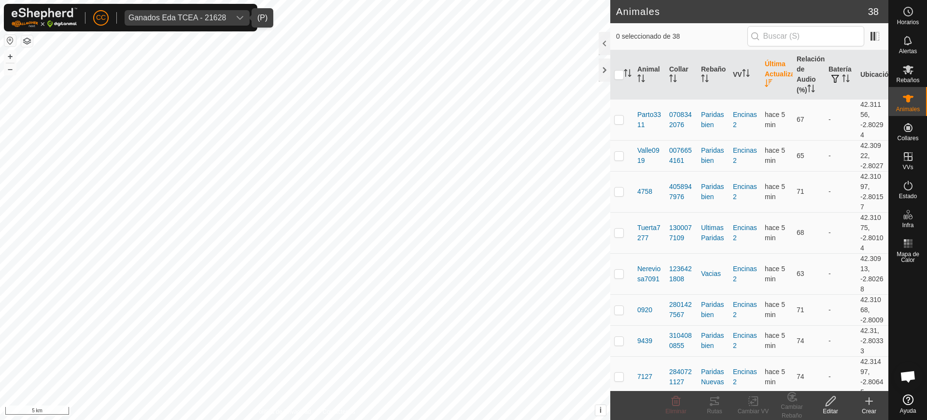
click at [765, 81] on icon "Activar para ordenar" at bounding box center [769, 83] width 8 height 8
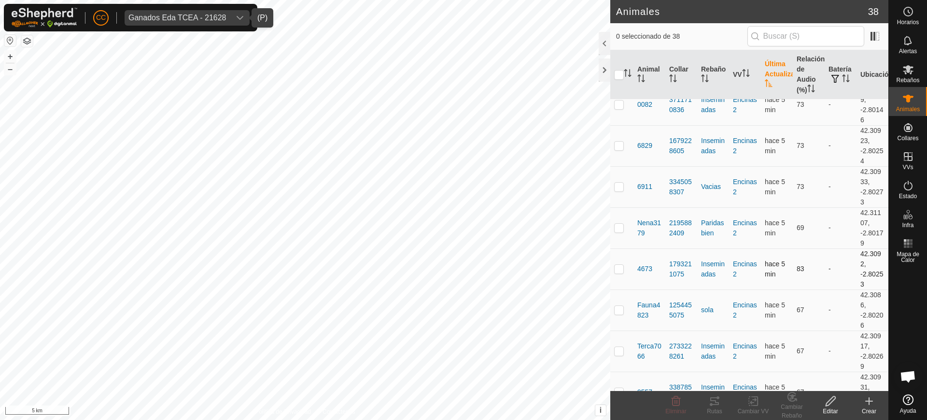
scroll to position [905, 0]
click at [799, 84] on th "Relación de Audio (%)" at bounding box center [809, 74] width 32 height 49
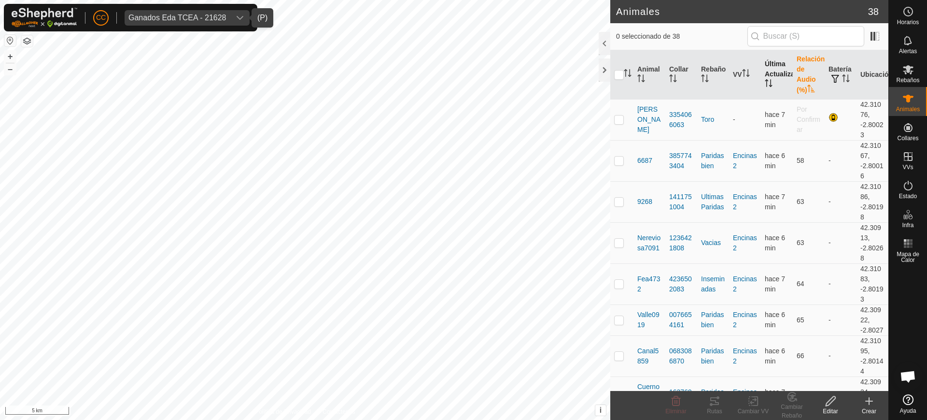
click at [772, 80] on th "Última Actualización" at bounding box center [777, 74] width 32 height 49
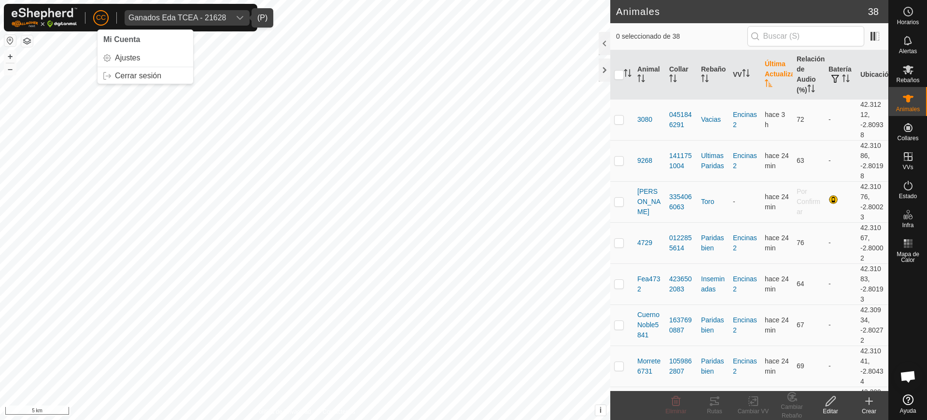
click at [104, 19] on span "CC" at bounding box center [101, 18] width 10 height 10
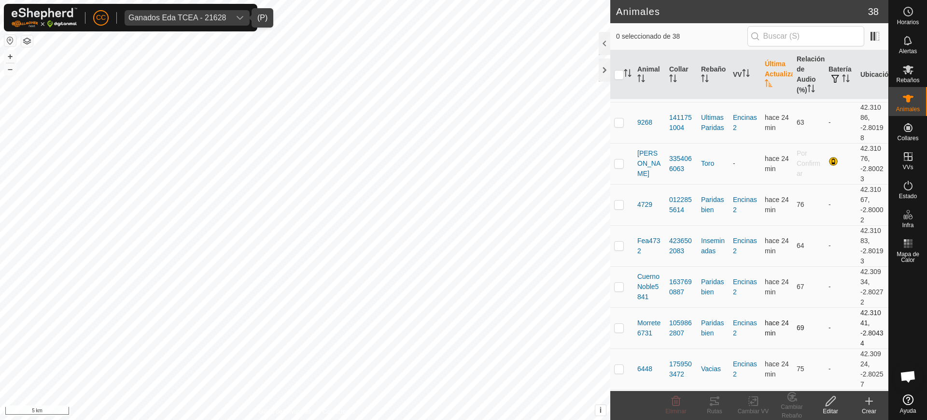
scroll to position [121, 0]
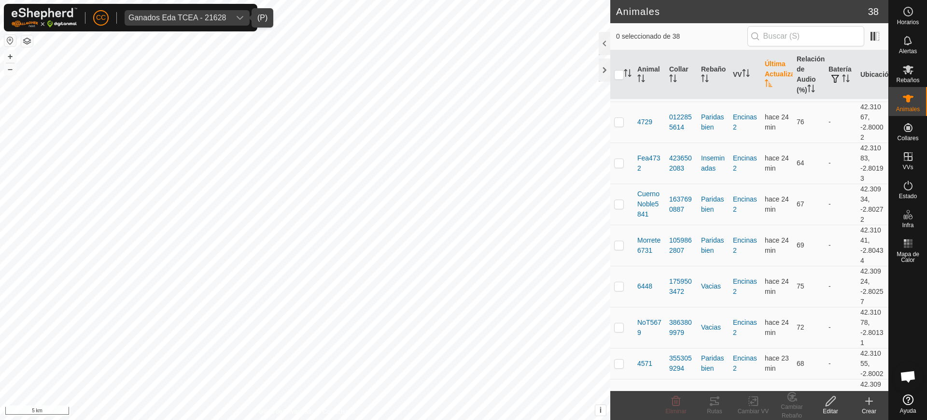
click at [769, 77] on th "Última Actualización" at bounding box center [777, 74] width 32 height 49
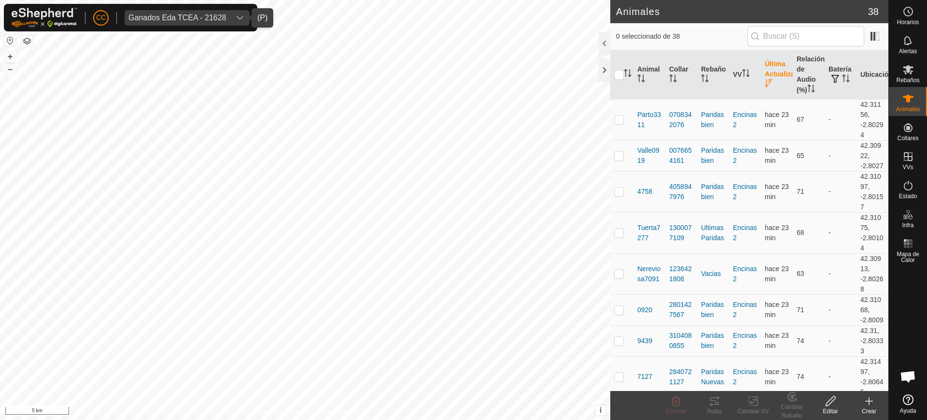
click at [769, 77] on th "Última Actualización" at bounding box center [777, 74] width 32 height 49
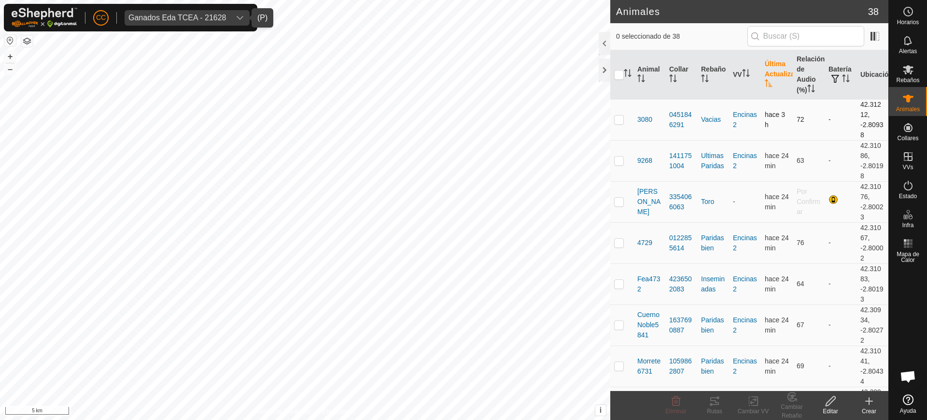
click at [621, 121] on p-checkbox at bounding box center [619, 119] width 10 height 8
checkbox input "false"
checkbox input "true"
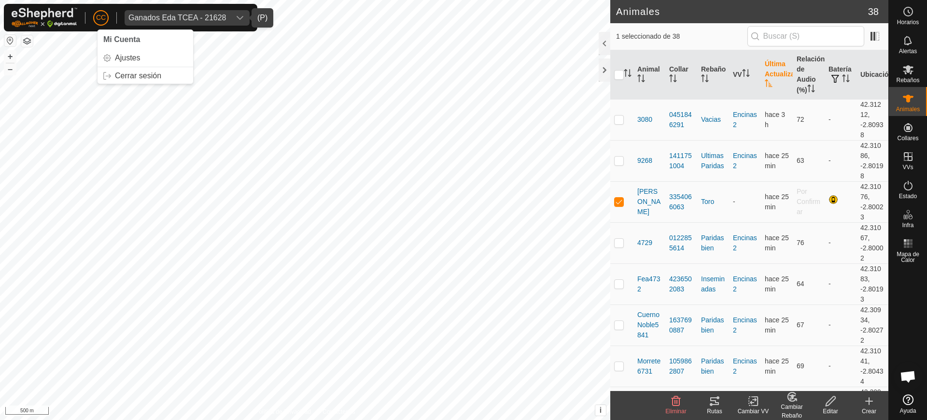
click at [146, 22] on span "Ganados Eda TCEA - 21628" at bounding box center [178, 17] width 106 height 15
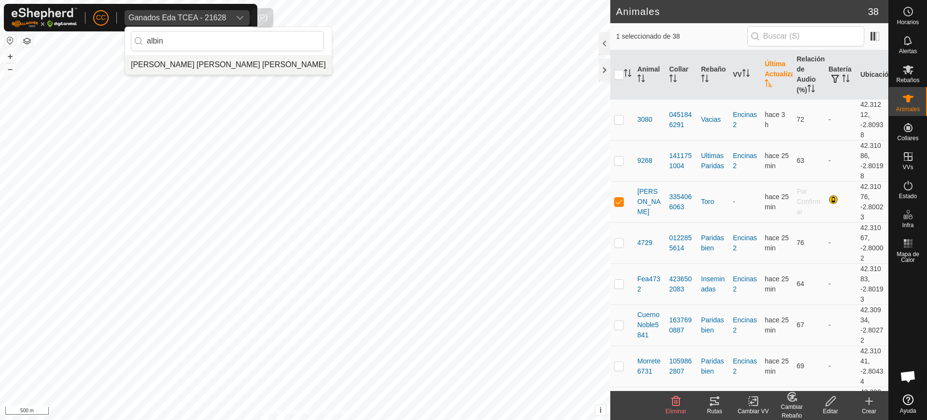
type input "albin"
click at [175, 59] on li "[PERSON_NAME] - [PERSON_NAME]" at bounding box center [228, 64] width 207 height 19
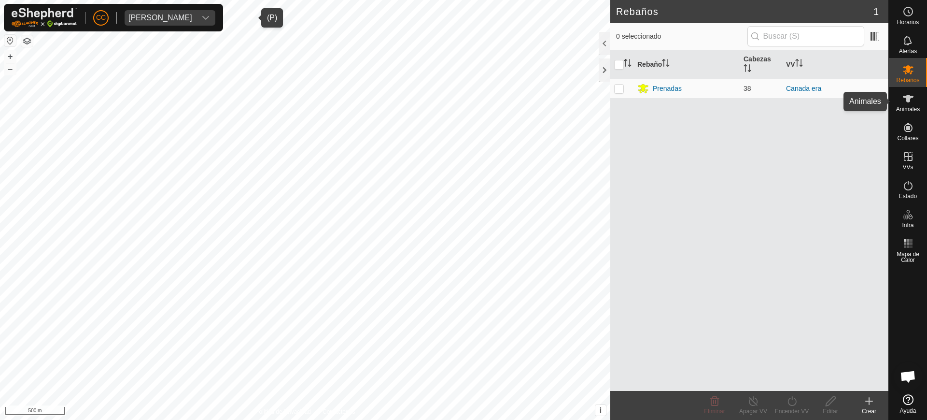
click at [904, 98] on icon at bounding box center [908, 99] width 12 height 12
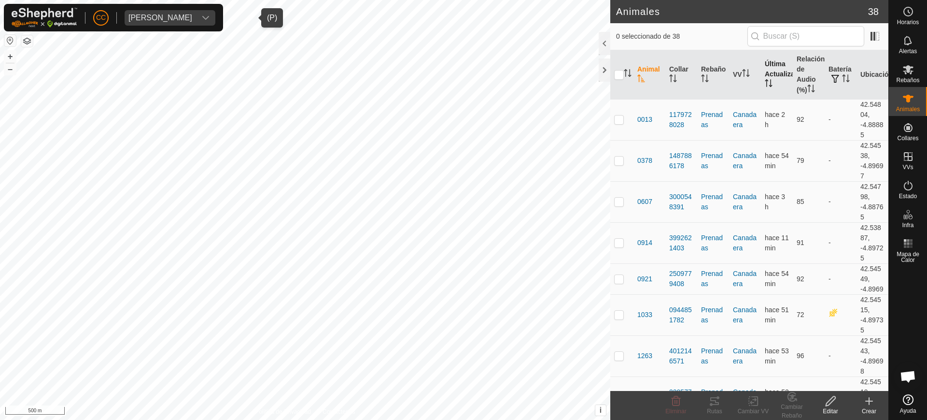
click at [765, 80] on icon "Activar para ordenar" at bounding box center [769, 83] width 8 height 8
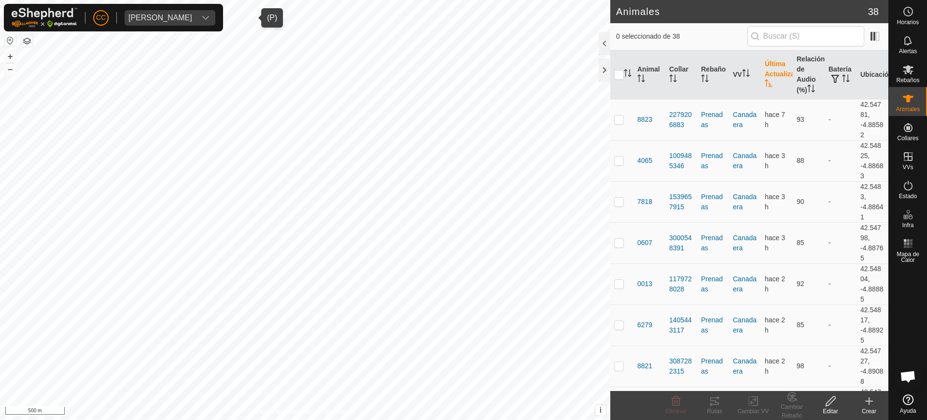
click at [765, 80] on icon "Activar para ordenar" at bounding box center [769, 83] width 8 height 8
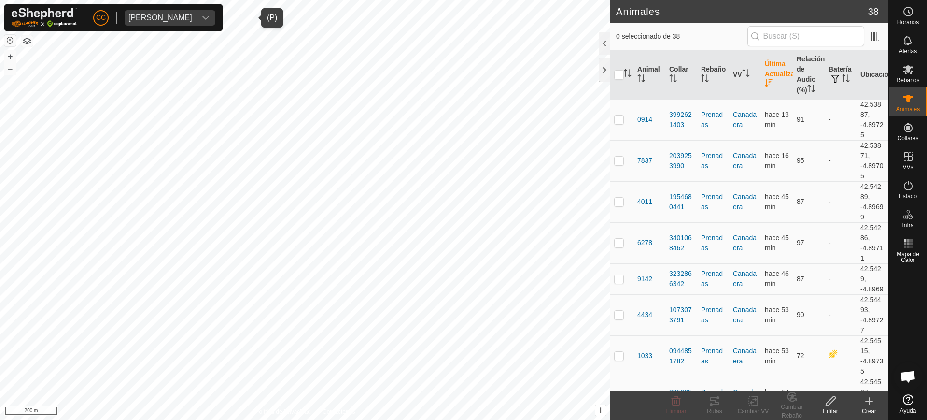
click at [912, 408] on span "Ayuda" at bounding box center [908, 410] width 16 height 6
click at [163, 16] on div "ALBINO APARICIO MARTINEZ" at bounding box center [160, 18] width 64 height 8
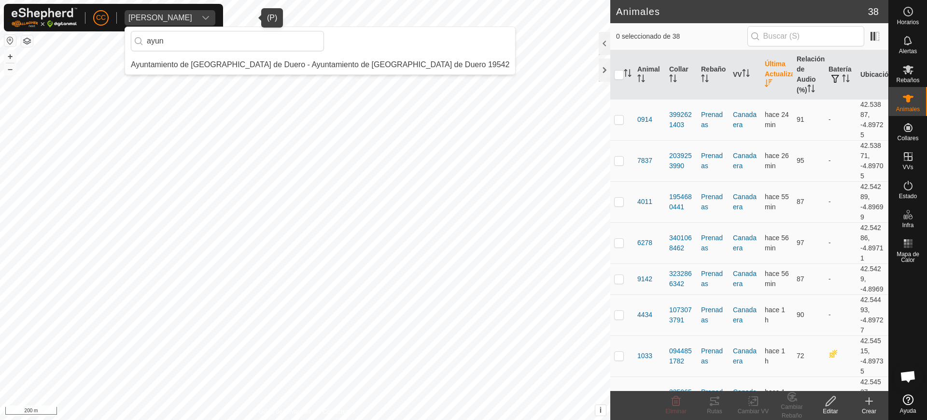
type input "ayun"
click at [142, 63] on li "Ayuntamiento de [GEOGRAPHIC_DATA][PERSON_NAME] - Ayuntamiento de [GEOGRAPHIC_DA…" at bounding box center [320, 64] width 390 height 19
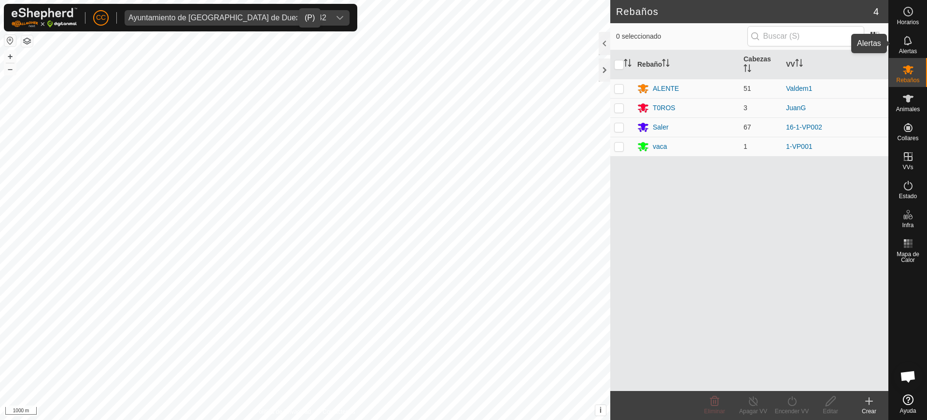
click at [905, 44] on icon at bounding box center [908, 40] width 8 height 9
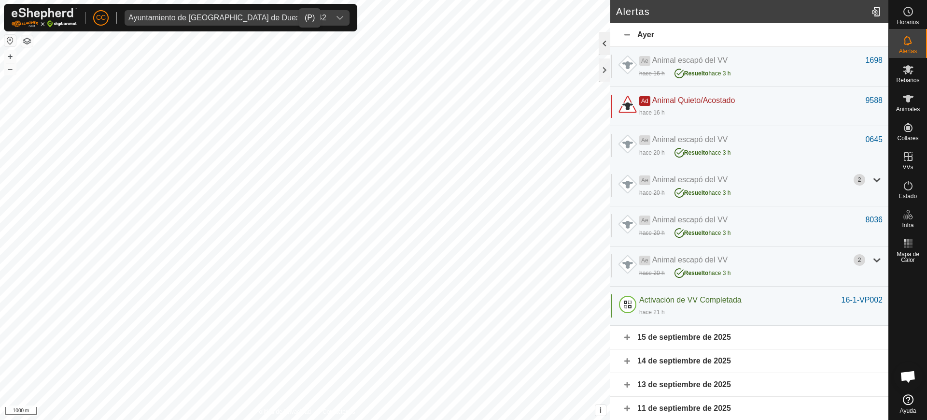
click at [607, 44] on div at bounding box center [605, 43] width 12 height 23
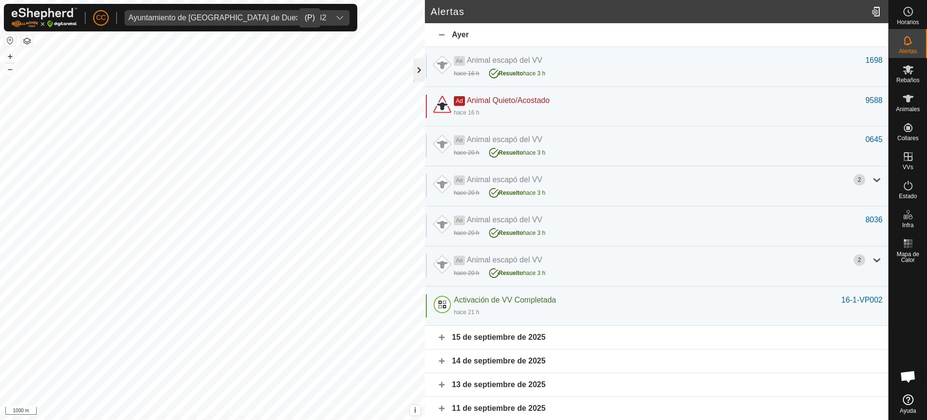
click at [420, 70] on div at bounding box center [419, 69] width 12 height 23
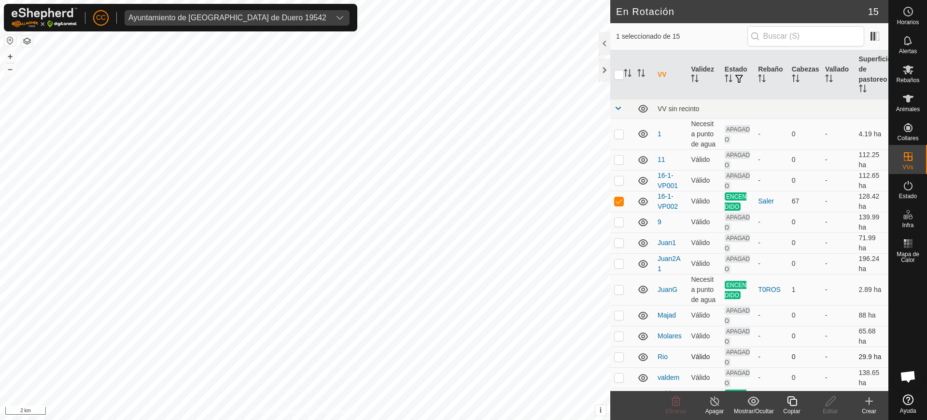
scroll to position [79, 0]
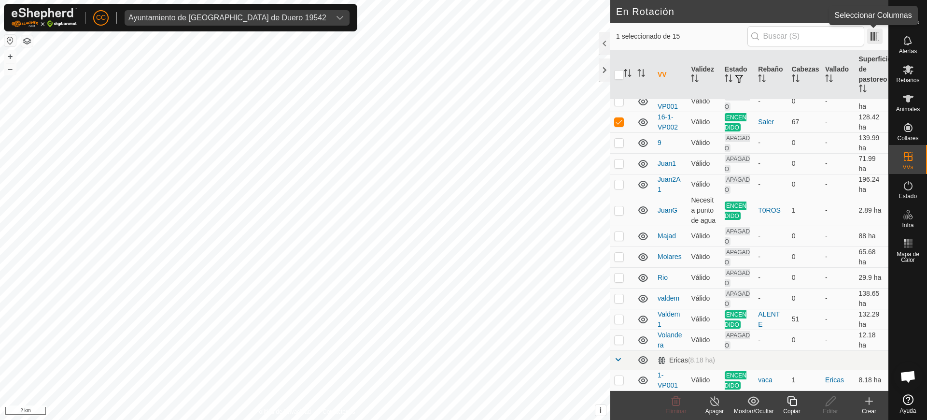
click at [875, 31] on span at bounding box center [874, 35] width 15 height 15
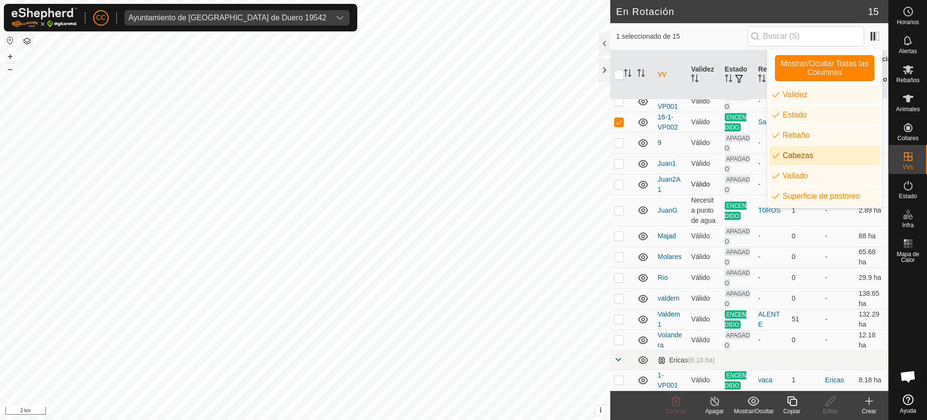
scroll to position [0, 0]
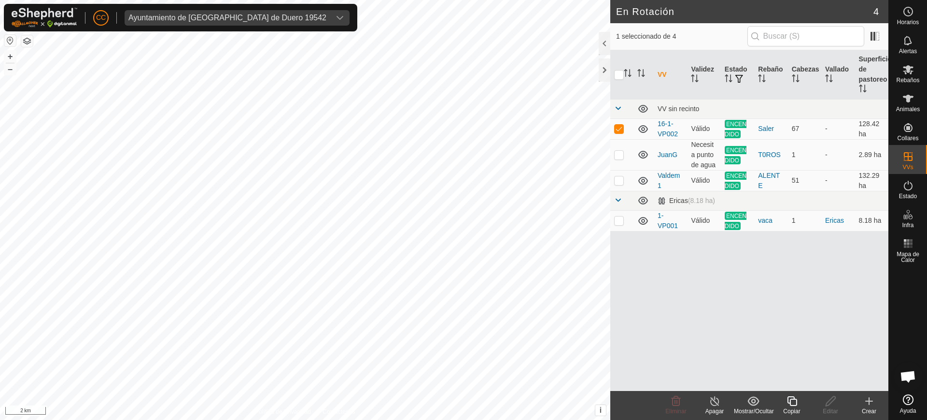
click at [704, 285] on div "VV Validez Estado Rebaño Cabezas Vallado Superficie de pastoreo VV sin recinto …" at bounding box center [749, 220] width 278 height 340
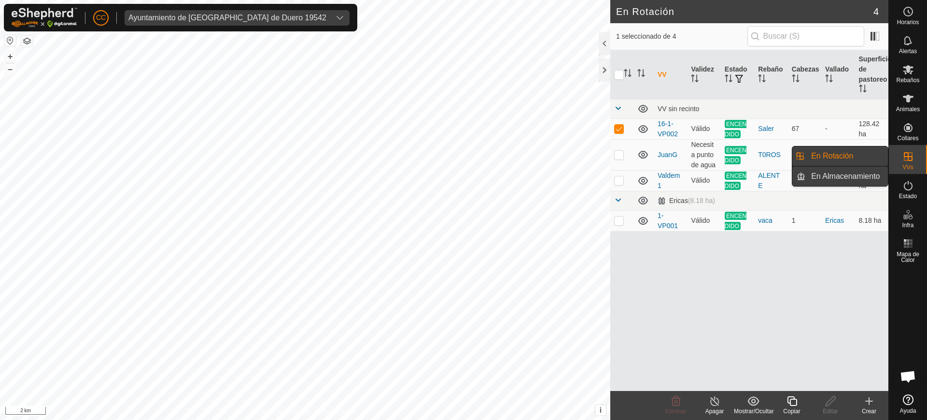
click at [866, 176] on link "En Almacenamiento" at bounding box center [846, 176] width 83 height 19
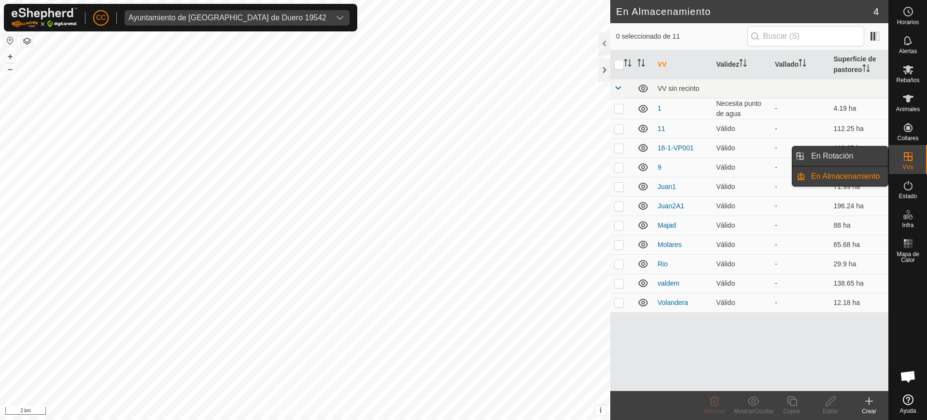
click at [852, 162] on link "En Rotación" at bounding box center [846, 155] width 83 height 19
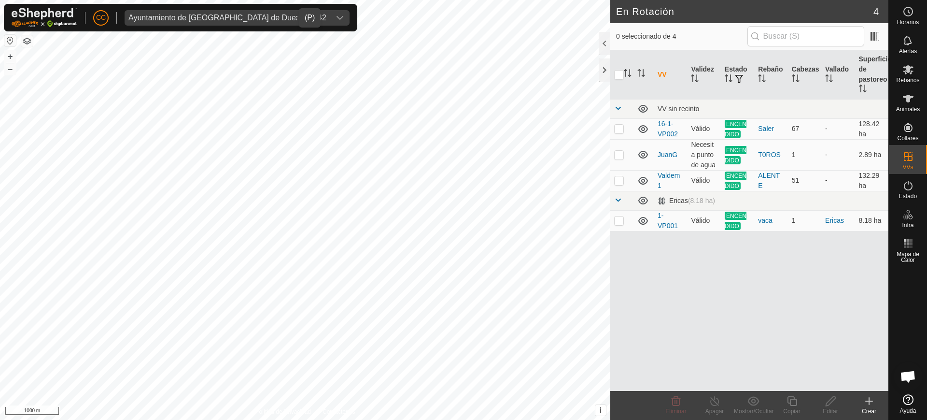
click at [147, 19] on div "Ayuntamiento de [GEOGRAPHIC_DATA][PERSON_NAME] 19542" at bounding box center [227, 18] width 198 height 8
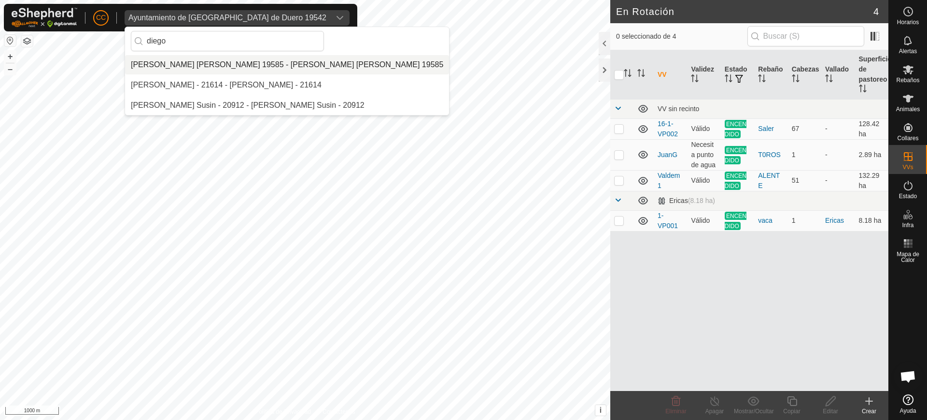
type input "diego"
click at [213, 72] on li "[PERSON_NAME] 19585 - [PERSON_NAME] 19585" at bounding box center [287, 64] width 324 height 19
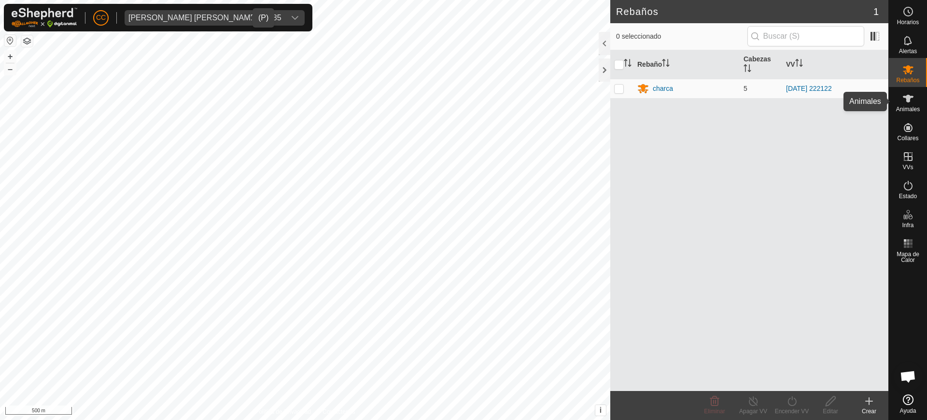
click at [908, 99] on icon at bounding box center [908, 99] width 11 height 8
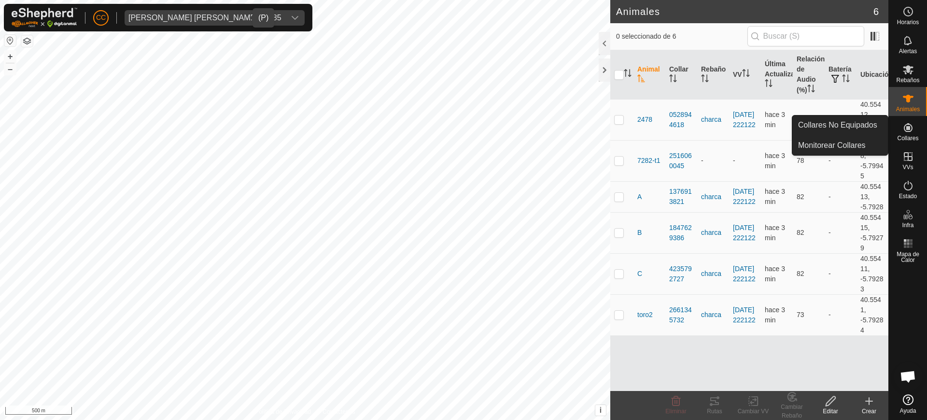
click at [902, 130] on icon at bounding box center [908, 128] width 12 height 12
drag, startPoint x: 886, startPoint y: 127, endPoint x: 855, endPoint y: 120, distance: 31.6
click at [856, 120] on link "Collares No Equipados" at bounding box center [840, 124] width 96 height 19
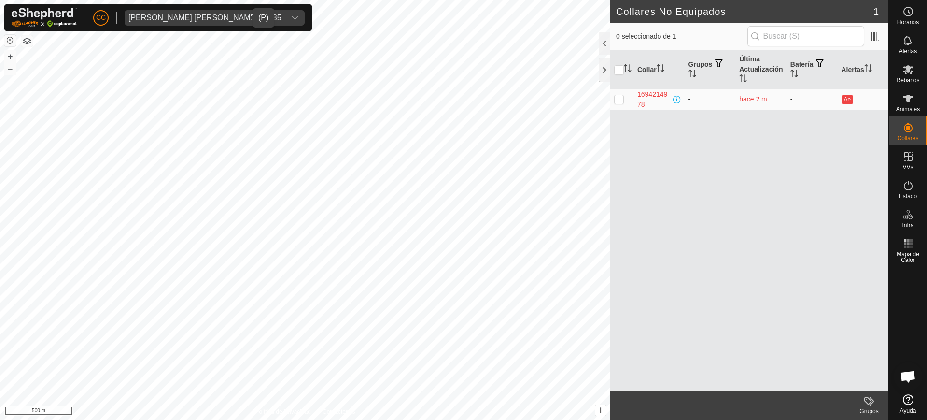
click at [615, 98] on p-checkbox at bounding box center [619, 99] width 10 height 8
checkbox input "true"
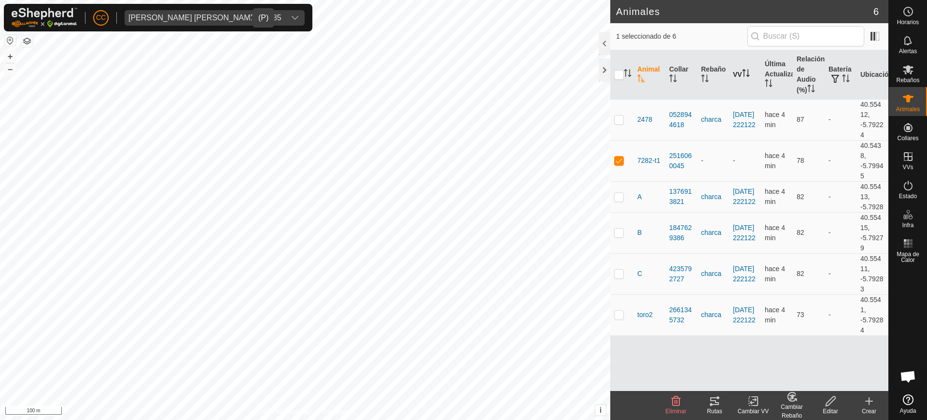
click at [753, 73] on th "VV" at bounding box center [745, 74] width 32 height 49
click at [168, 16] on div "Diego Aparicio Merino 19585" at bounding box center [204, 18] width 153 height 8
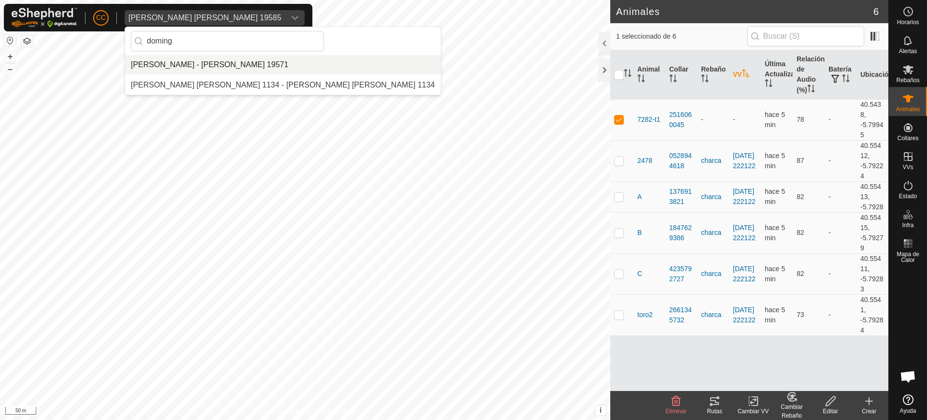
type input "doming"
click at [193, 61] on li "[DATE][PERSON_NAME] - [DATE][PERSON_NAME] 19571" at bounding box center [283, 64] width 316 height 19
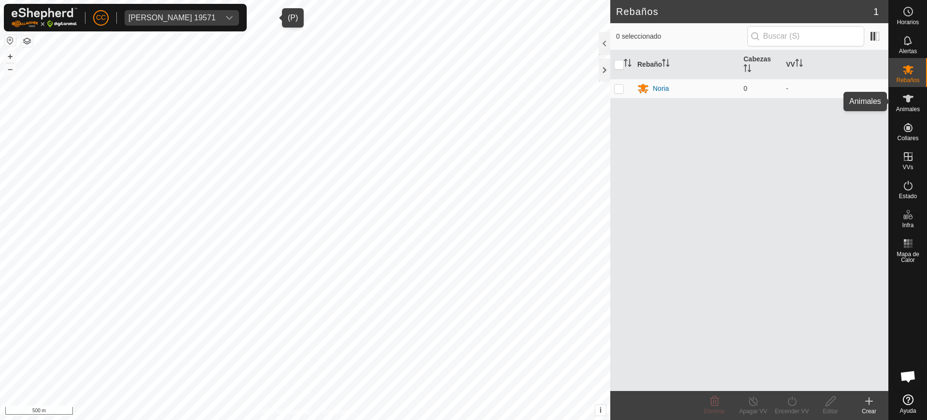
click at [914, 112] on span "Animales" at bounding box center [908, 109] width 24 height 6
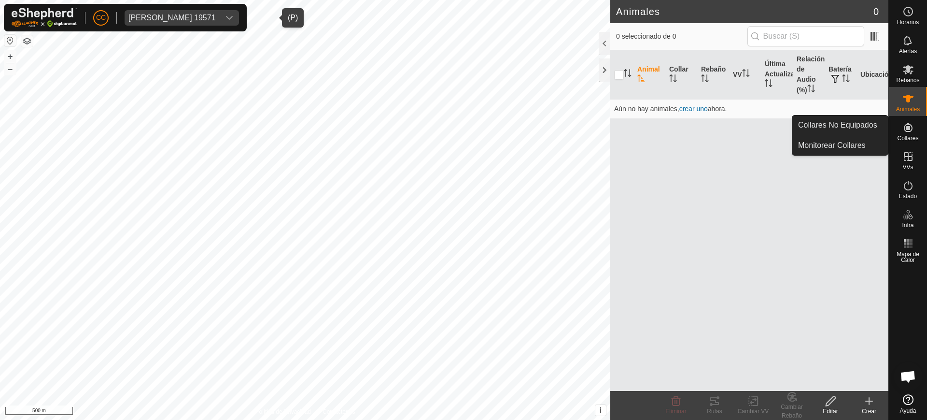
click at [907, 130] on icon at bounding box center [908, 128] width 12 height 12
click at [864, 124] on link "Collares No Equipados" at bounding box center [840, 124] width 96 height 19
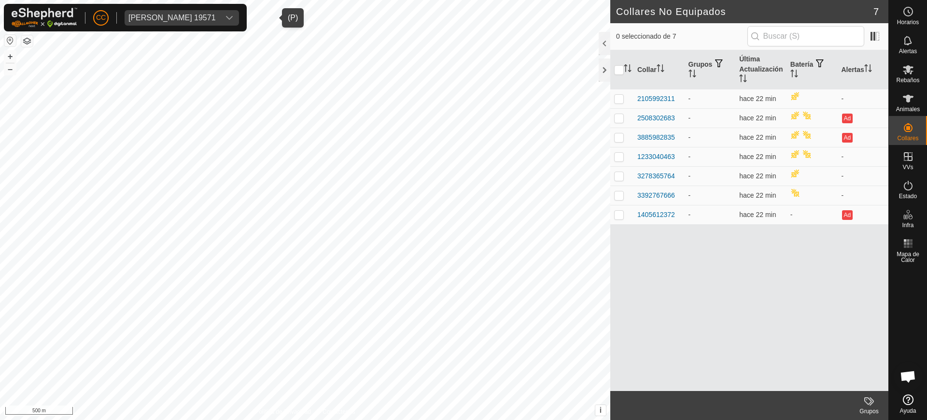
click at [153, 15] on div "Domingo Gonzalez Fernandez 19571" at bounding box center [171, 18] width 87 height 8
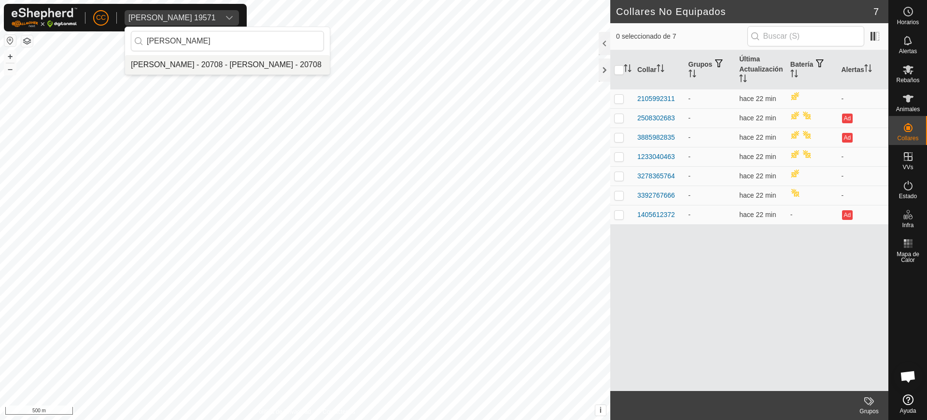
type input "maria san"
click at [184, 61] on li "[PERSON_NAME] - 20708 - [PERSON_NAME] - 20708" at bounding box center [227, 64] width 205 height 19
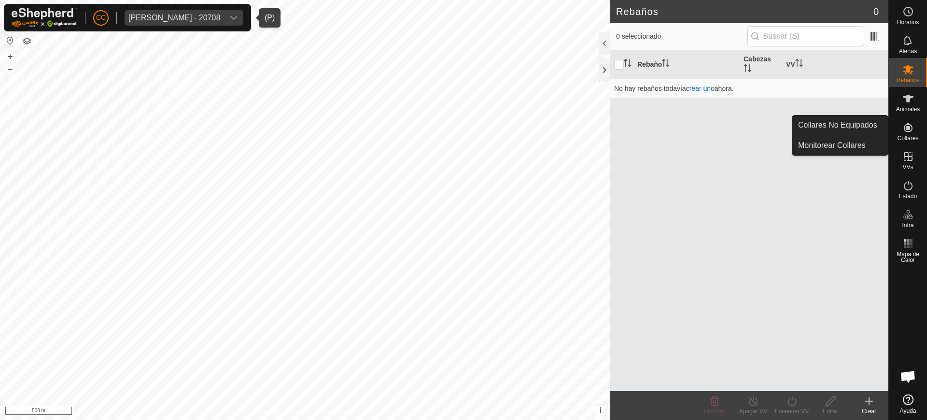
click at [907, 130] on icon at bounding box center [908, 128] width 12 height 12
click at [878, 124] on link "Collares No Equipados" at bounding box center [840, 124] width 96 height 19
